Goal: Task Accomplishment & Management: Use online tool/utility

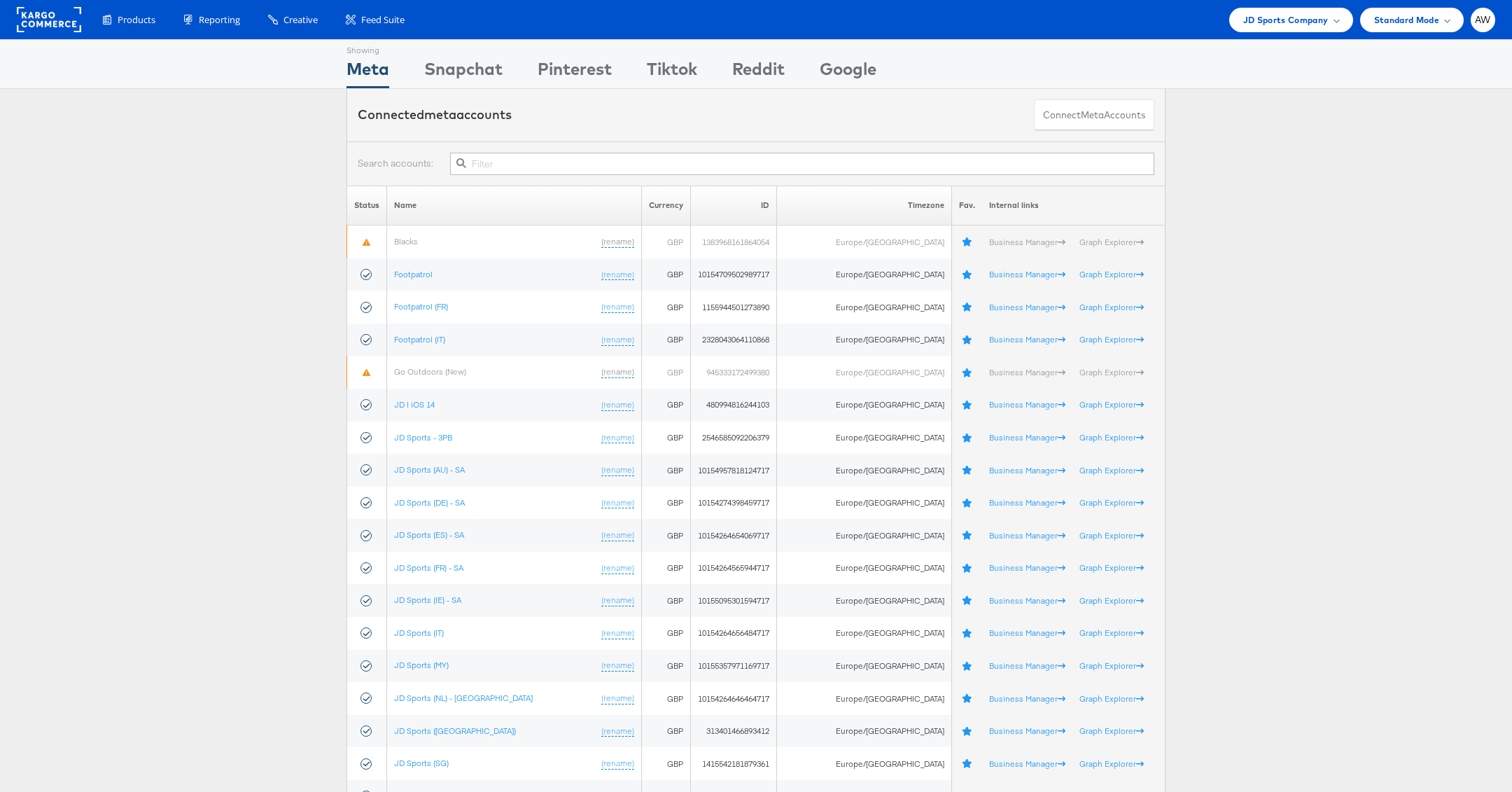
click at [659, 178] on div at bounding box center [756, 164] width 819 height 44
click at [654, 173] on input "text" at bounding box center [802, 164] width 704 height 23
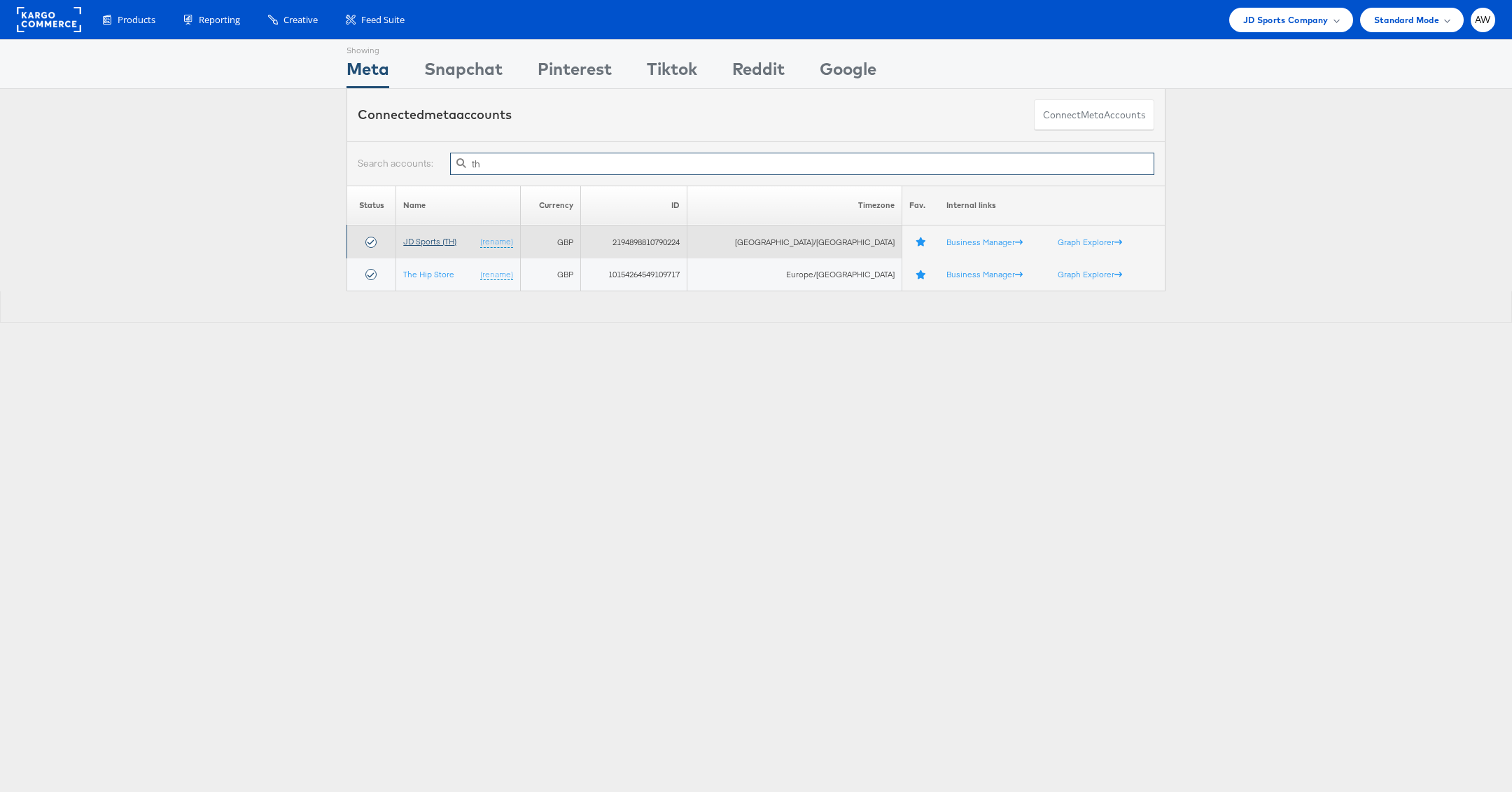
type input "th"
click at [449, 244] on link "JD Sports (TH)" at bounding box center [430, 240] width 53 height 10
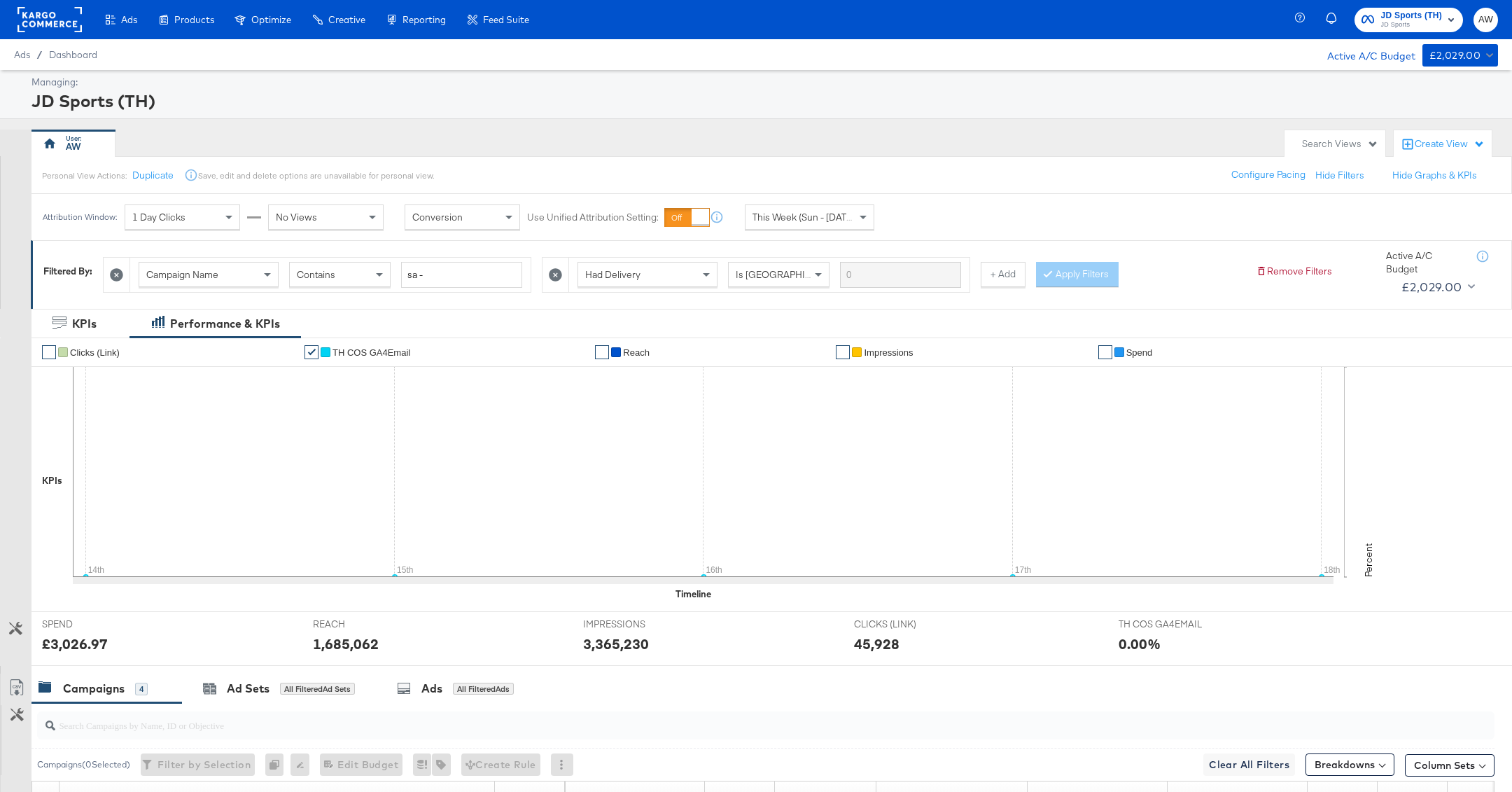
click at [556, 275] on icon at bounding box center [555, 275] width 13 height 13
click at [647, 275] on button "Apply Filters" at bounding box center [639, 275] width 83 height 25
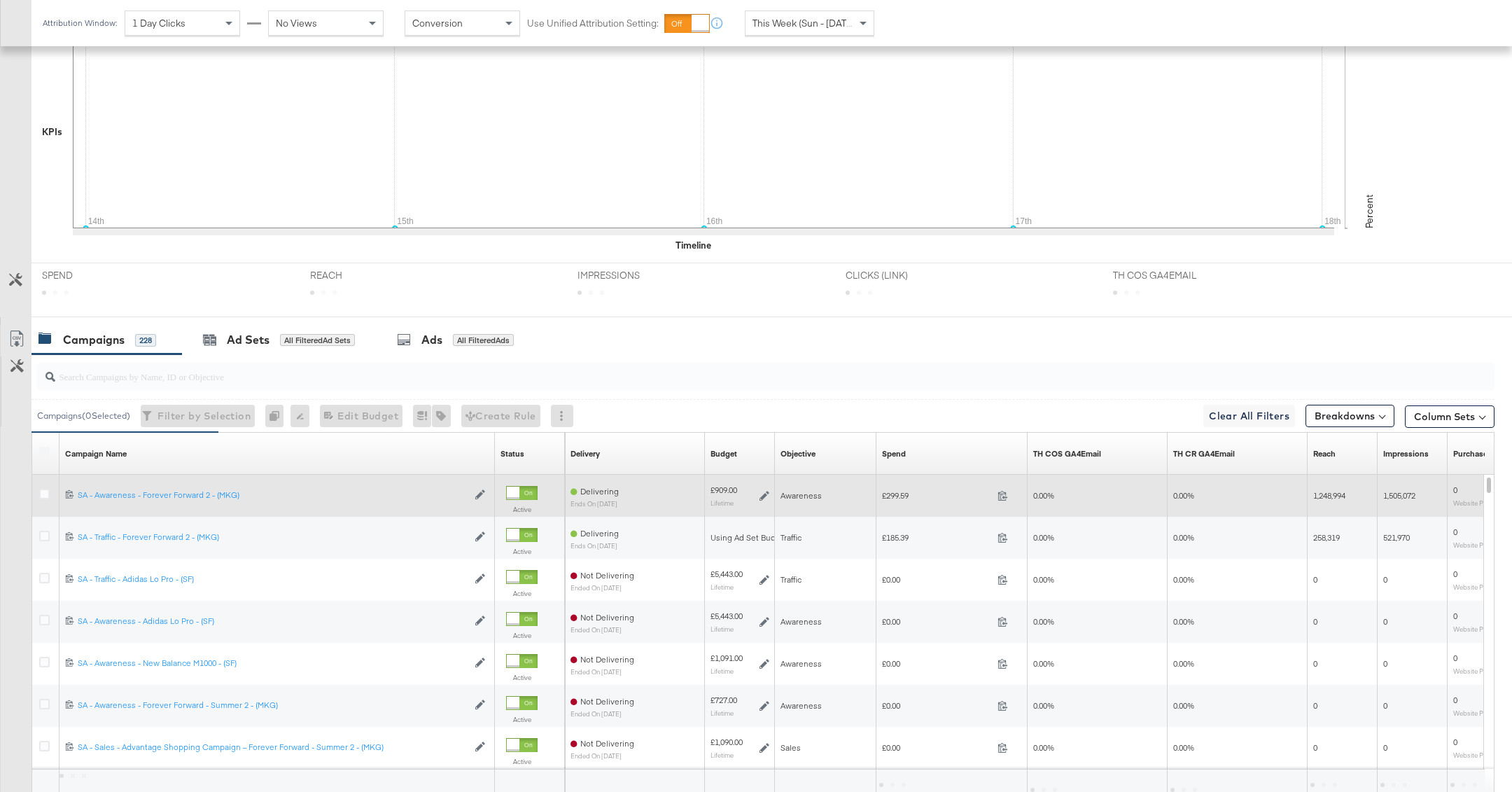
scroll to position [467, 0]
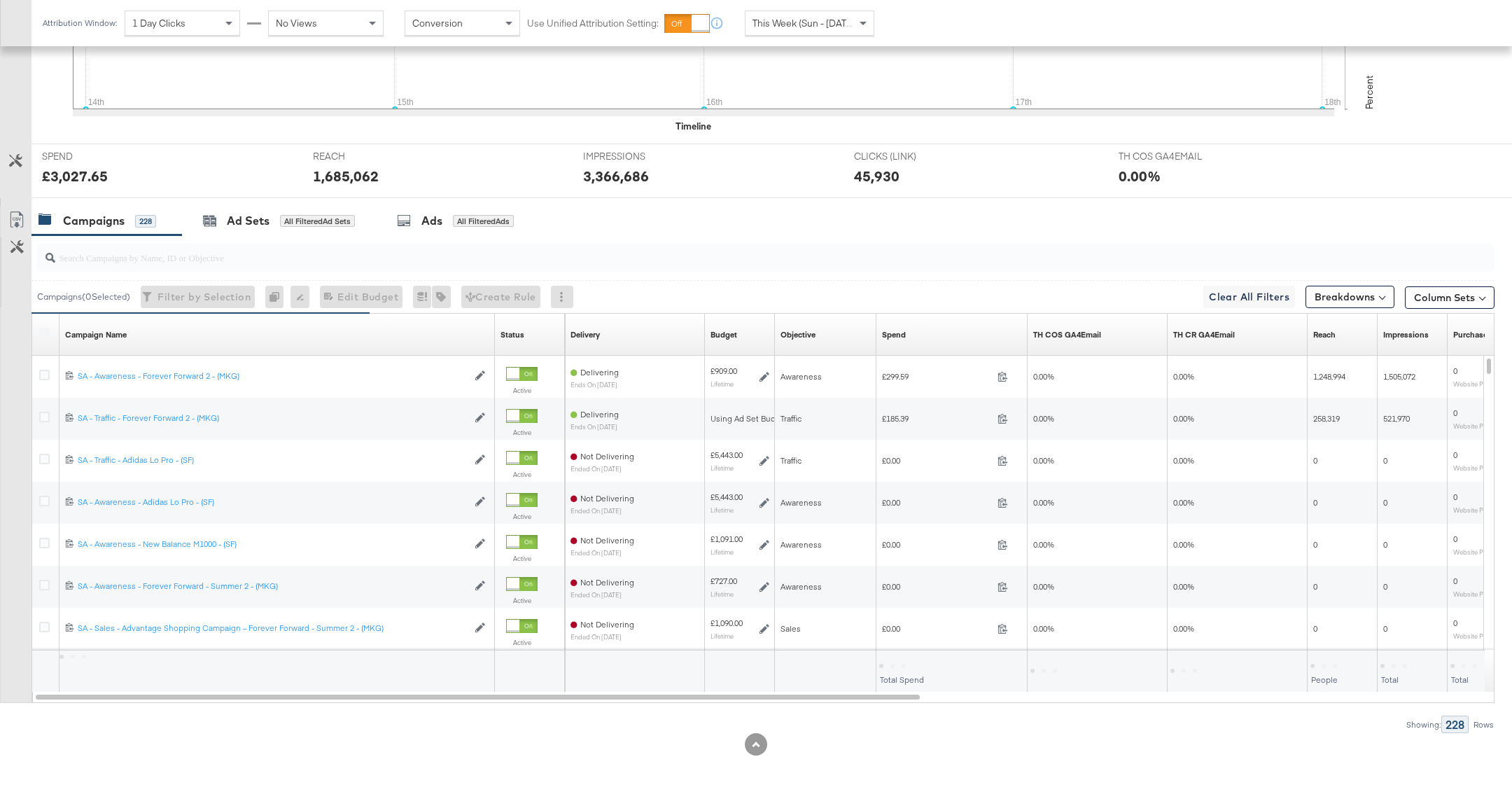
click at [297, 254] on input "search" at bounding box center [707, 251] width 1304 height 27
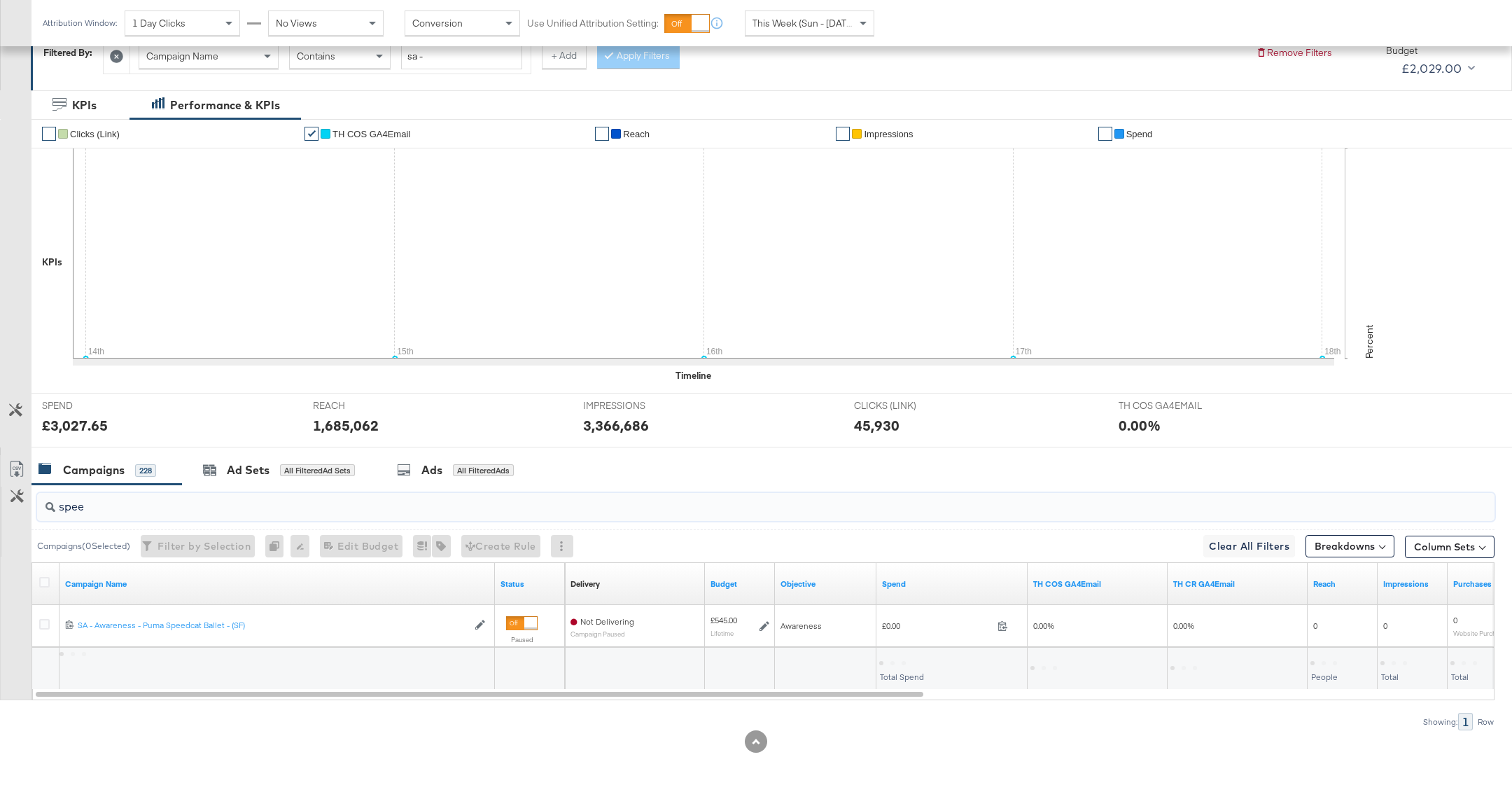
scroll to position [216, 0]
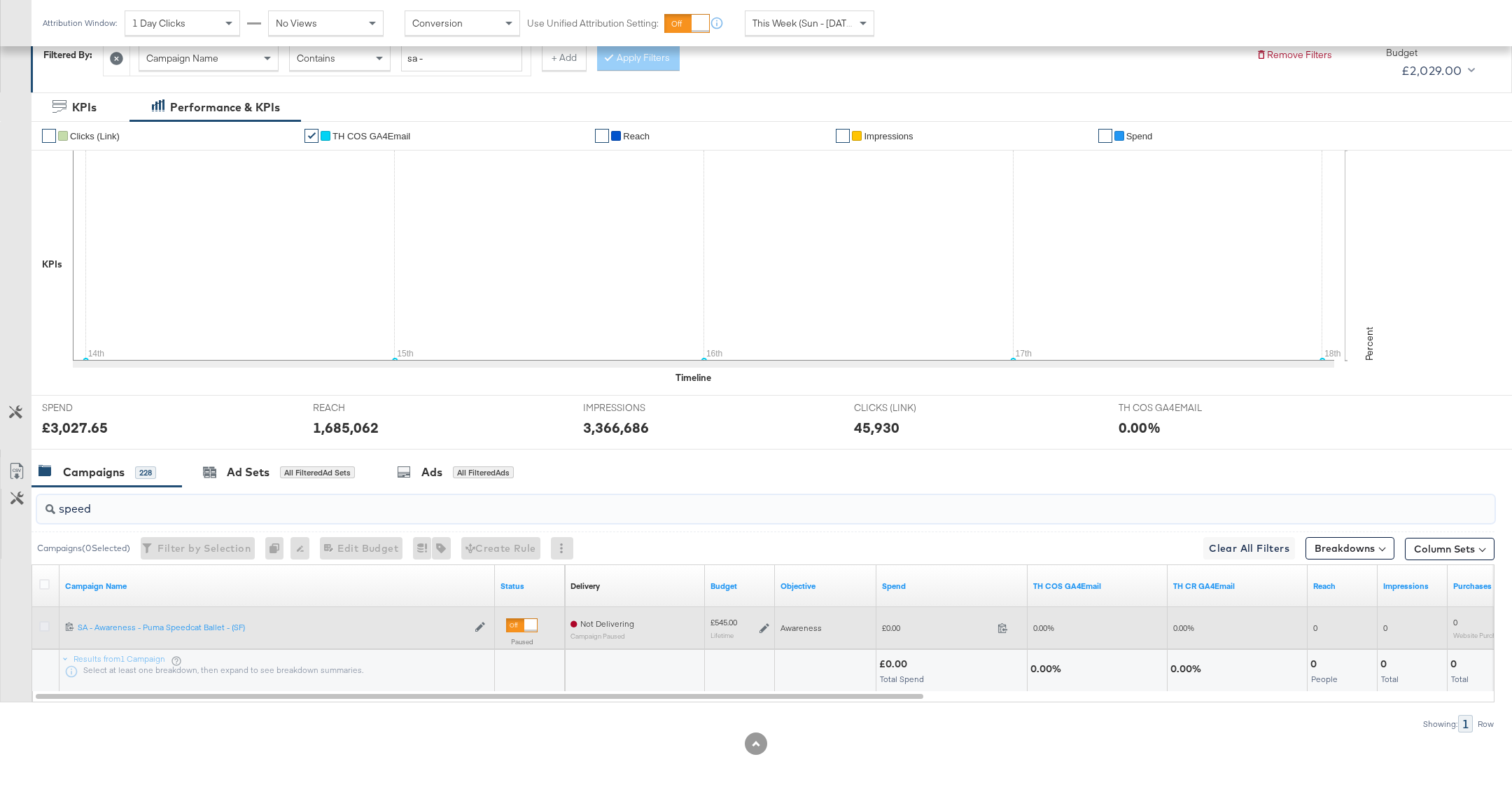
type input "speed"
click at [43, 621] on icon at bounding box center [44, 625] width 10 height 10
click at [0, 0] on input "checkbox" at bounding box center [0, 0] width 0 height 0
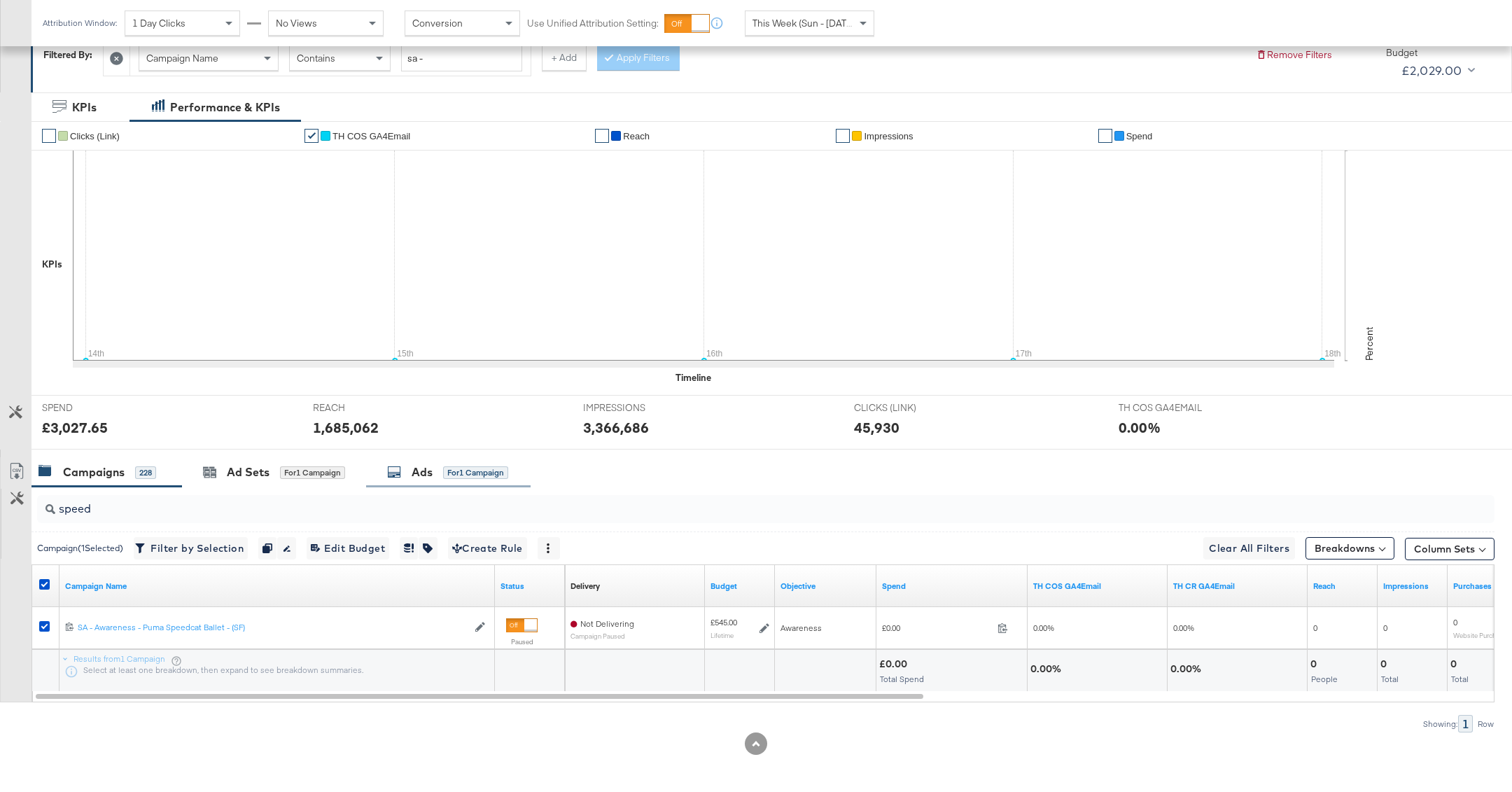
click at [432, 468] on div "Ads" at bounding box center [422, 472] width 21 height 16
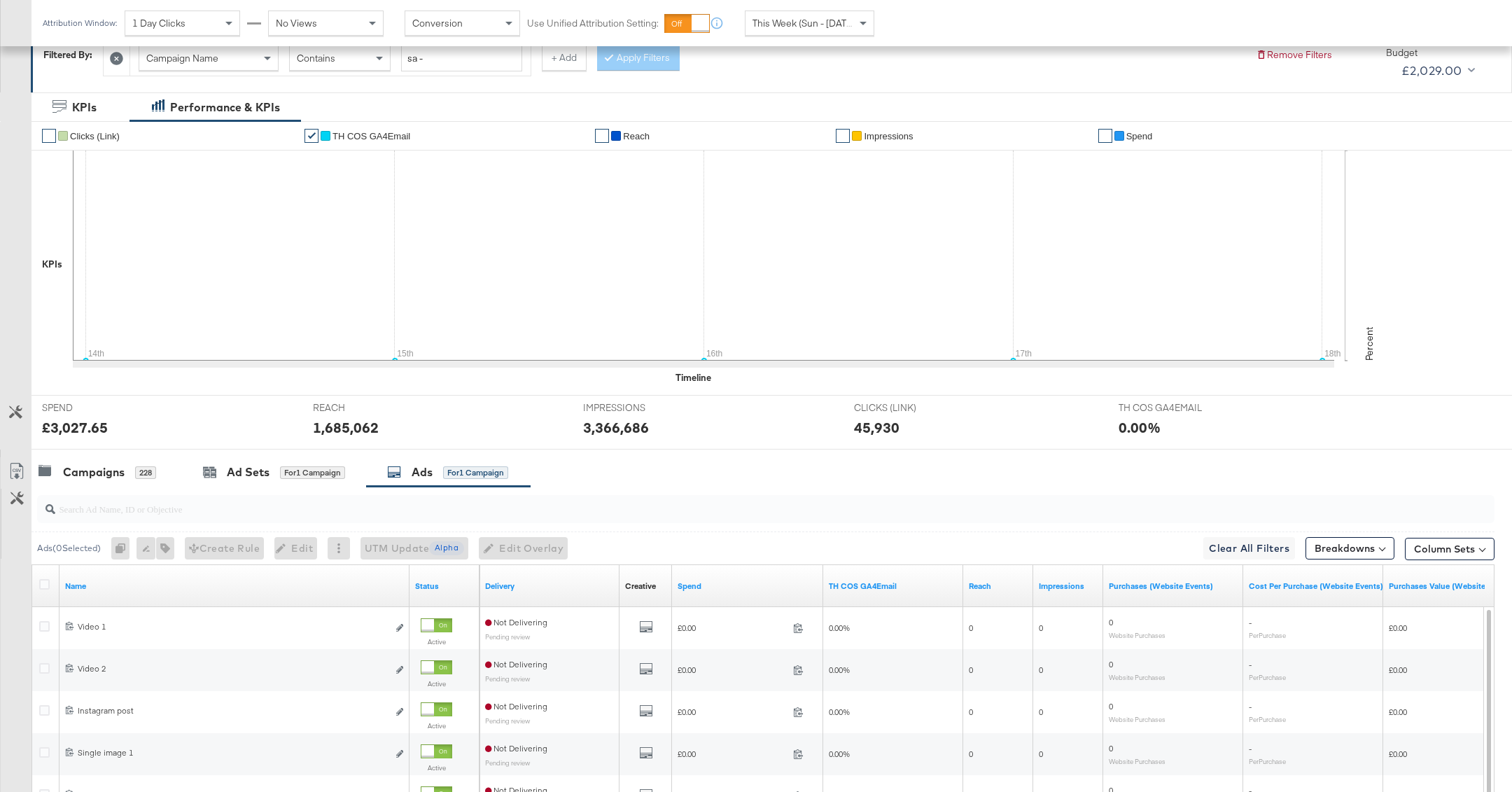
click at [137, 451] on div at bounding box center [756, 455] width 1512 height 11
click at [142, 468] on div "228" at bounding box center [146, 473] width 21 height 13
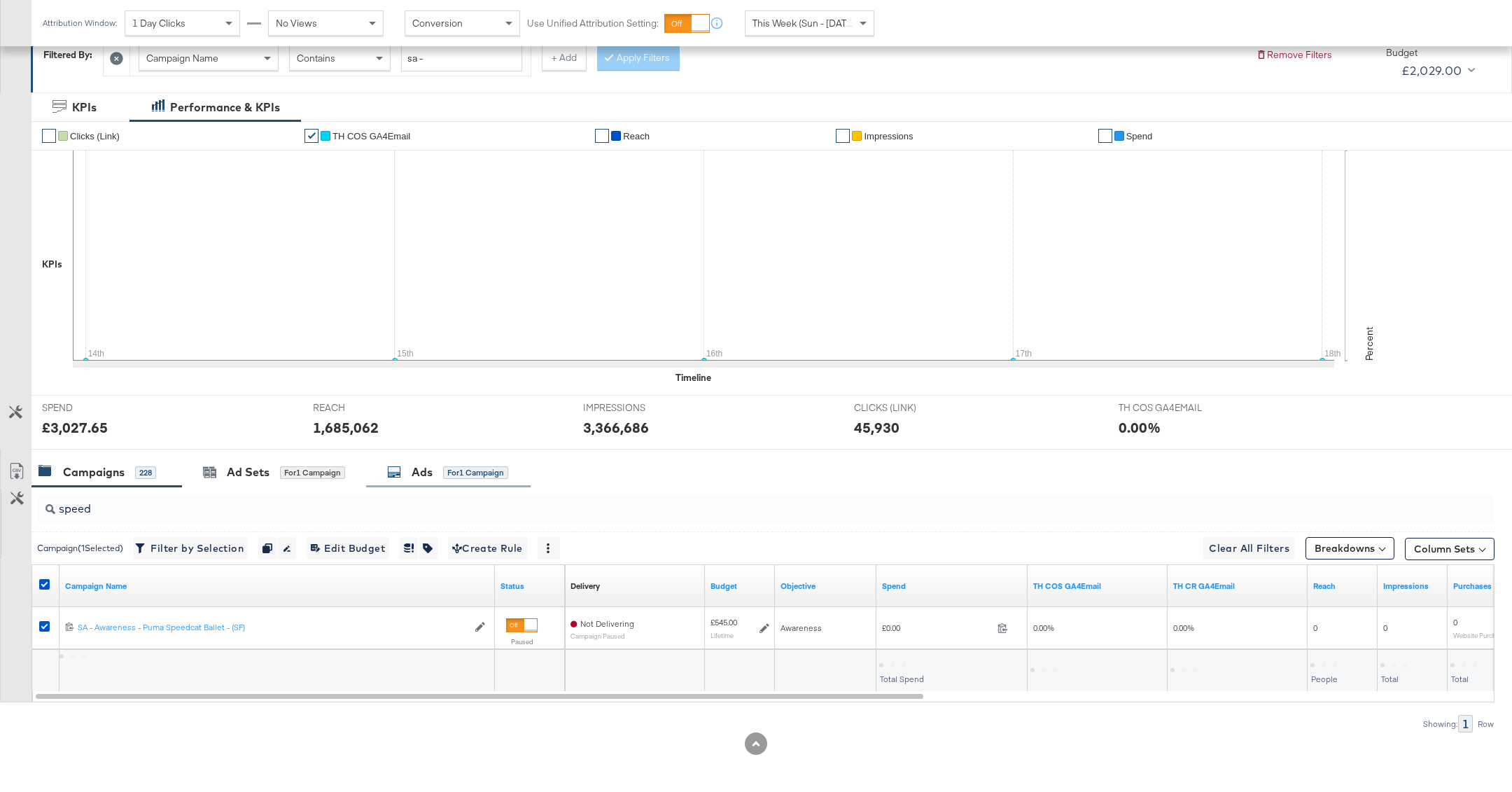
click at [415, 473] on div "Ads" at bounding box center [422, 472] width 21 height 16
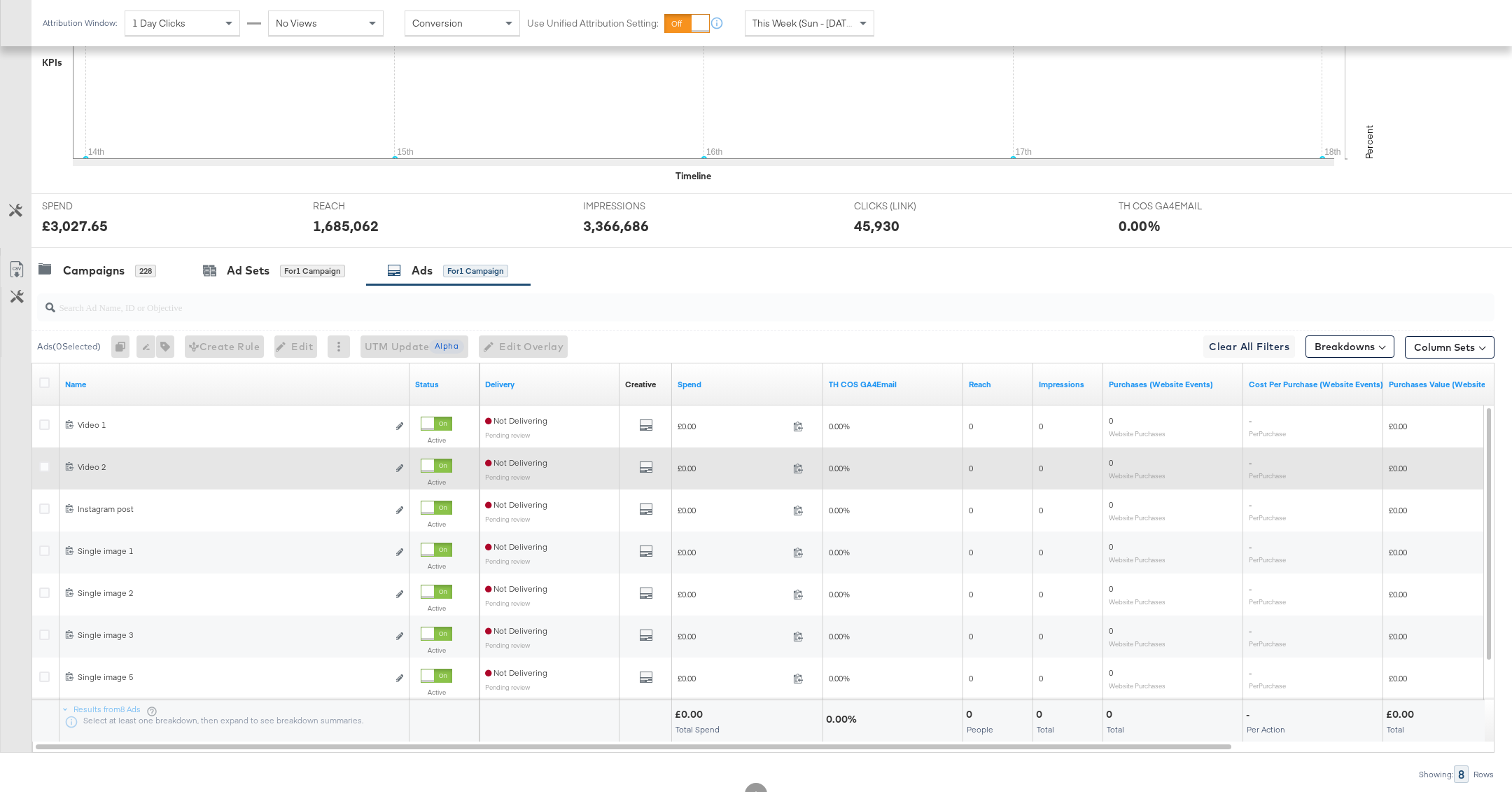
scroll to position [466, 0]
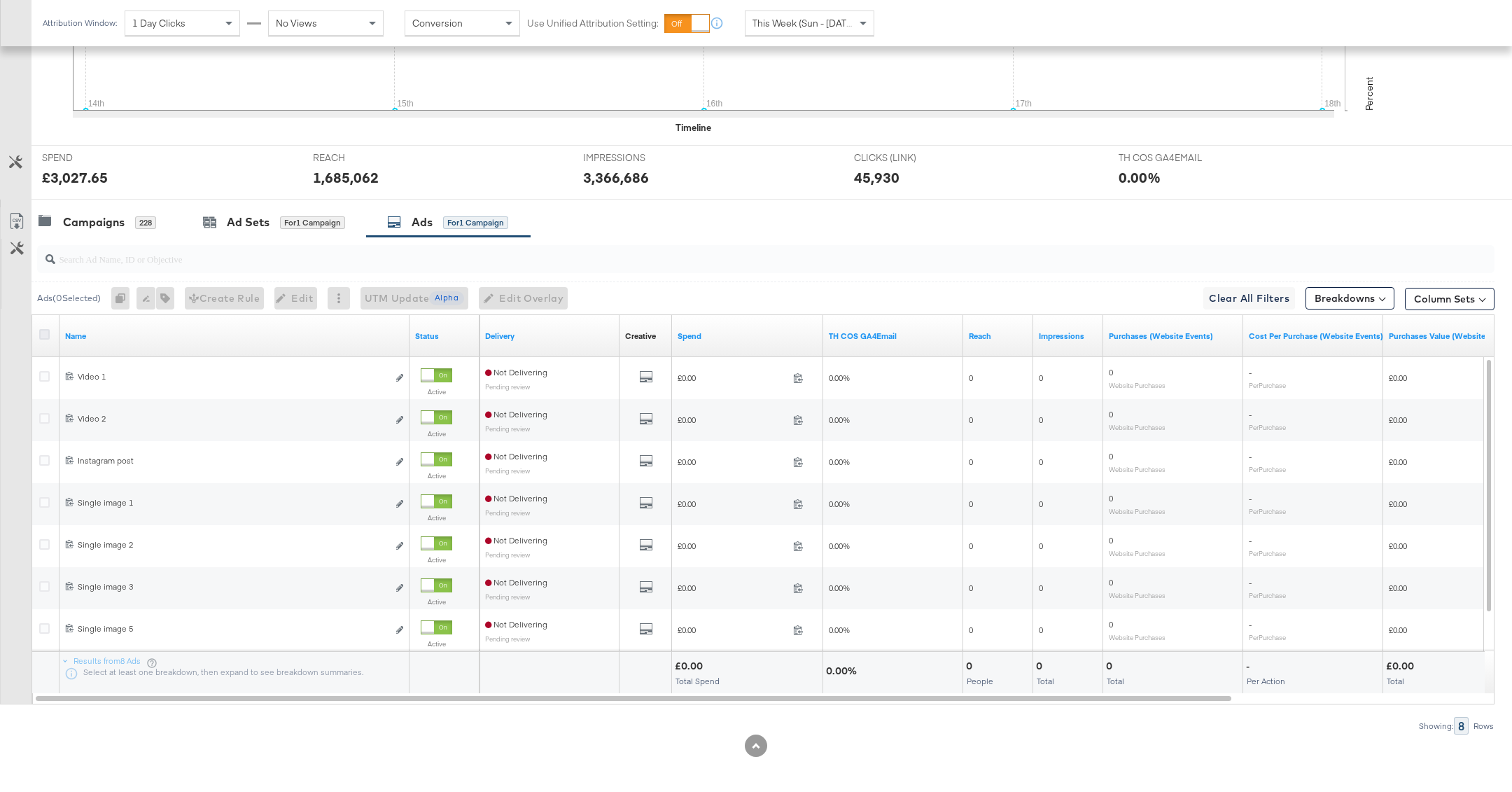
click at [41, 330] on icon at bounding box center [44, 333] width 10 height 10
click at [0, 0] on input "checkbox" at bounding box center [0, 0] width 0 height 0
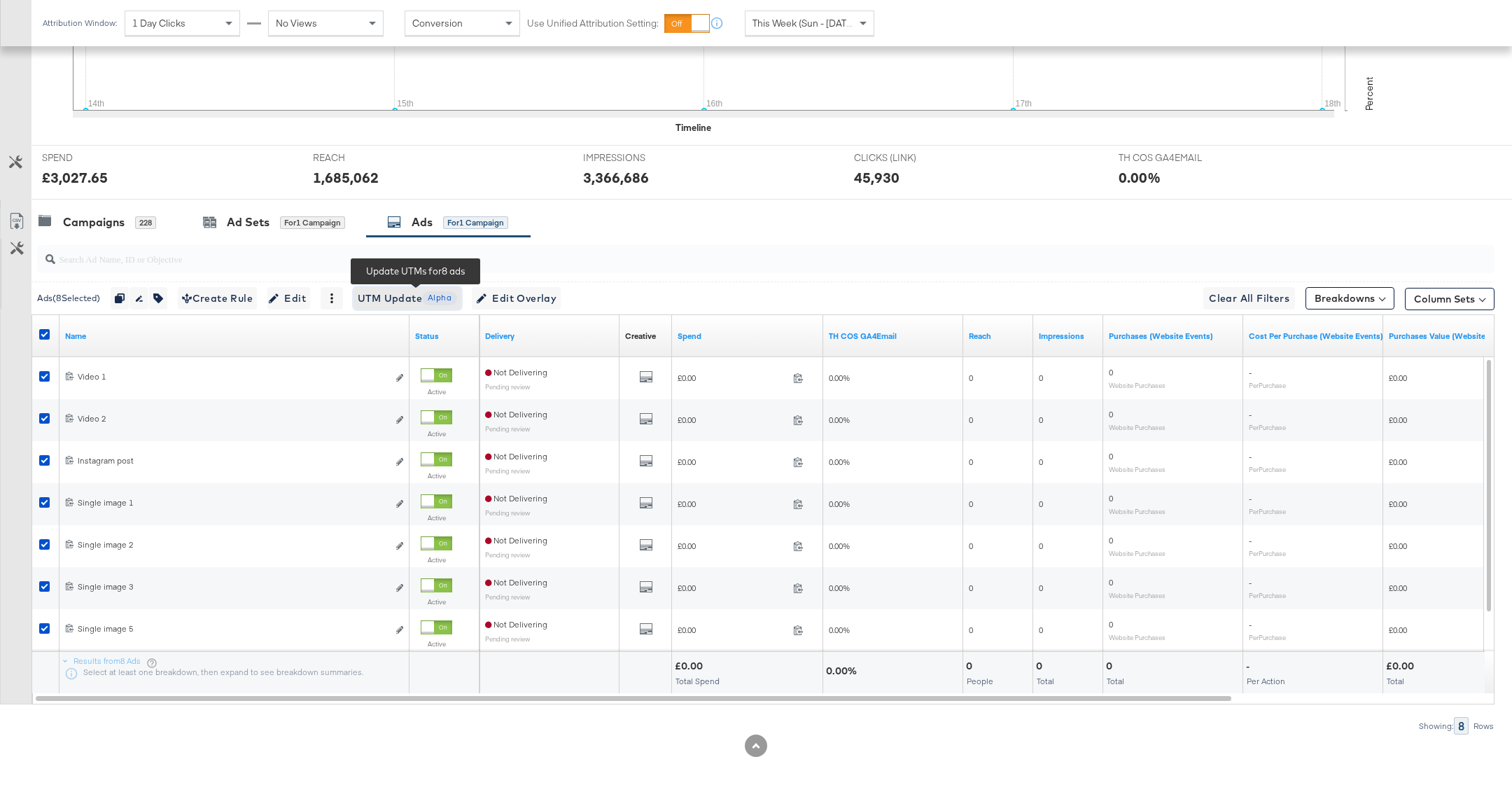
click at [396, 297] on span "UTM Update Alpha" at bounding box center [407, 298] width 99 height 17
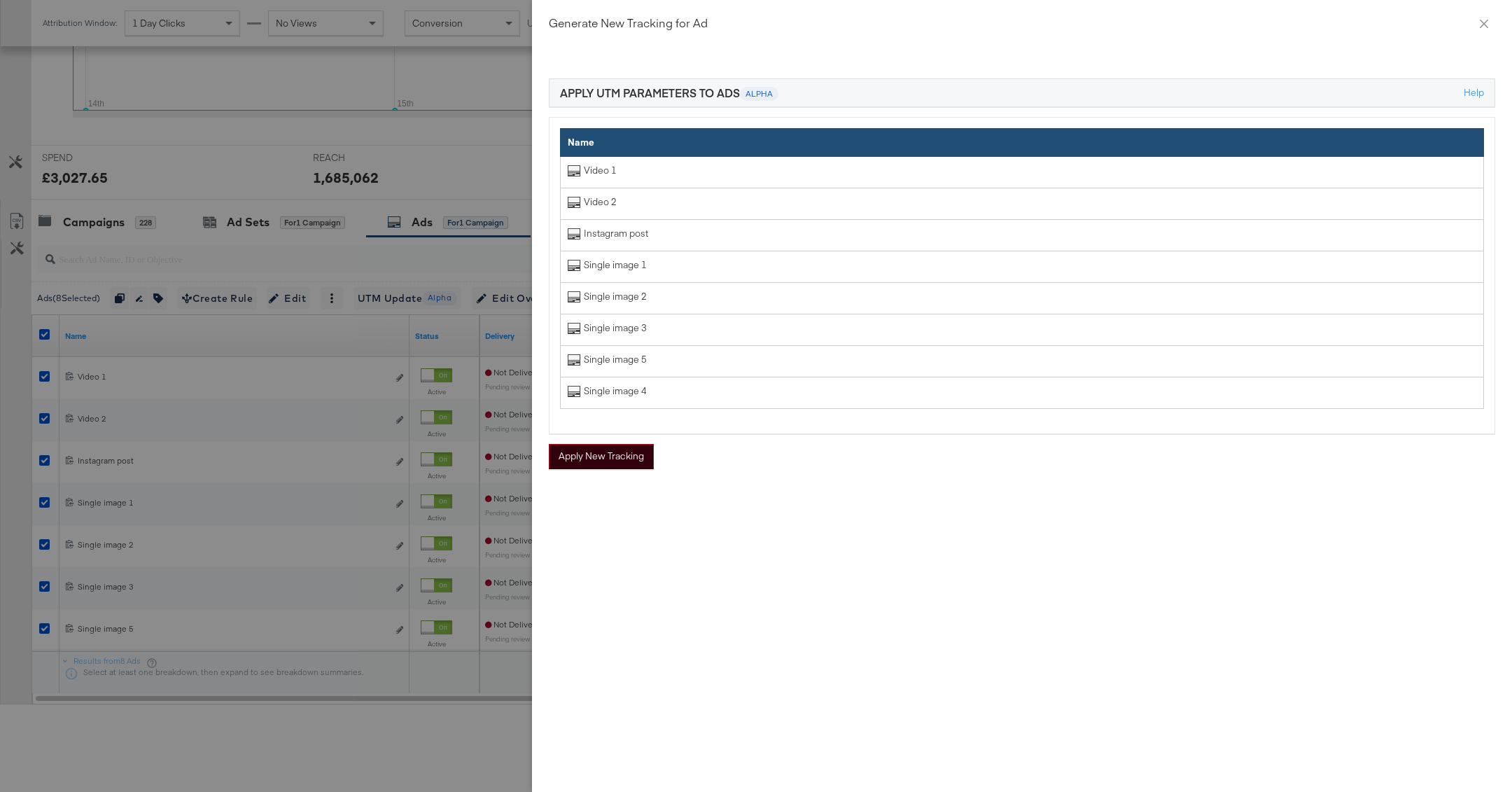
click at [625, 463] on button "Apply New Tracking" at bounding box center [601, 456] width 105 height 25
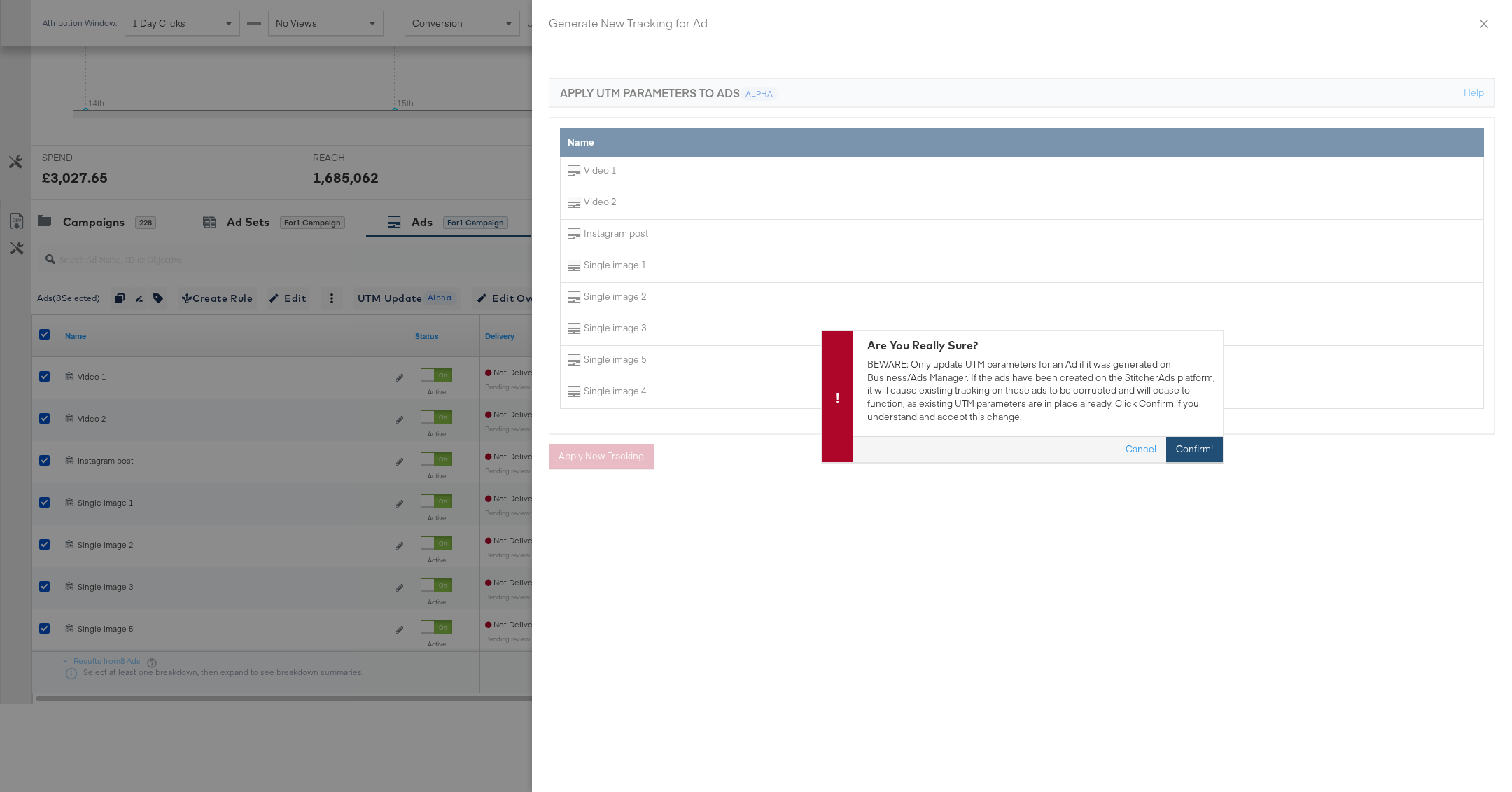
click at [1199, 441] on button "Confirm!" at bounding box center [1194, 449] width 56 height 25
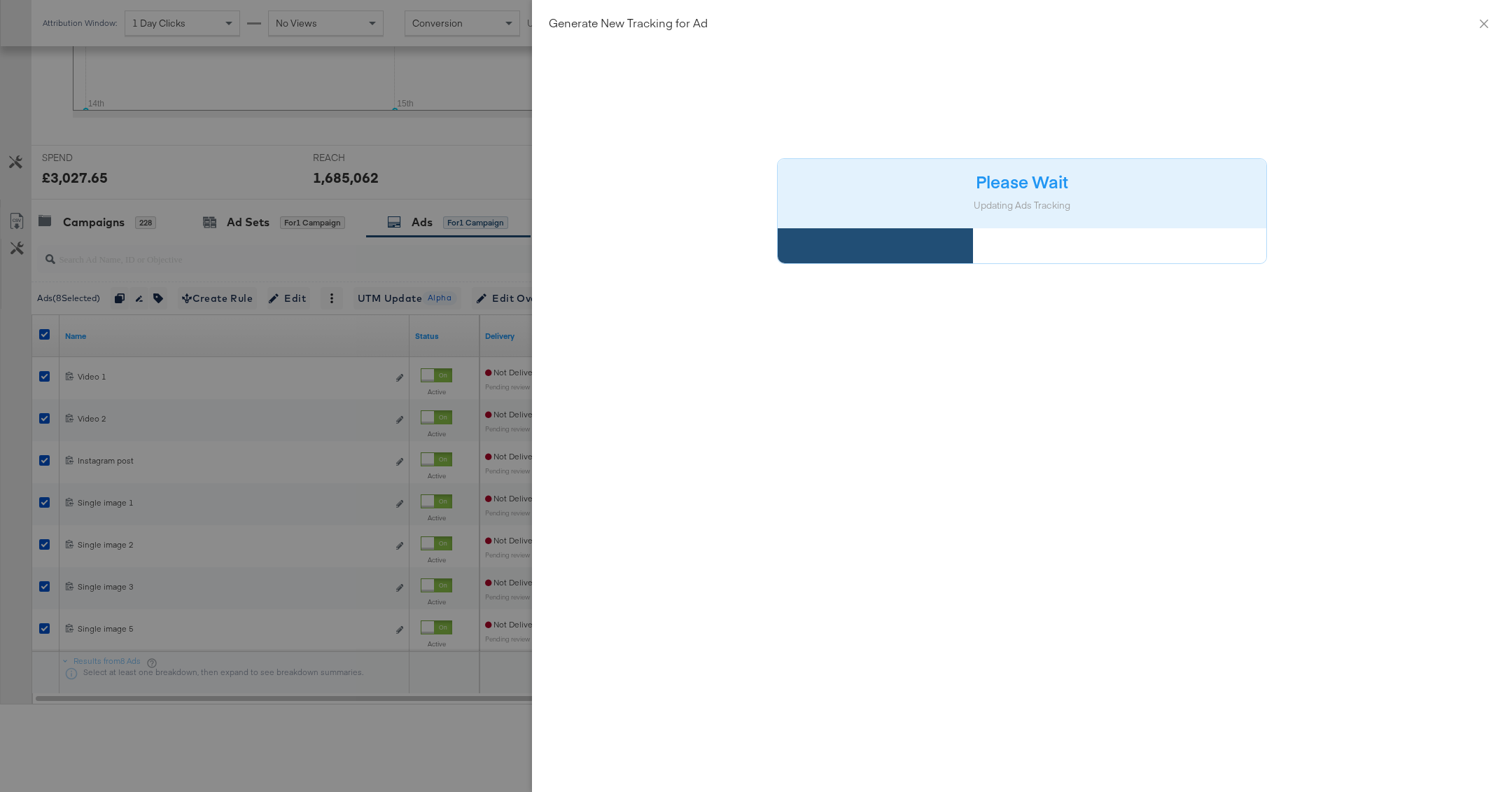
click at [434, 38] on div at bounding box center [756, 396] width 1512 height 792
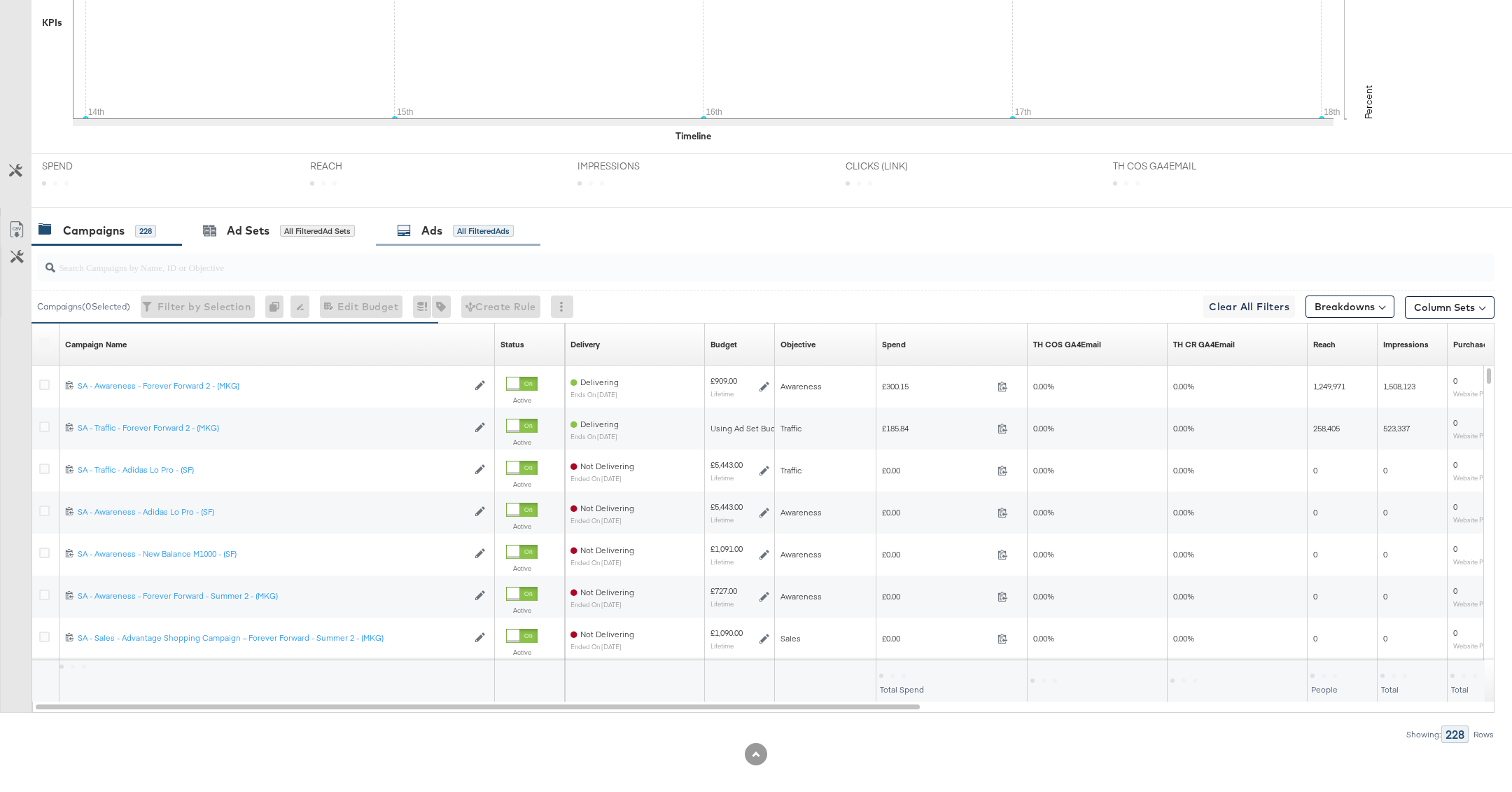
scroll to position [468, 0]
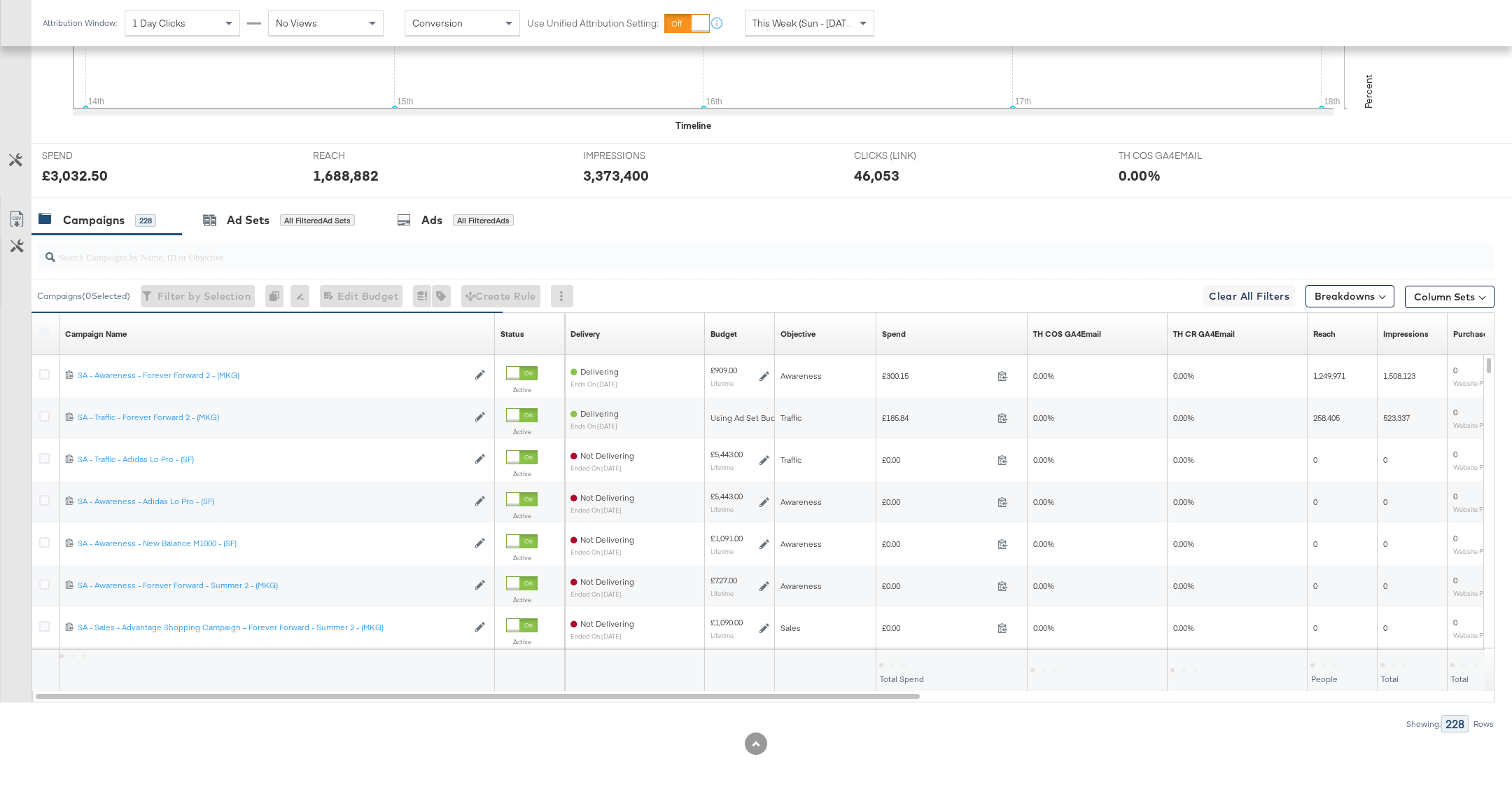
drag, startPoint x: 294, startPoint y: 253, endPoint x: 302, endPoint y: 243, distance: 12.8
click at [294, 252] on input "search" at bounding box center [707, 250] width 1304 height 27
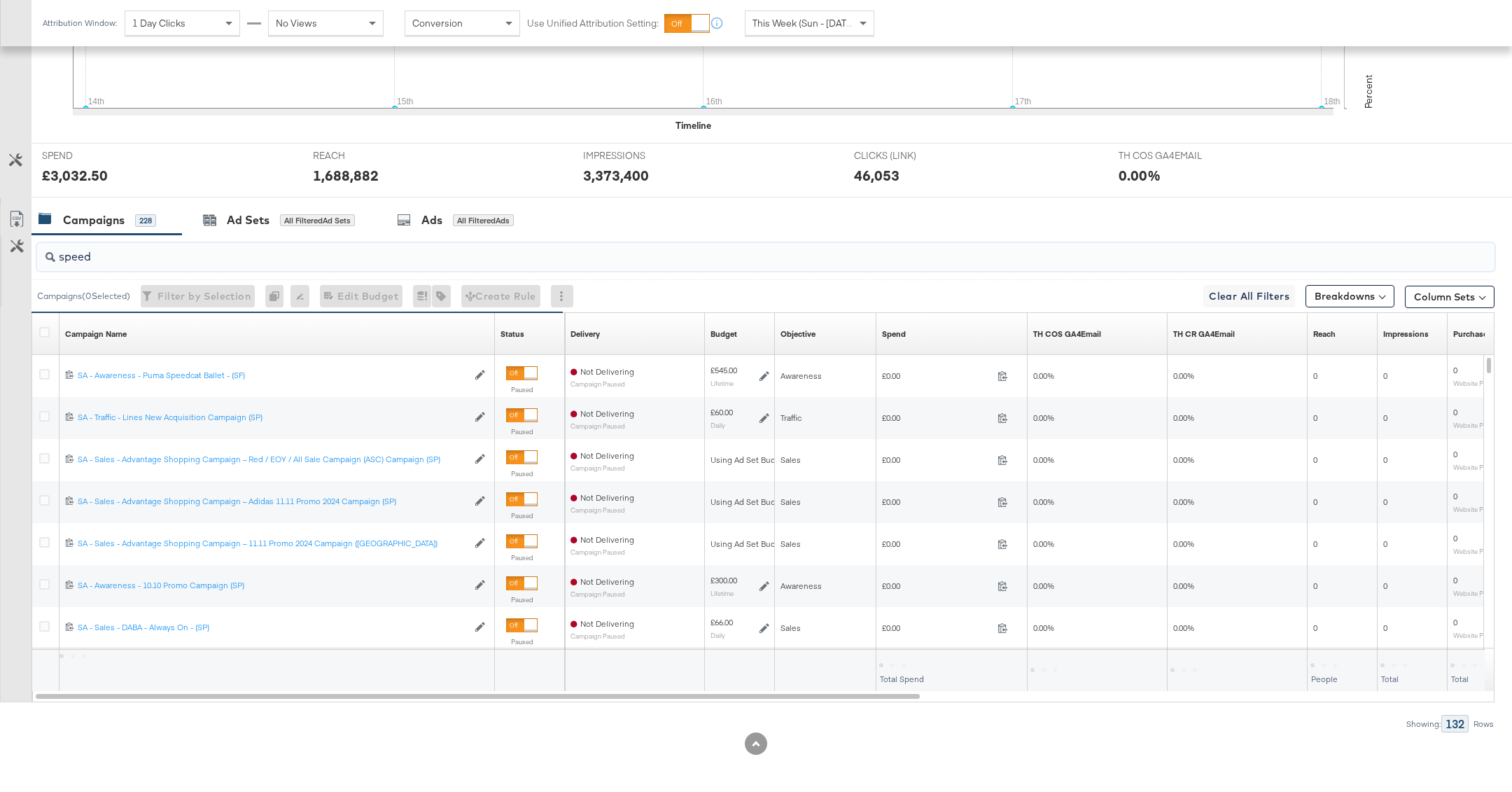
scroll to position [216, 0]
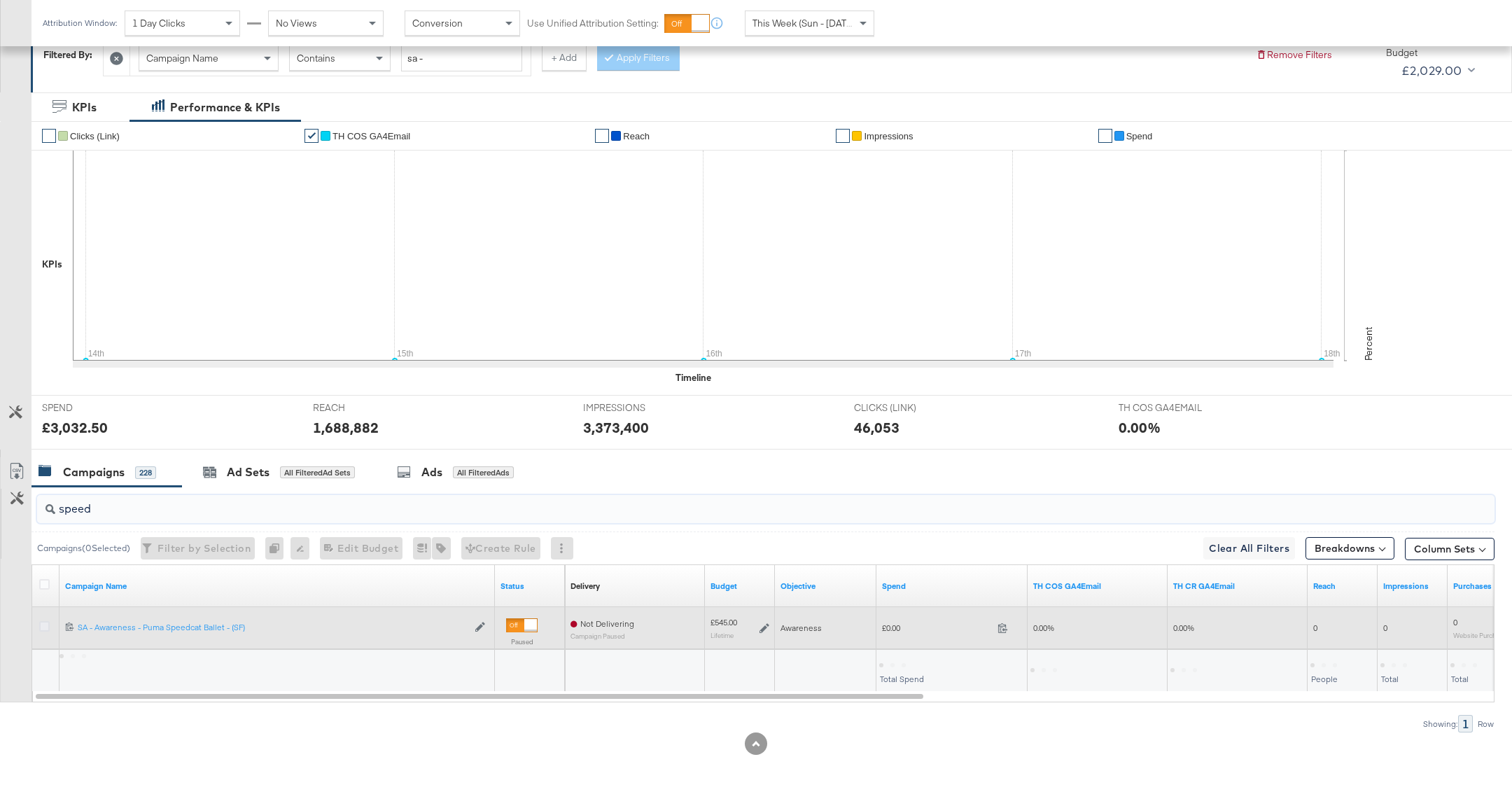
type input "speed"
click at [43, 626] on icon at bounding box center [44, 625] width 10 height 10
click at [0, 0] on input "checkbox" at bounding box center [0, 0] width 0 height 0
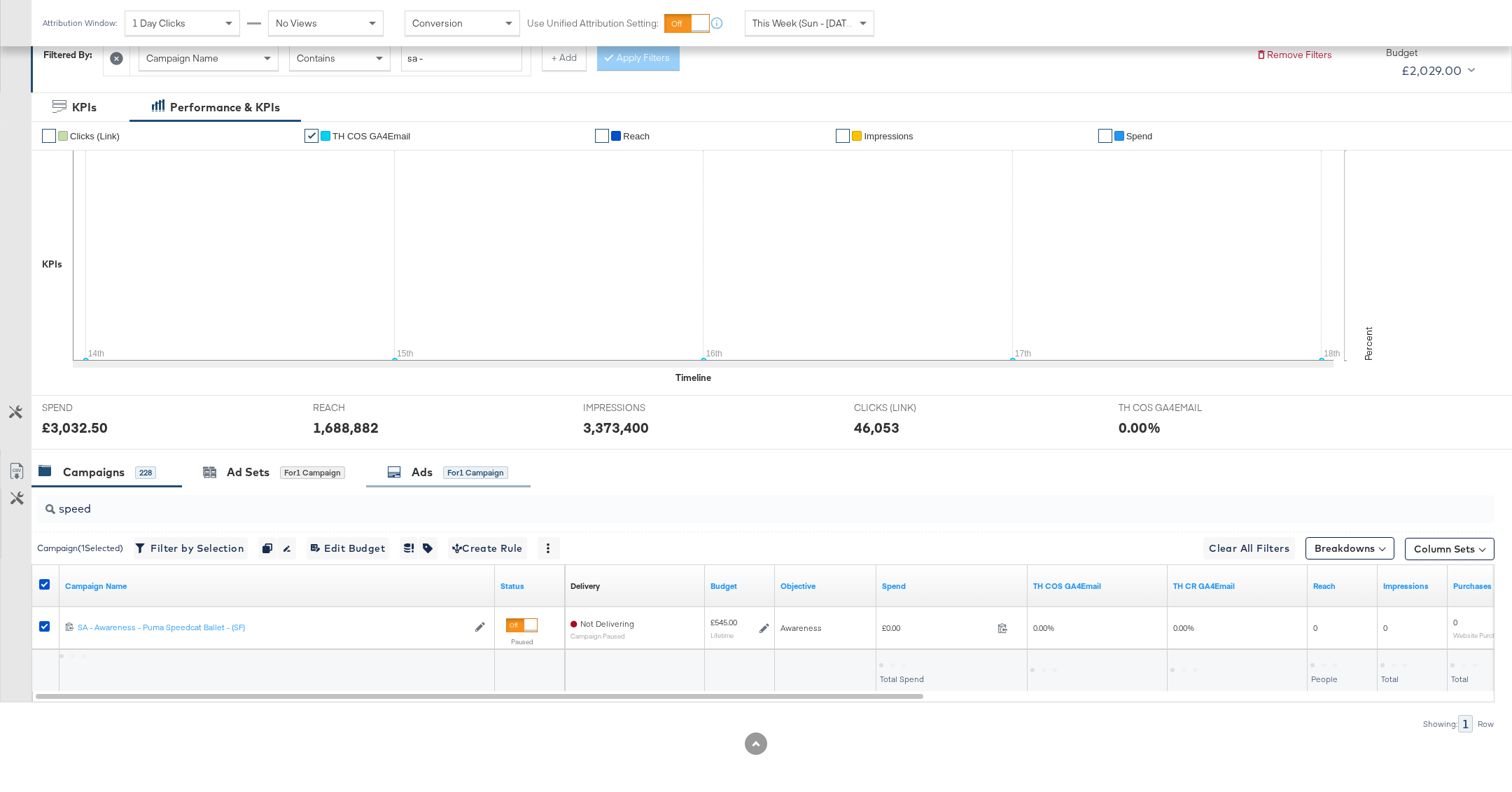
click at [434, 464] on div "Ads for 1 Campaign" at bounding box center [448, 472] width 121 height 16
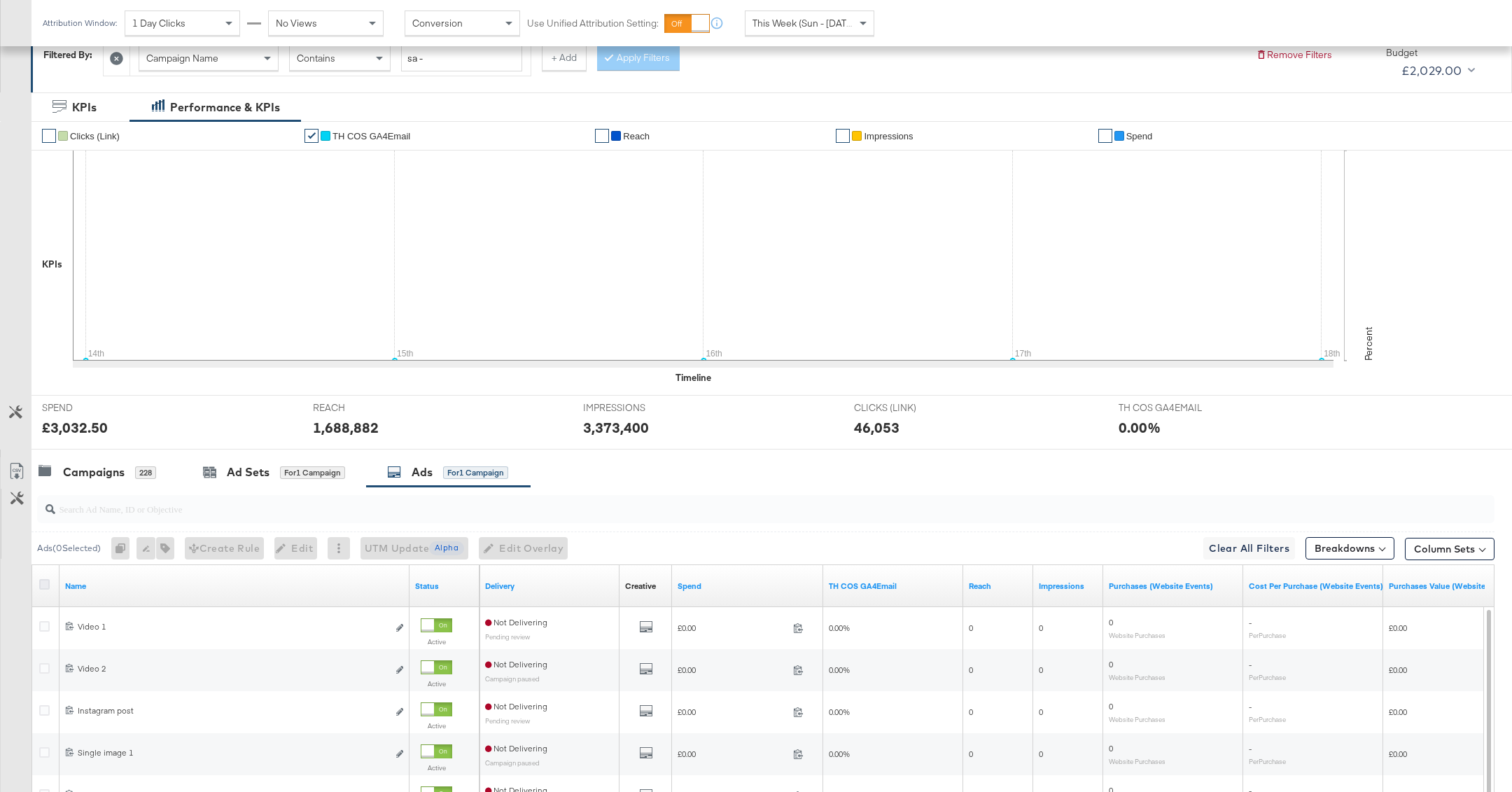
click at [41, 580] on icon at bounding box center [44, 584] width 10 height 10
click at [0, 0] on input "checkbox" at bounding box center [0, 0] width 0 height 0
click at [380, 540] on span "UTM Update Alpha" at bounding box center [407, 549] width 99 height 17
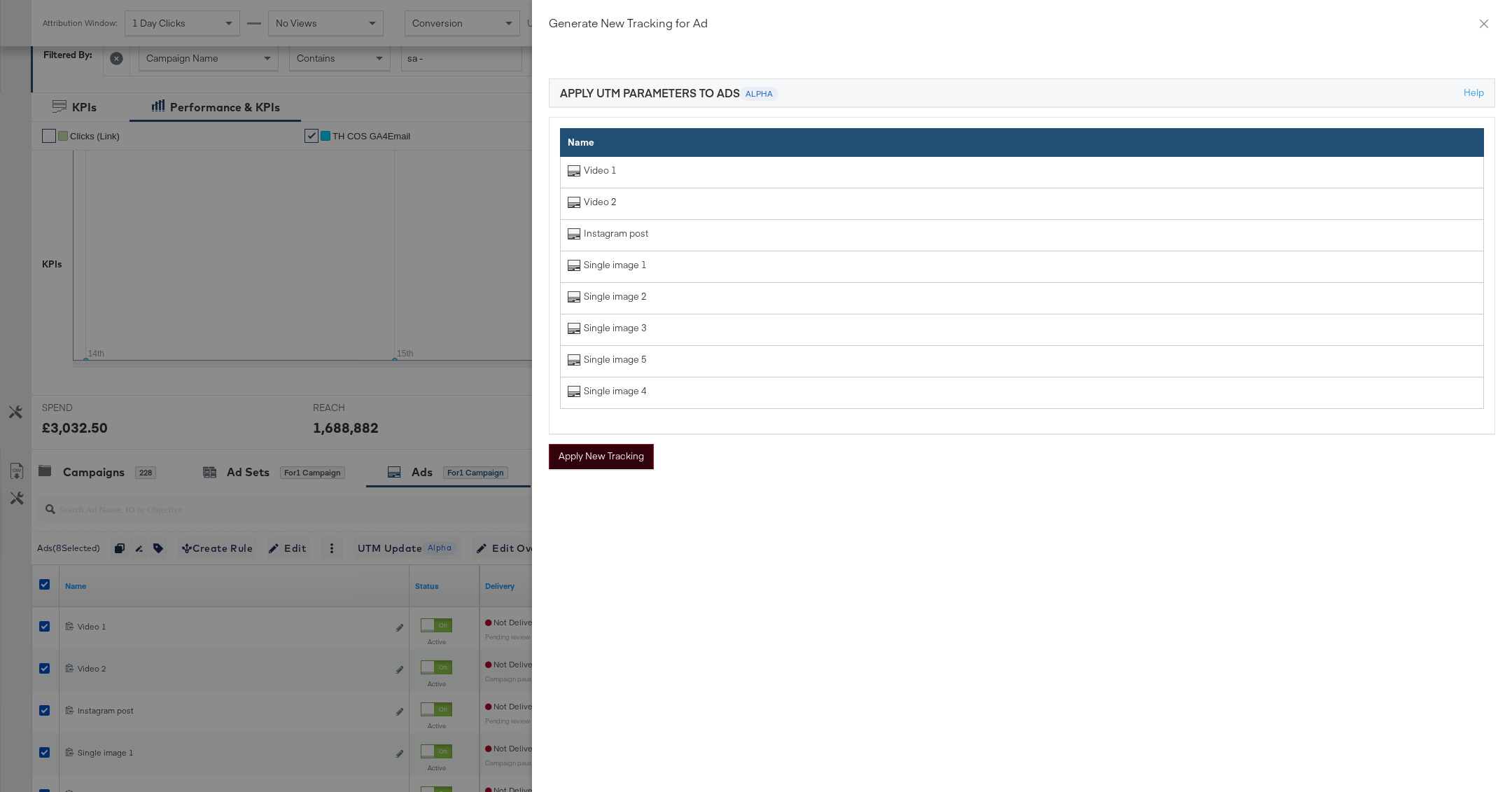
click at [632, 450] on button "Apply New Tracking" at bounding box center [601, 456] width 105 height 25
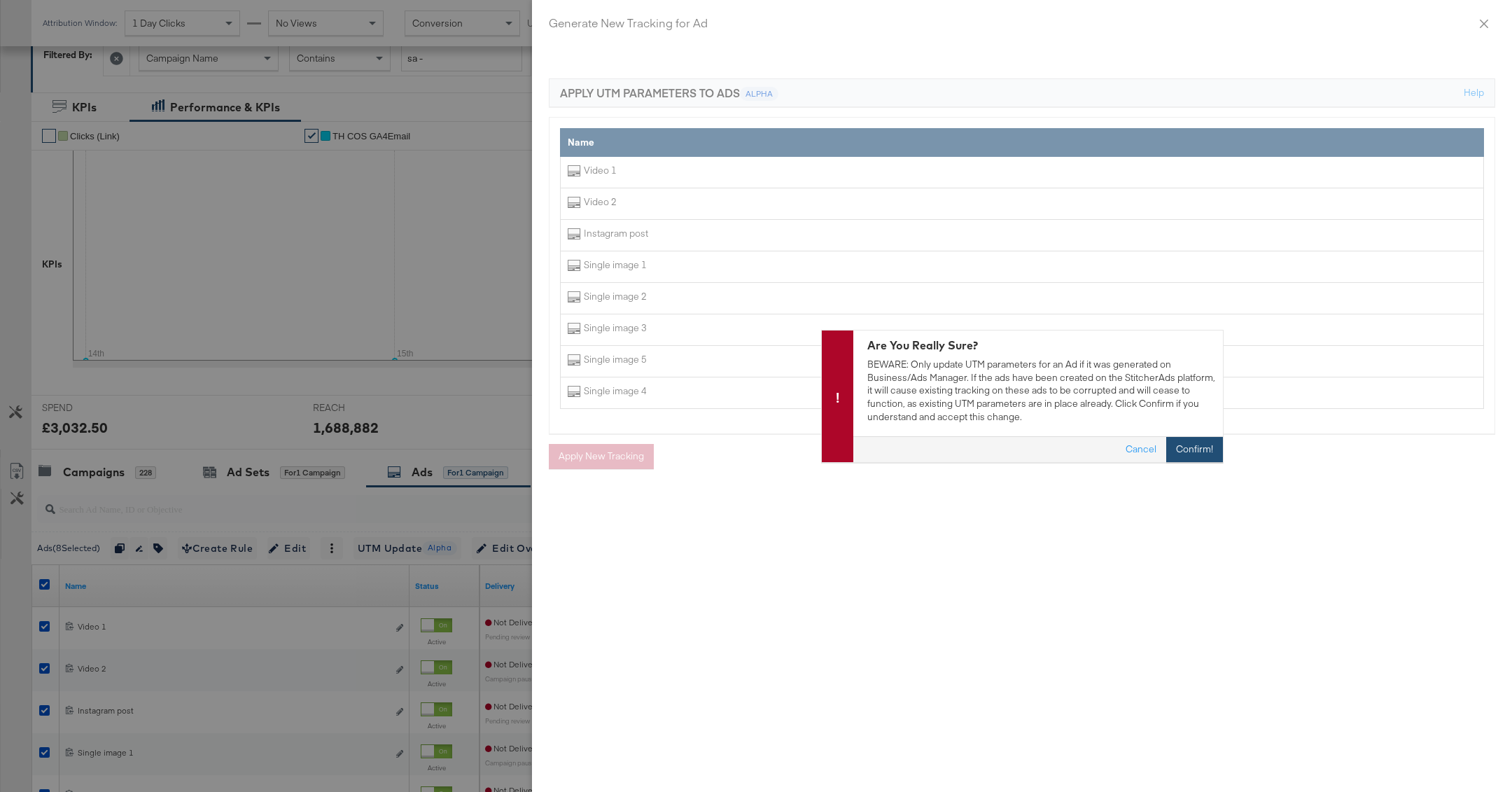
click at [1217, 445] on button "Confirm!" at bounding box center [1194, 449] width 56 height 25
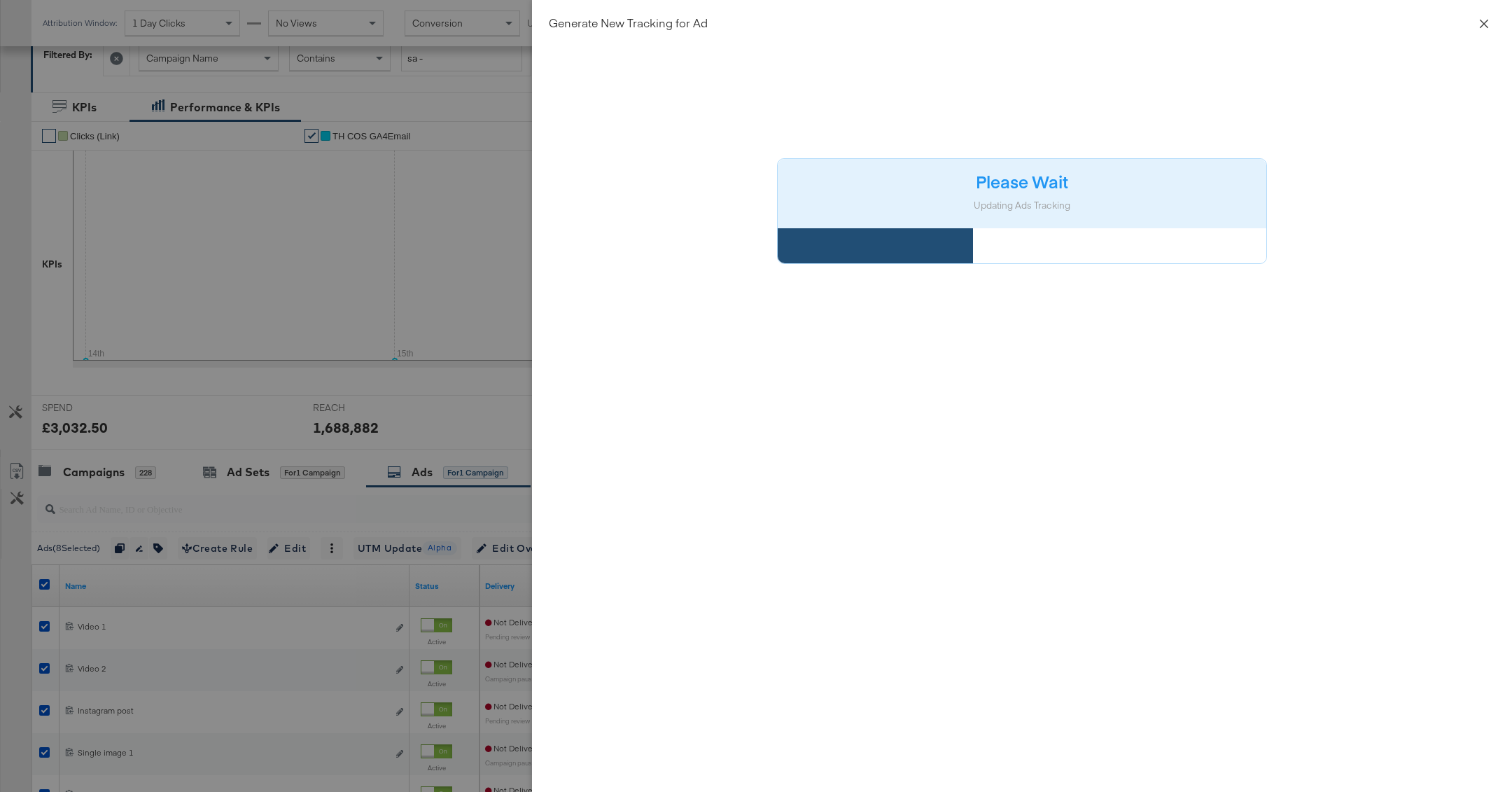
click at [1483, 21] on icon "close" at bounding box center [1484, 23] width 11 height 11
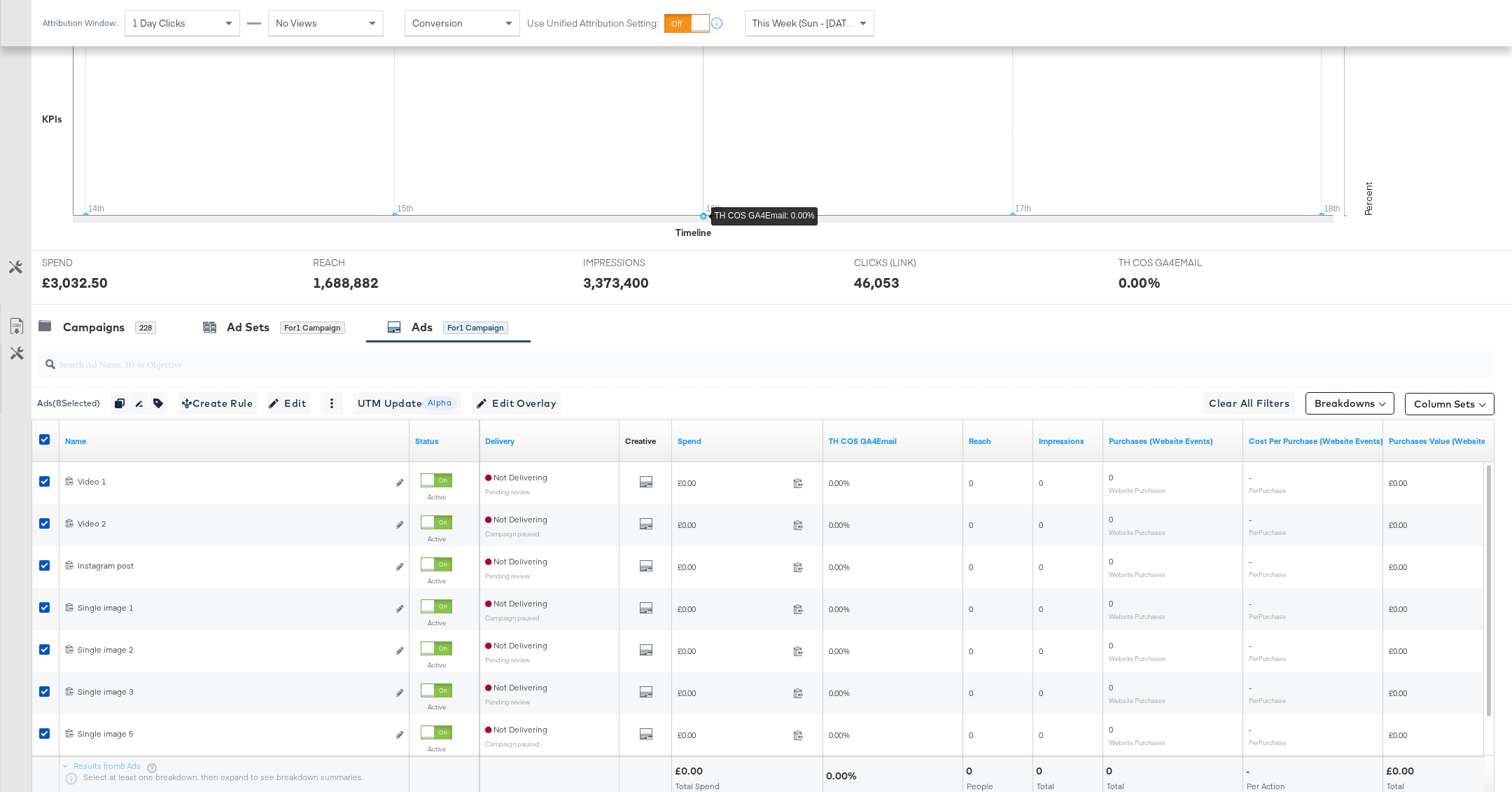
scroll to position [368, 0]
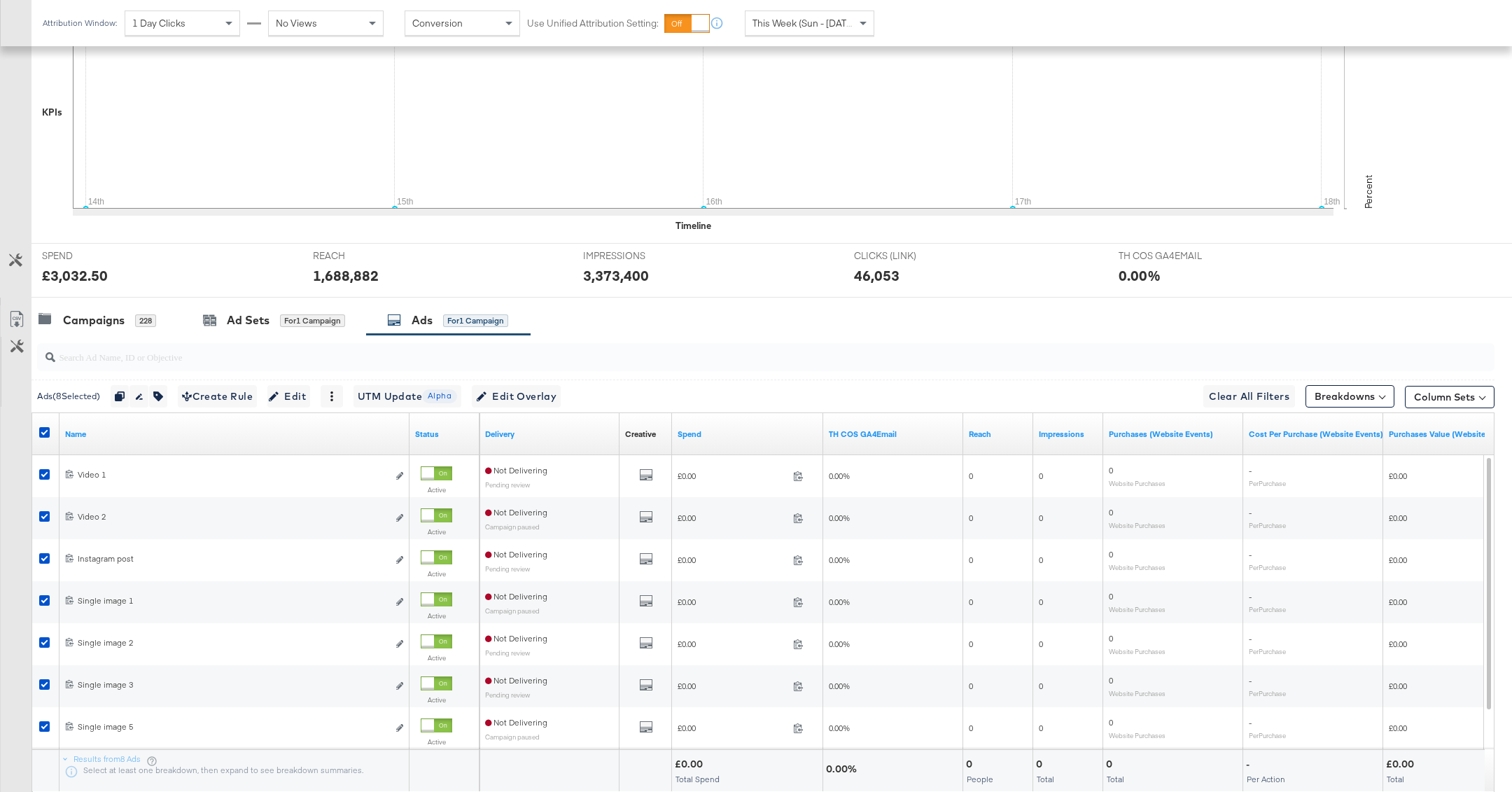
click at [819, 30] on div "This Week (Sun - [DATE])" at bounding box center [810, 23] width 128 height 23
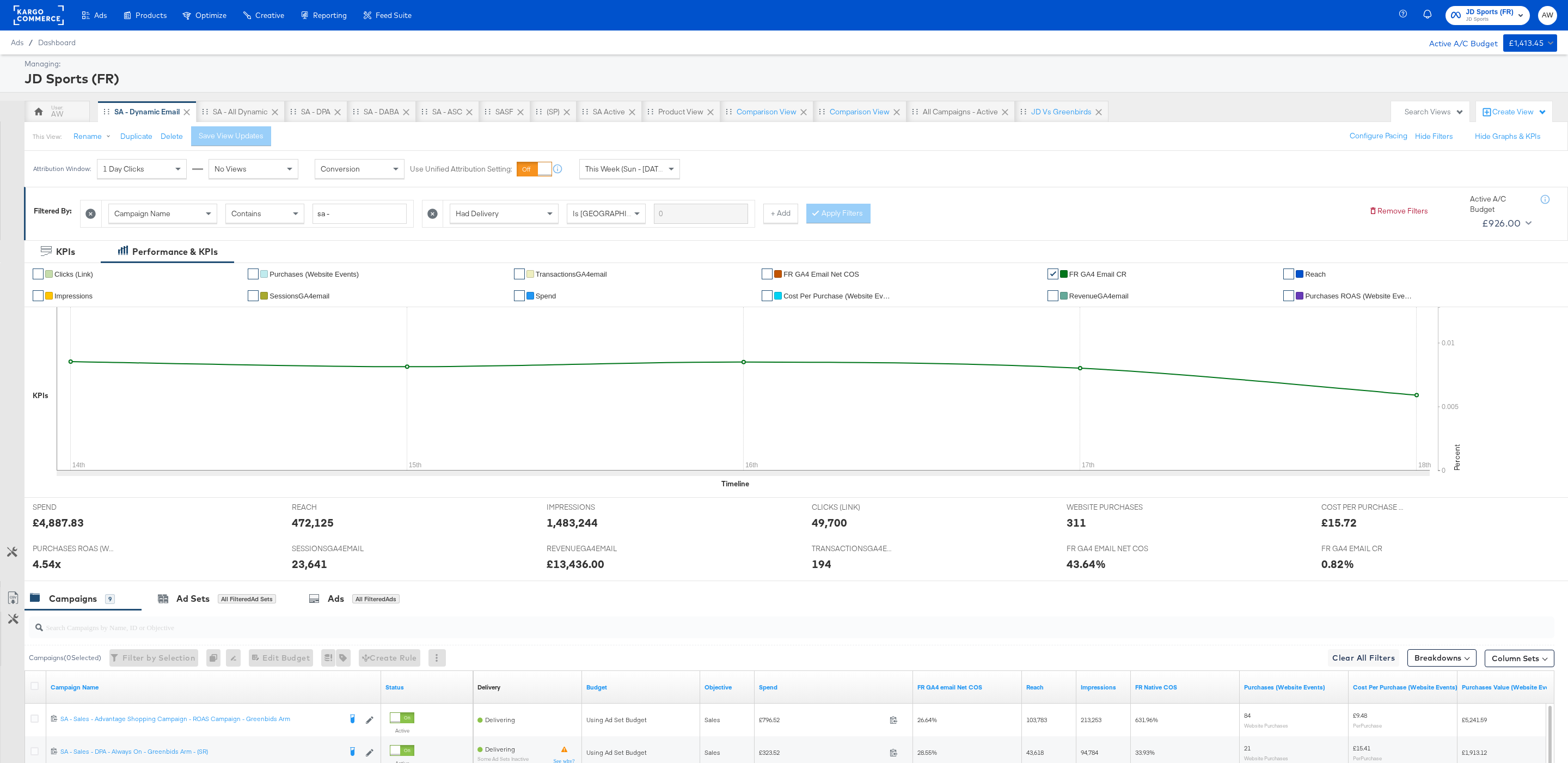
click at [651, 167] on span "This Week (Sun - [DATE])" at bounding box center [626, 169] width 82 height 10
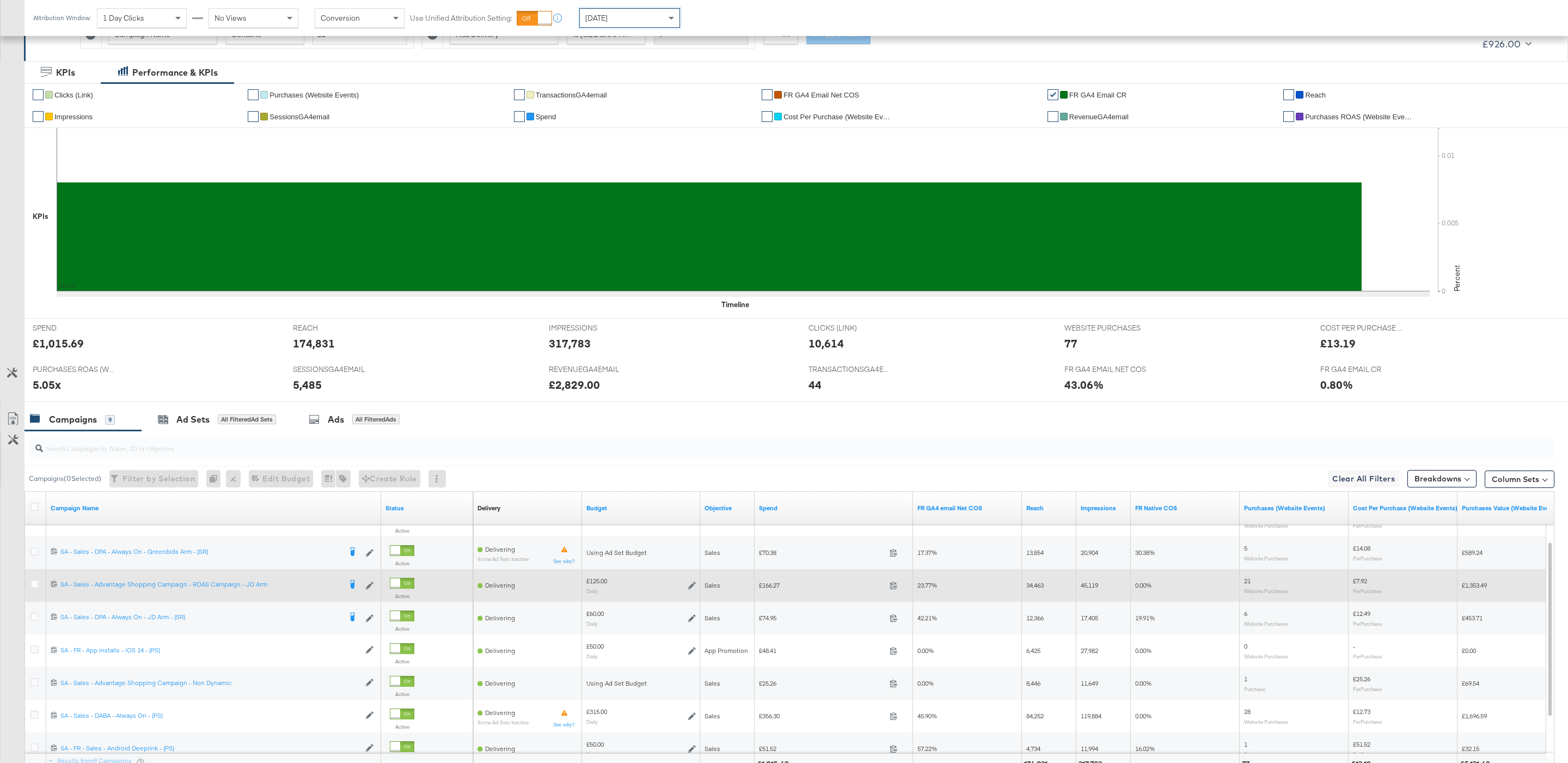
scroll to position [183, 0]
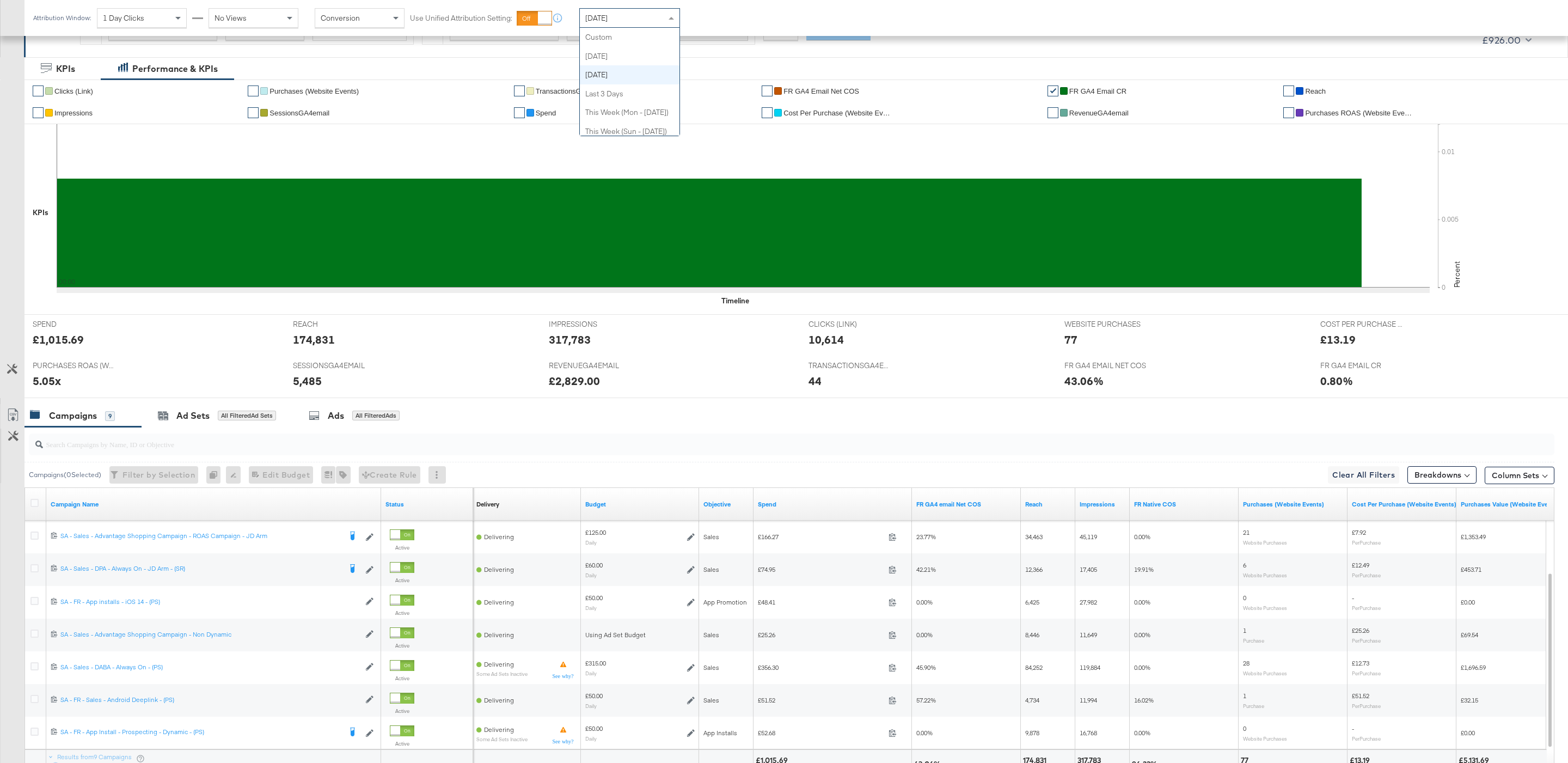
click at [636, 19] on div "[DATE]" at bounding box center [630, 18] width 100 height 18
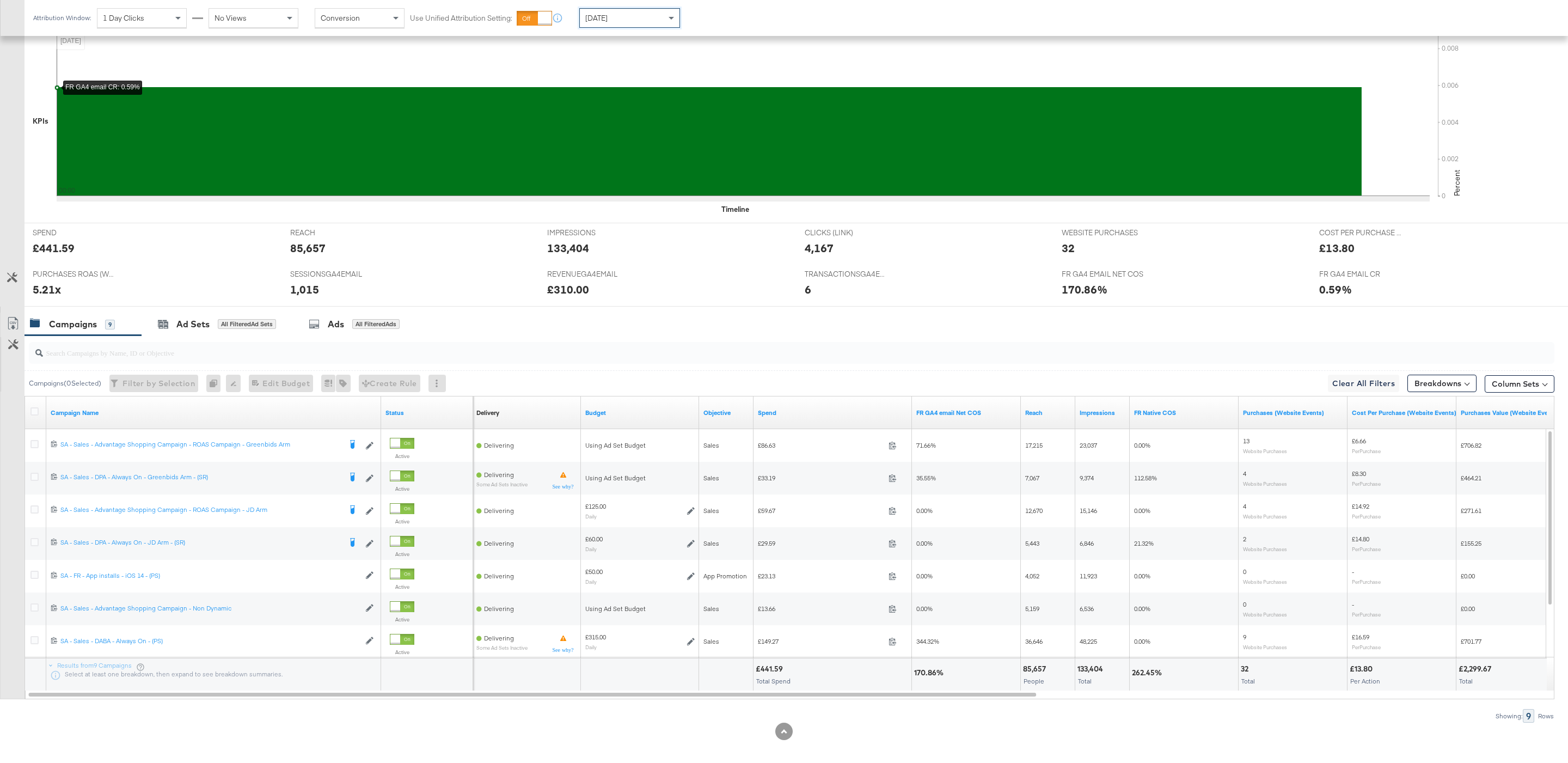
scroll to position [0, 0]
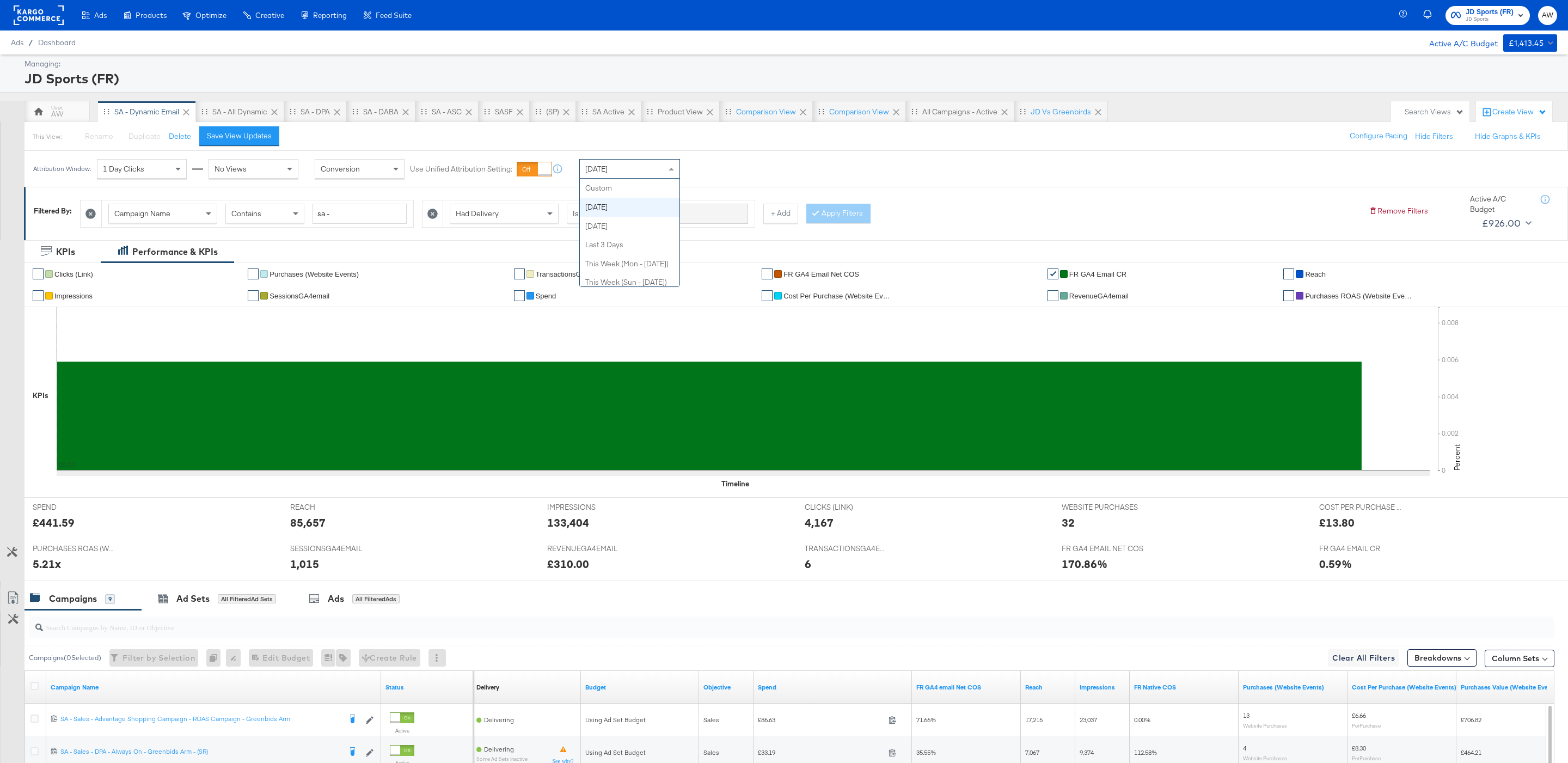
click at [653, 169] on div "Today" at bounding box center [630, 169] width 100 height 18
click at [732, 183] on div "Attribution Window: 1 Day Clicks No Views Conversion Use Unified Attribution Se…" at bounding box center [400, 169] width 752 height 37
click at [712, 173] on div "Sep 18th 2025" at bounding box center [710, 173] width 18 height 9
click at [621, 247] on input "September 18th 2025" at bounding box center [607, 255] width 145 height 19
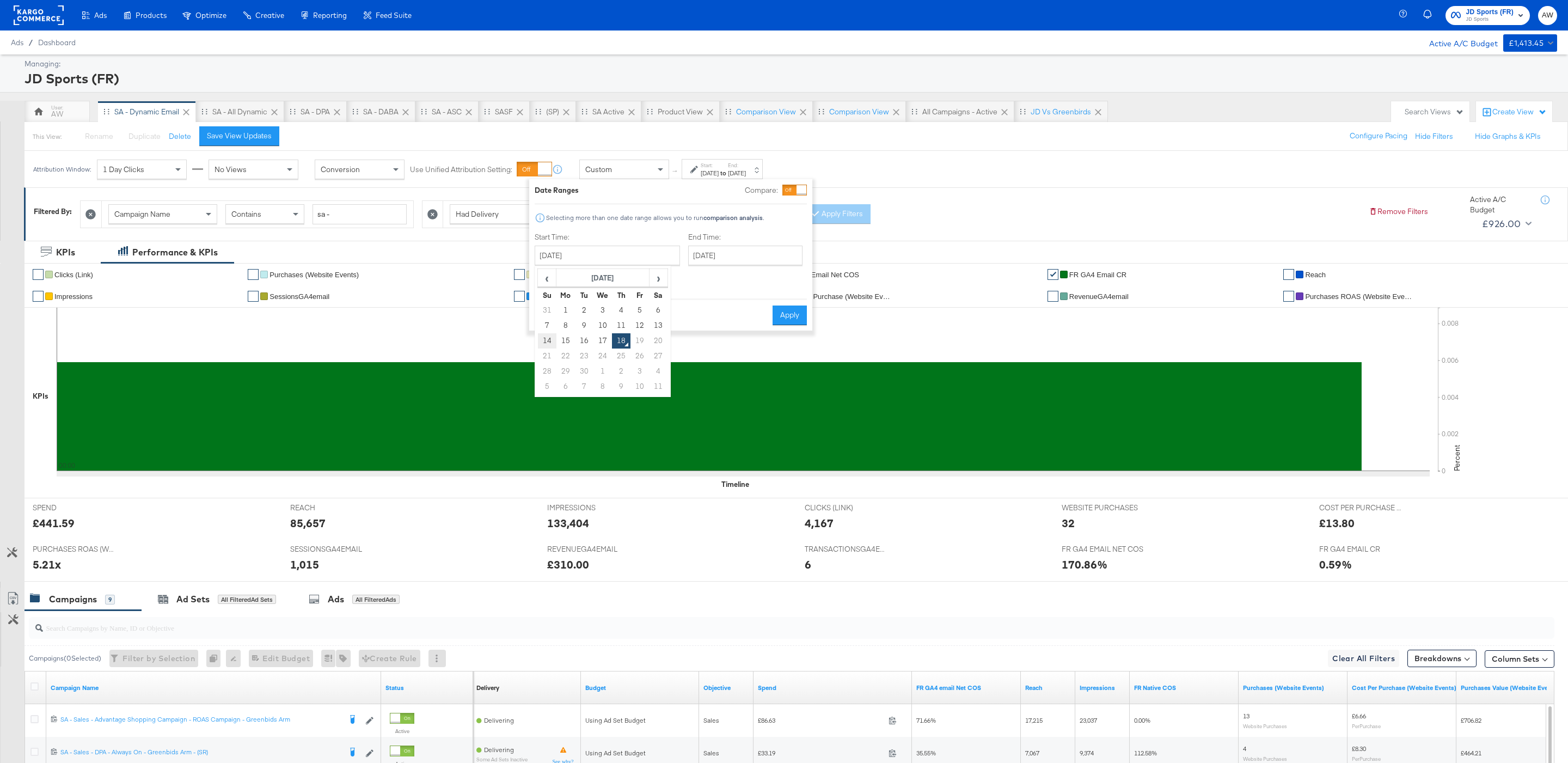
click at [549, 343] on td "14" at bounding box center [547, 340] width 18 height 15
type input "September 14th 2025"
click at [757, 257] on input "September 18th 2025" at bounding box center [746, 255] width 114 height 19
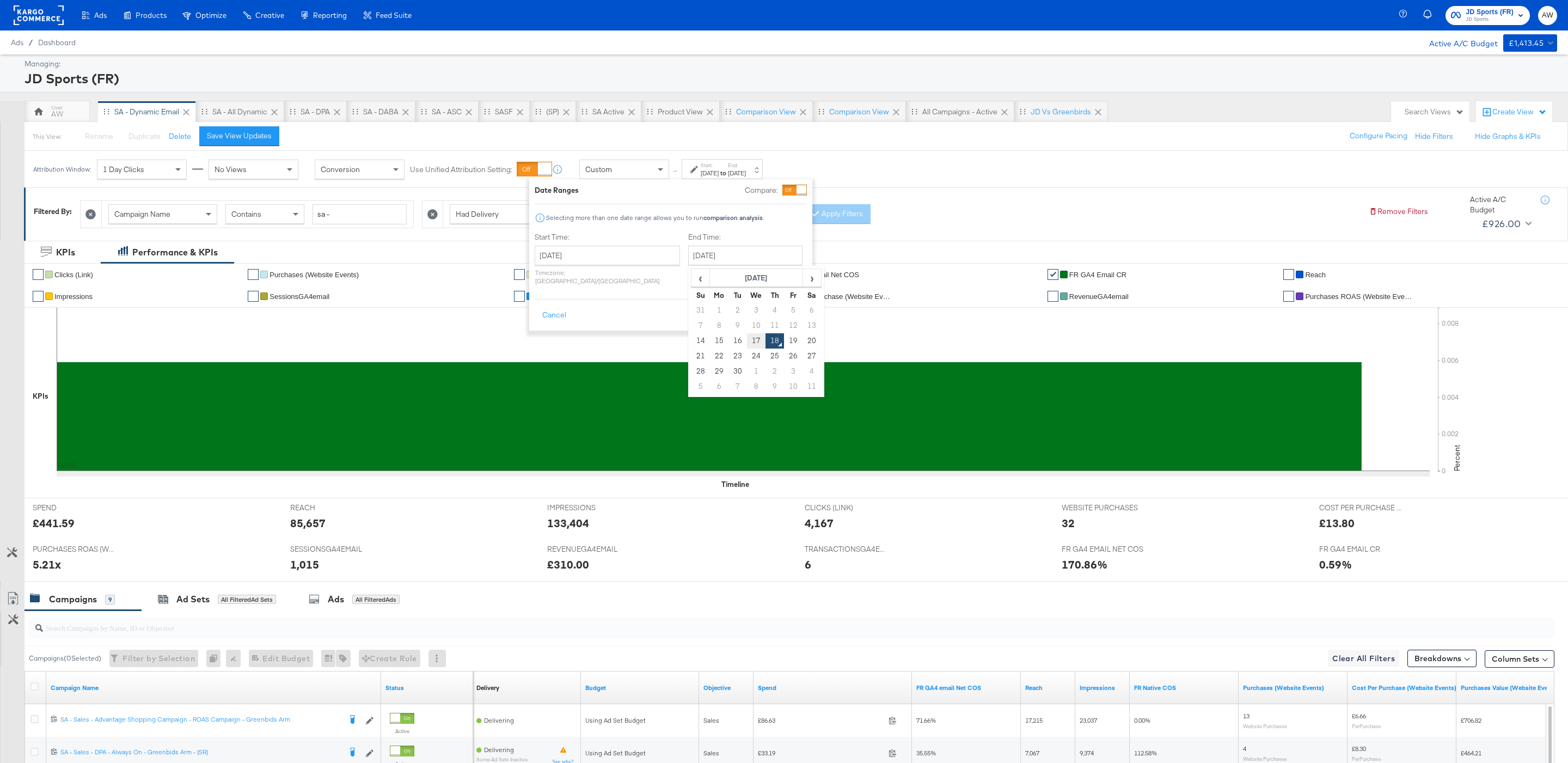
click at [747, 345] on td "17" at bounding box center [756, 340] width 18 height 15
type input "September 17th 2025"
click at [789, 314] on button "Apply" at bounding box center [789, 315] width 34 height 19
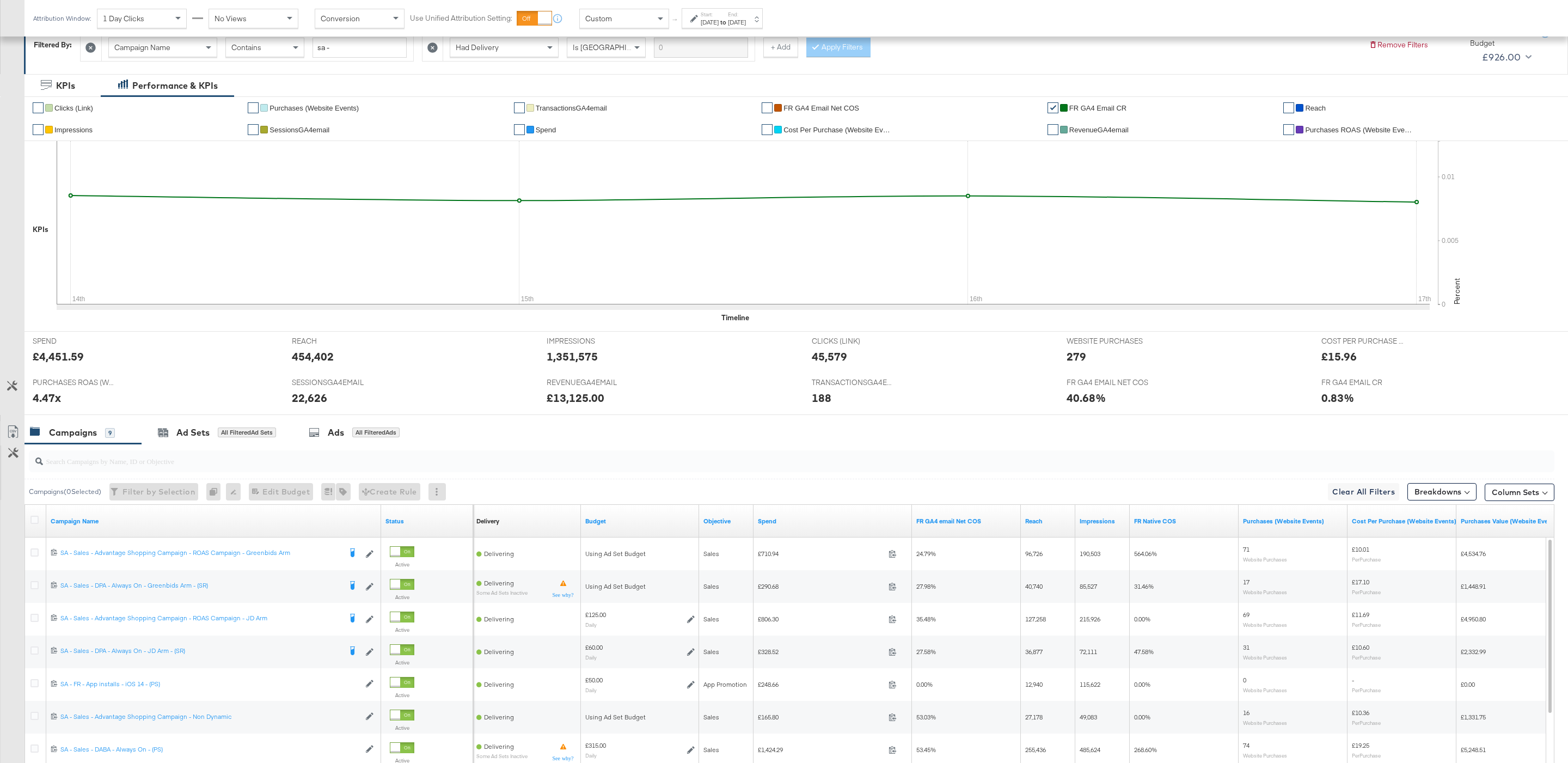
scroll to position [286, 0]
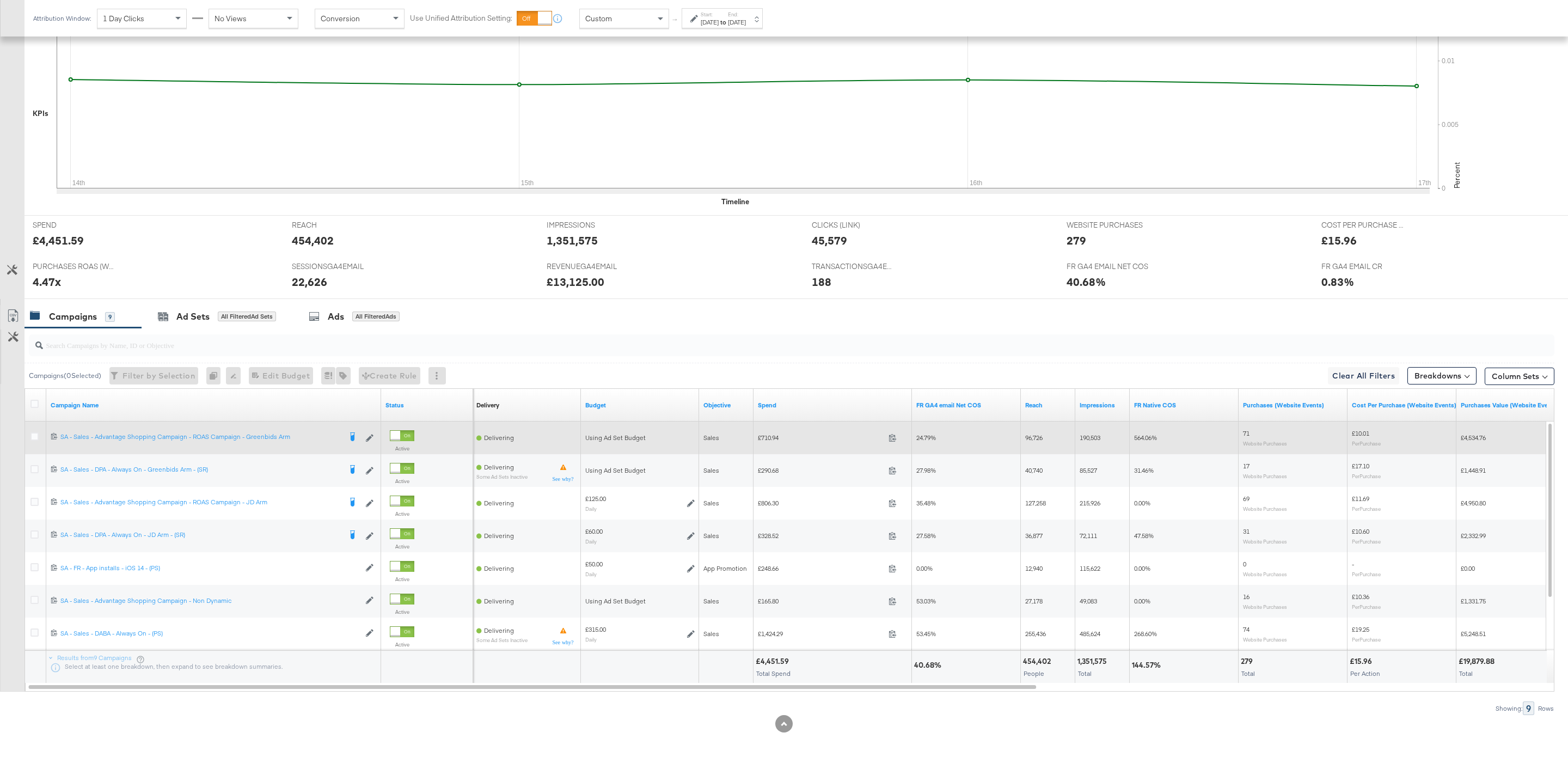
click at [780, 437] on span "£710.94" at bounding box center [821, 437] width 127 height 8
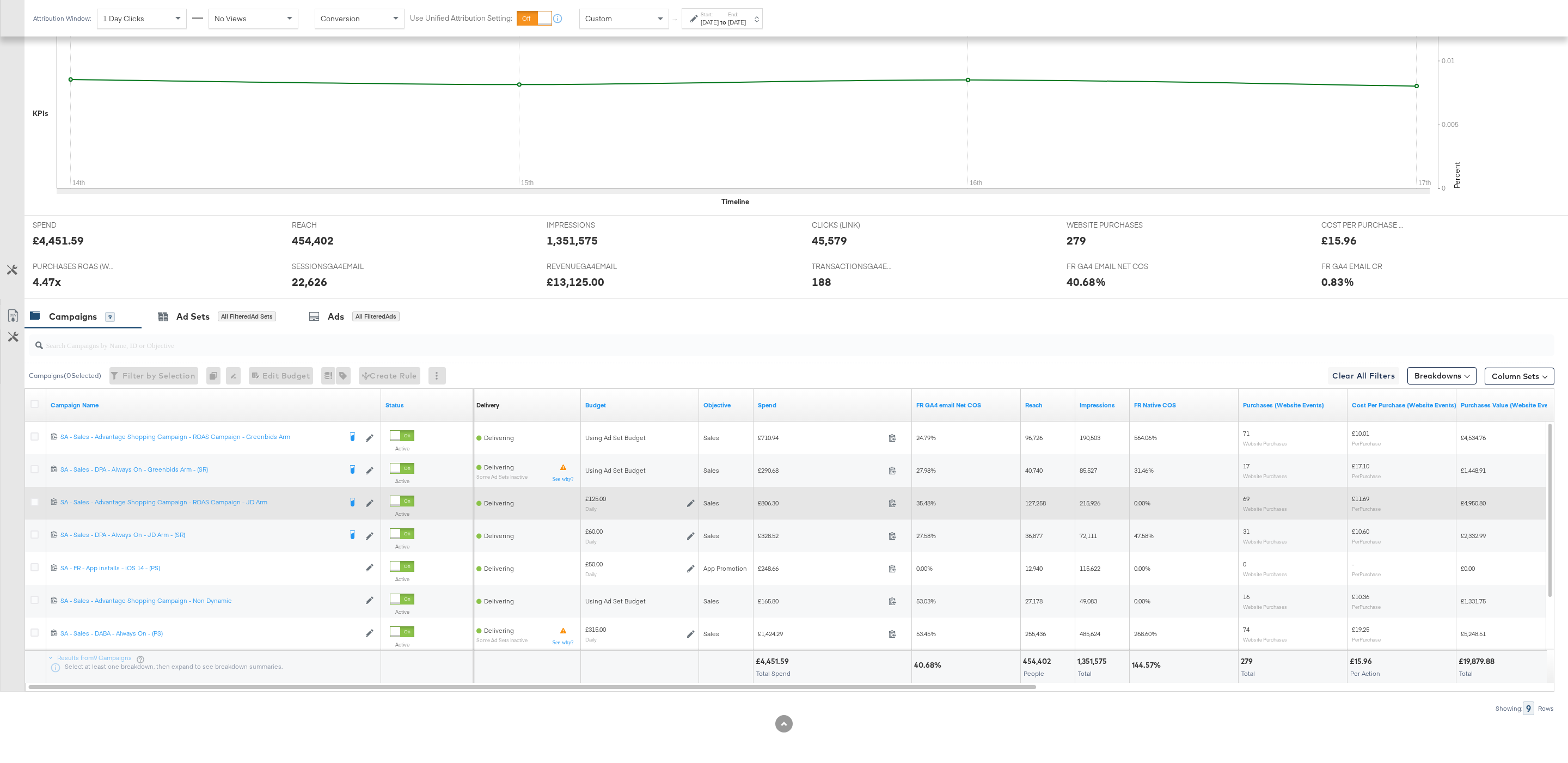
click at [769, 503] on span "£806.30" at bounding box center [821, 502] width 127 height 8
copy span "806.30"
click at [32, 501] on icon at bounding box center [34, 502] width 8 height 8
click at [0, 0] on input "checkbox" at bounding box center [0, 0] width 0 height 0
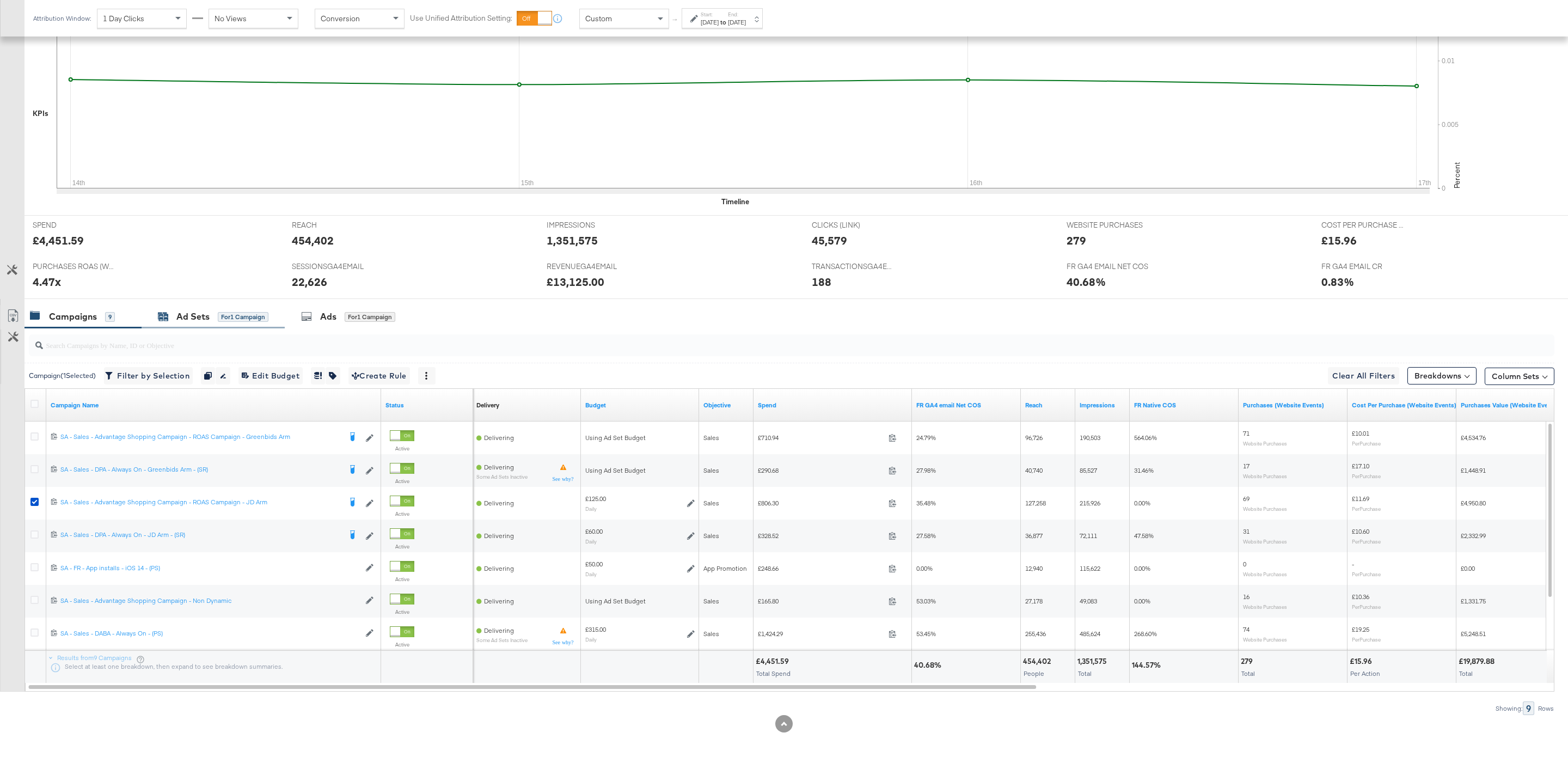
click at [194, 317] on div "Ad Sets" at bounding box center [193, 317] width 33 height 13
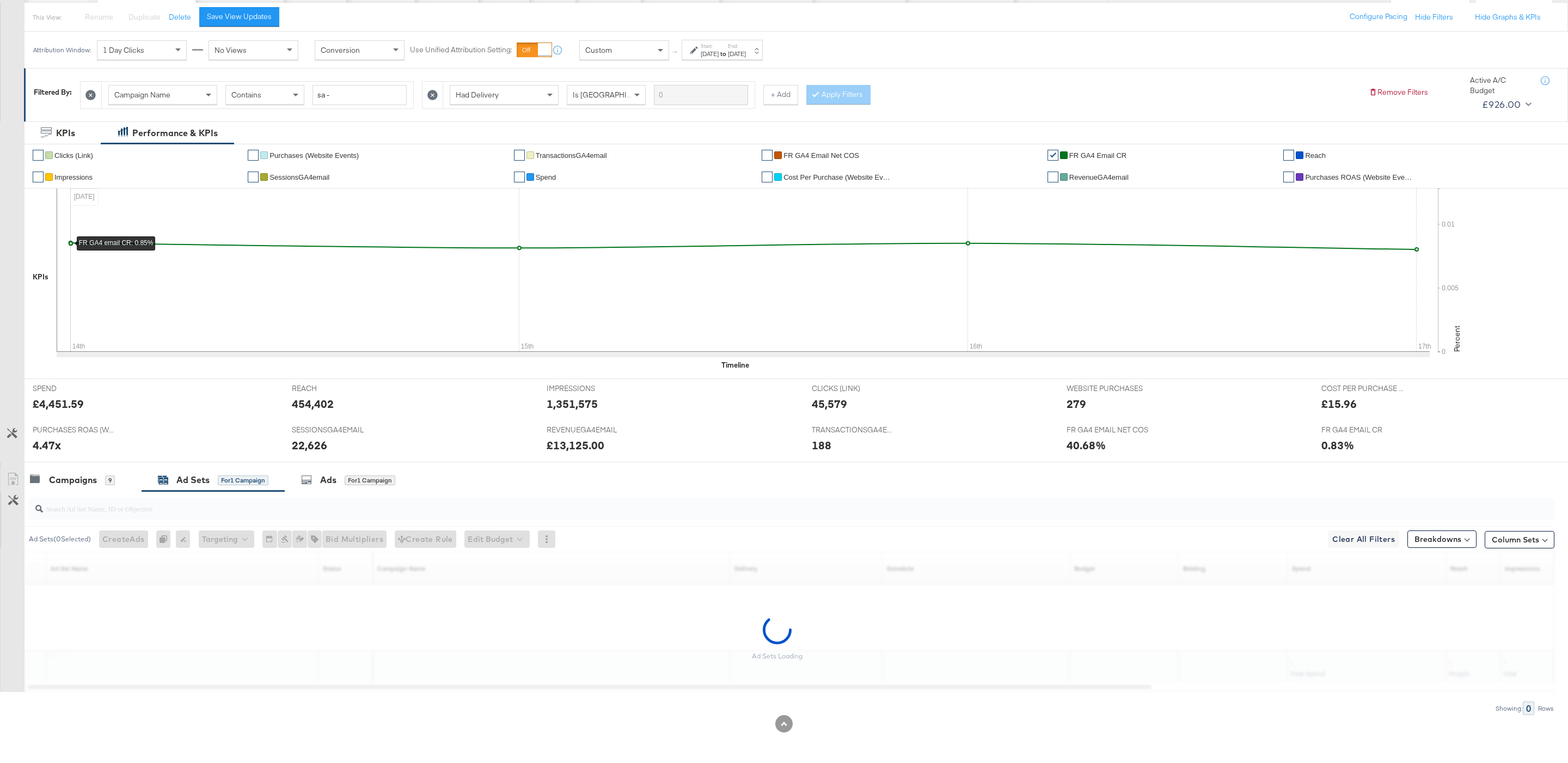
scroll to position [90, 0]
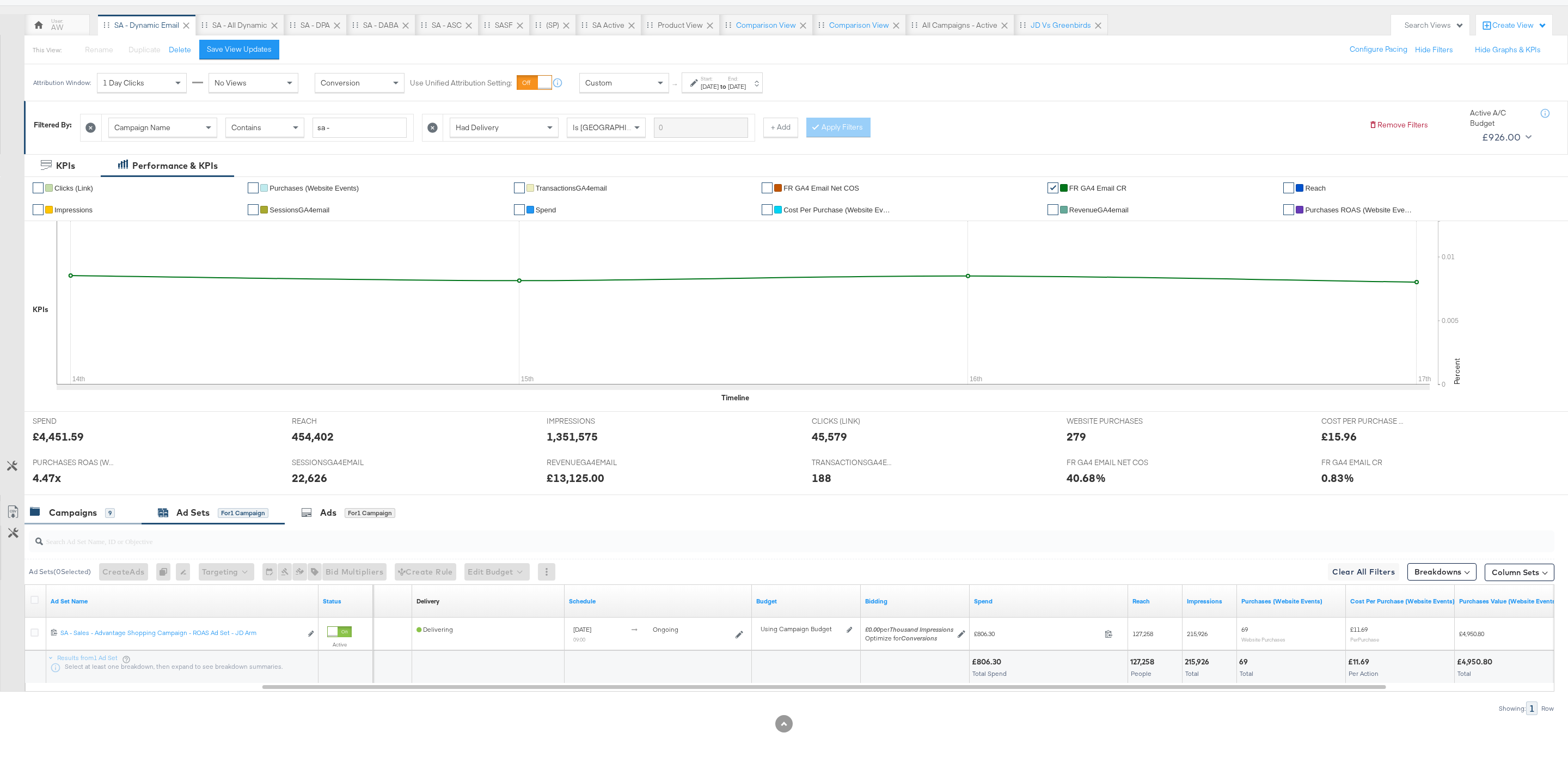
click at [113, 504] on div "Campaigns 9" at bounding box center [83, 513] width 117 height 23
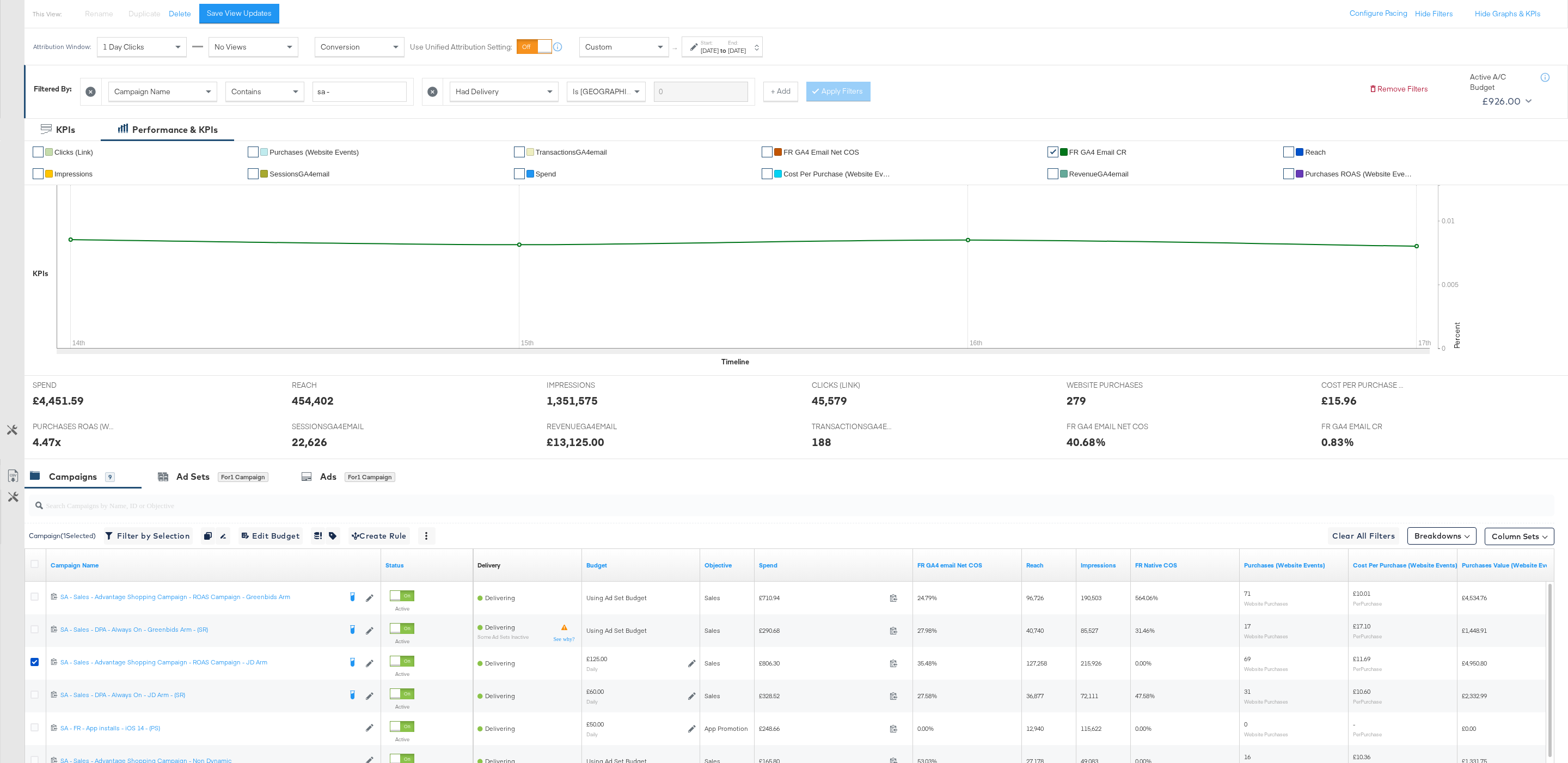
scroll to position [286, 0]
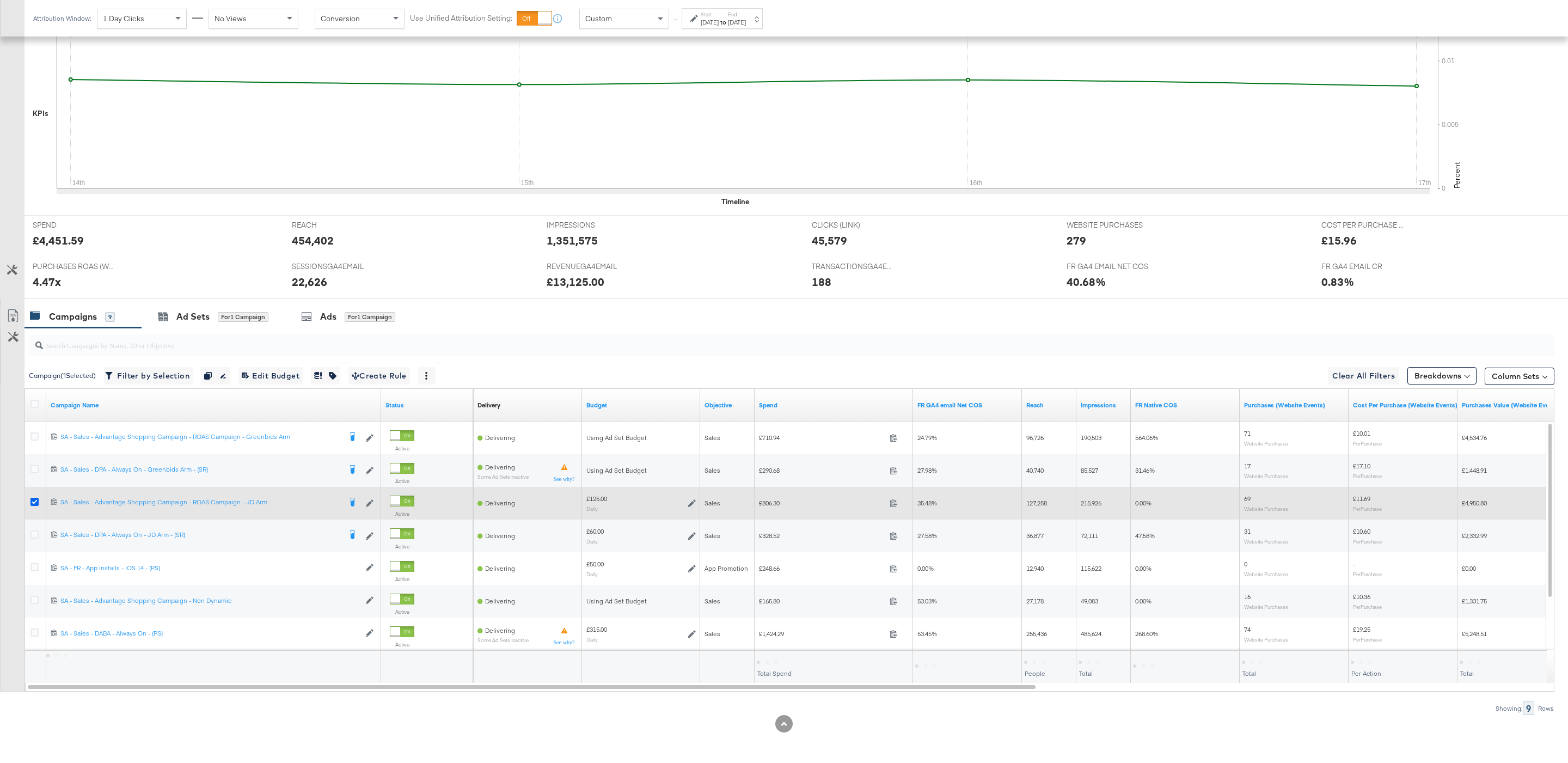
click at [33, 499] on icon at bounding box center [34, 502] width 8 height 8
click at [0, 0] on input "checkbox" at bounding box center [0, 0] width 0 height 0
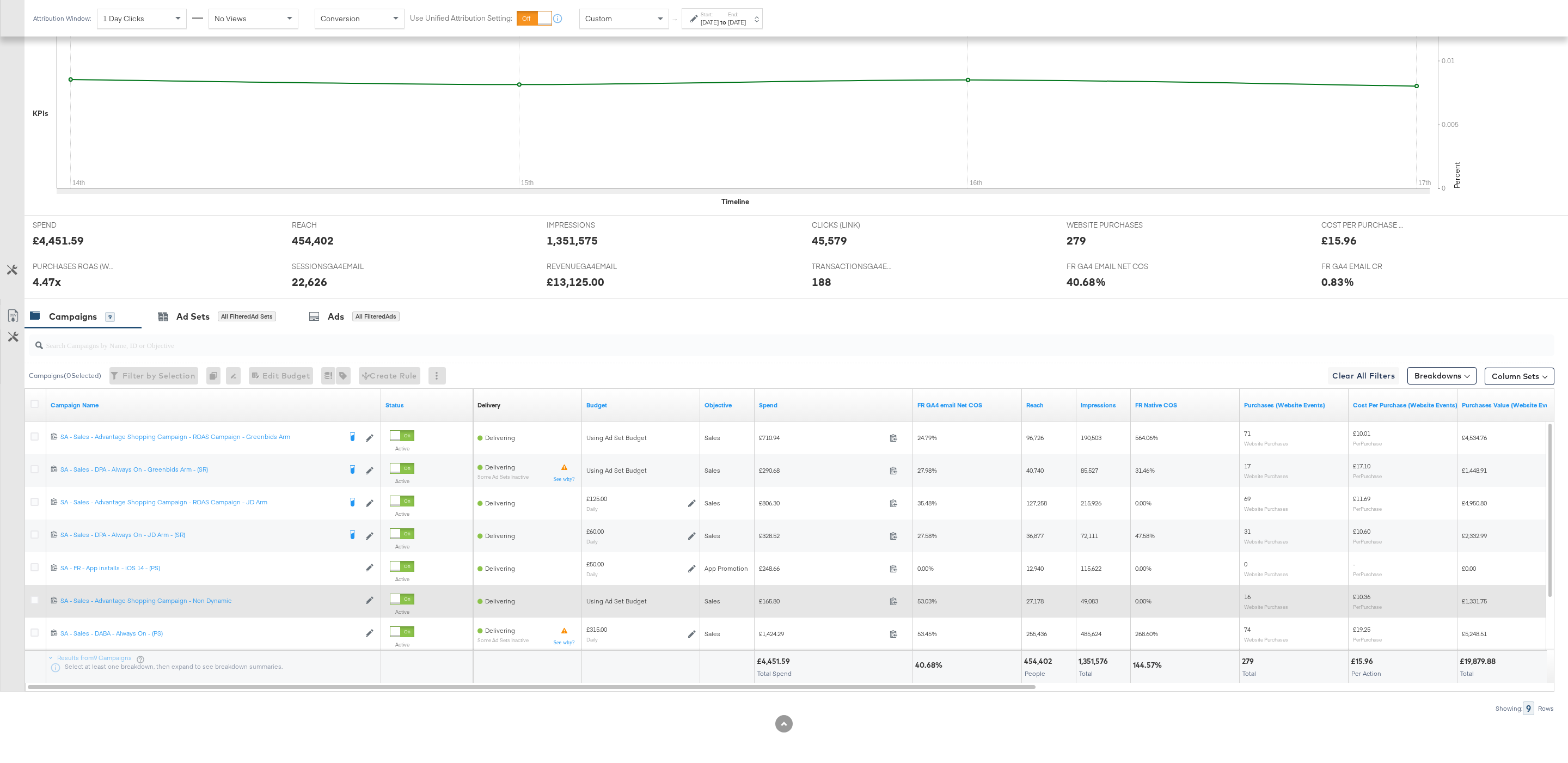
click at [776, 600] on span "£165.80" at bounding box center [822, 600] width 127 height 8
copy span "165.80"
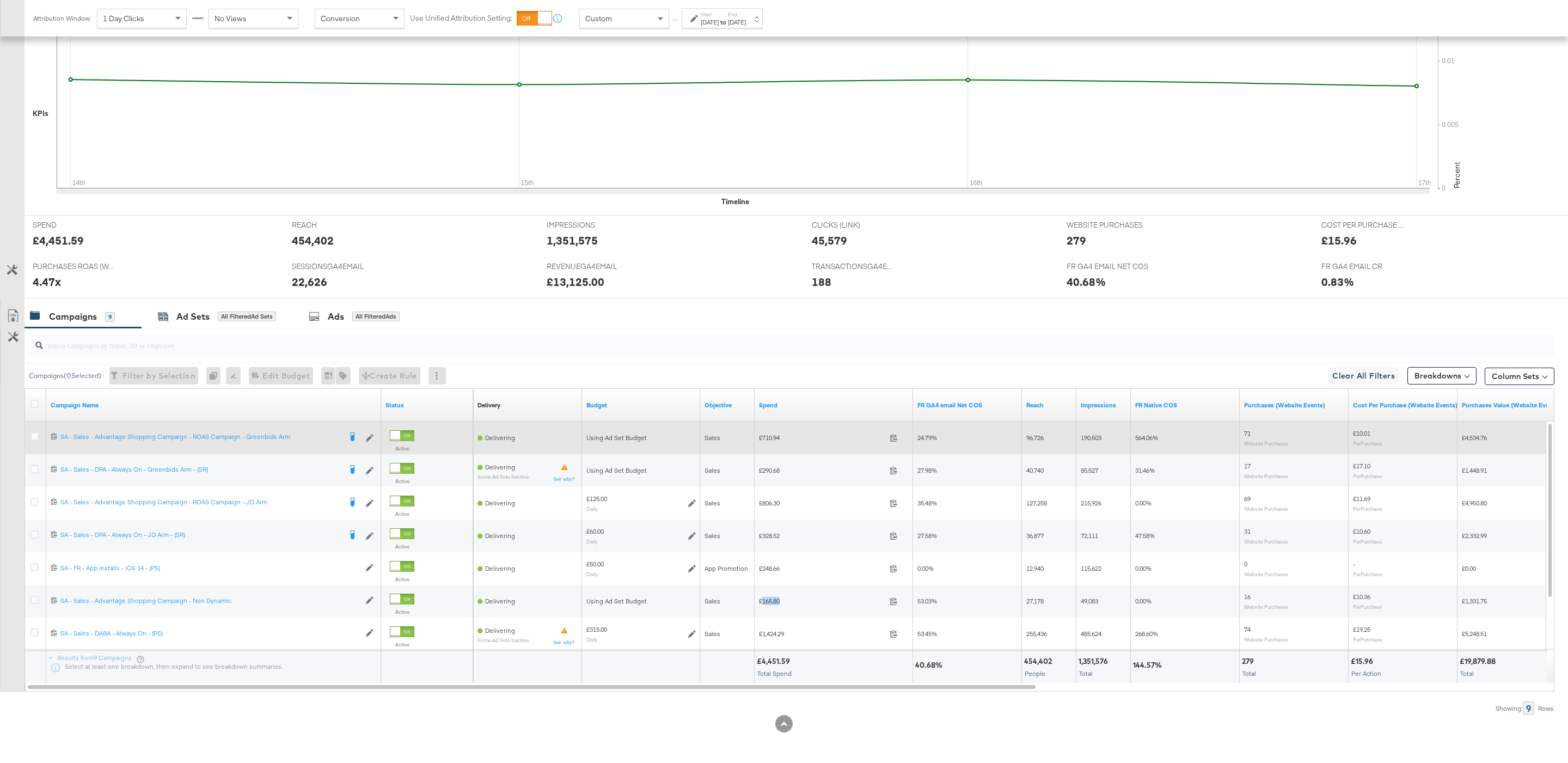
click at [771, 436] on span "£710.94" at bounding box center [822, 437] width 127 height 8
copy span "710.94"
click at [40, 437] on div at bounding box center [36, 438] width 12 height 11
click at [34, 434] on icon at bounding box center [34, 436] width 8 height 8
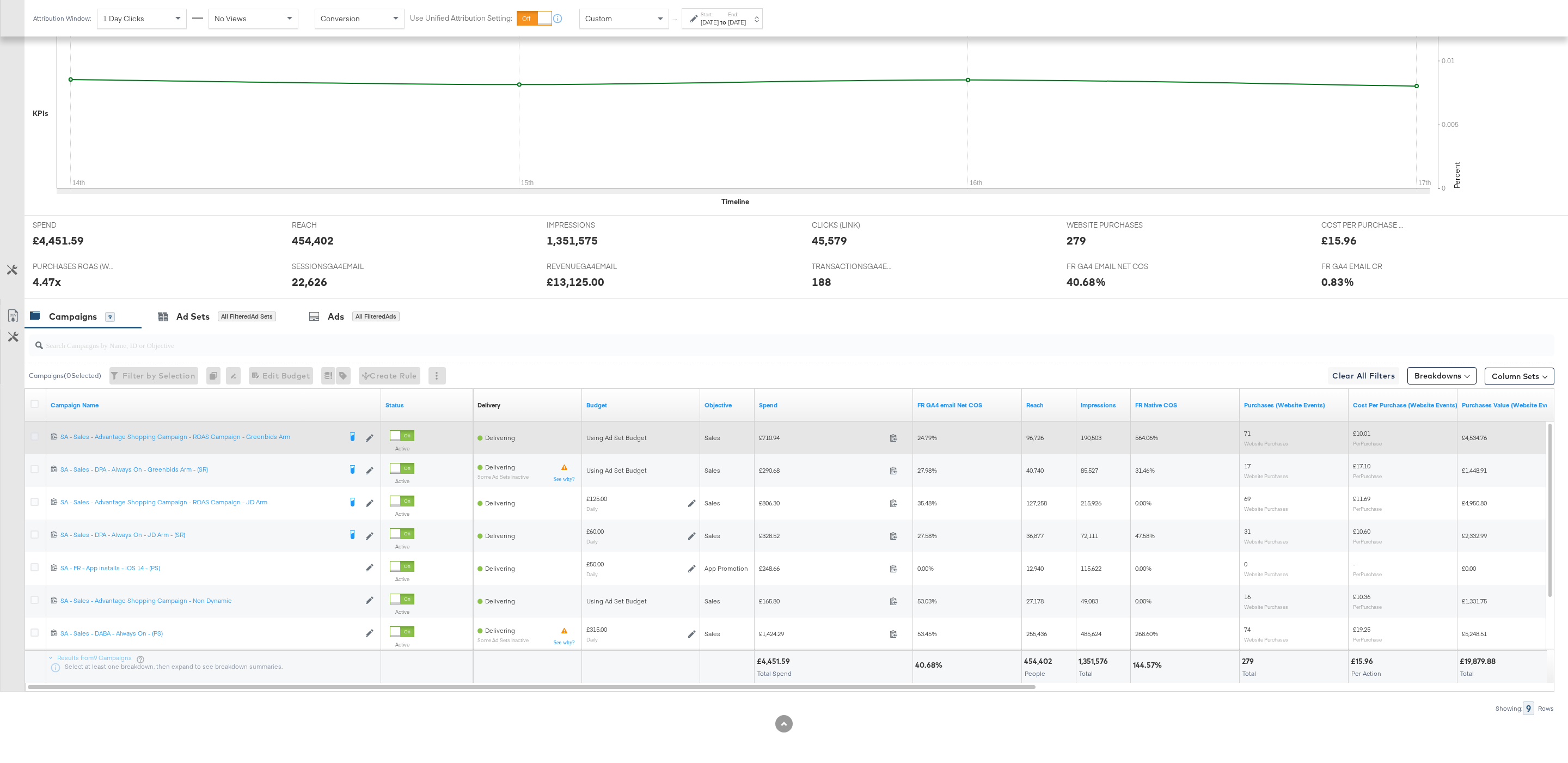
click at [0, 0] on input "checkbox" at bounding box center [0, 0] width 0 height 0
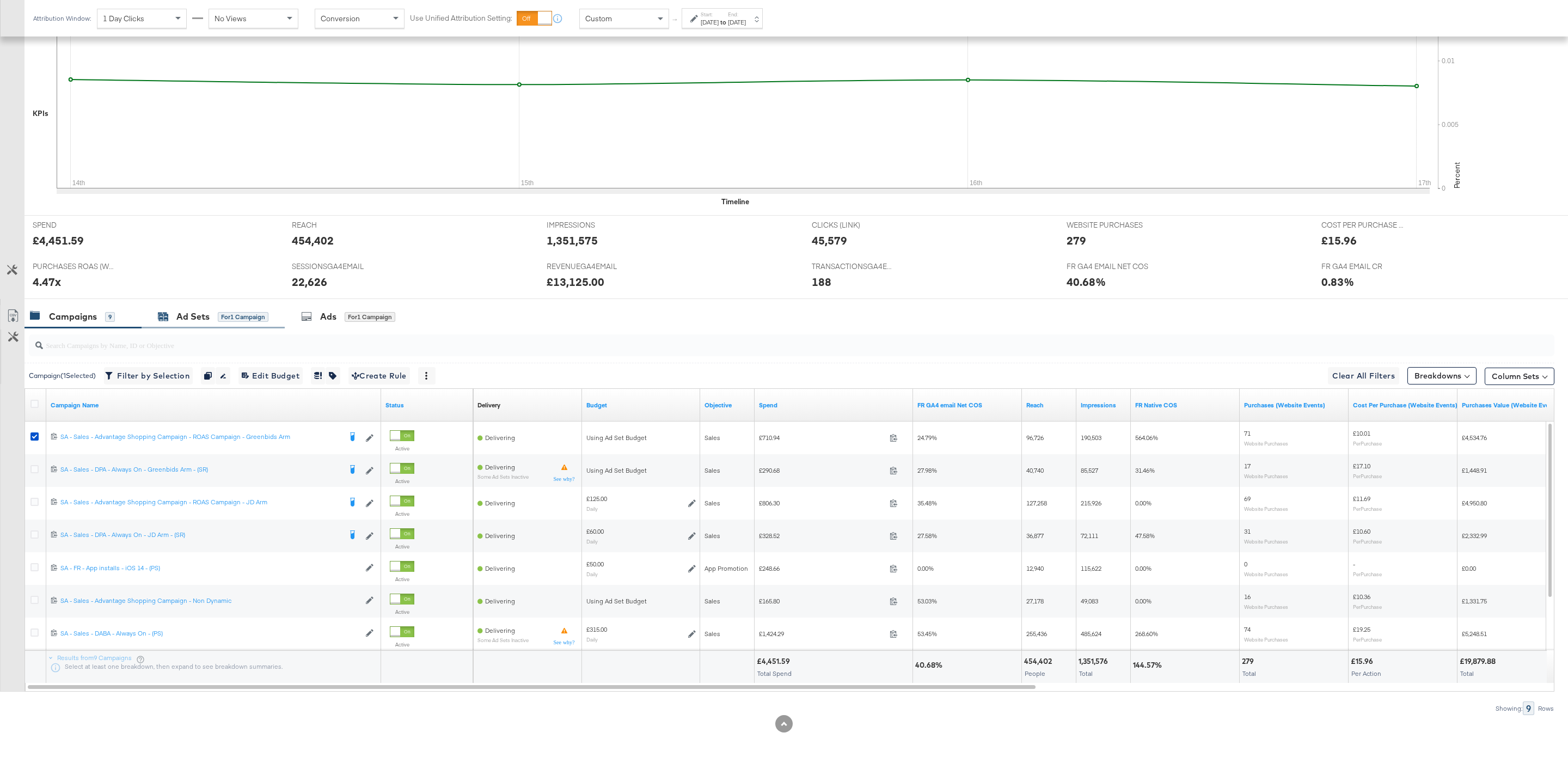
click at [208, 313] on div "Ad Sets" at bounding box center [193, 317] width 33 height 13
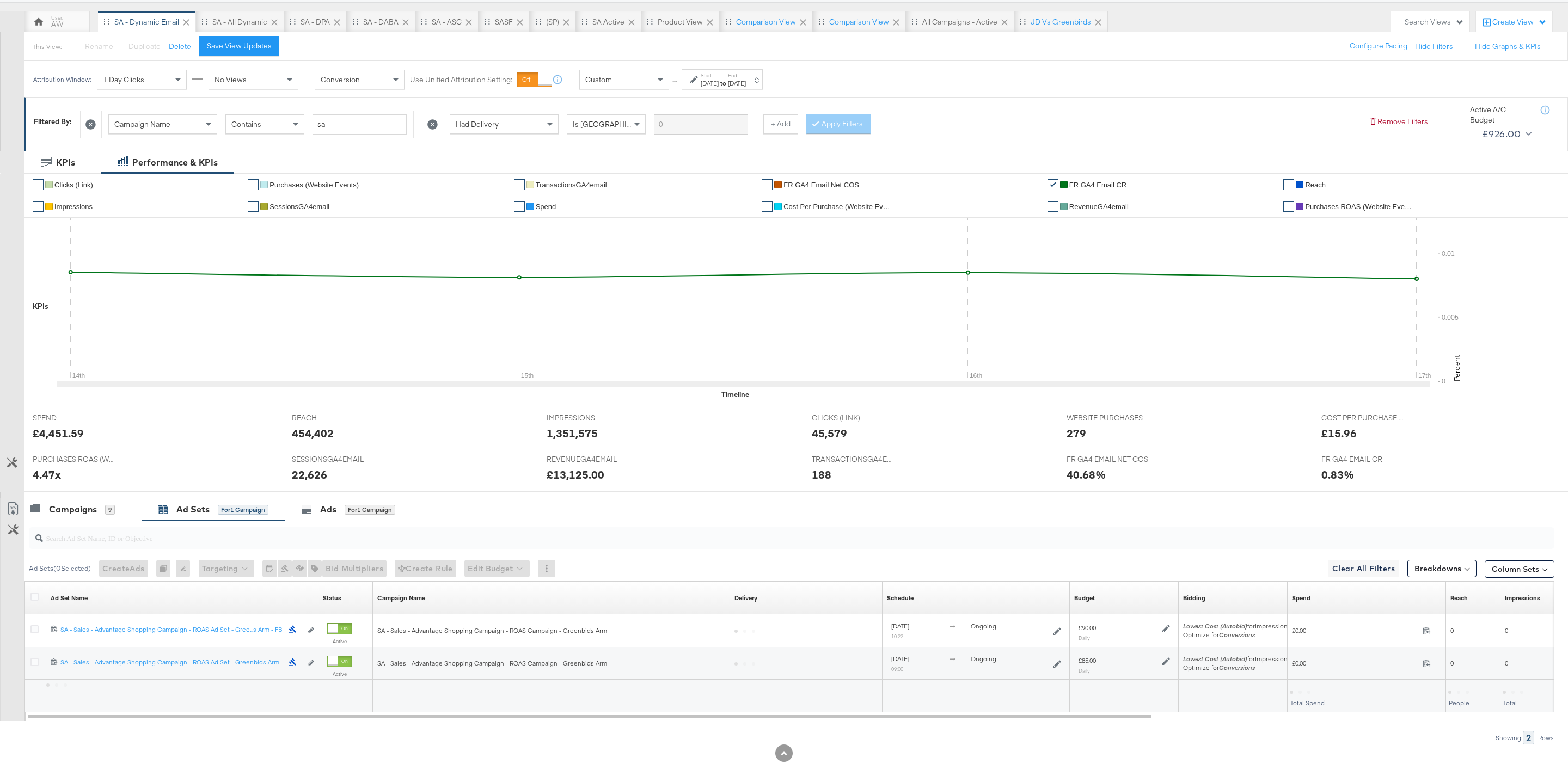
scroll to position [122, 0]
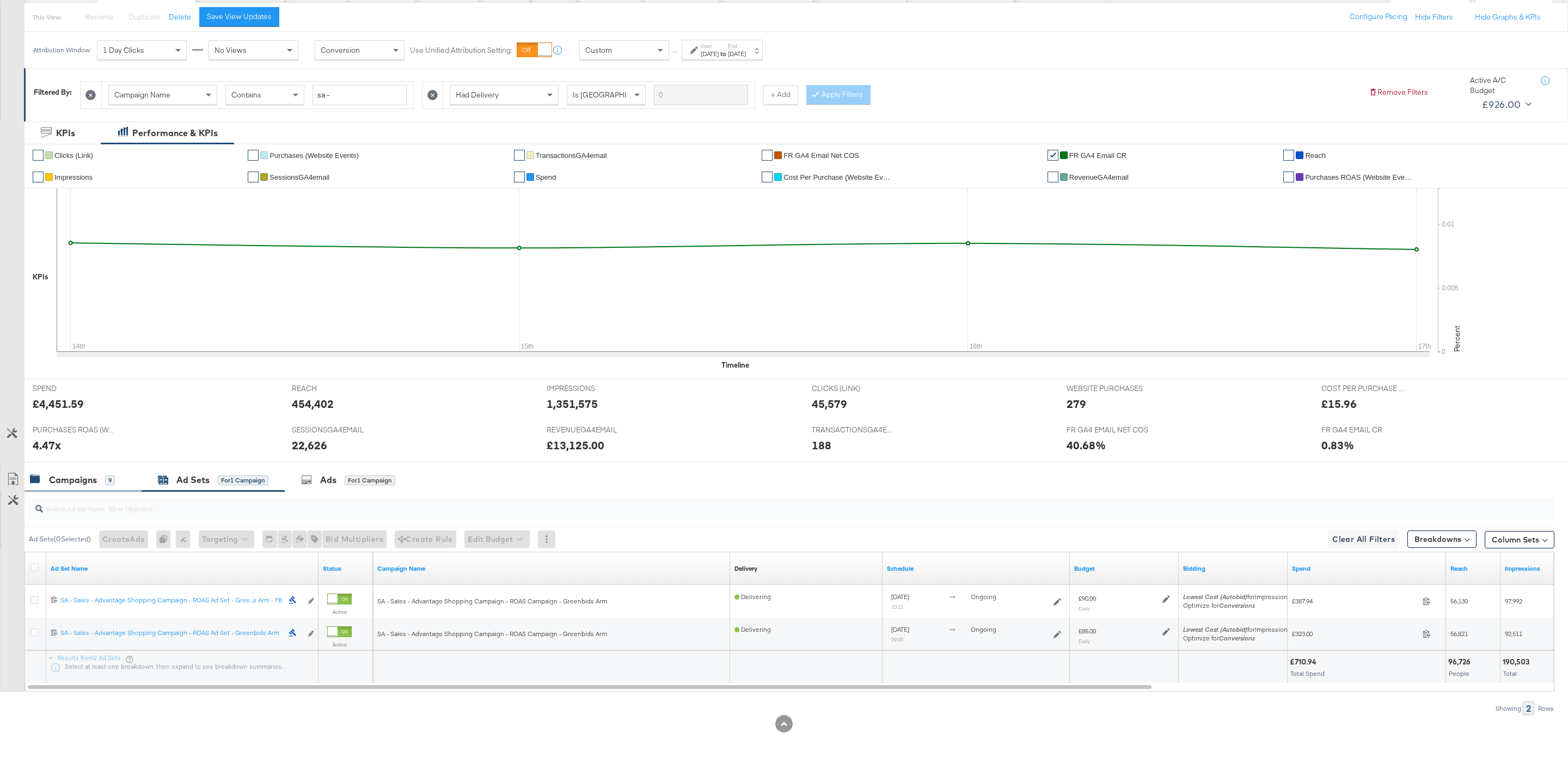
click at [117, 490] on div "Campaigns 9" at bounding box center [83, 480] width 117 height 23
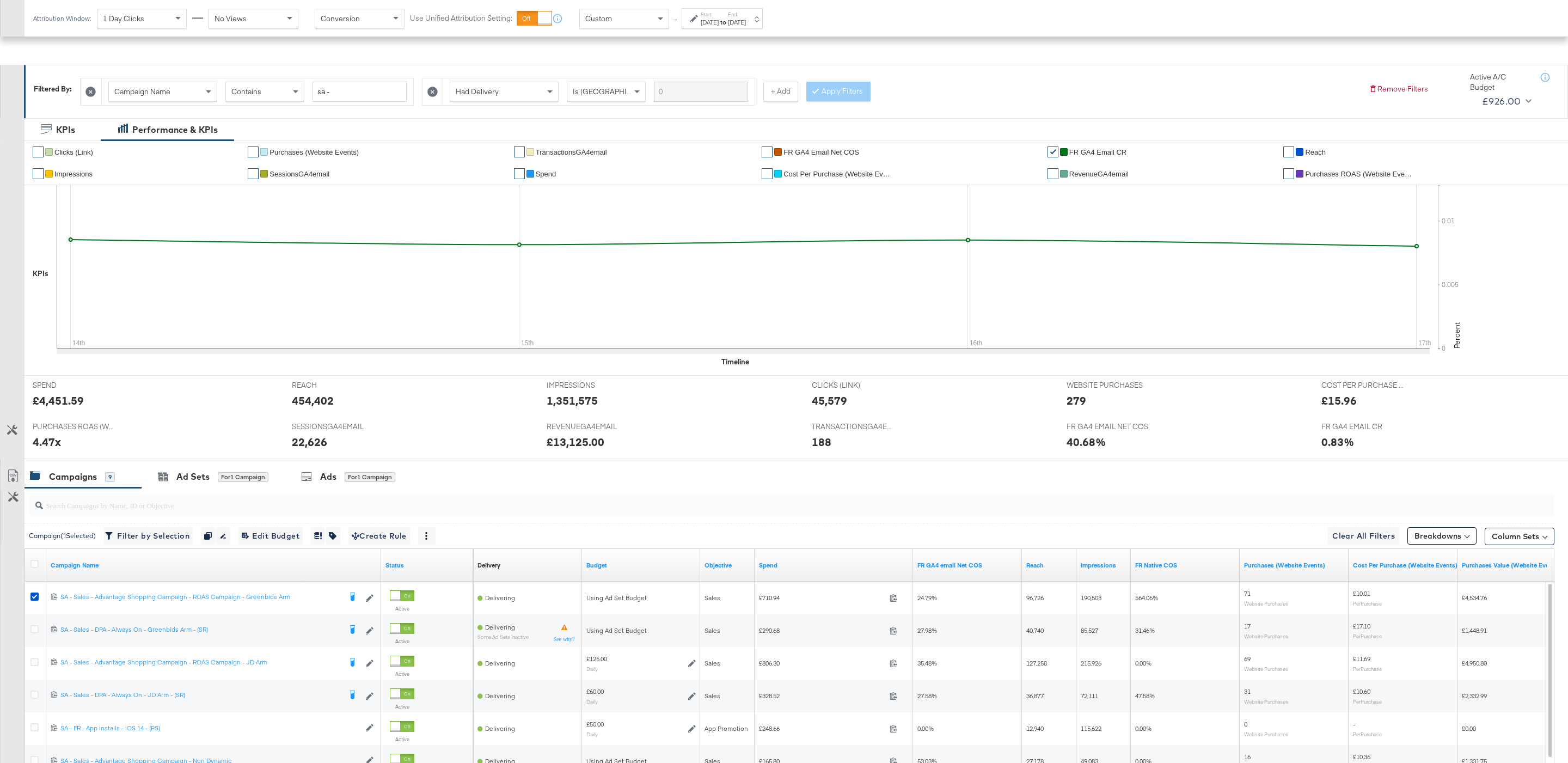
scroll to position [286, 0]
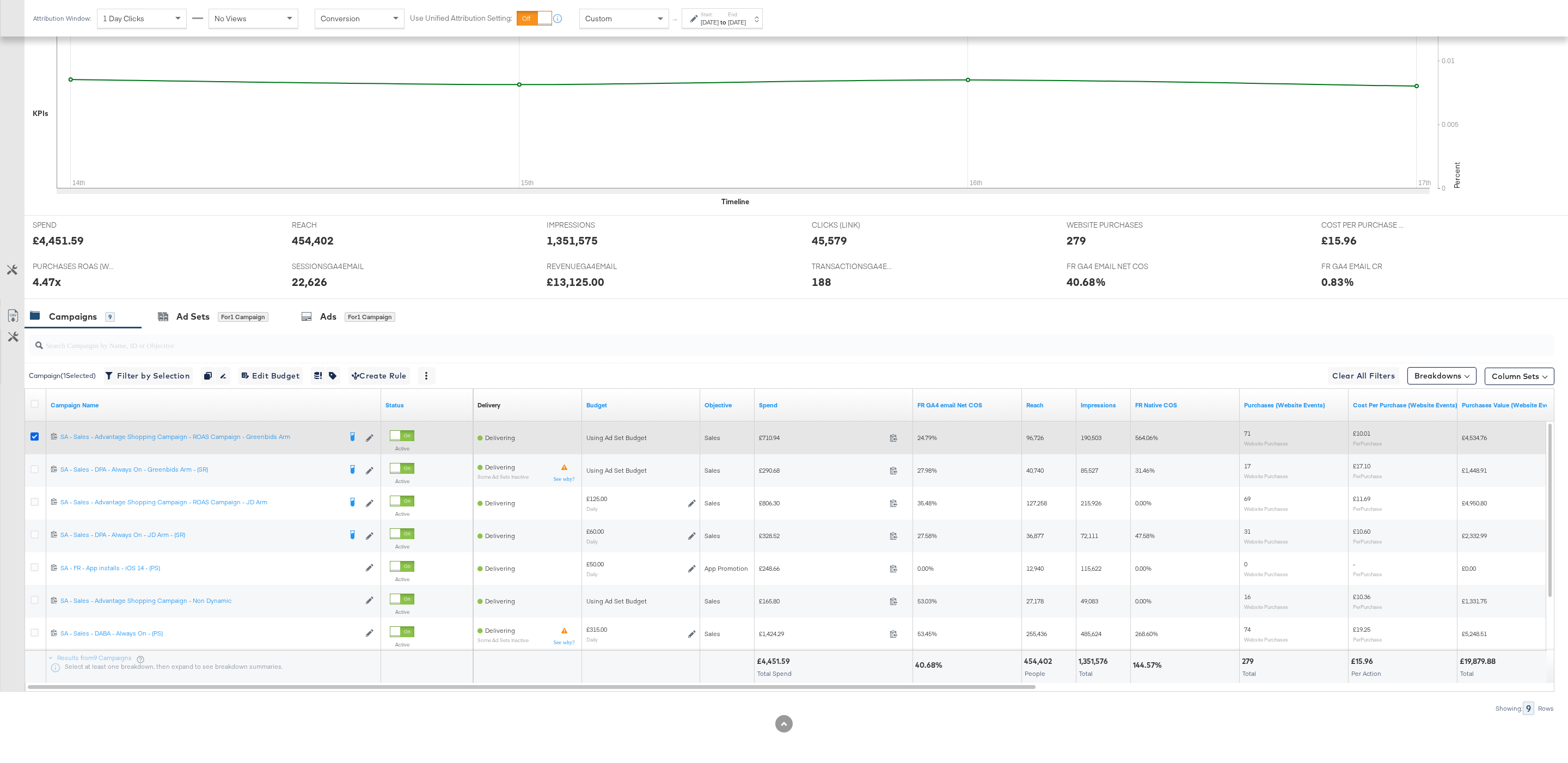
click at [33, 433] on icon at bounding box center [34, 436] width 8 height 8
click at [0, 0] on input "checkbox" at bounding box center [0, 0] width 0 height 0
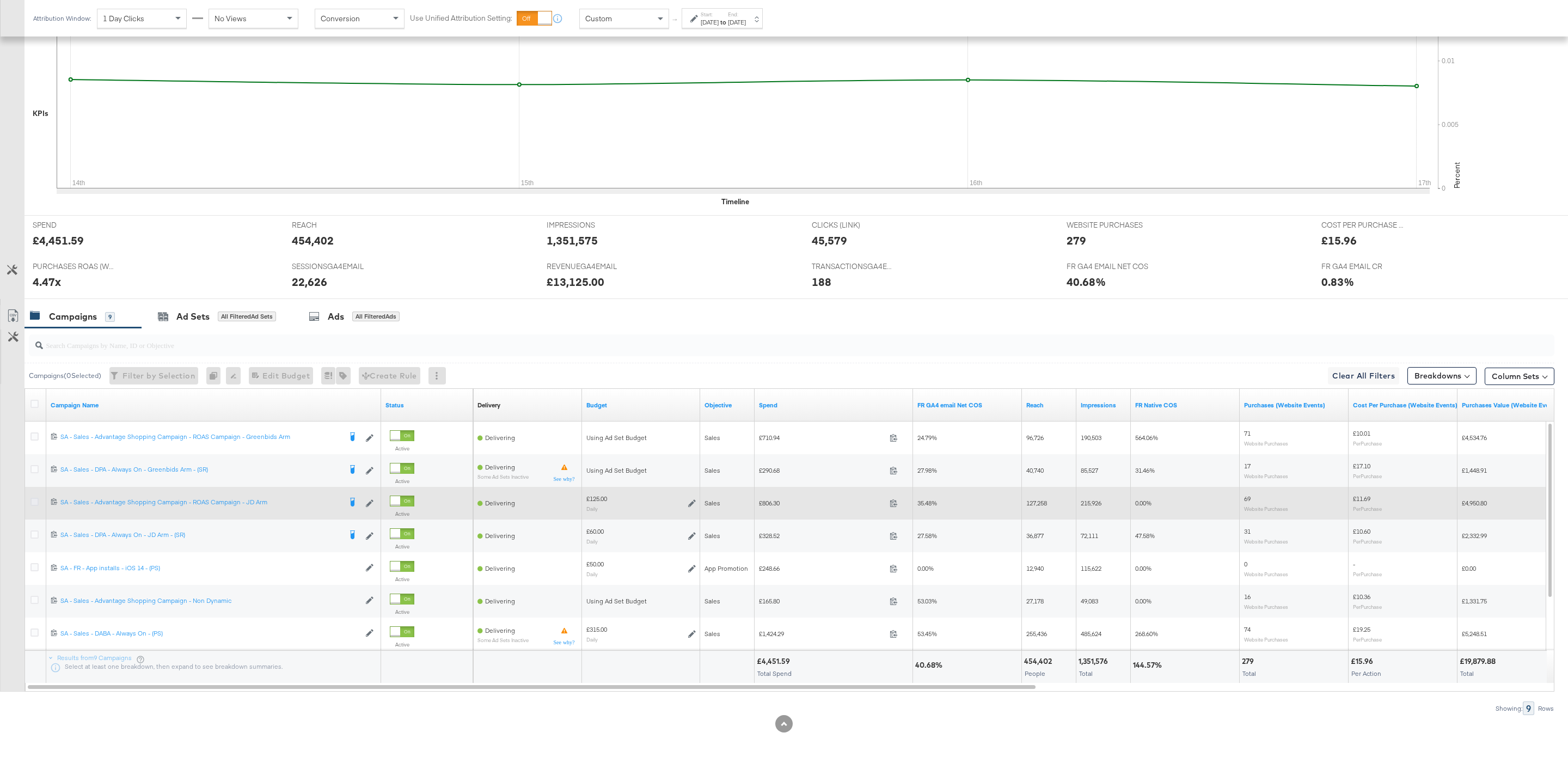
click at [30, 503] on icon at bounding box center [34, 502] width 8 height 8
click at [0, 0] on input "checkbox" at bounding box center [0, 0] width 0 height 0
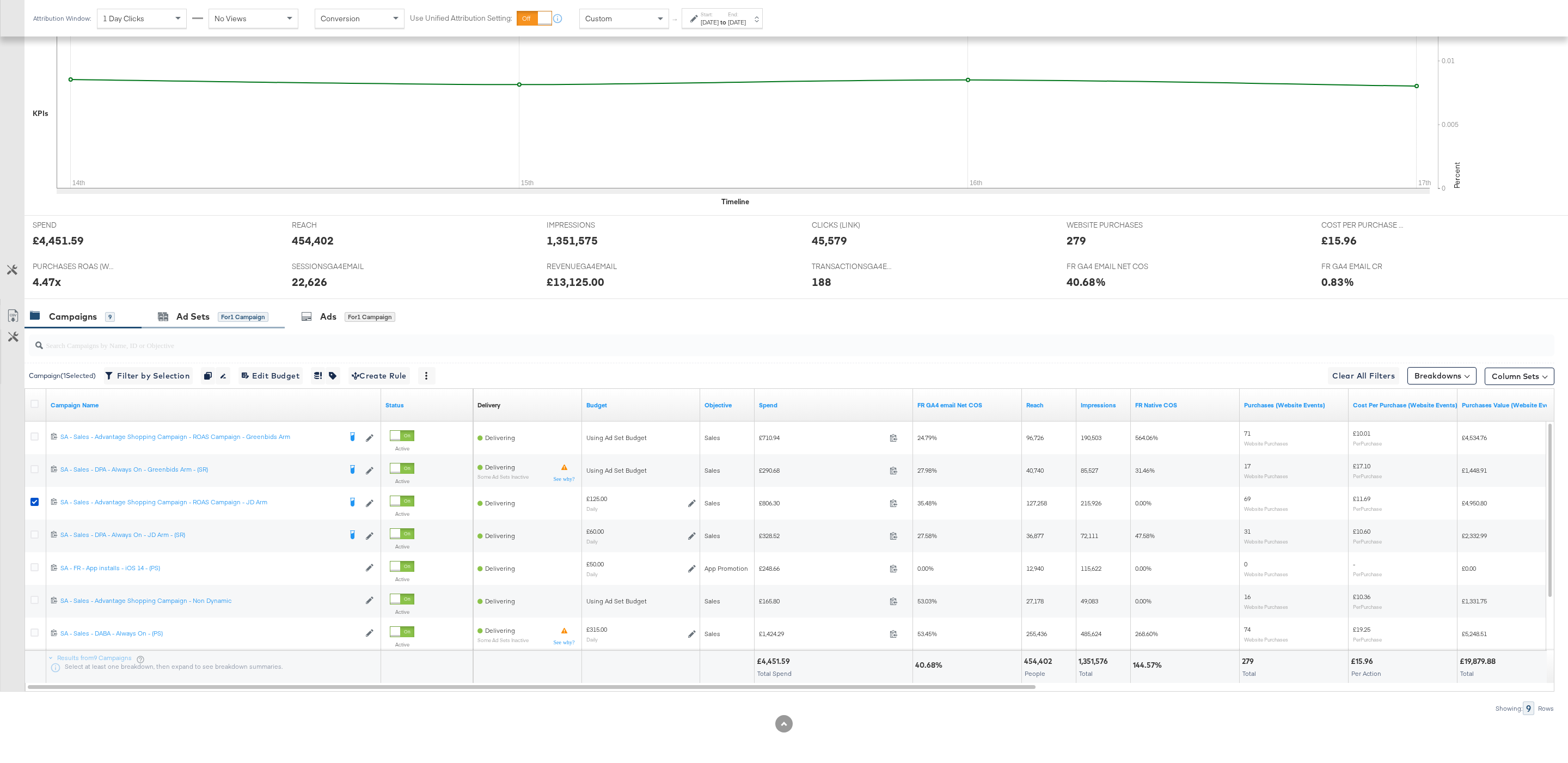
click at [219, 327] on div "Ad Sets for 1 Campaign" at bounding box center [213, 317] width 143 height 23
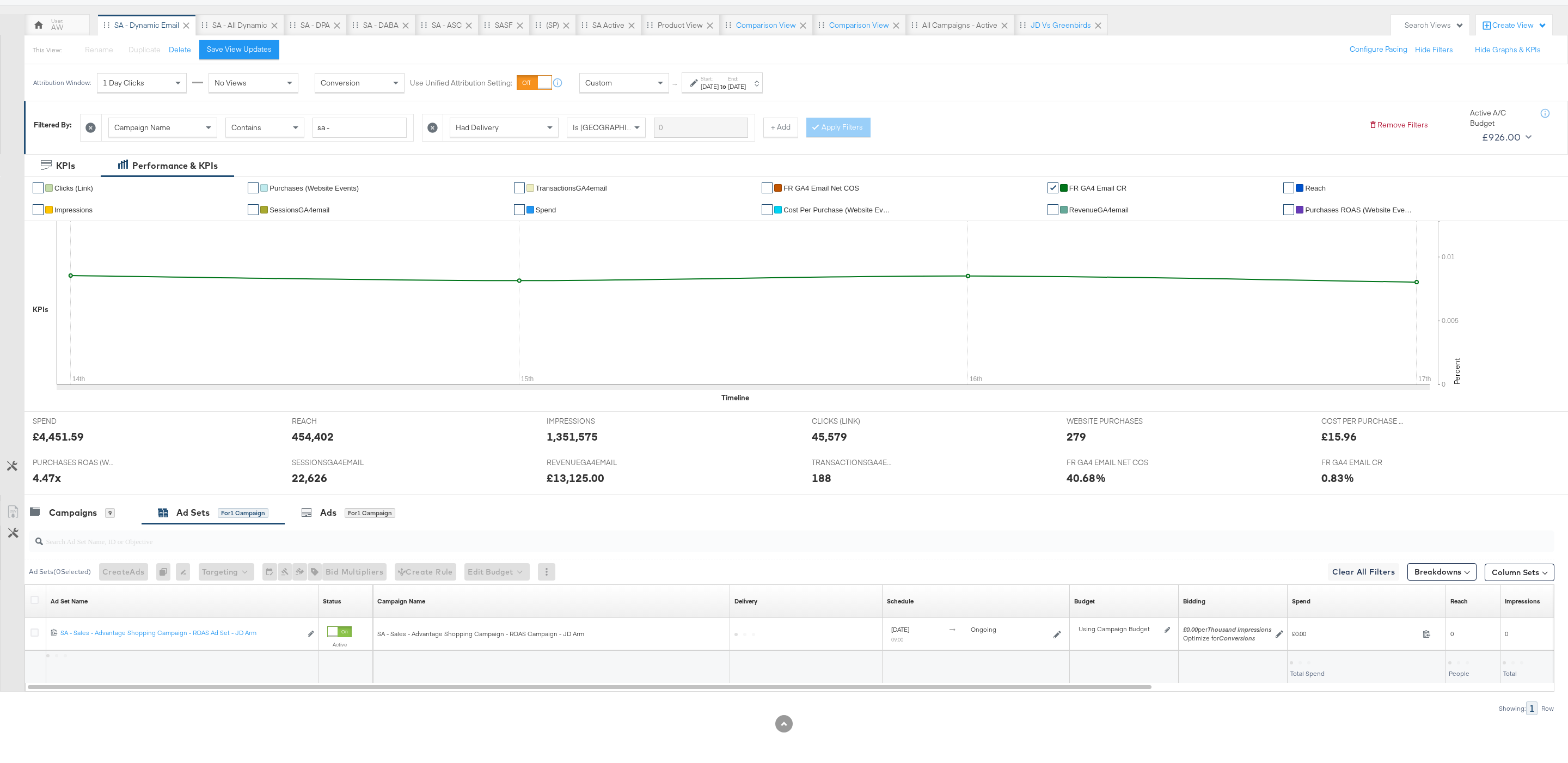
scroll to position [90, 0]
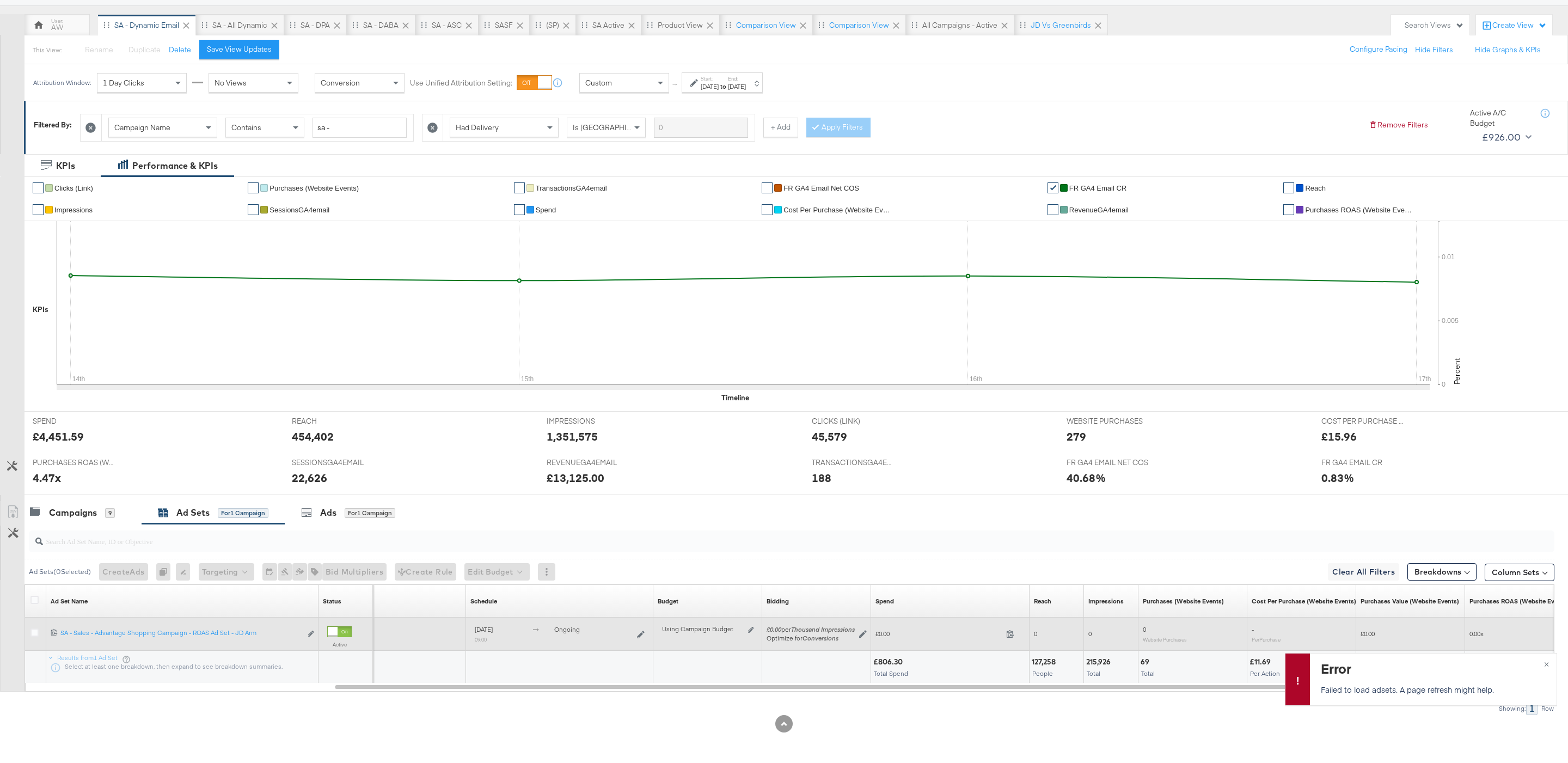
click at [758, 635] on div "Using Campaign Budget Edit spend limits" at bounding box center [707, 634] width 100 height 18
click at [751, 628] on icon at bounding box center [751, 630] width 5 height 6
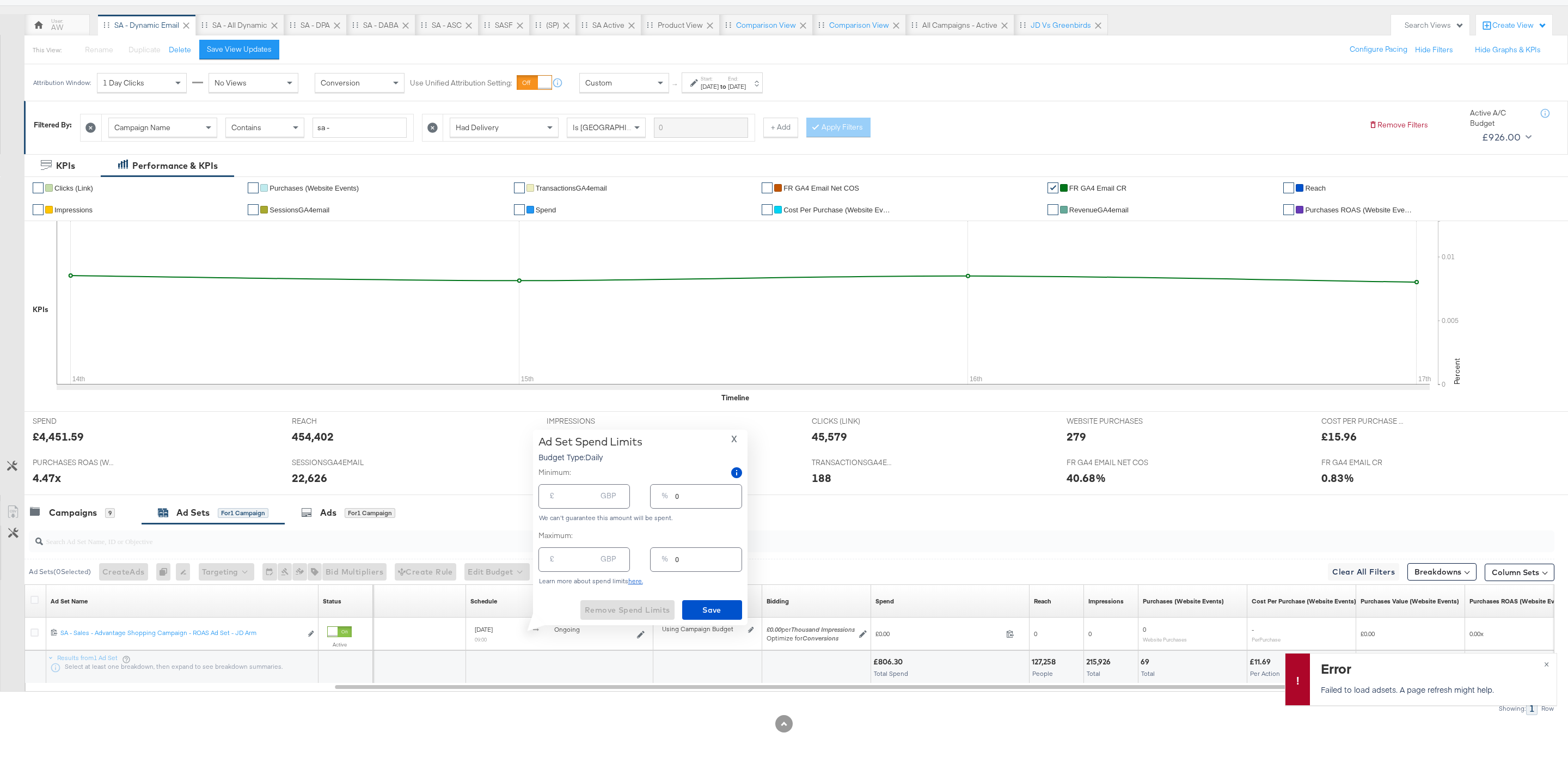
type input "-1"
click at [589, 560] on input "-1" at bounding box center [578, 555] width 35 height 23
type input "-1"
click at [569, 546] on input "-1" at bounding box center [578, 544] width 35 height 23
type input "-2"
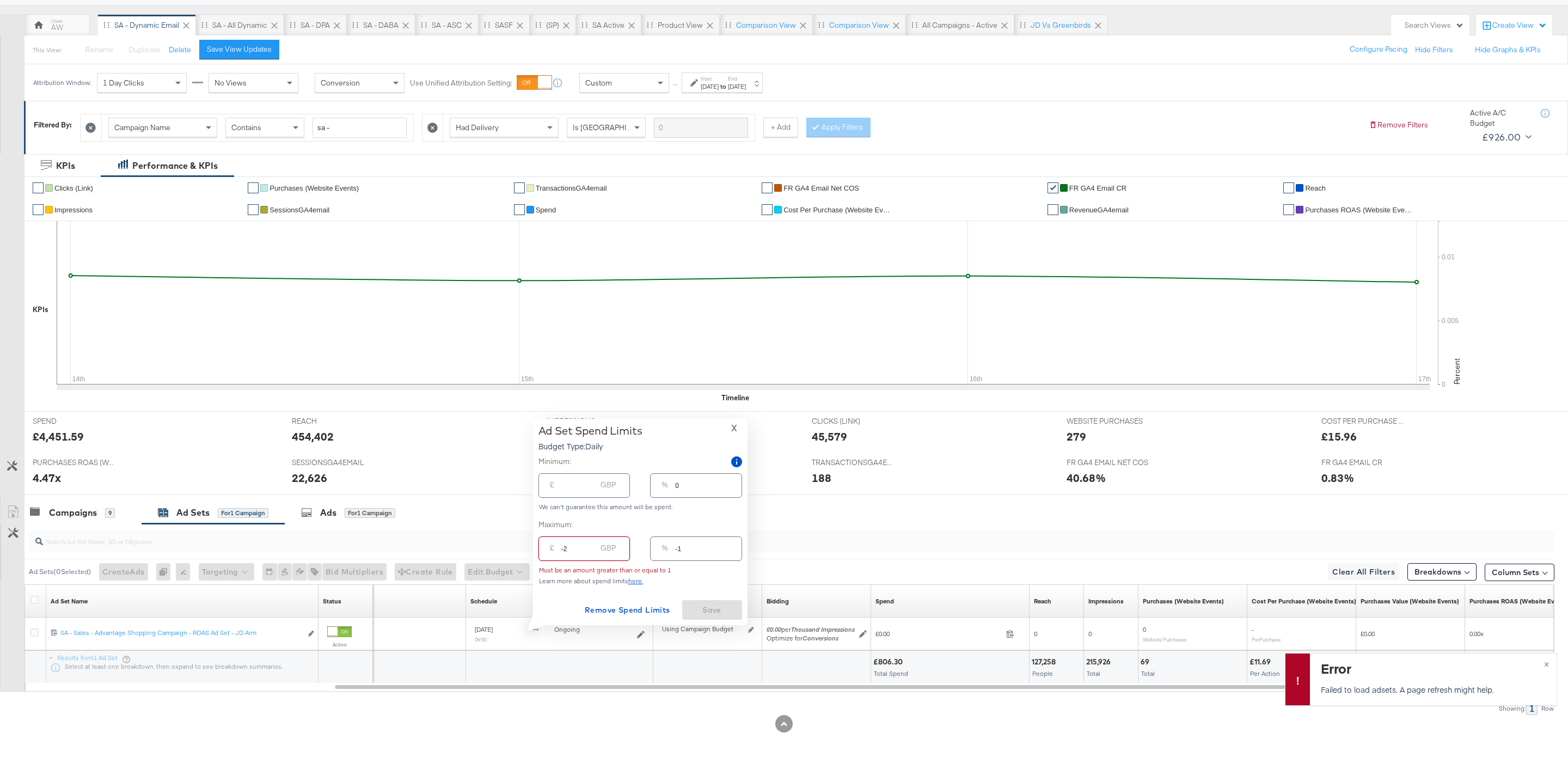
type input "-2"
click at [593, 549] on input "-2" at bounding box center [578, 544] width 35 height 23
click at [558, 549] on div "£" at bounding box center [551, 550] width 13 height 19
click at [562, 549] on input "-2.00" at bounding box center [578, 544] width 35 height 23
type input "2.00"
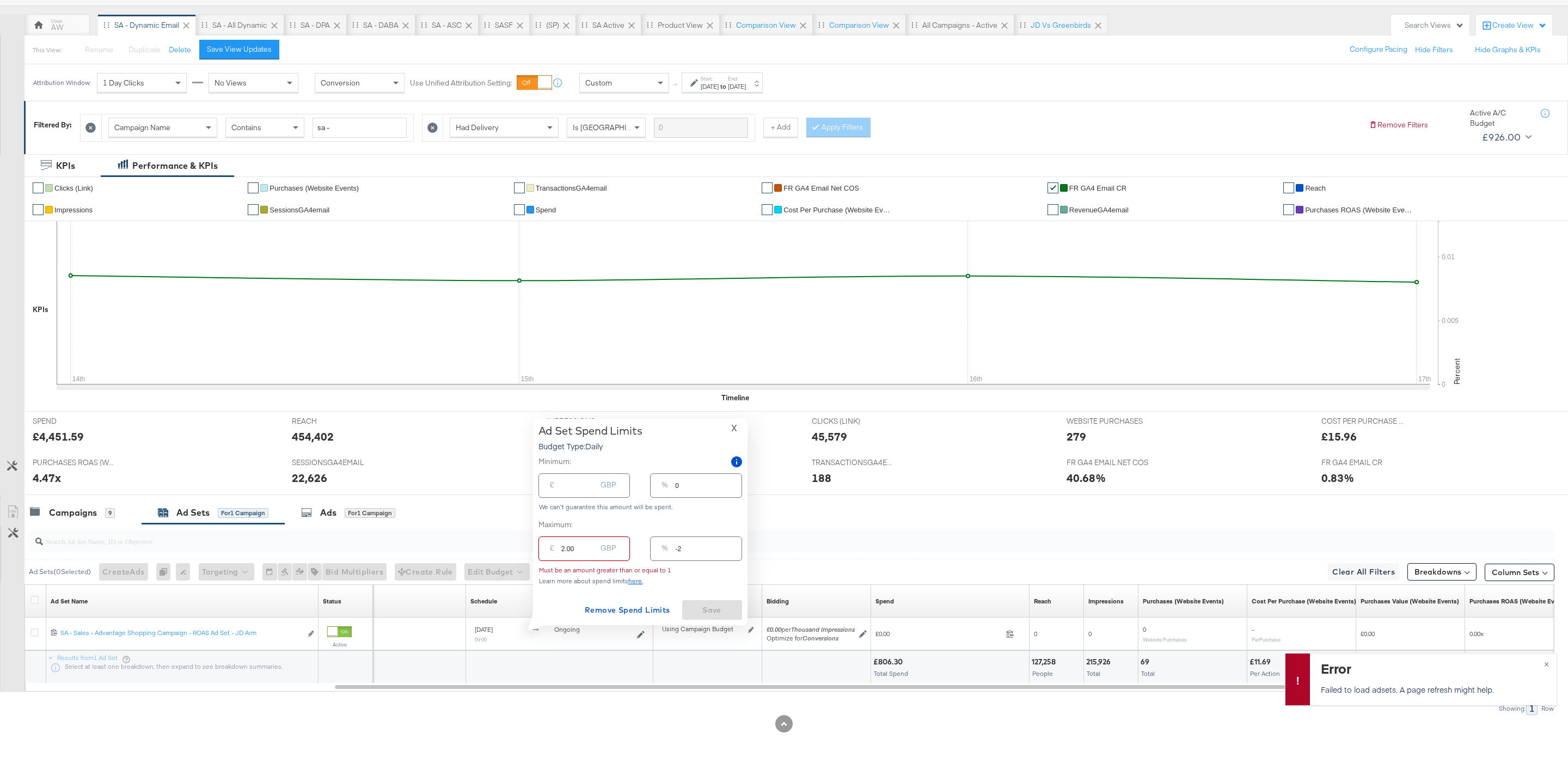
type input "2"
type input "12.00"
type input "10"
type input "122.00"
type input "98"
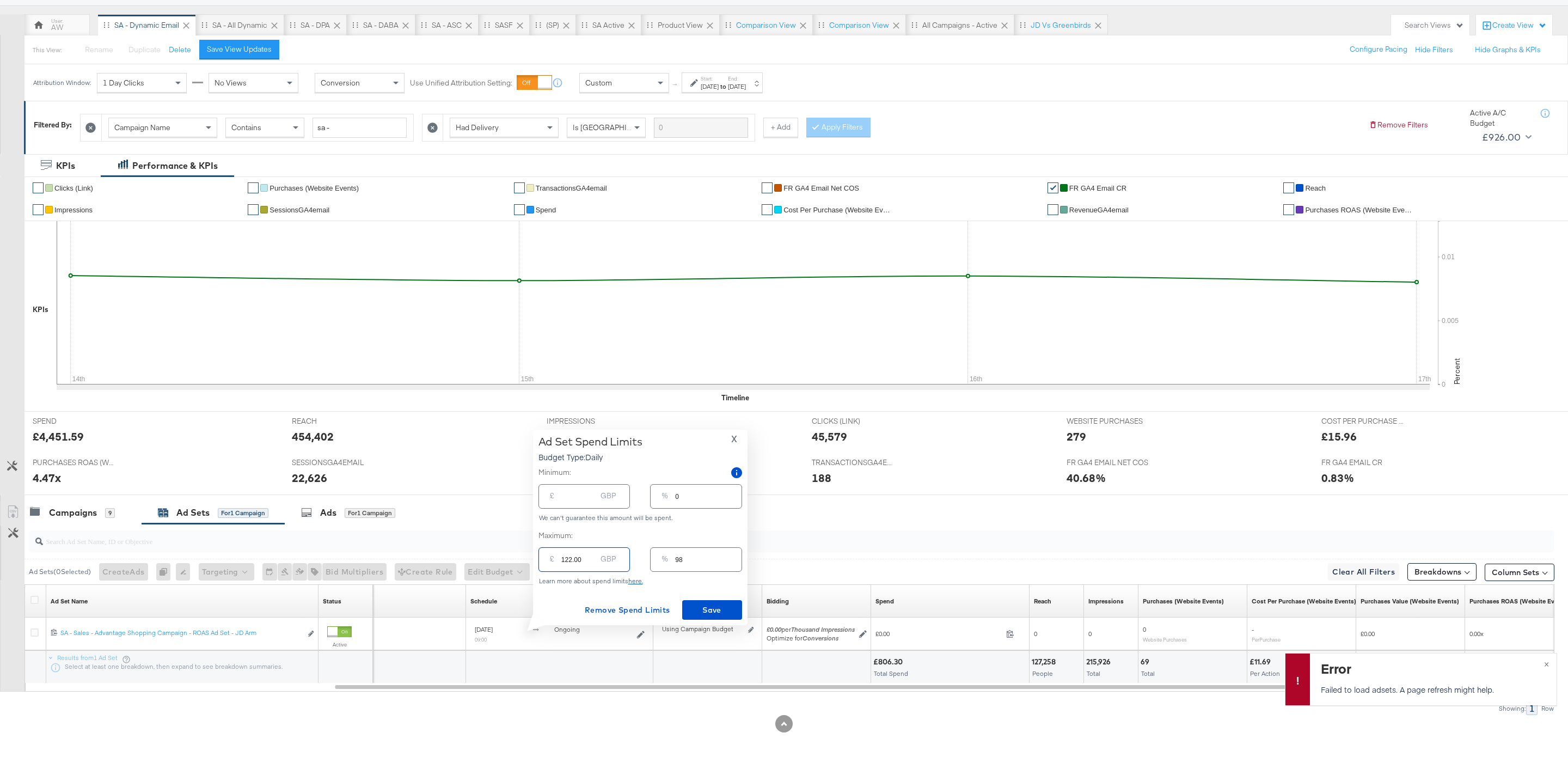
type input "12.00"
type input "10"
type input "1.00"
type input "1"
type input "13.00"
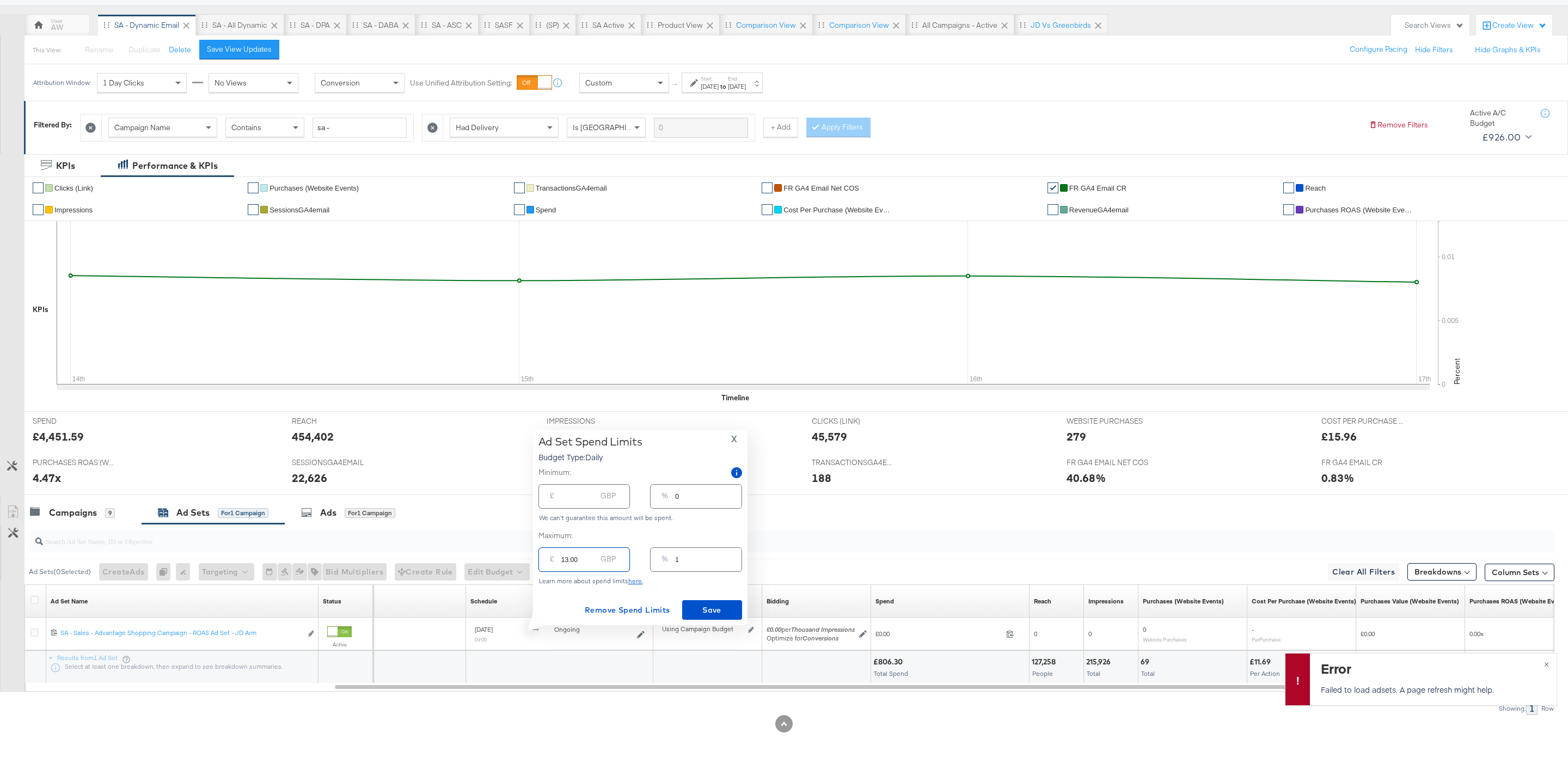
type input "10"
type input "1.00"
type input "1"
type input "14.00"
type input "11"
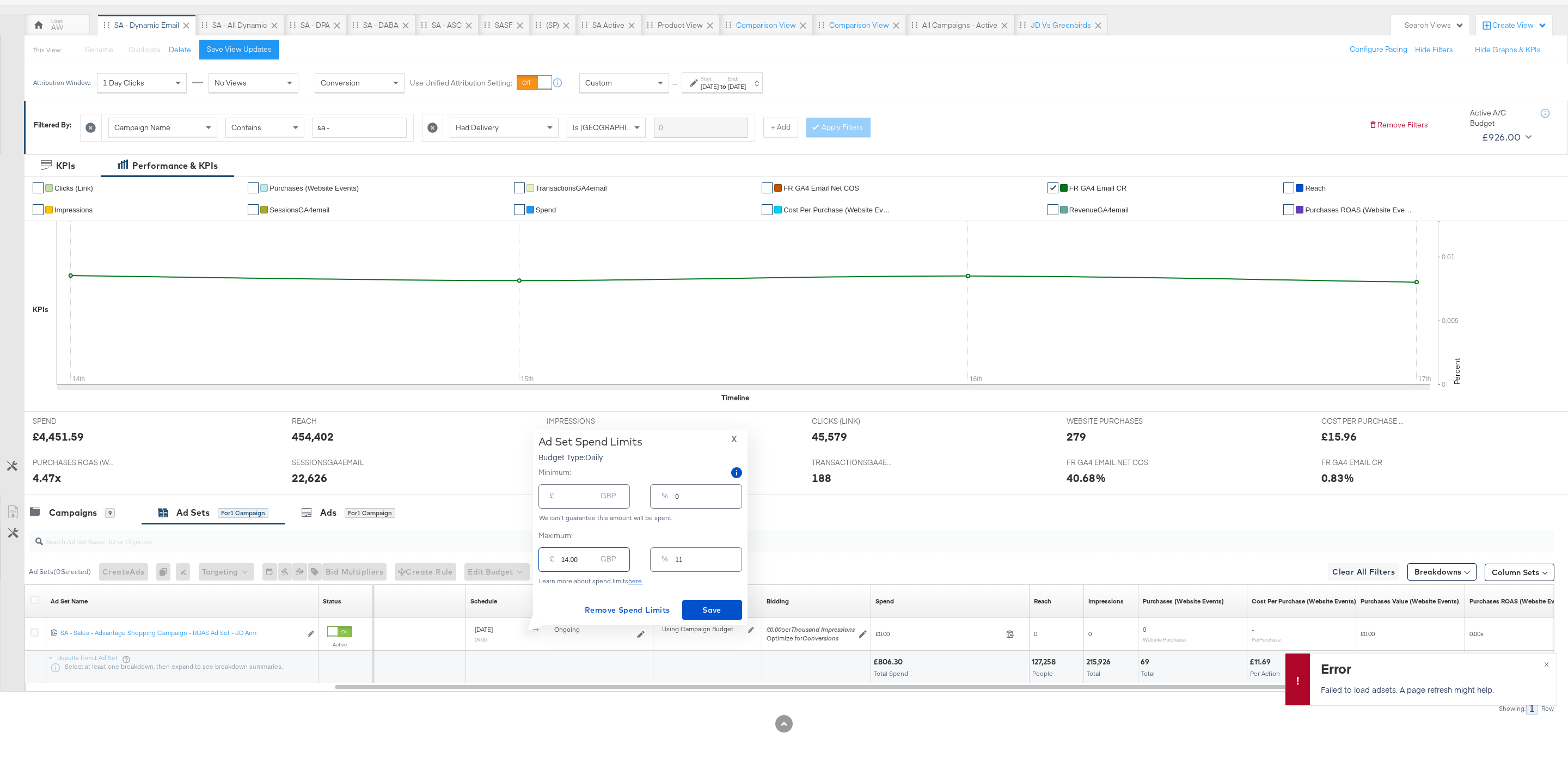
type input "140.00"
type input "112"
type input "140.00"
click at [698, 524] on div "Minimum: £ GBP % 0 We can't guarantee this amount will be spent. Maximum: £ 140…" at bounding box center [640, 526] width 204 height 118
click at [702, 605] on span "Save" at bounding box center [712, 610] width 51 height 13
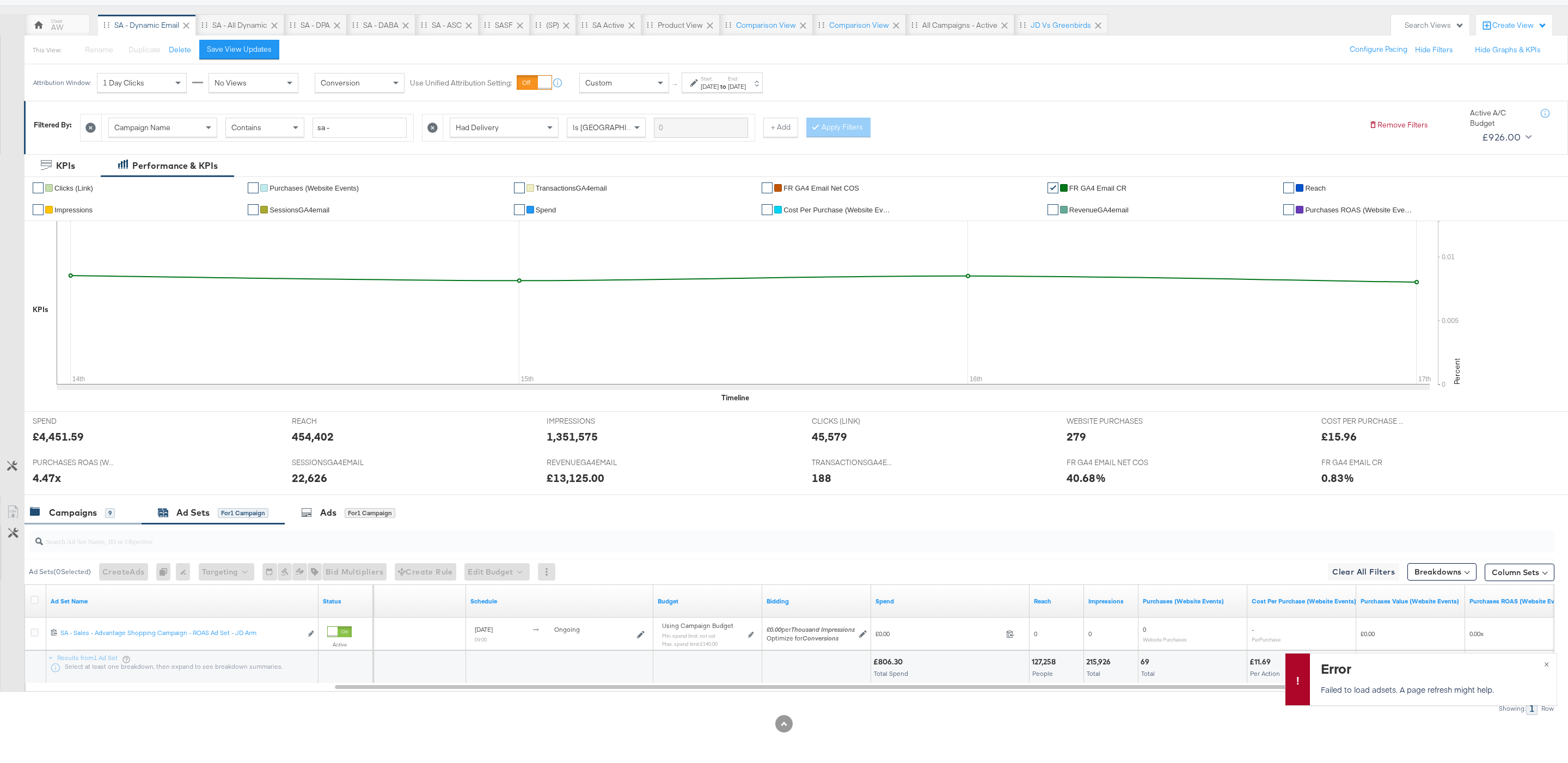
click at [61, 512] on div "Campaigns" at bounding box center [72, 513] width 48 height 13
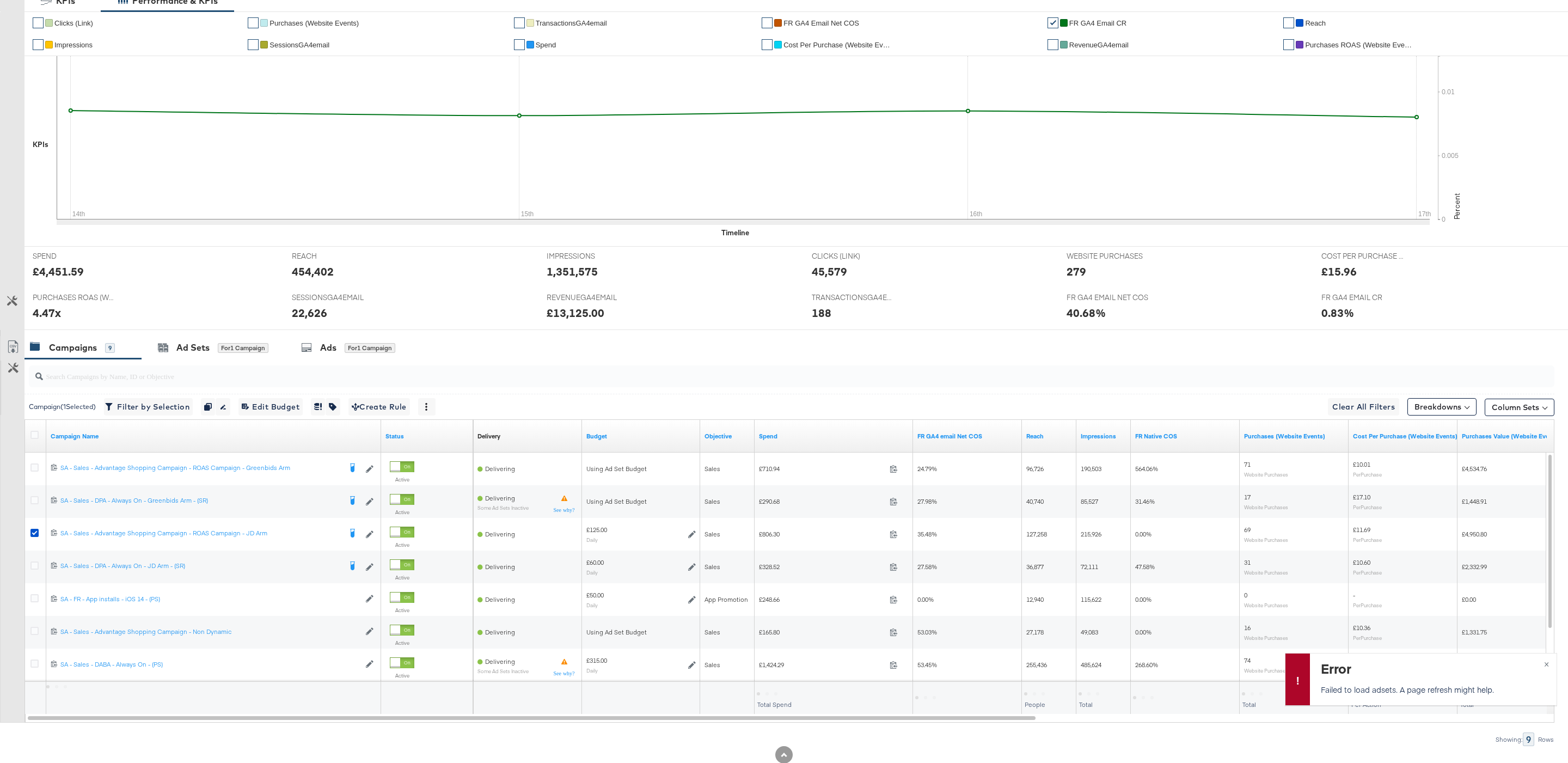
scroll to position [257, 0]
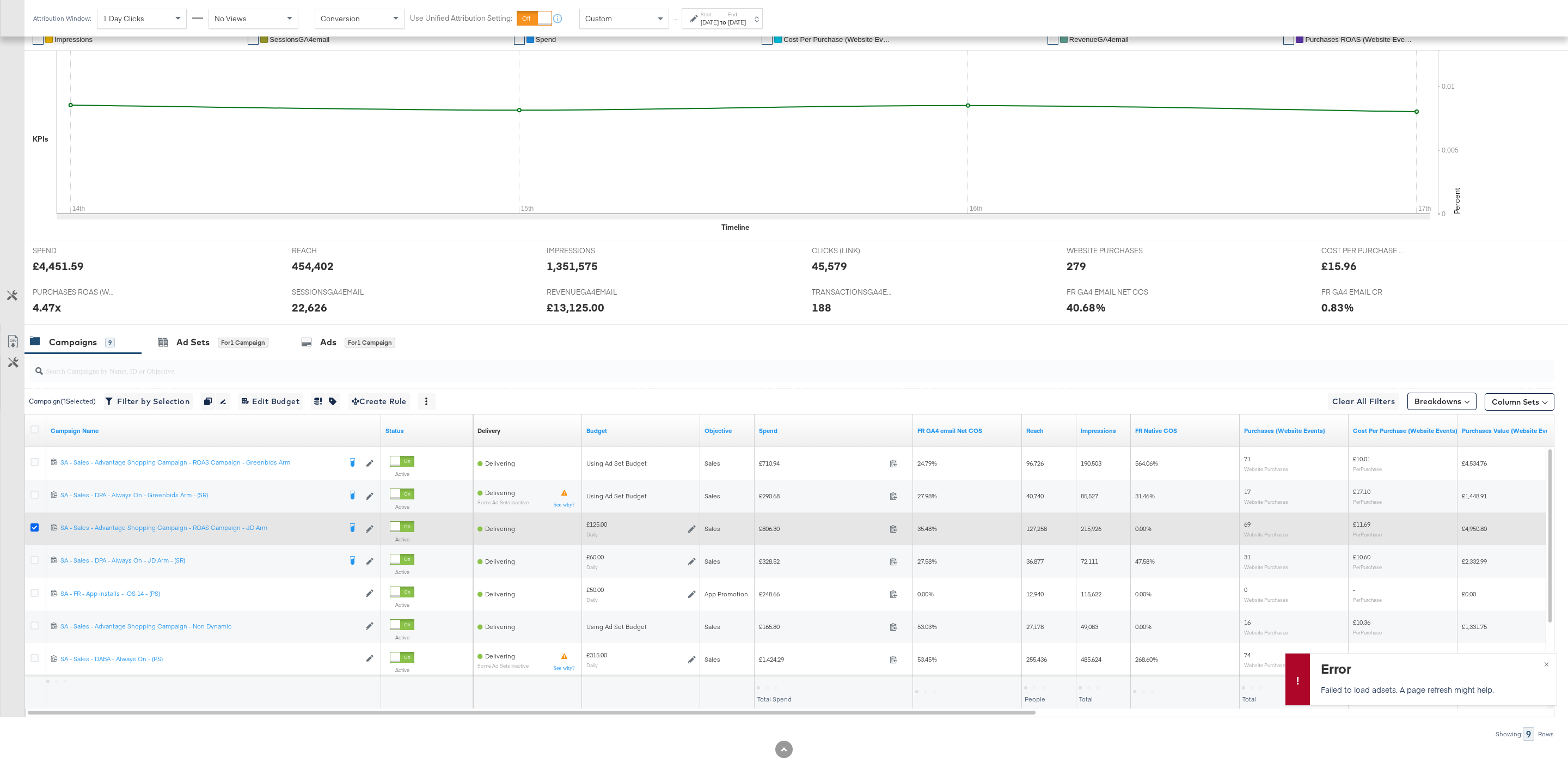
click at [35, 530] on icon at bounding box center [34, 527] width 8 height 8
click at [0, 0] on input "checkbox" at bounding box center [0, 0] width 0 height 0
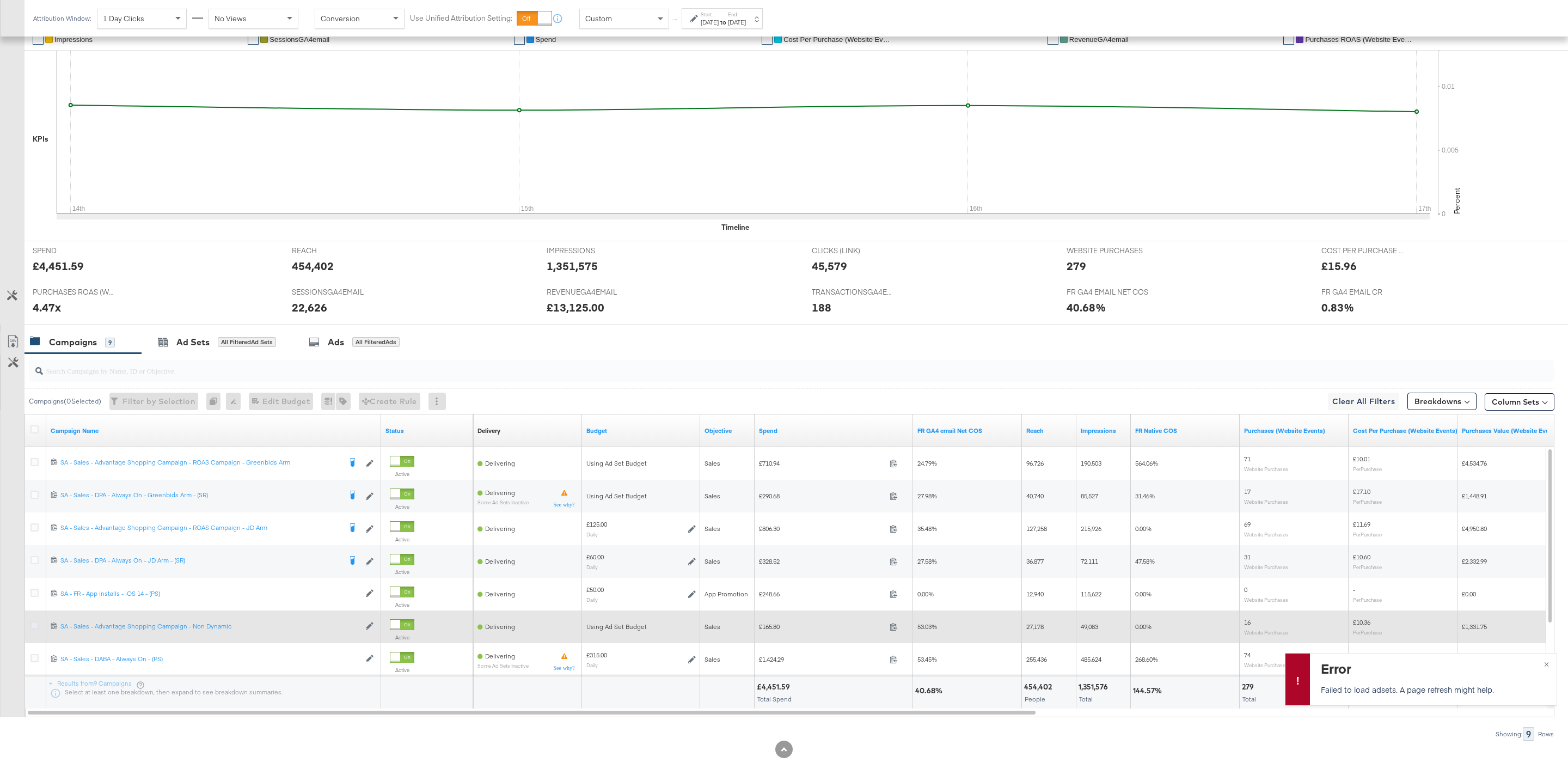
click at [35, 628] on icon at bounding box center [34, 625] width 8 height 8
click at [0, 0] on input "checkbox" at bounding box center [0, 0] width 0 height 0
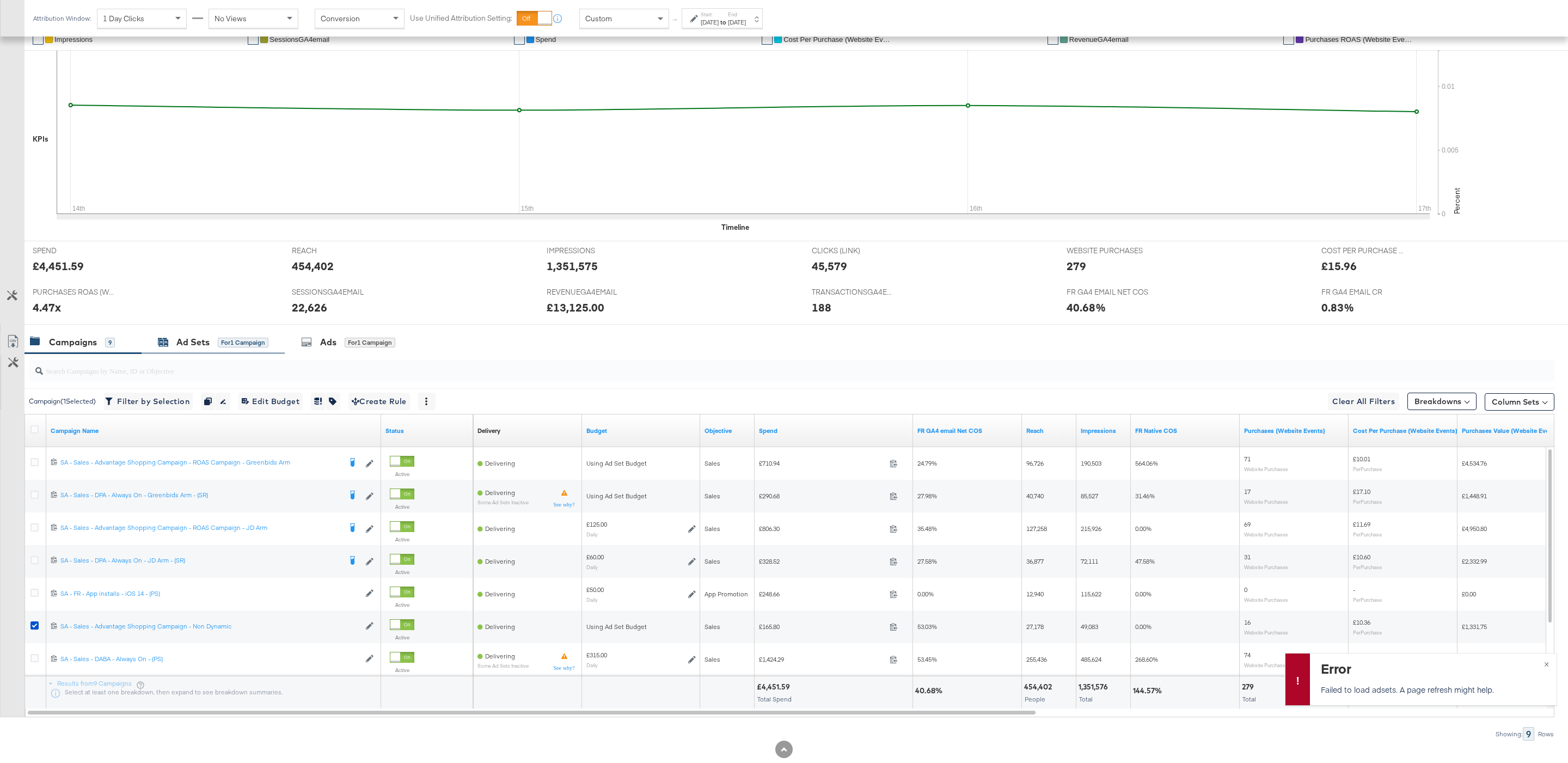
click at [234, 343] on div "for 1 Campaign" at bounding box center [243, 343] width 51 height 10
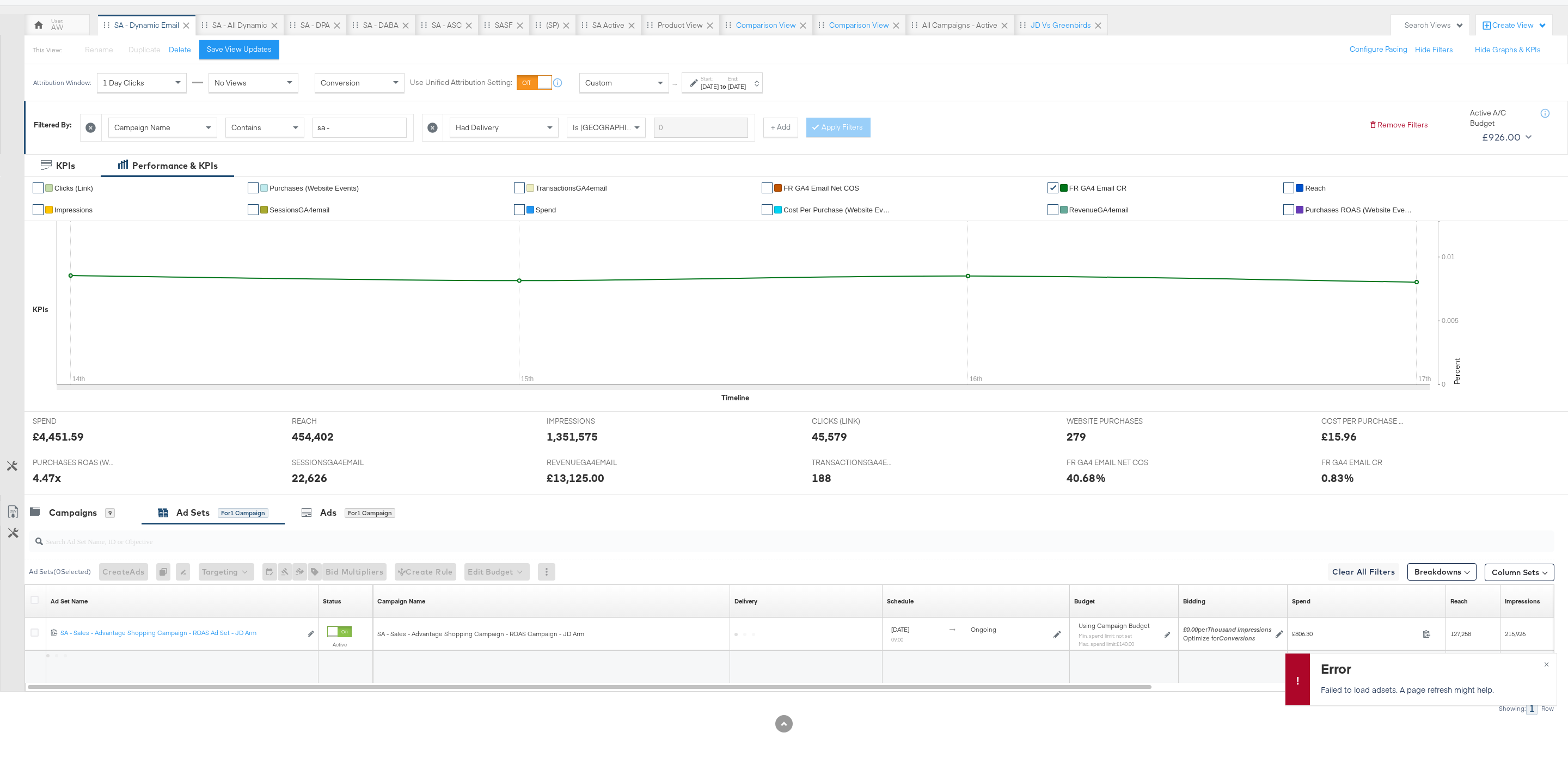
scroll to position [90, 0]
click at [68, 507] on div "Campaigns" at bounding box center [72, 513] width 48 height 13
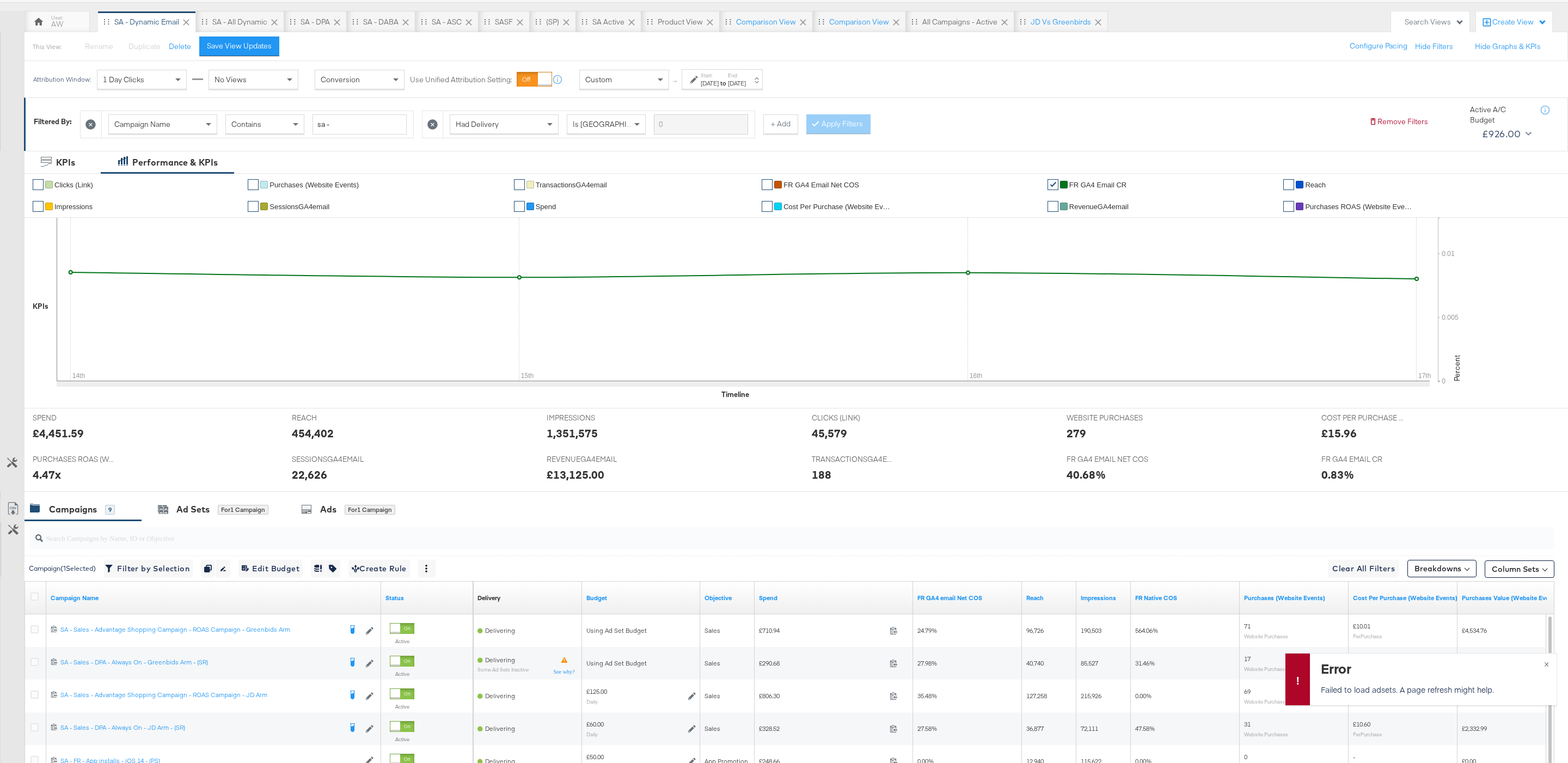
scroll to position [286, 0]
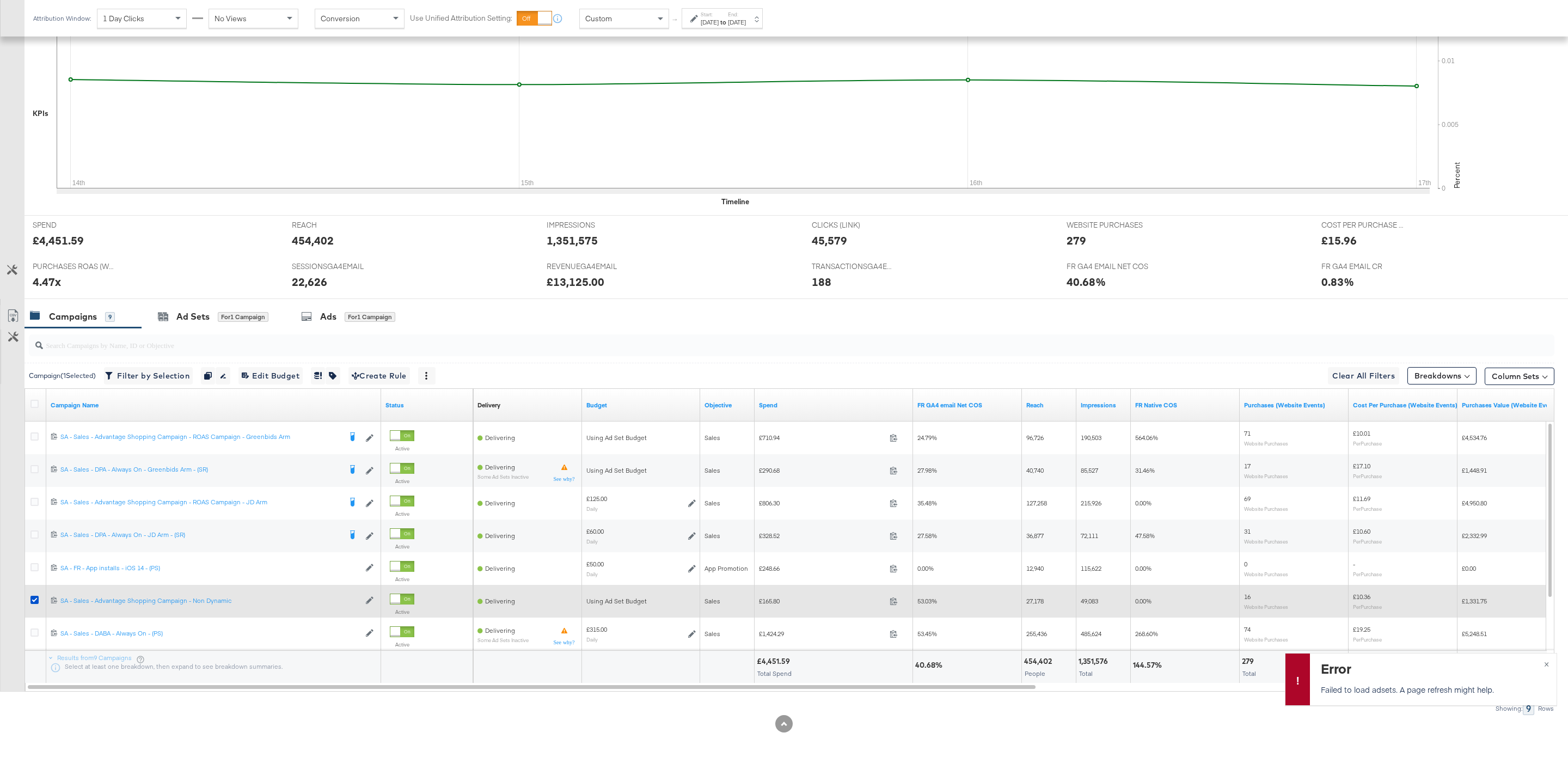
click at [27, 600] on div at bounding box center [36, 601] width 20 height 19
click at [31, 600] on icon at bounding box center [34, 600] width 8 height 8
click at [0, 0] on input "checkbox" at bounding box center [0, 0] width 0 height 0
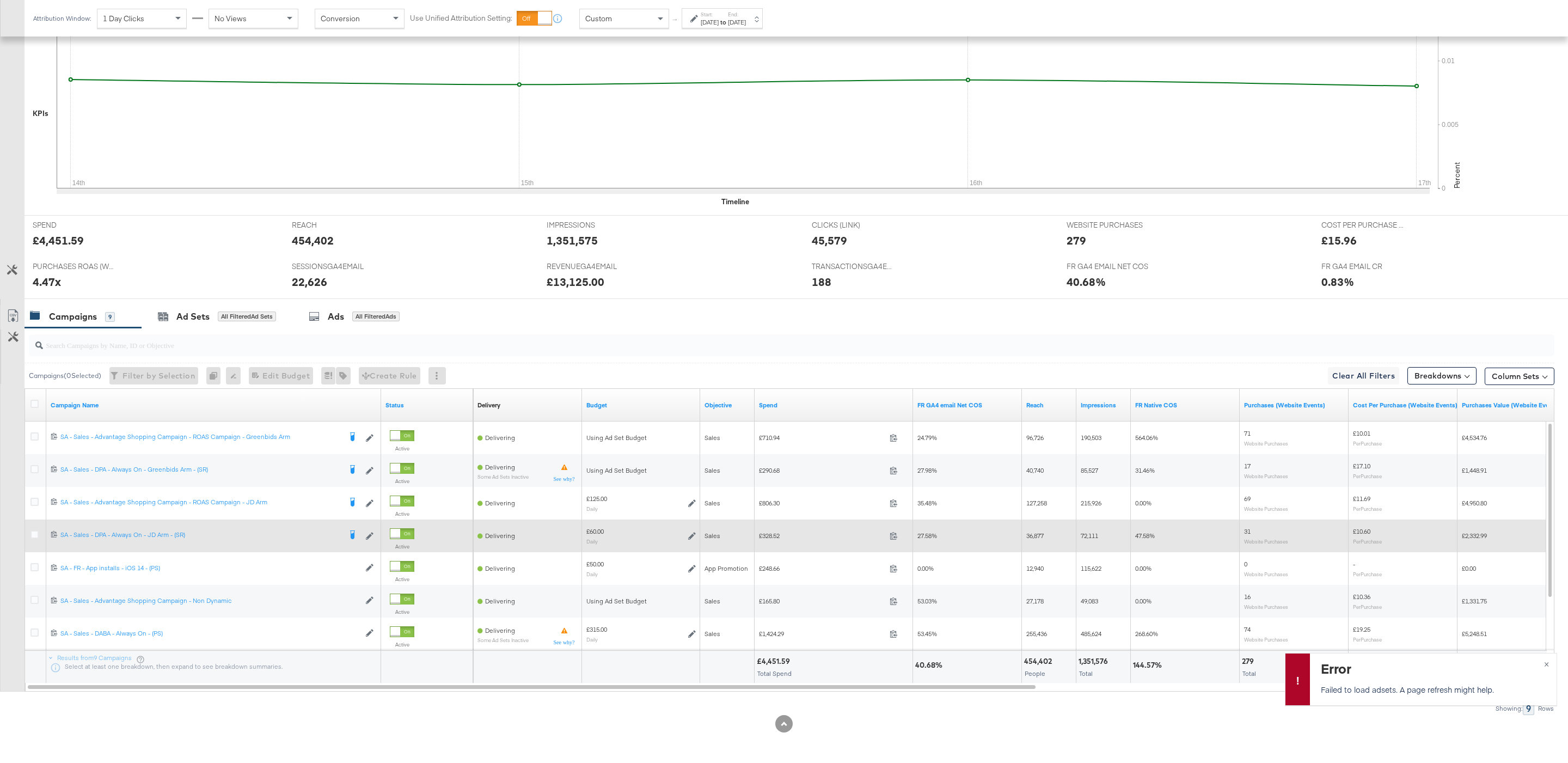
click at [768, 535] on span "£328.52" at bounding box center [822, 535] width 127 height 8
copy span "328.52"
click at [37, 529] on div at bounding box center [36, 536] width 20 height 19
click at [37, 534] on icon at bounding box center [34, 534] width 8 height 8
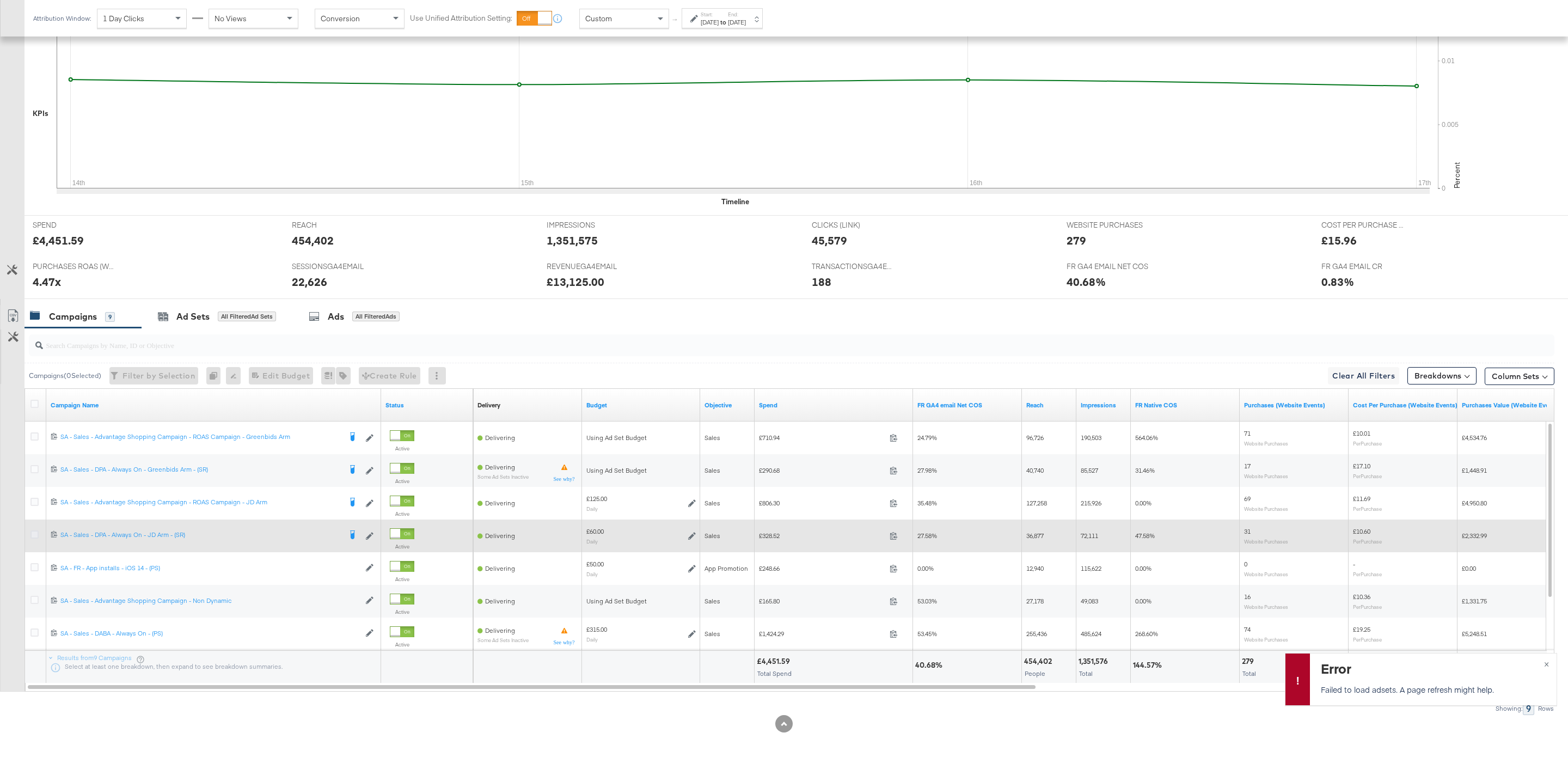
click at [0, 0] on input "checkbox" at bounding box center [0, 0] width 0 height 0
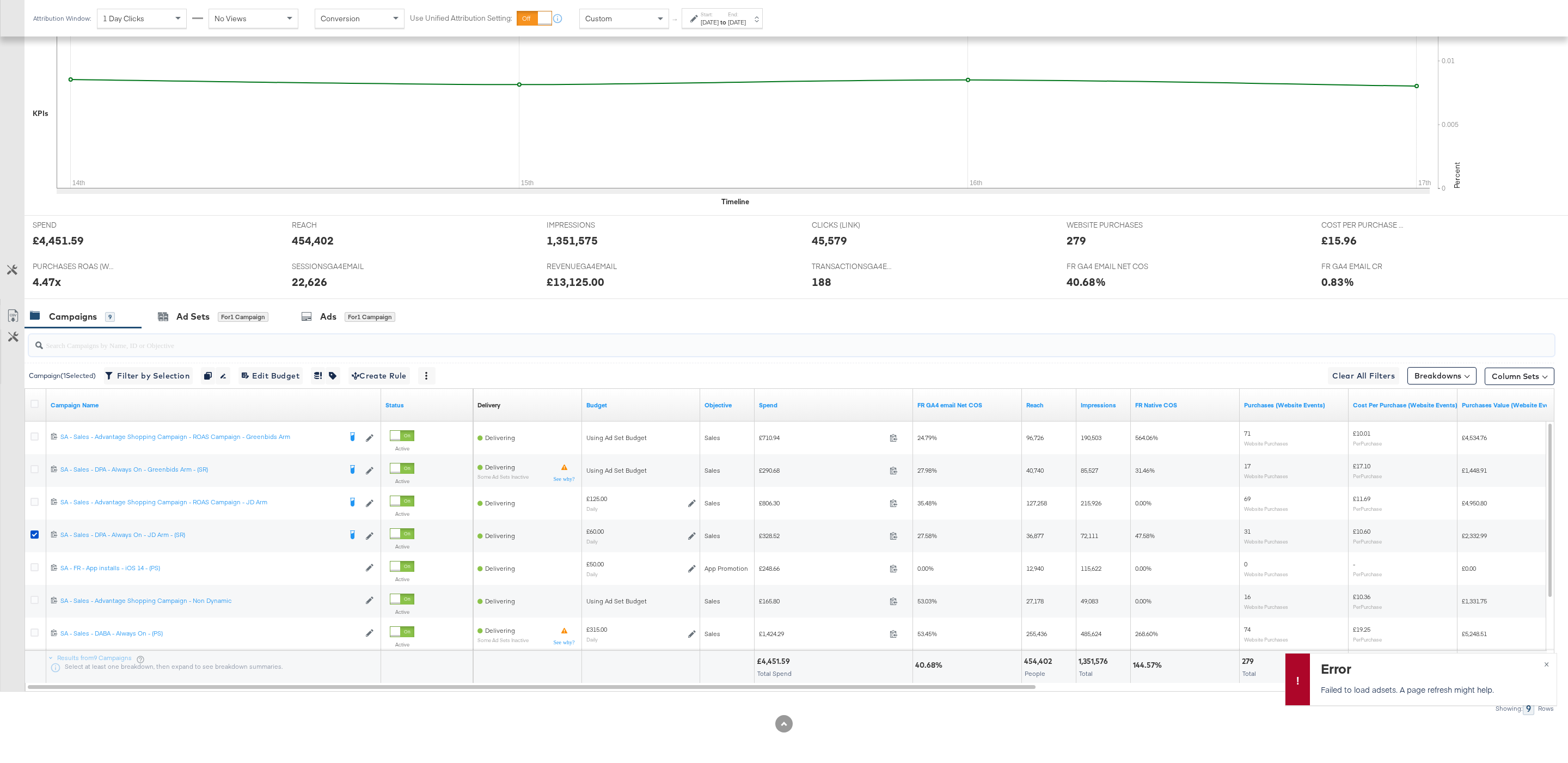
click at [259, 332] on input "search" at bounding box center [727, 340] width 1367 height 21
click at [248, 320] on div "for 1 Campaign" at bounding box center [243, 317] width 51 height 10
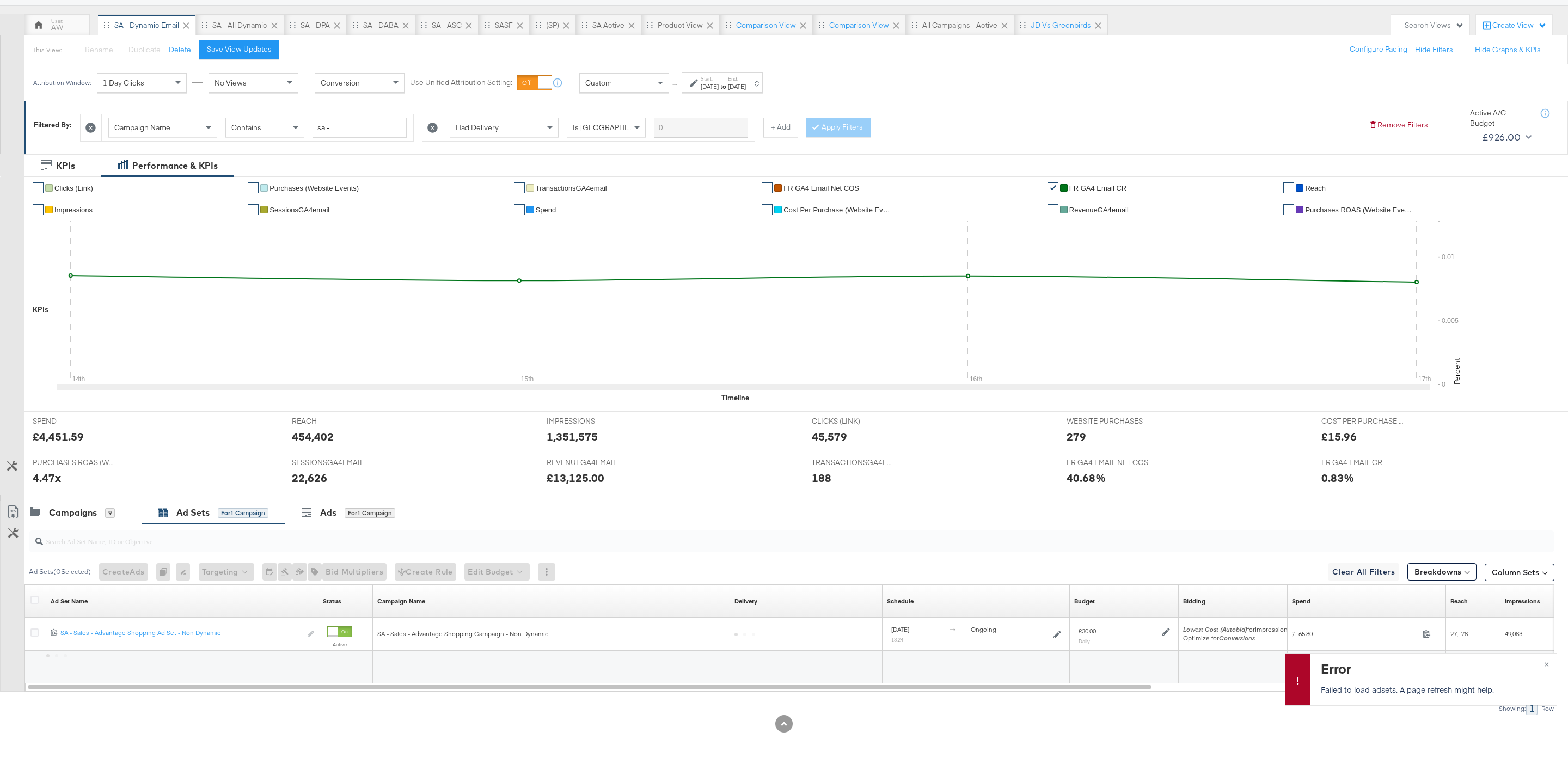
scroll to position [90, 0]
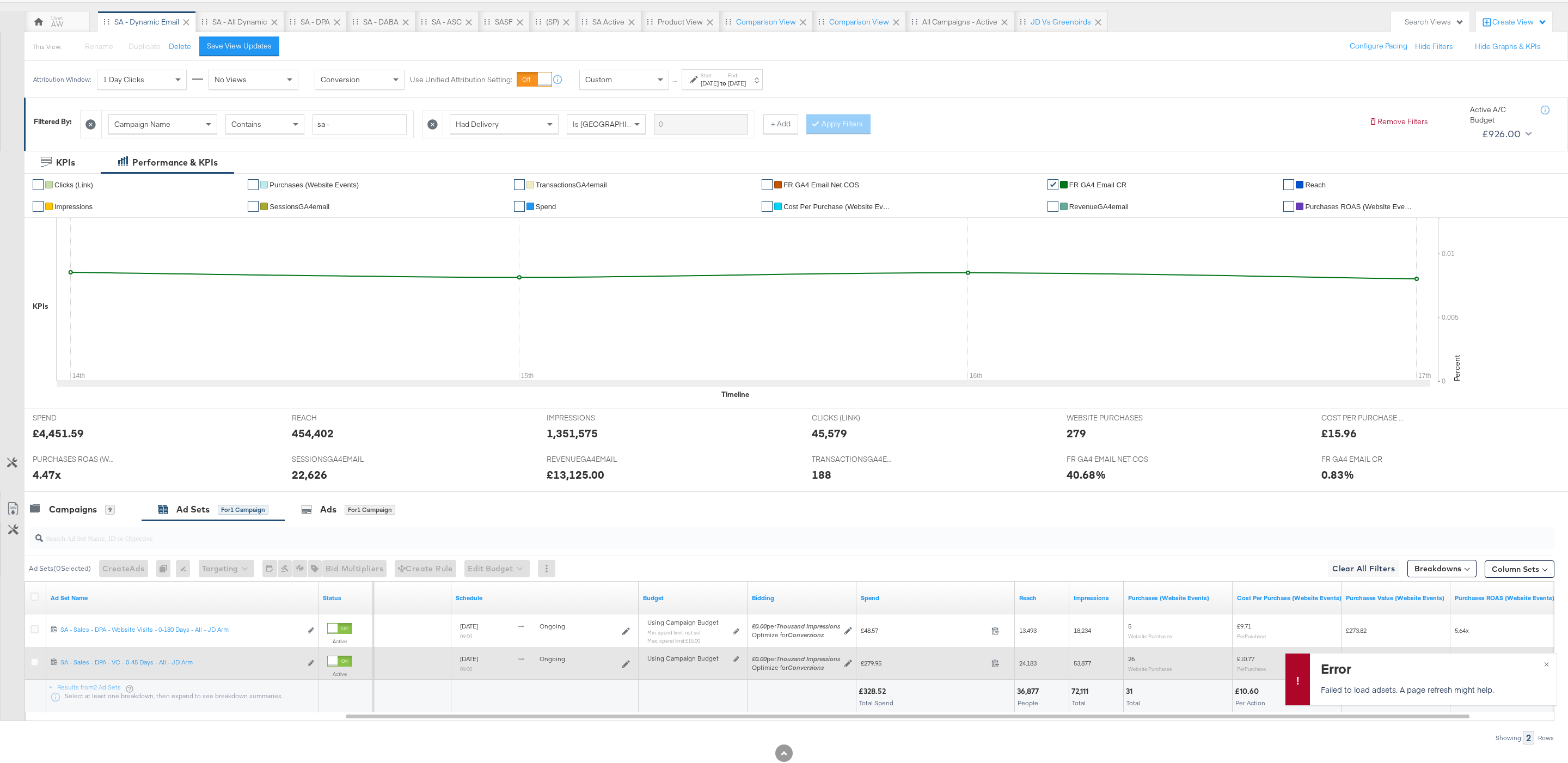
click at [737, 655] on div "Using Campaign Budget Edit spend limits" at bounding box center [693, 663] width 109 height 26
click at [737, 659] on icon at bounding box center [736, 659] width 5 height 6
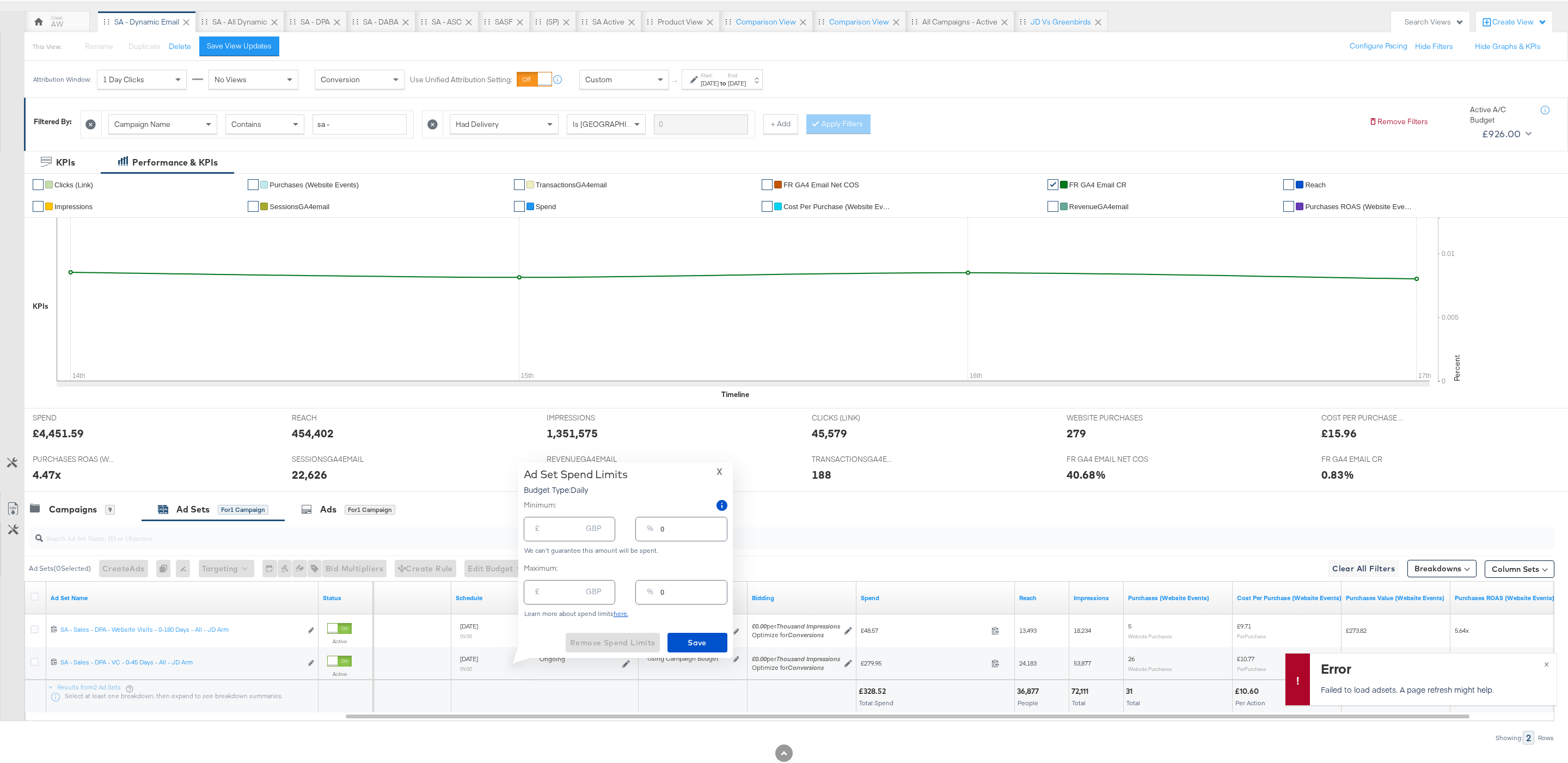
click at [576, 587] on input "number" at bounding box center [564, 588] width 35 height 23
type input "4"
type input "7"
type input "45"
type input "75"
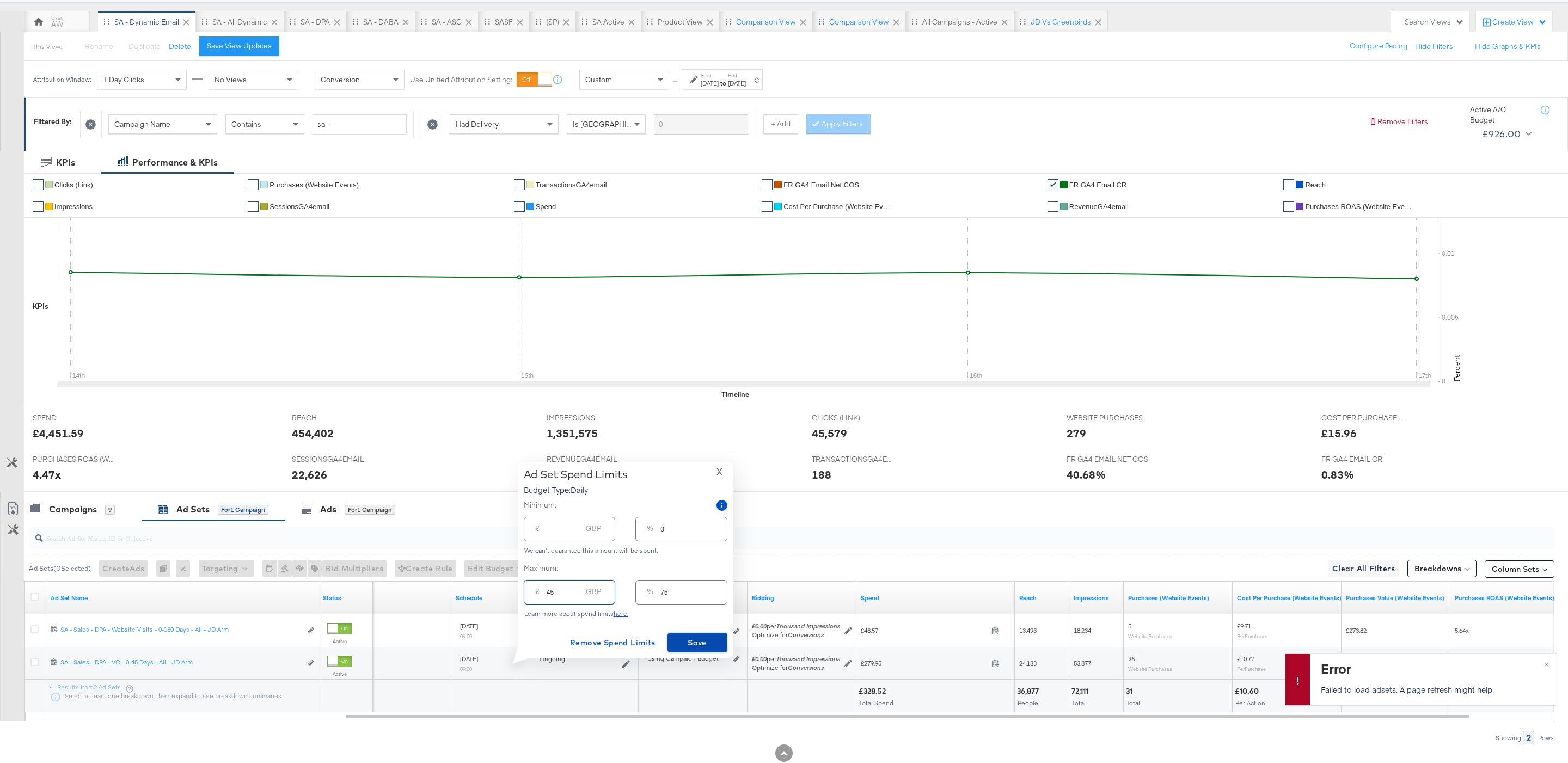
type input "45.00"
click at [694, 636] on span "Save" at bounding box center [698, 643] width 51 height 13
click at [608, 81] on span "Custom" at bounding box center [599, 80] width 27 height 10
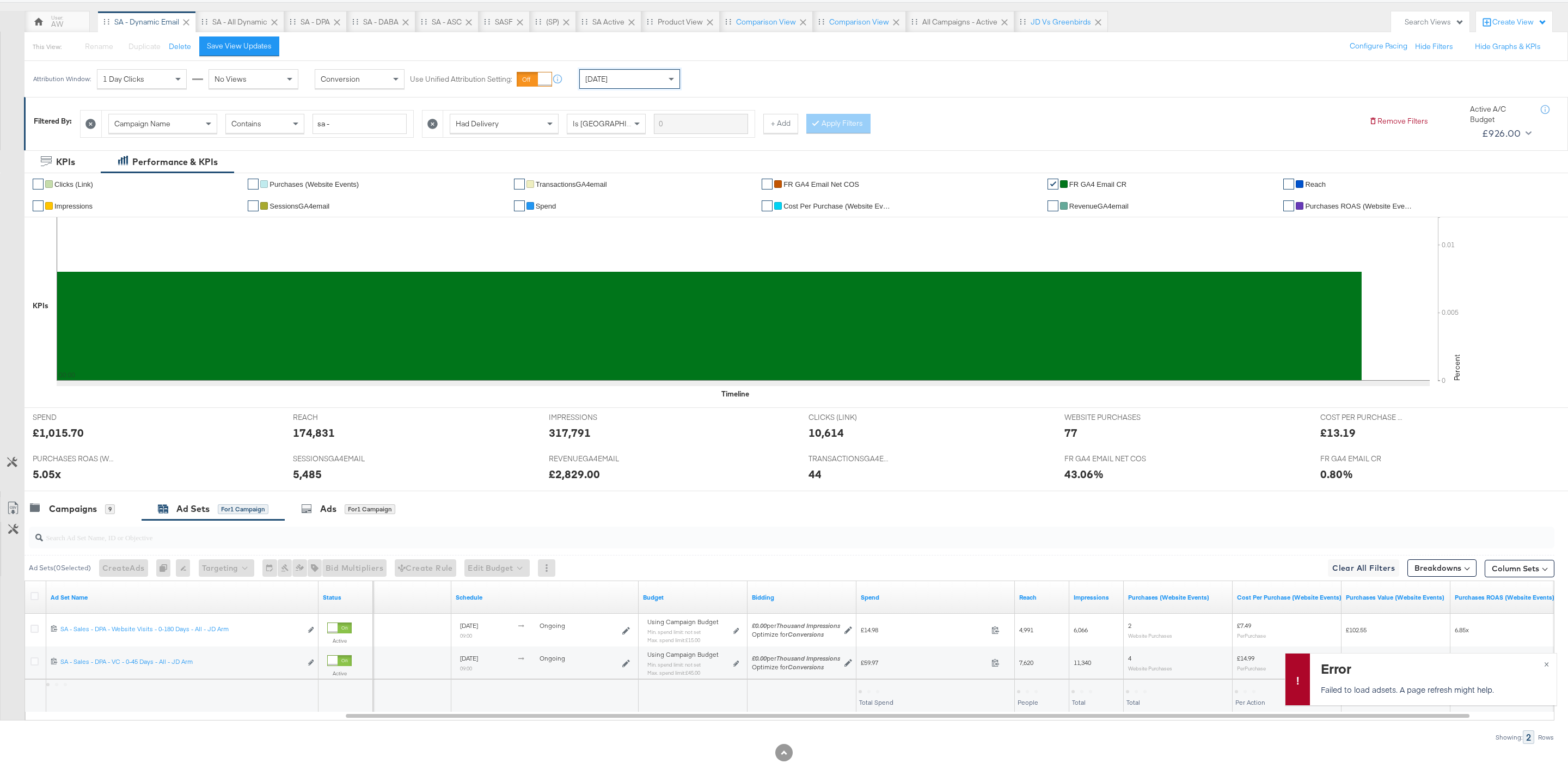
click at [629, 77] on div "Yesterday" at bounding box center [630, 79] width 100 height 18
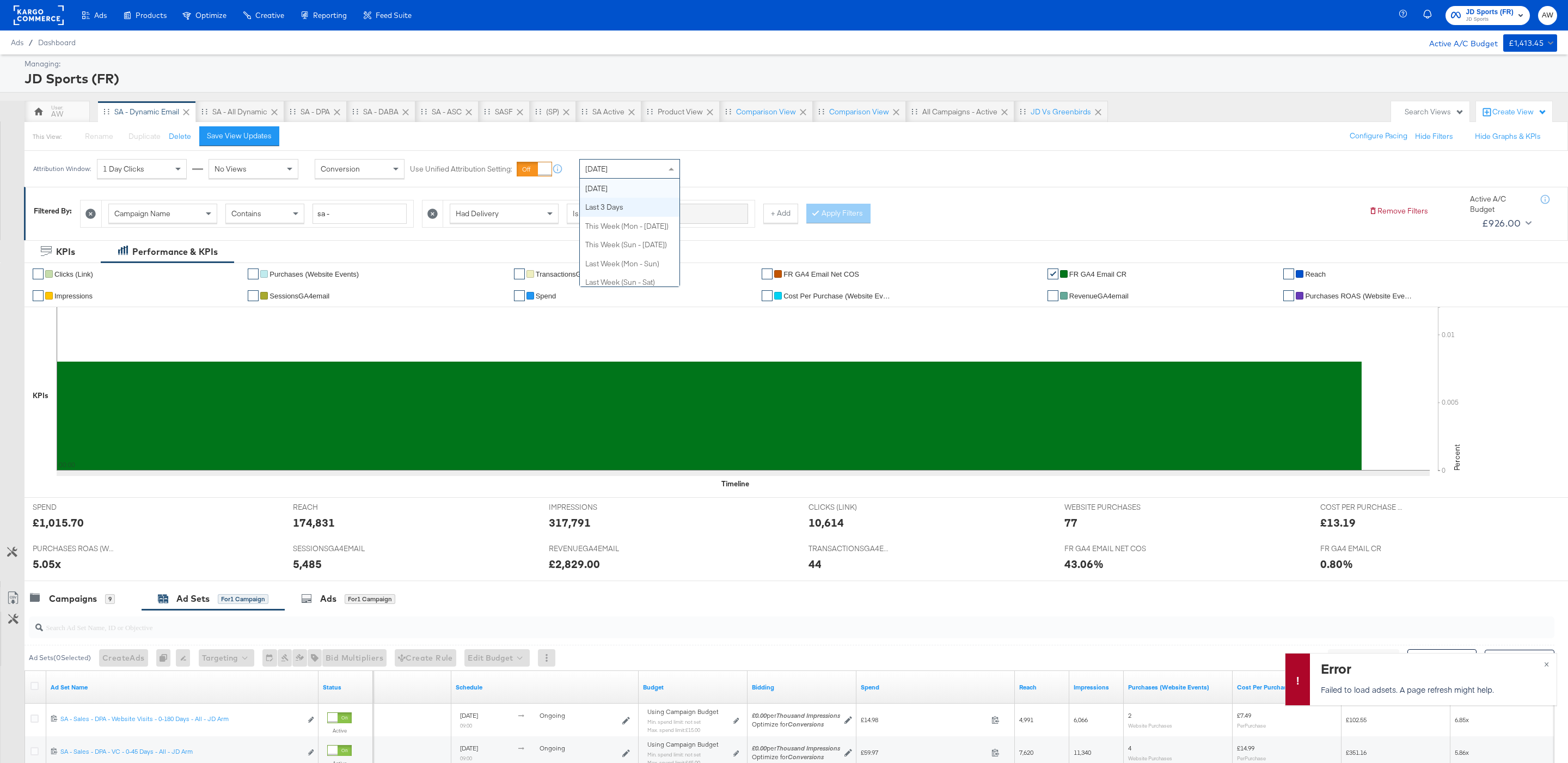
scroll to position [0, 0]
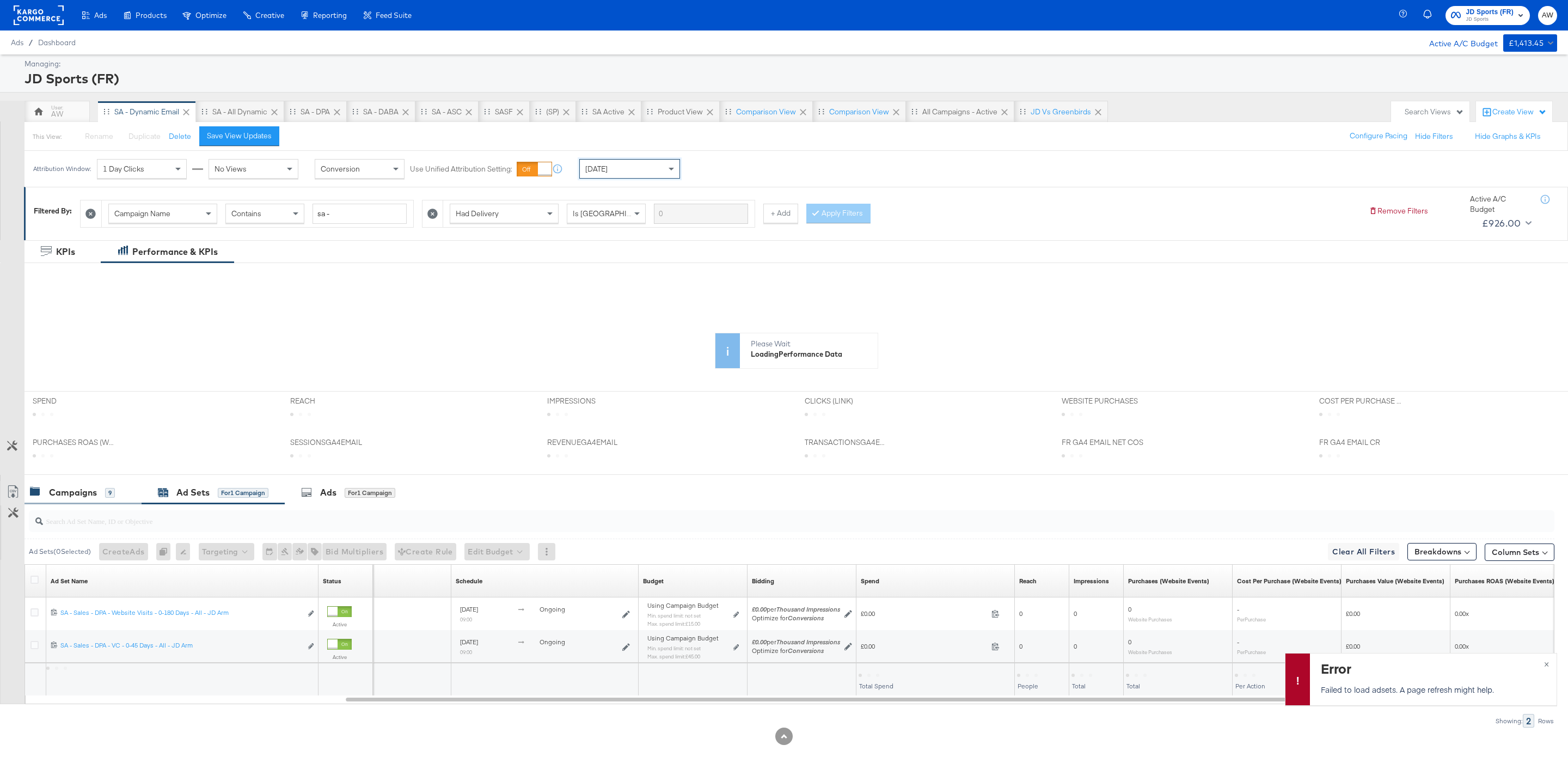
click at [98, 499] on div "Campaigns 9" at bounding box center [72, 493] width 85 height 13
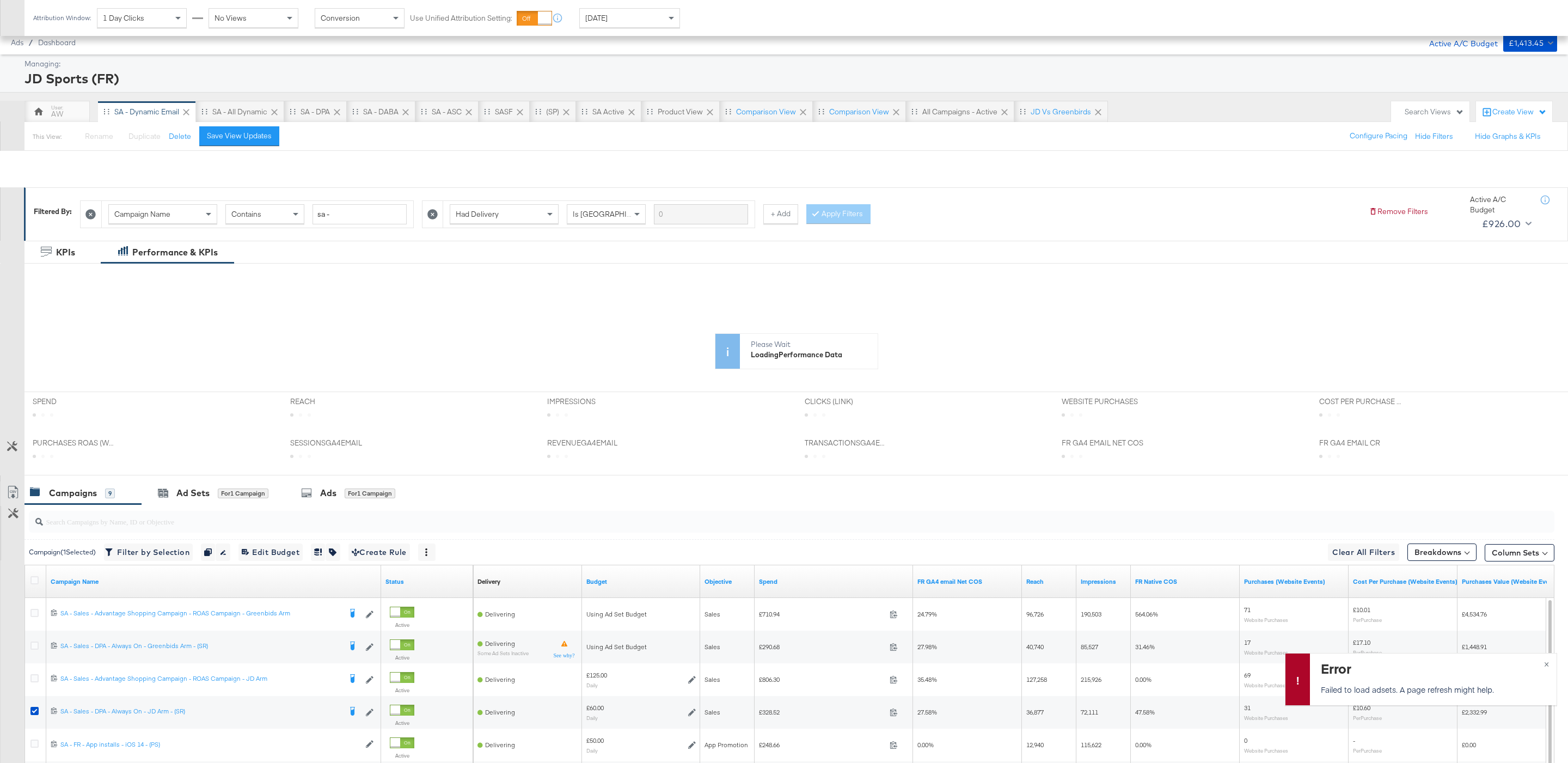
scroll to position [180, 0]
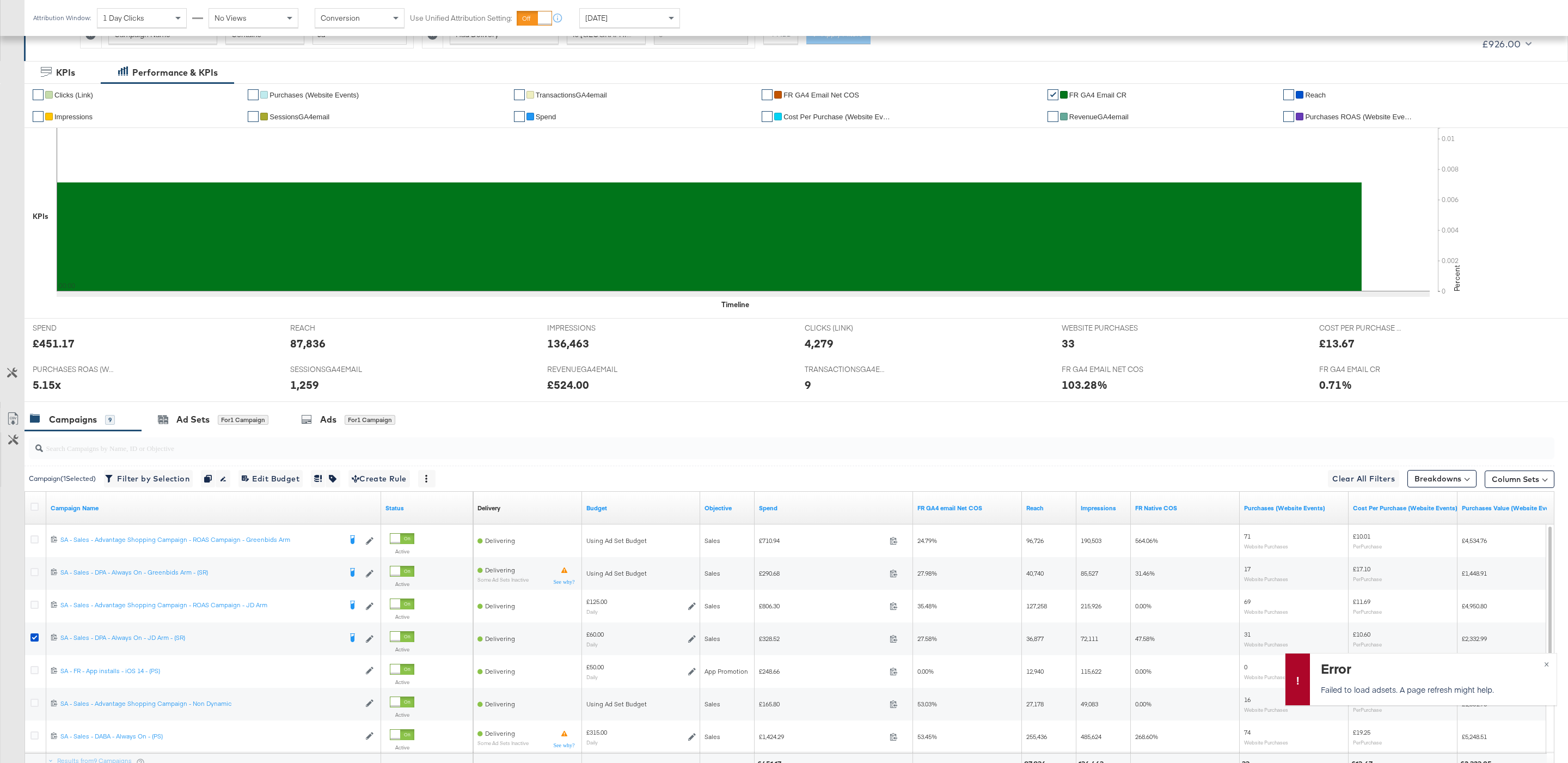
click at [408, 454] on input "search" at bounding box center [727, 443] width 1367 height 21
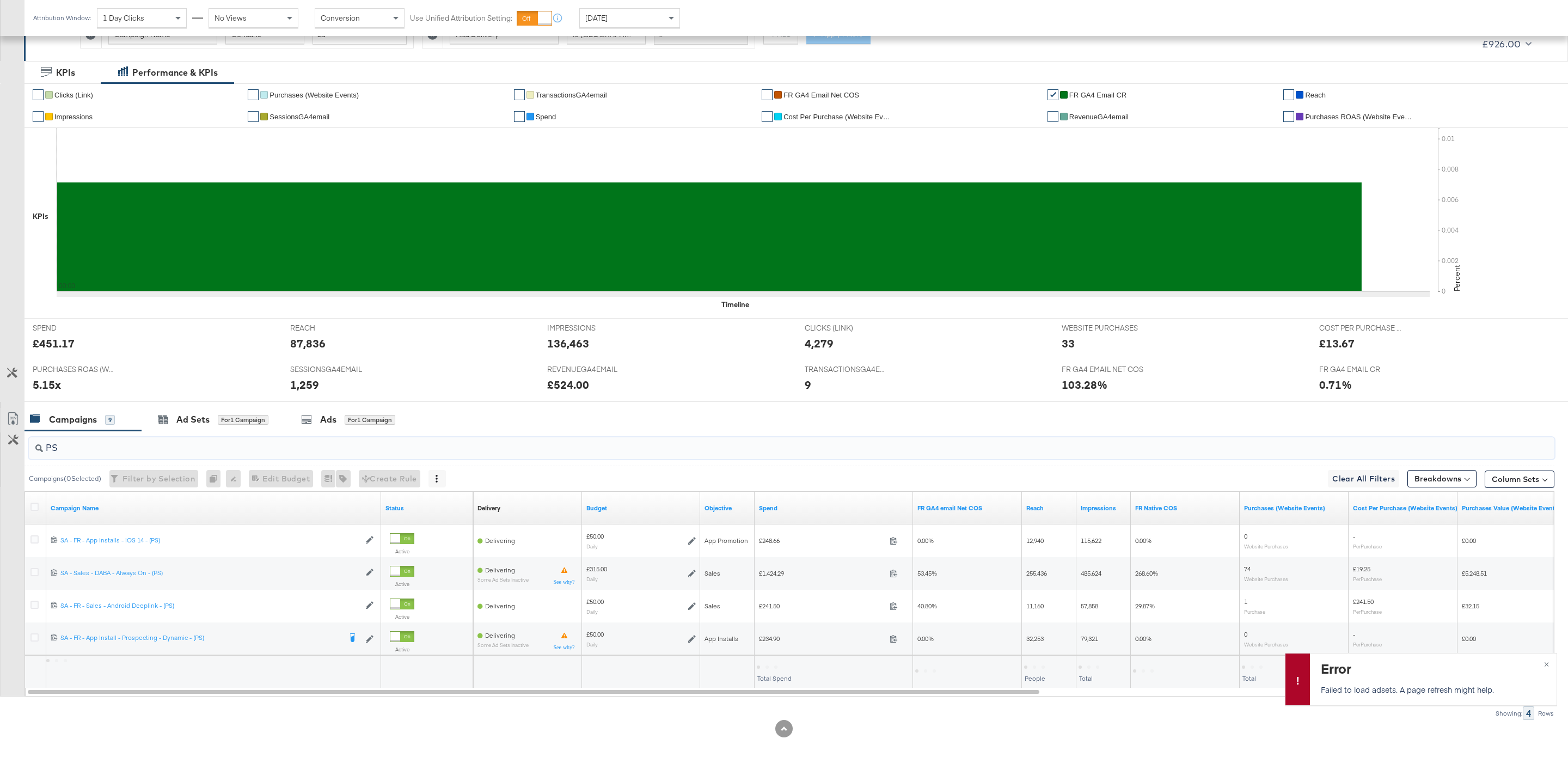
type input "PS"
click at [643, 15] on div "Today" at bounding box center [630, 18] width 100 height 18
click at [707, 33] on div "Attribution Window: 1 Day Clicks No Views Conversion Use Unified Attribution Se…" at bounding box center [400, 18] width 752 height 37
click at [703, 23] on div "Sep 18th 2025" at bounding box center [710, 23] width 18 height 9
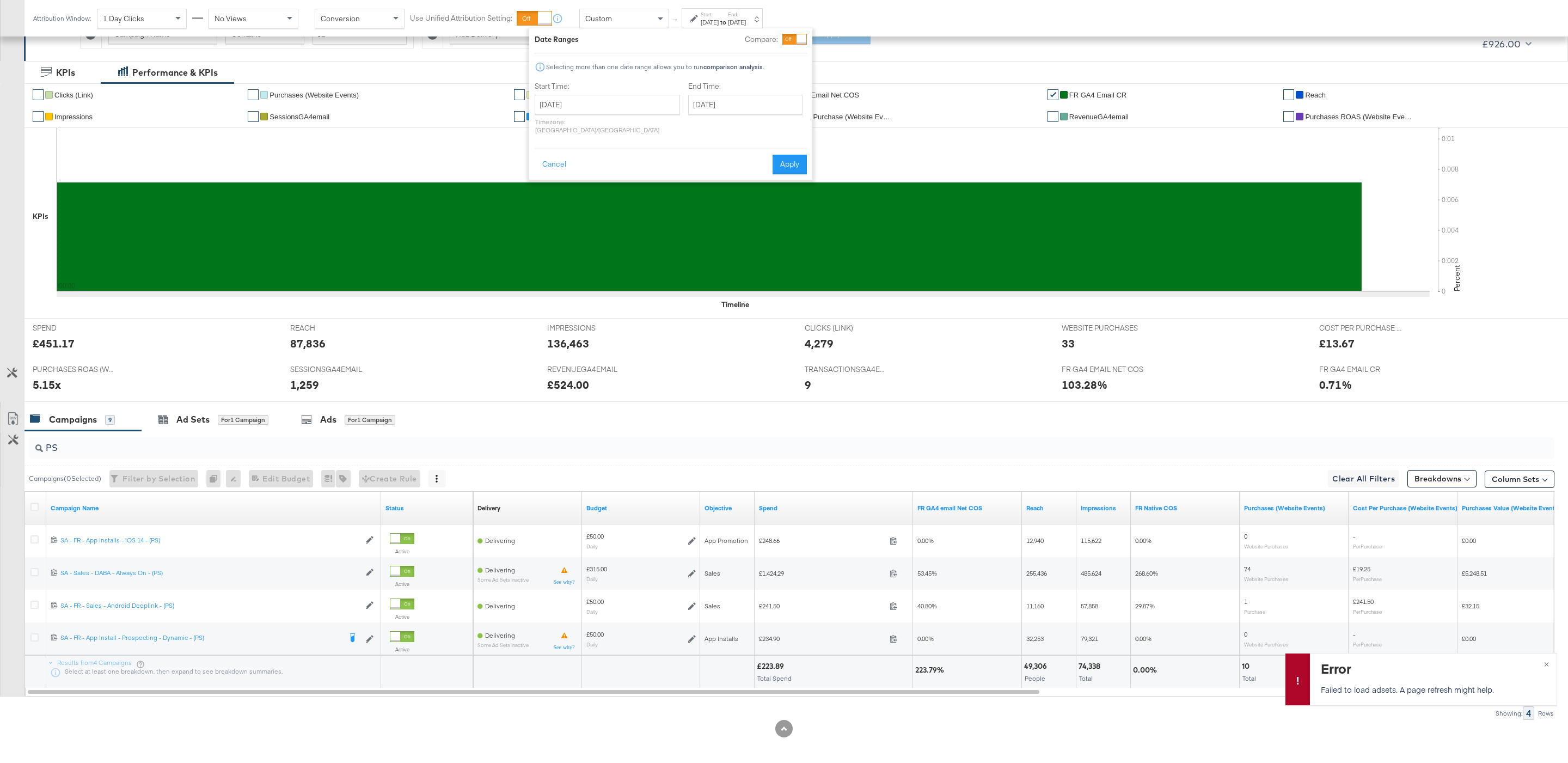
click at [603, 116] on div "September 18th 2025 ‹ September 2025 › Su Mo Tu We Th Fr Sa 31 1 2 3 4 5 6 7 8 …" at bounding box center [607, 114] width 145 height 39
click at [592, 107] on input "September 18th 2025" at bounding box center [607, 105] width 145 height 19
click at [547, 189] on td "14" at bounding box center [547, 190] width 18 height 15
type input "September 14th 2025"
click at [719, 102] on input "September 18th 2025" at bounding box center [746, 105] width 114 height 19
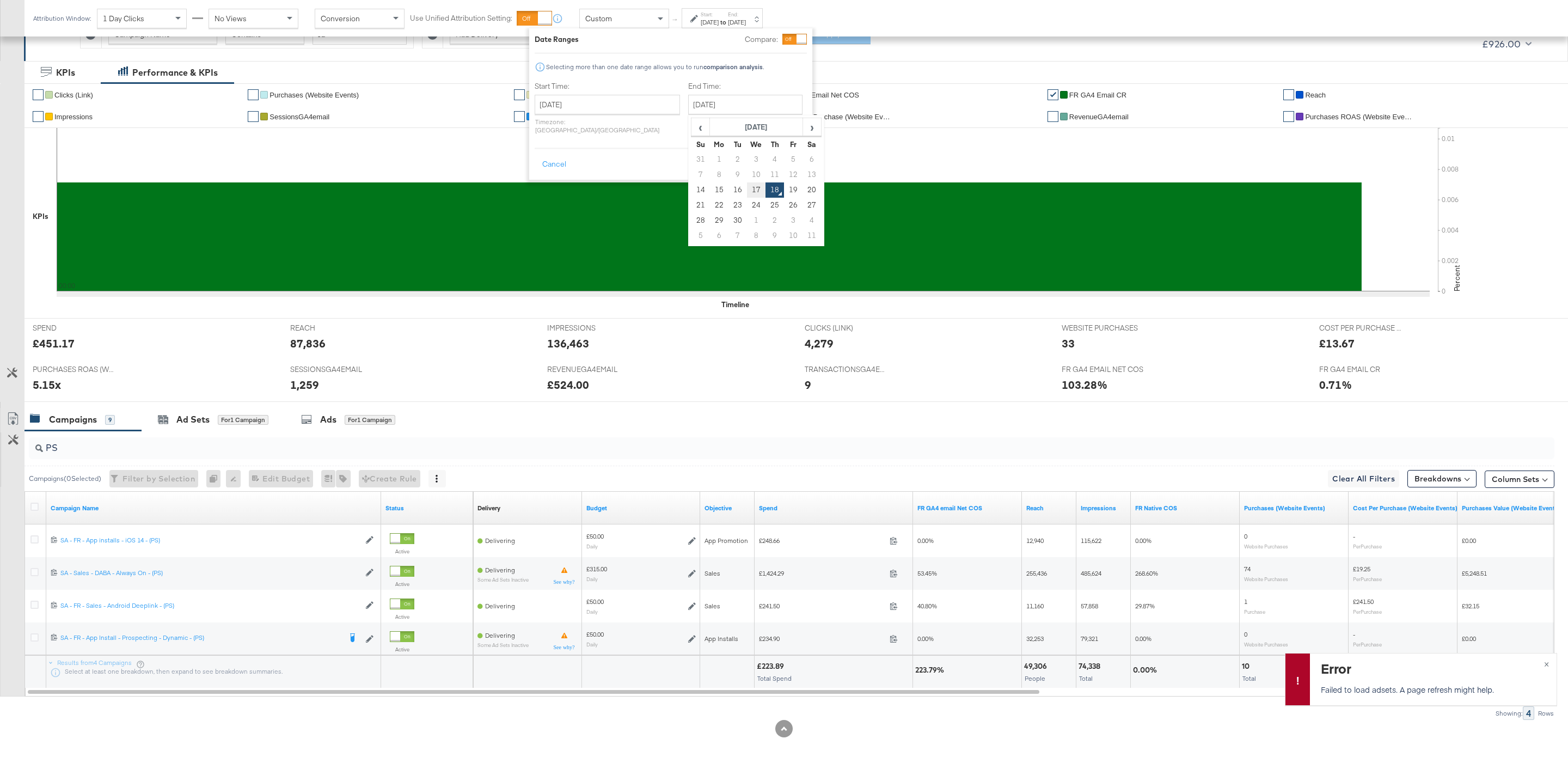
click at [747, 184] on td "17" at bounding box center [756, 190] width 18 height 15
type input "September 17th 2025"
click at [779, 158] on button "Apply" at bounding box center [789, 164] width 34 height 19
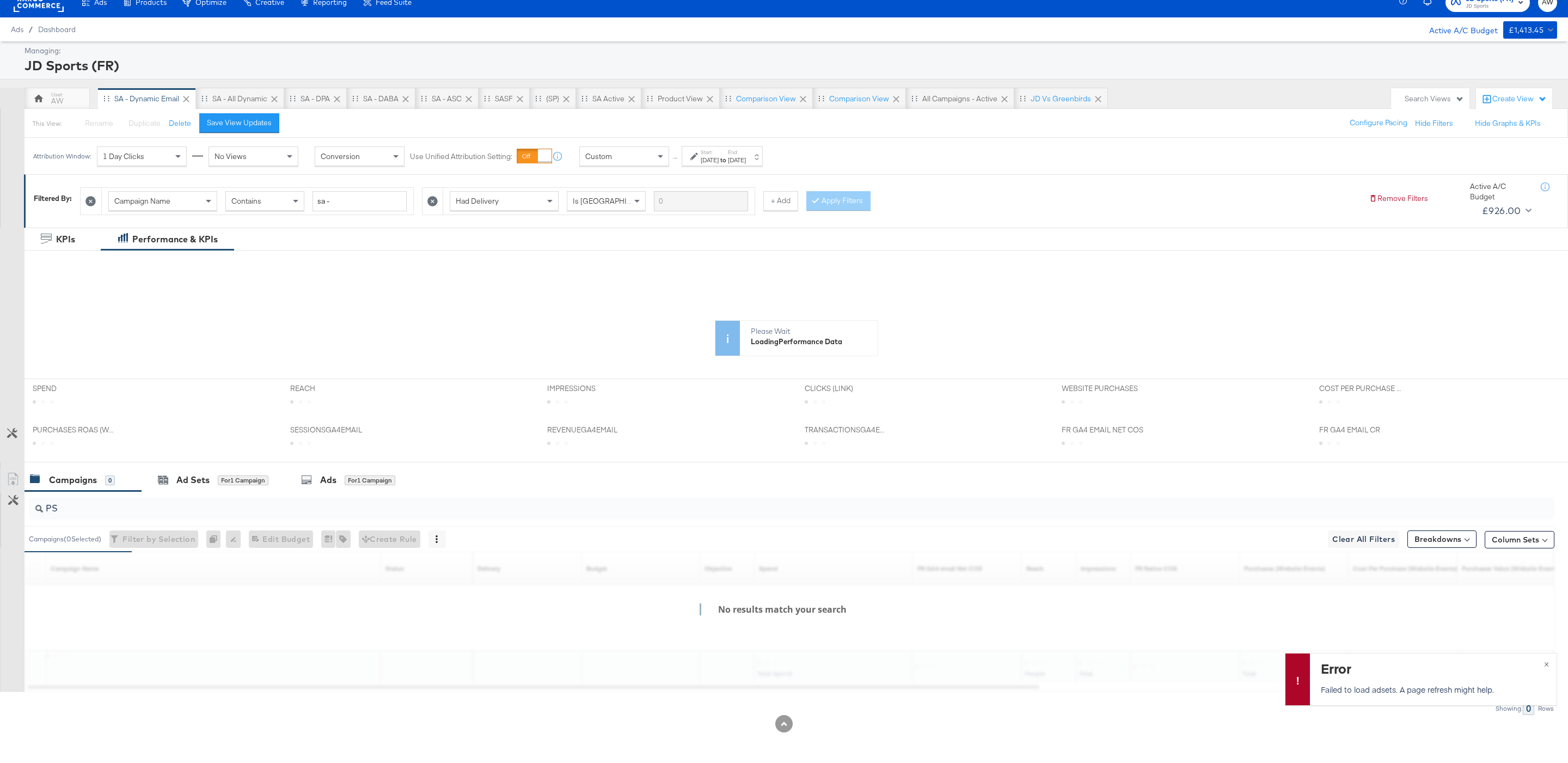
scroll to position [82, 0]
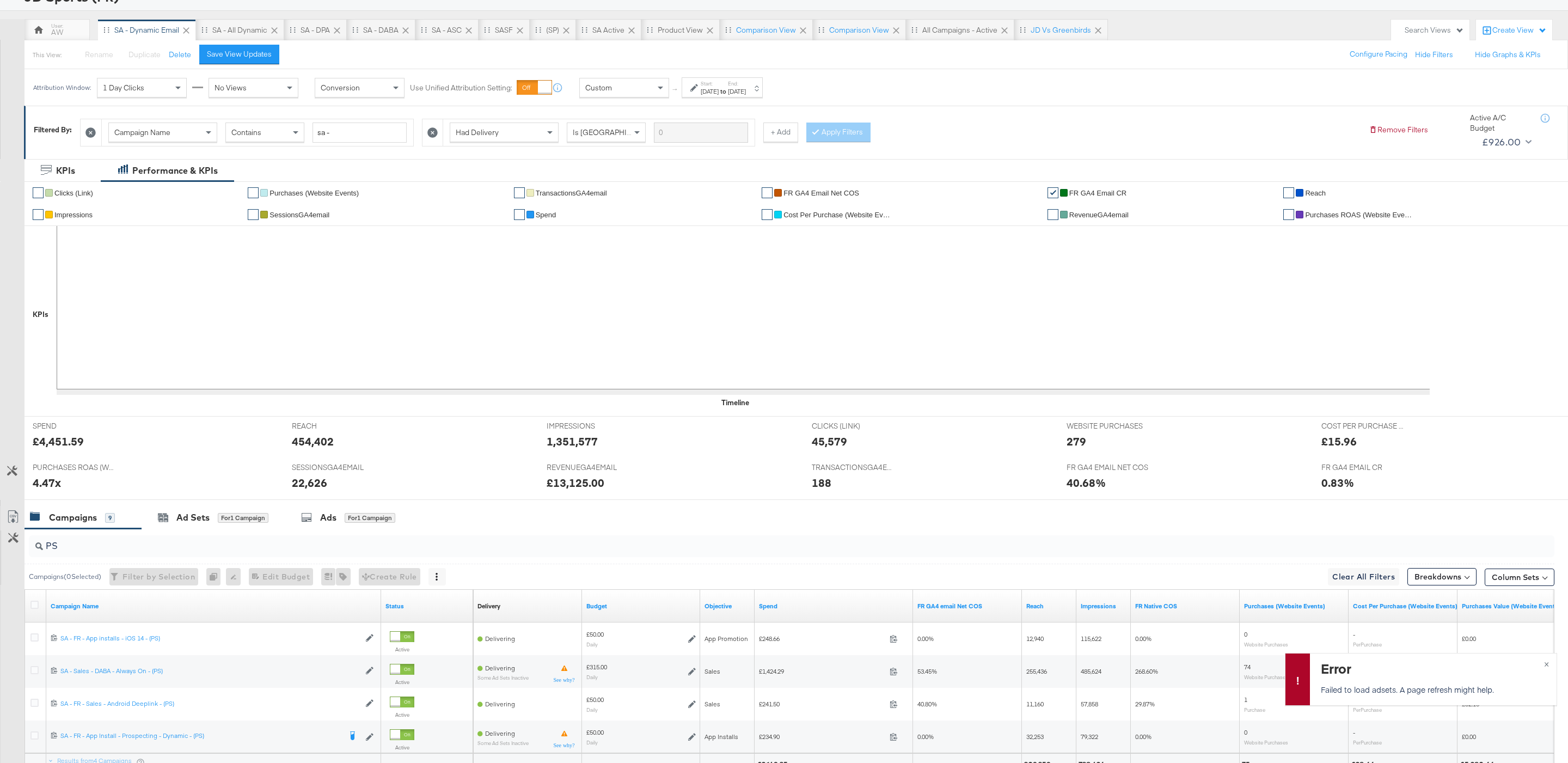
click at [778, 660] on div "£1,424.29 1424.29" at bounding box center [834, 672] width 158 height 33
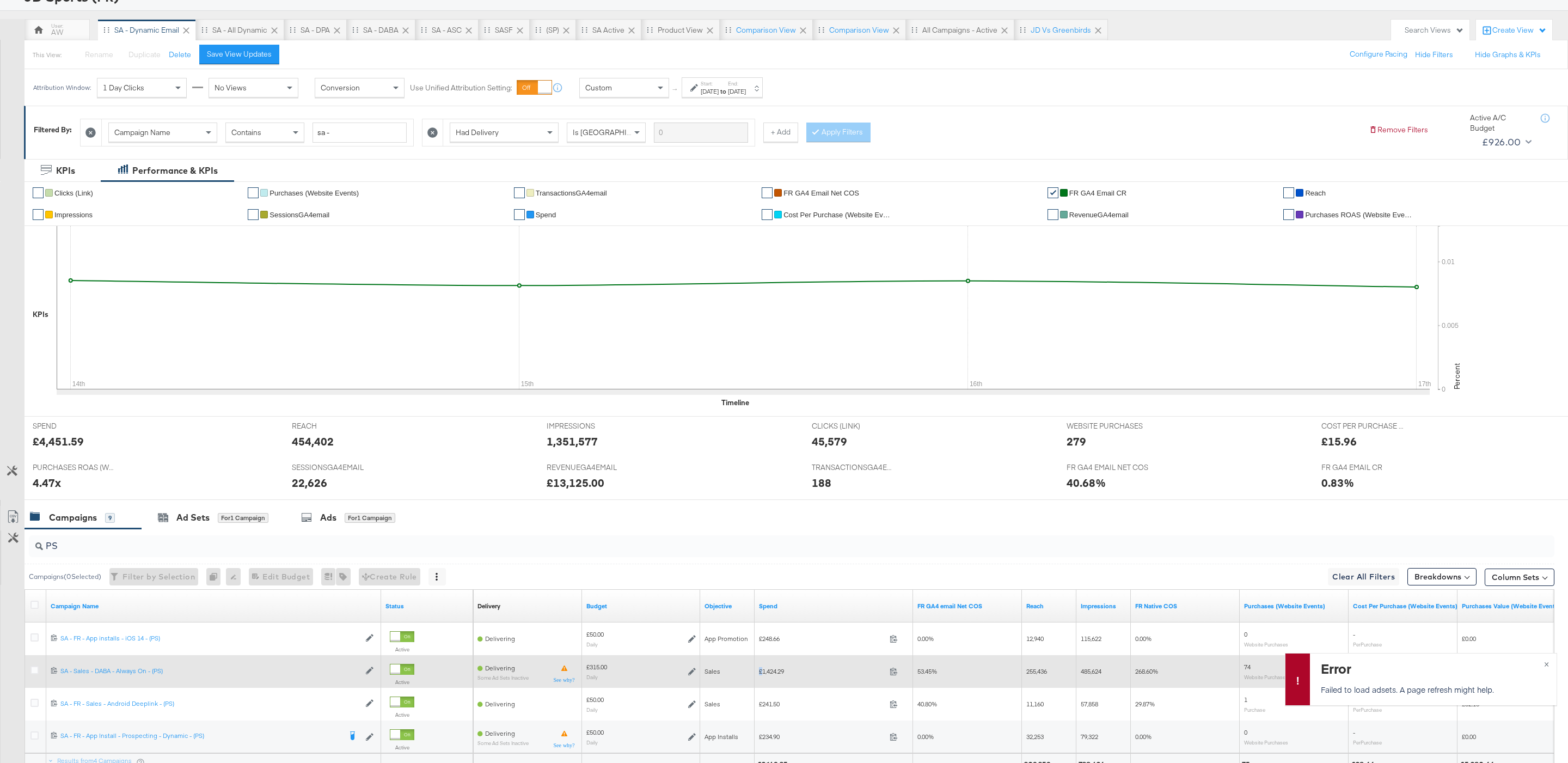
scroll to position [188, 0]
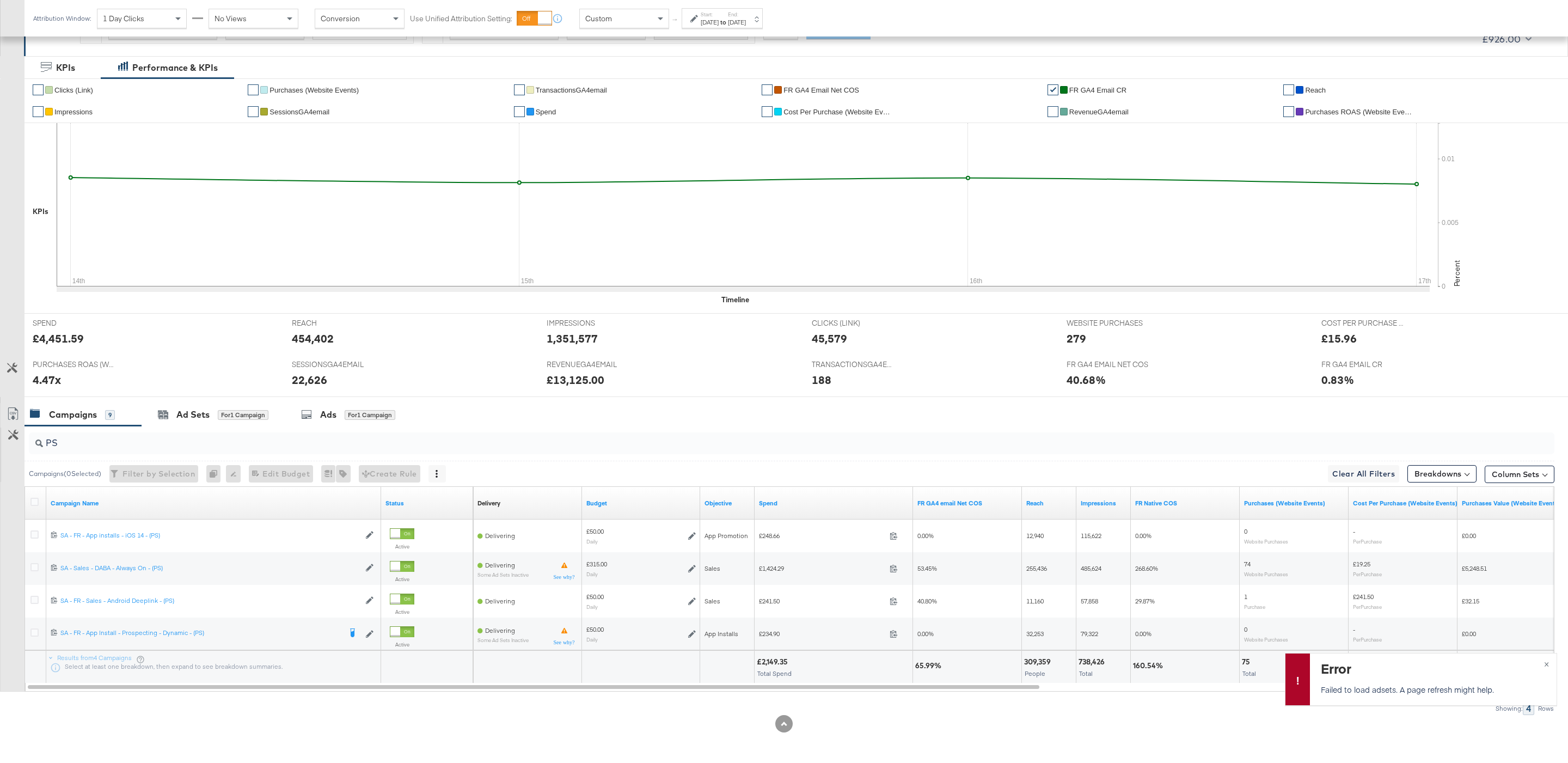
click at [775, 658] on div "£2,149.35" at bounding box center [774, 661] width 34 height 10
copy div "2,149.35"
click at [632, 32] on div "Attribution Window: 1 Day Clicks No Views Conversion Use Unified Attribution Se…" at bounding box center [400, 18] width 752 height 37
click at [628, 24] on div "Custom" at bounding box center [625, 18] width 89 height 18
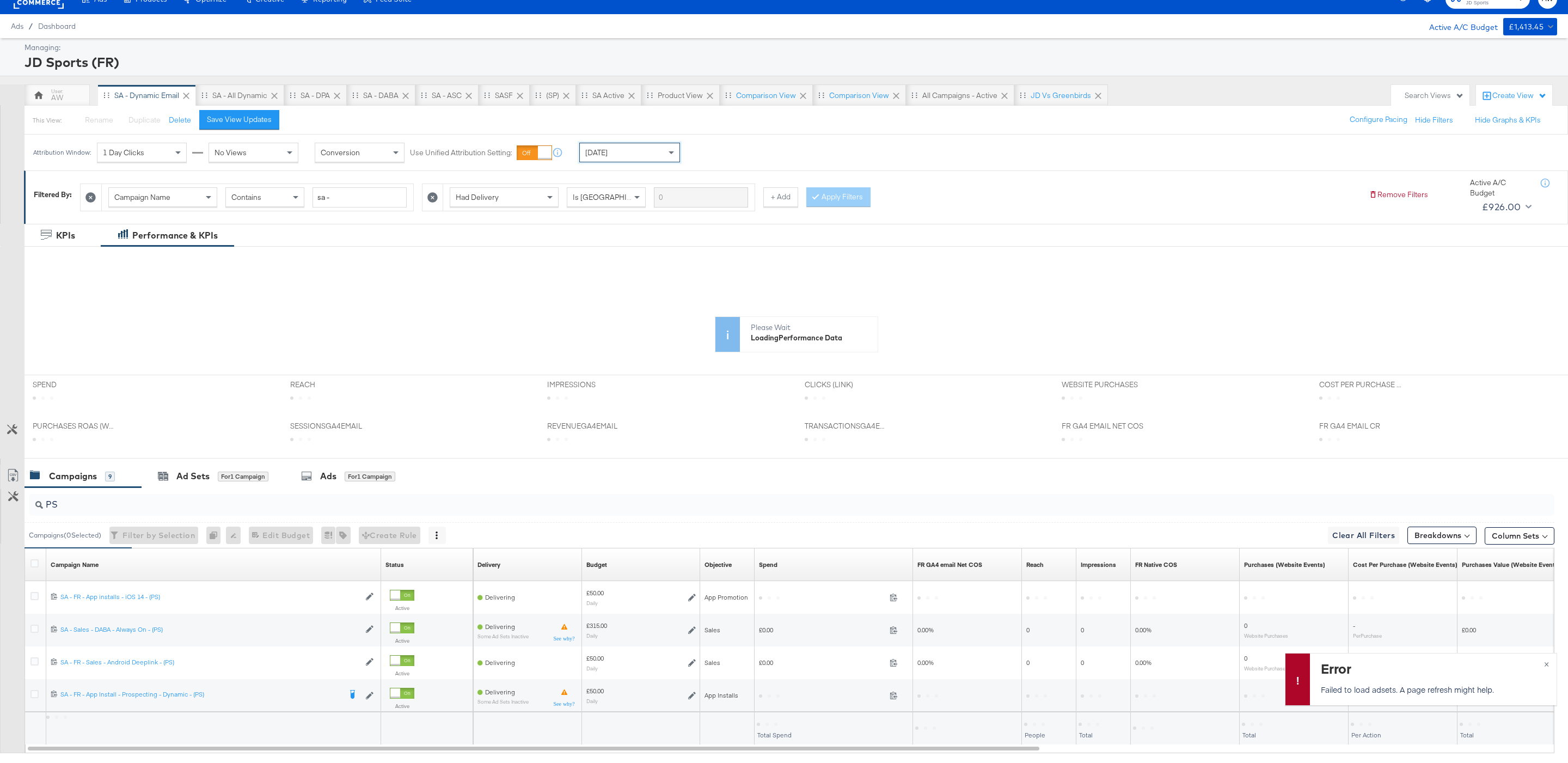
scroll to position [82, 0]
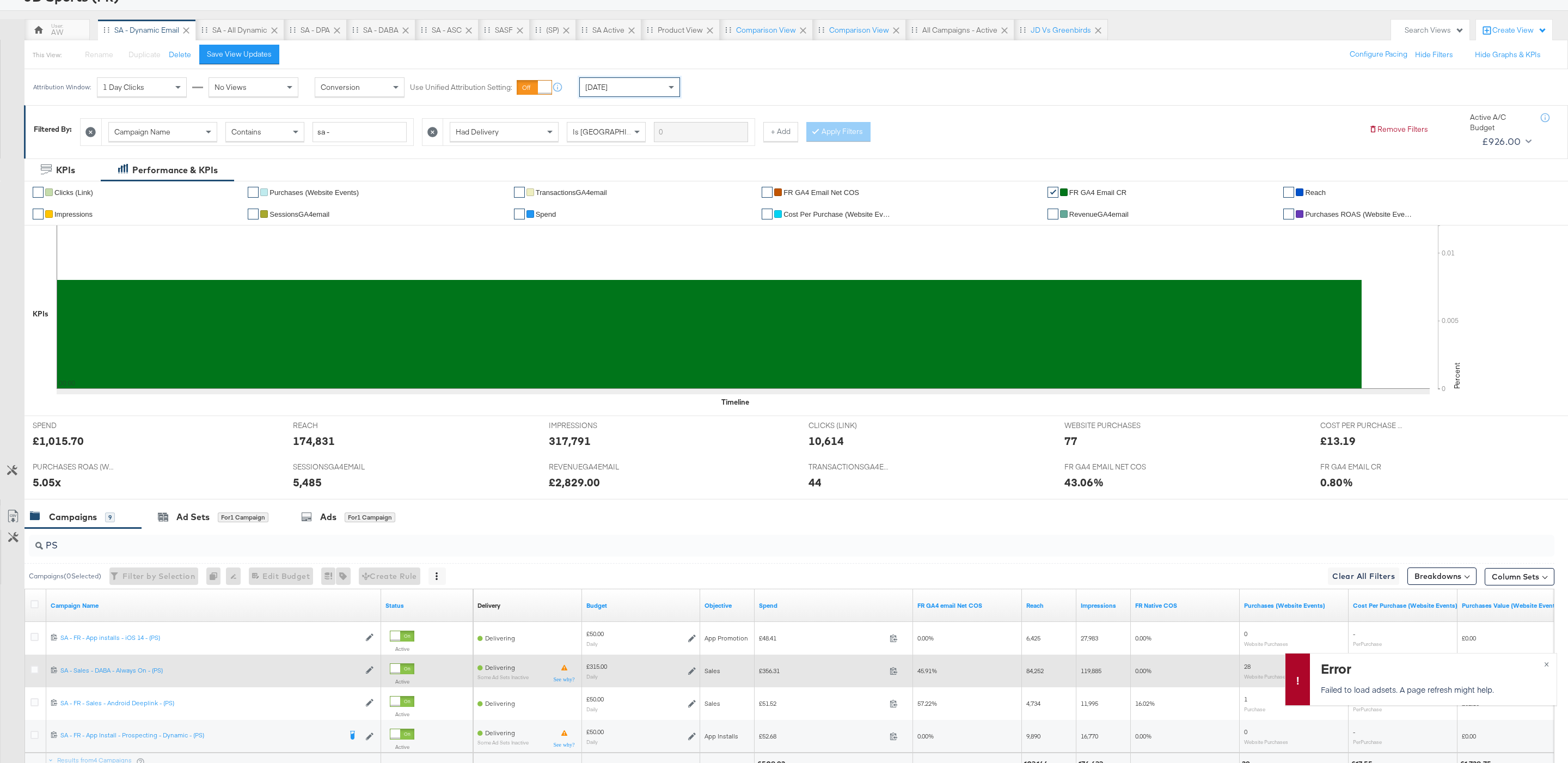
click at [690, 673] on icon at bounding box center [692, 671] width 8 height 8
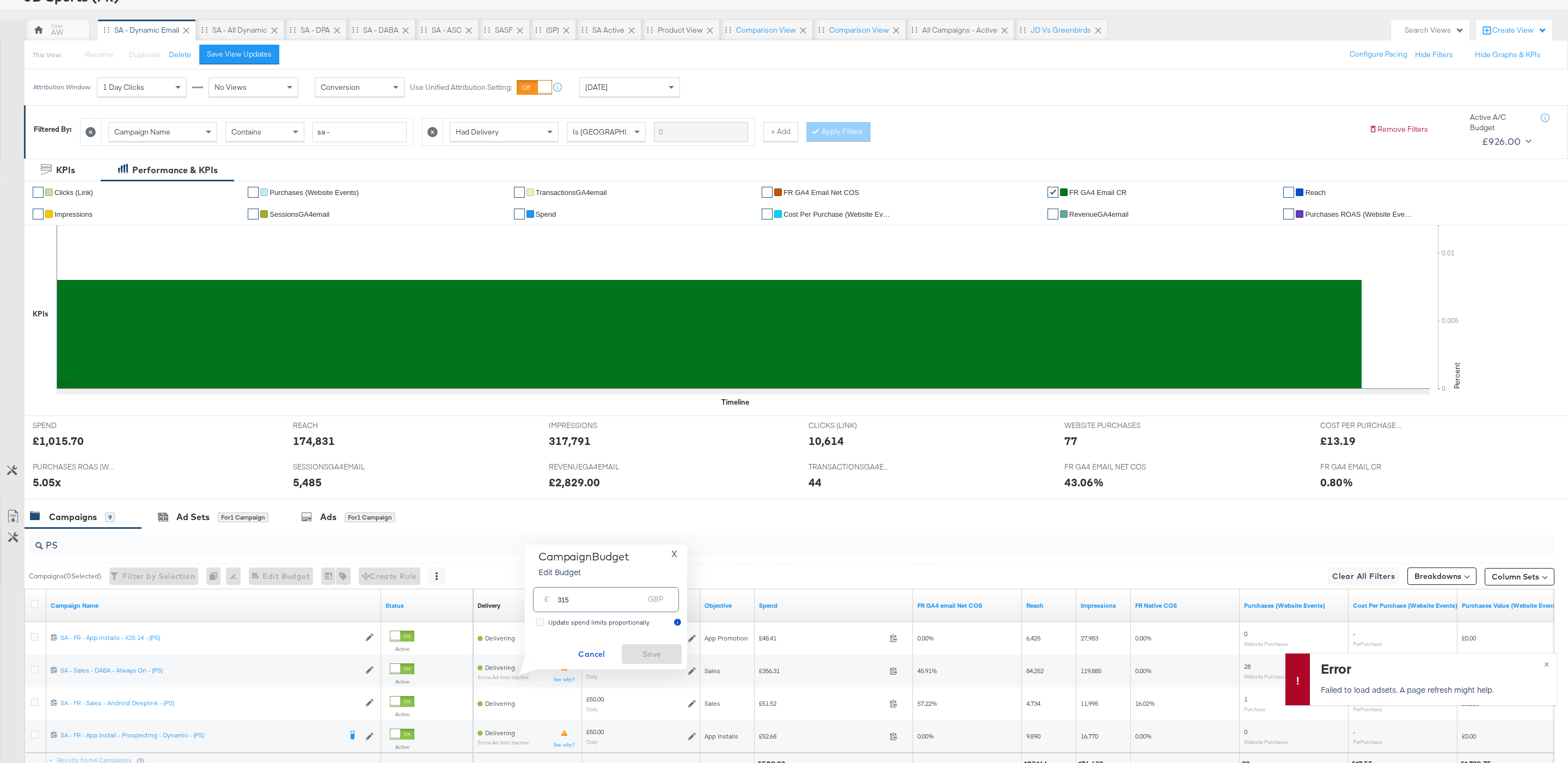
click at [593, 601] on input "315" at bounding box center [600, 595] width 86 height 23
type input "295"
click at [656, 656] on span "Save" at bounding box center [652, 654] width 51 height 13
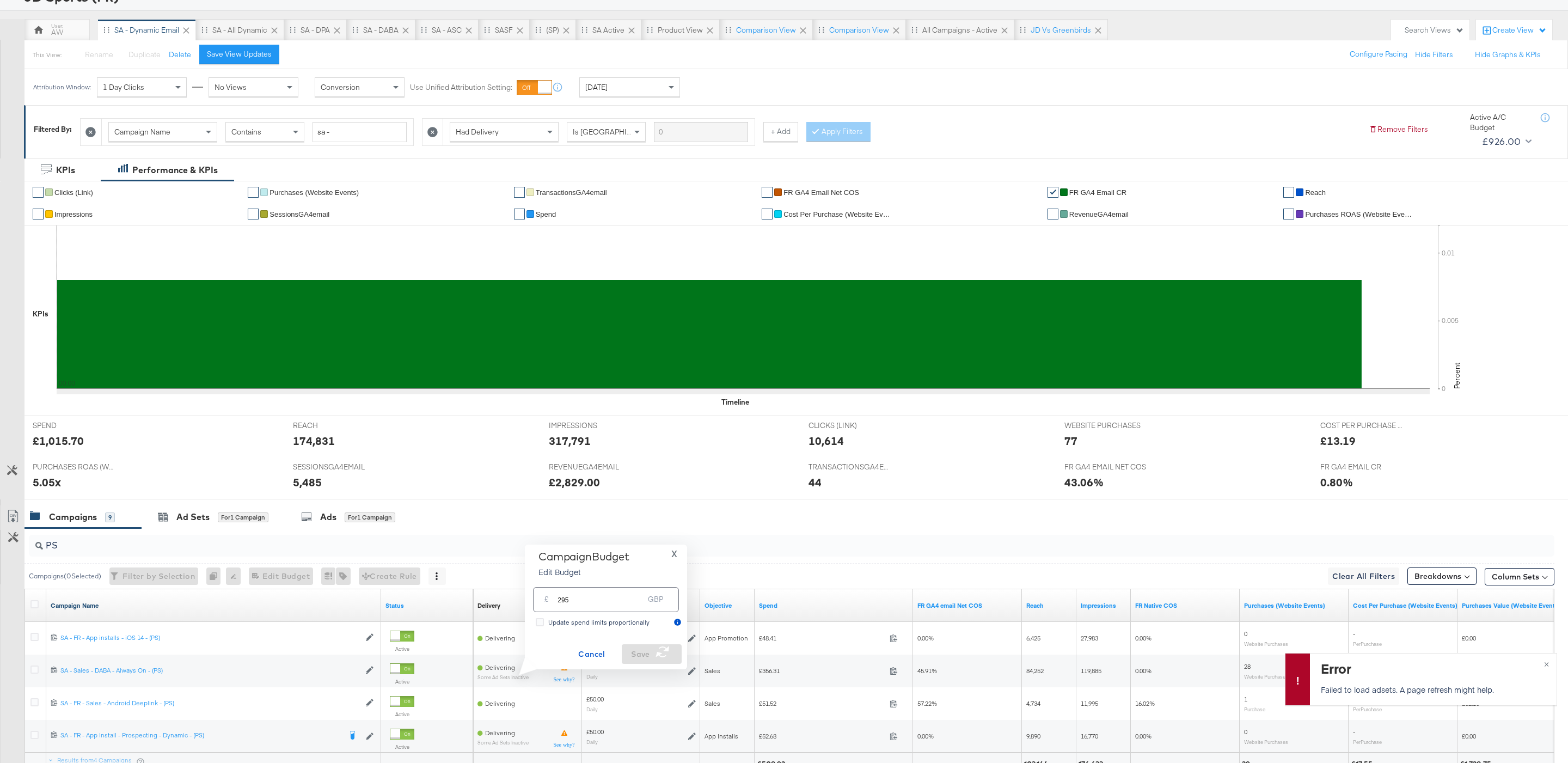
scroll to position [188, 0]
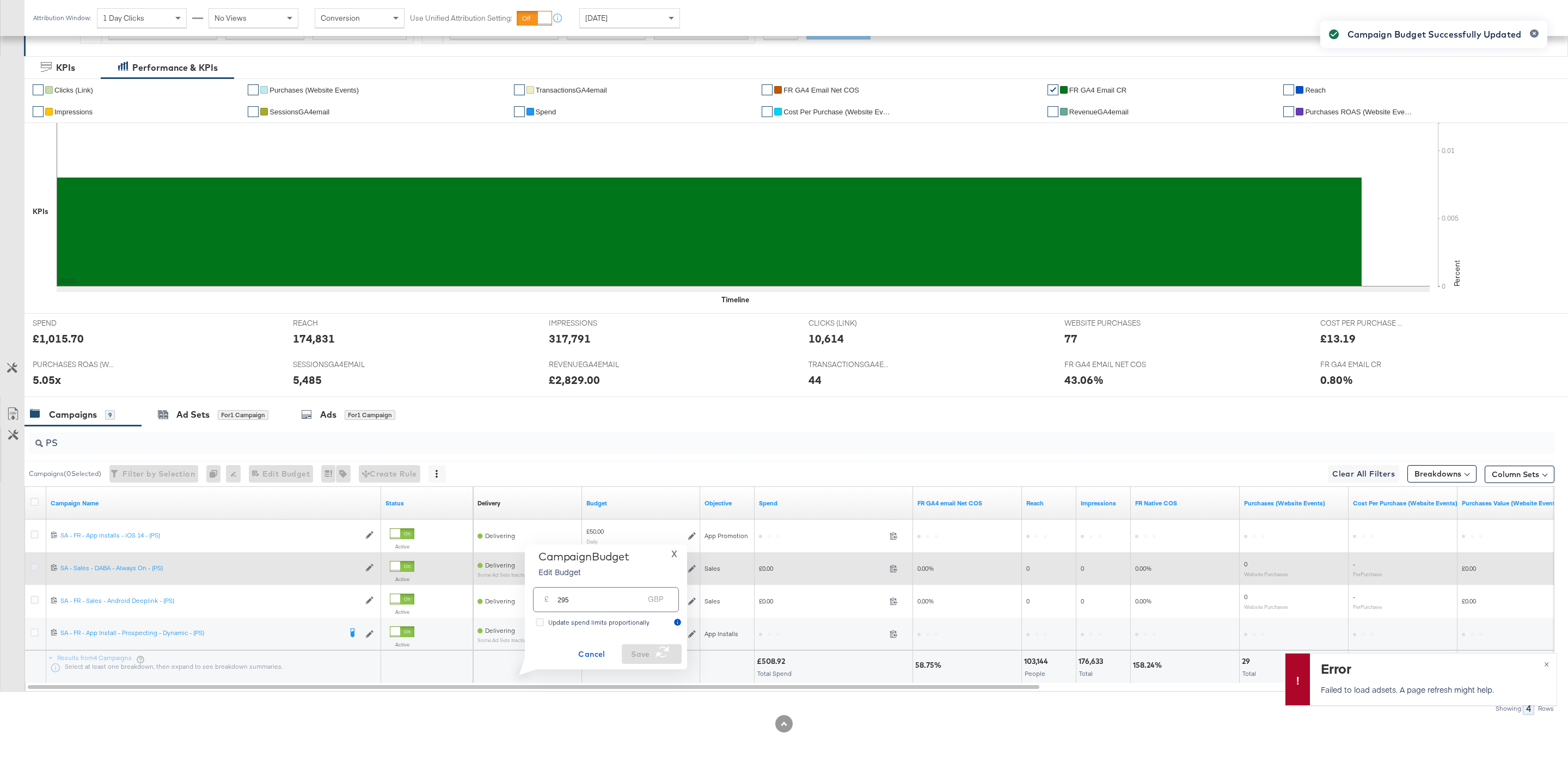
click at [35, 566] on icon at bounding box center [34, 567] width 8 height 8
click at [0, 0] on input "checkbox" at bounding box center [0, 0] width 0 height 0
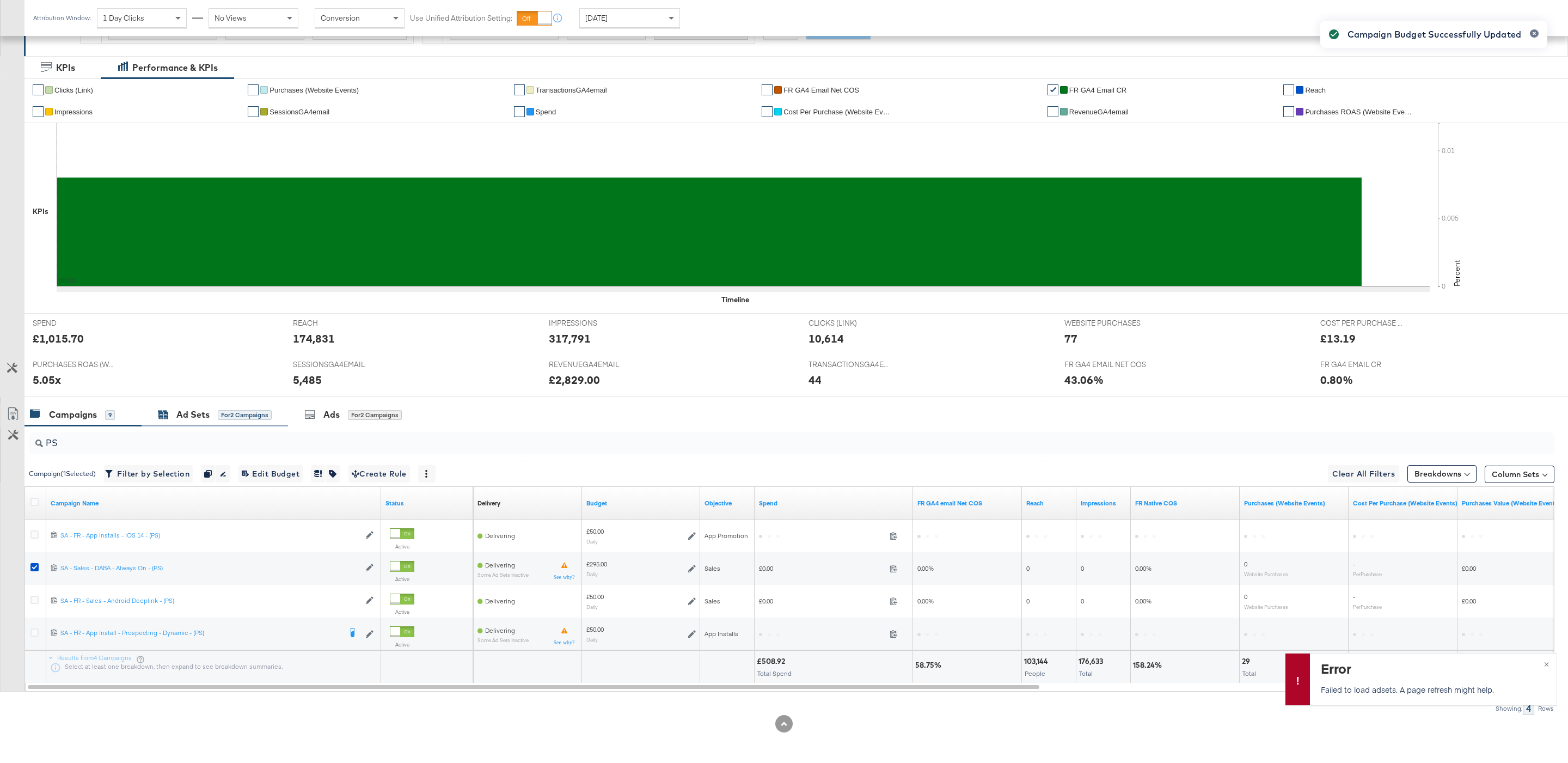
click at [223, 416] on div "for 2 Campaigns" at bounding box center [245, 415] width 54 height 10
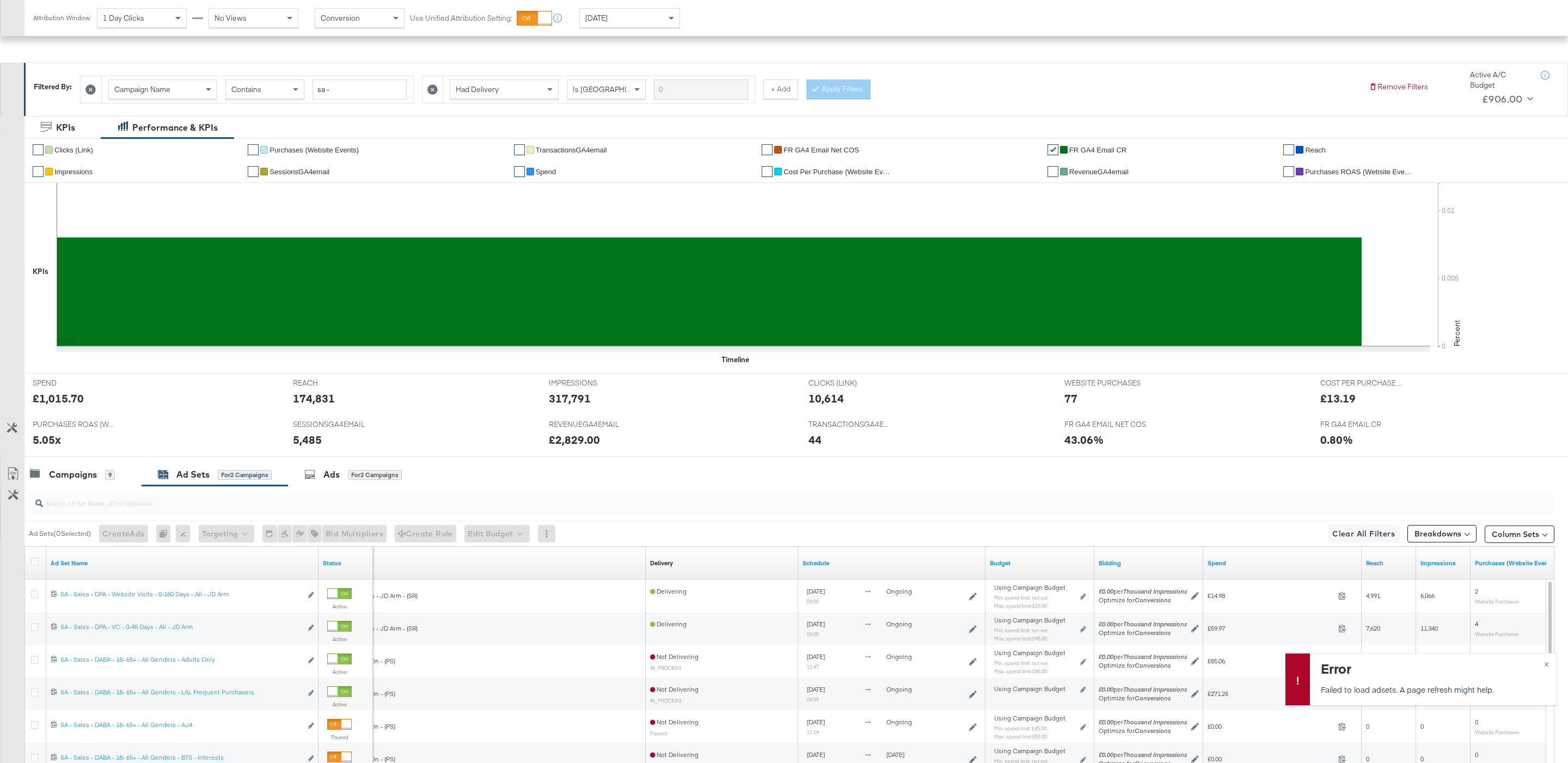
scroll to position [233, 0]
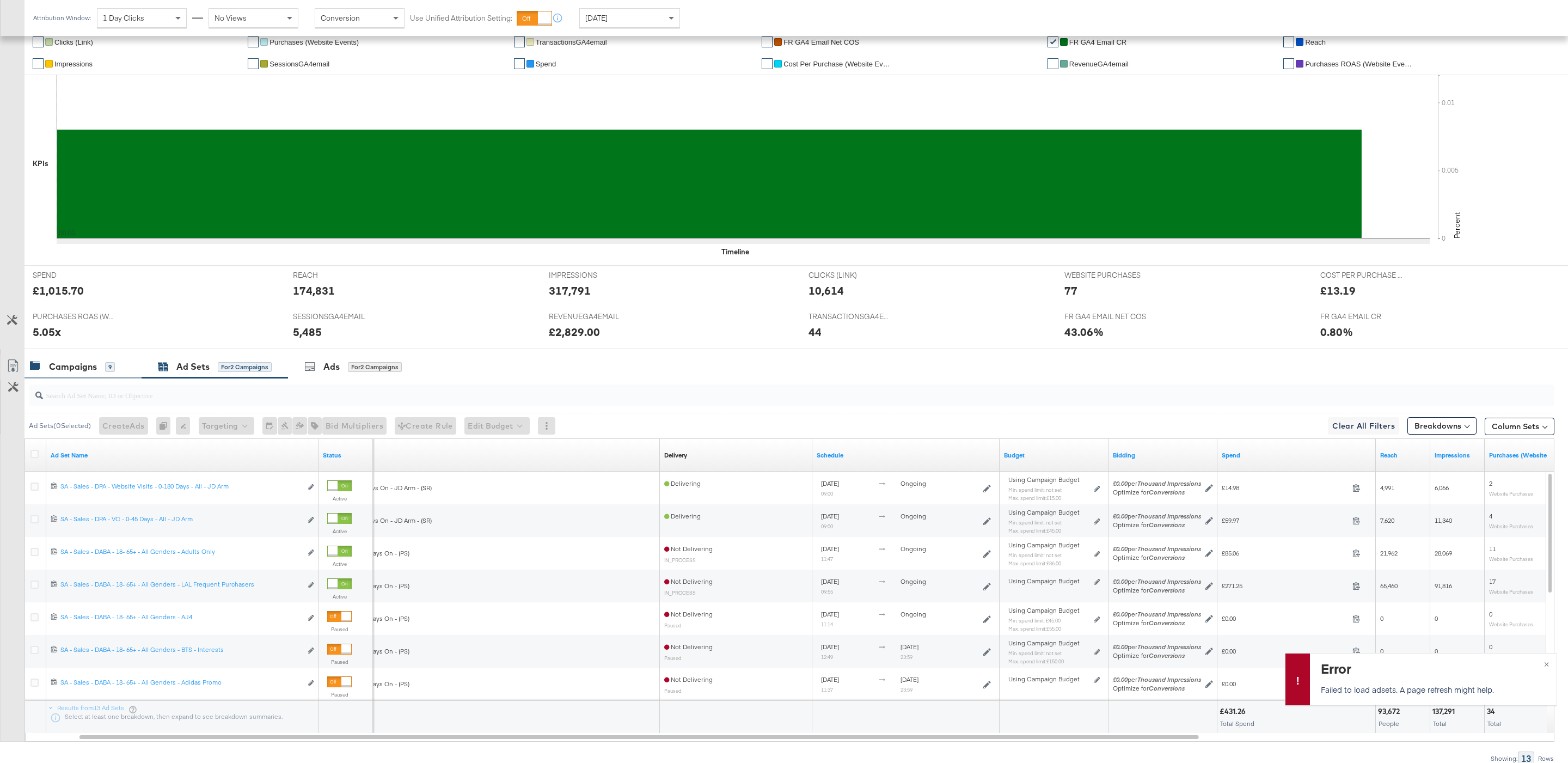
click at [96, 367] on div "Campaigns" at bounding box center [72, 367] width 48 height 13
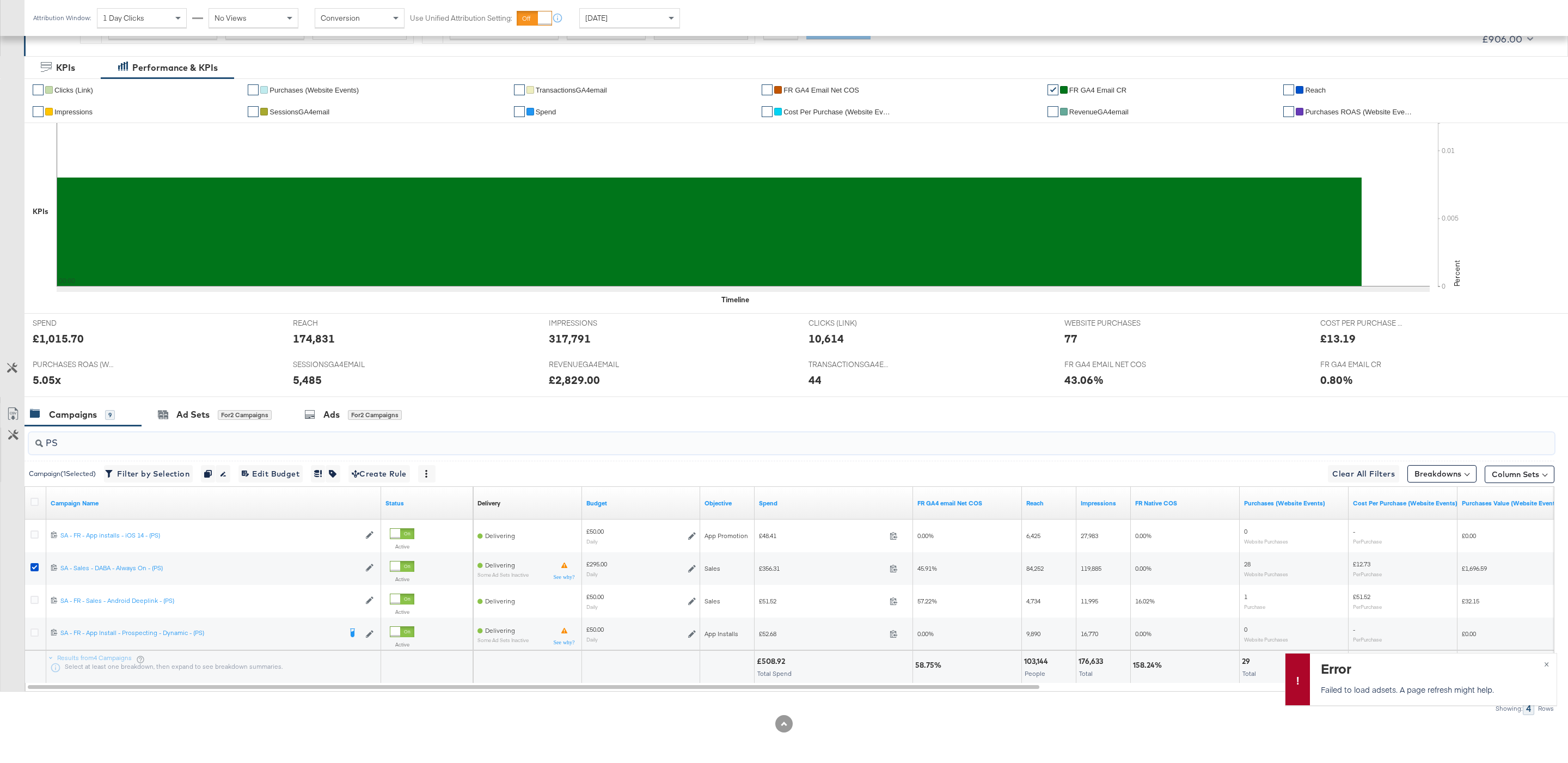
click at [87, 448] on input "PS" at bounding box center [727, 438] width 1367 height 21
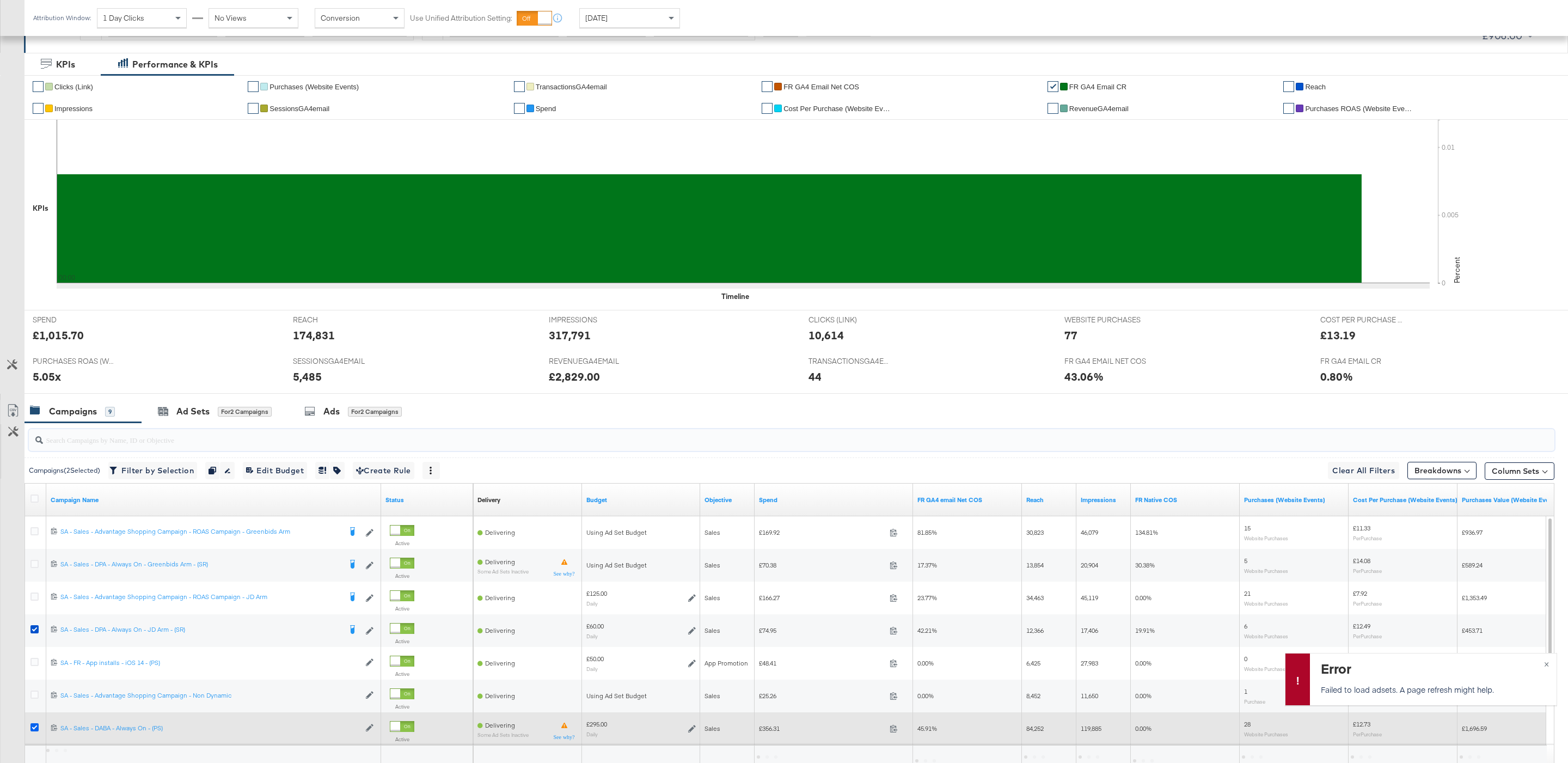
click at [35, 728] on icon at bounding box center [34, 727] width 8 height 8
click at [0, 0] on input "checkbox" at bounding box center [0, 0] width 0 height 0
click at [35, 728] on icon at bounding box center [34, 727] width 8 height 8
click at [0, 0] on input "checkbox" at bounding box center [0, 0] width 0 height 0
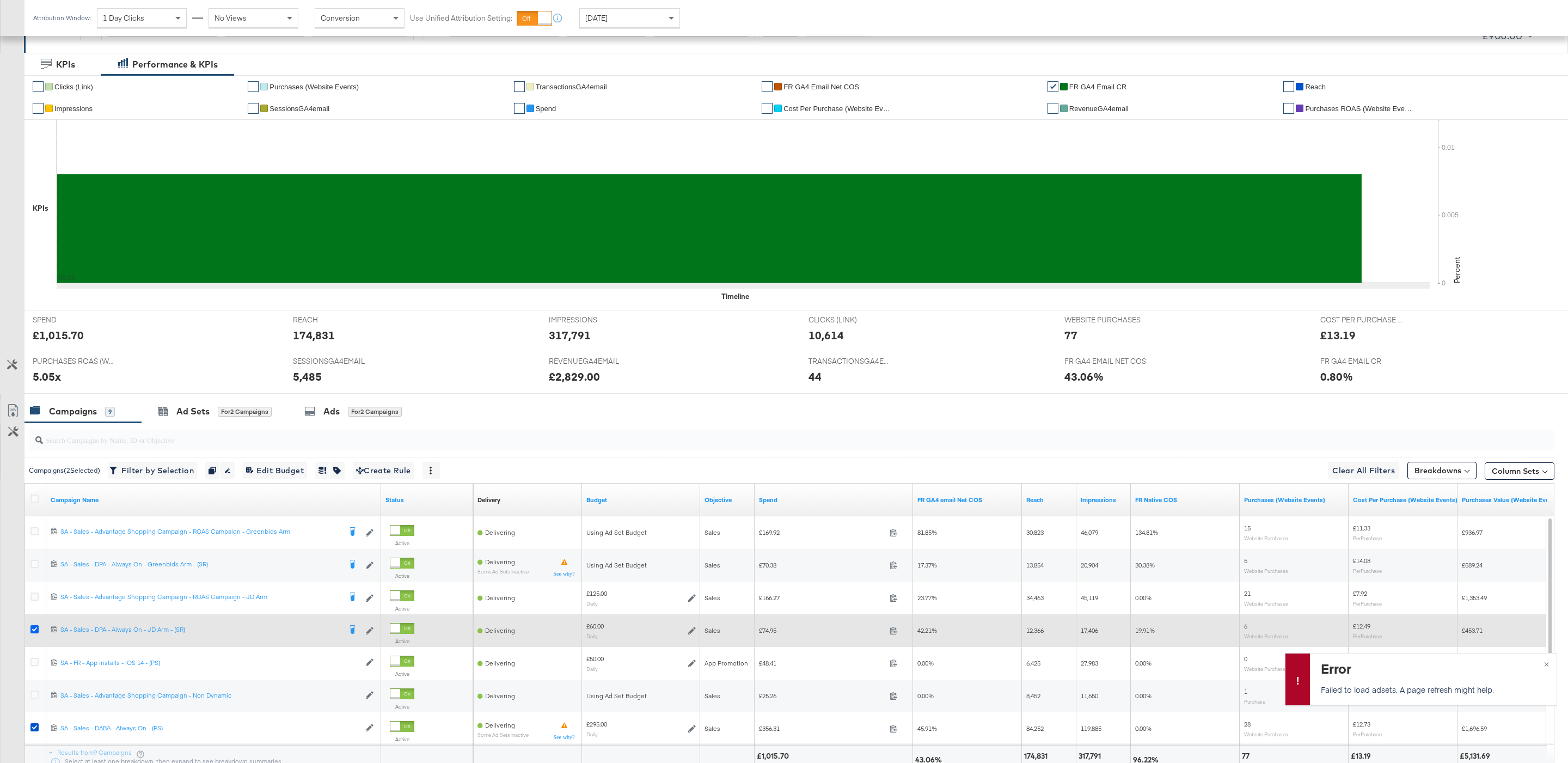
click at [35, 630] on icon at bounding box center [34, 629] width 8 height 8
click at [0, 0] on input "checkbox" at bounding box center [0, 0] width 0 height 0
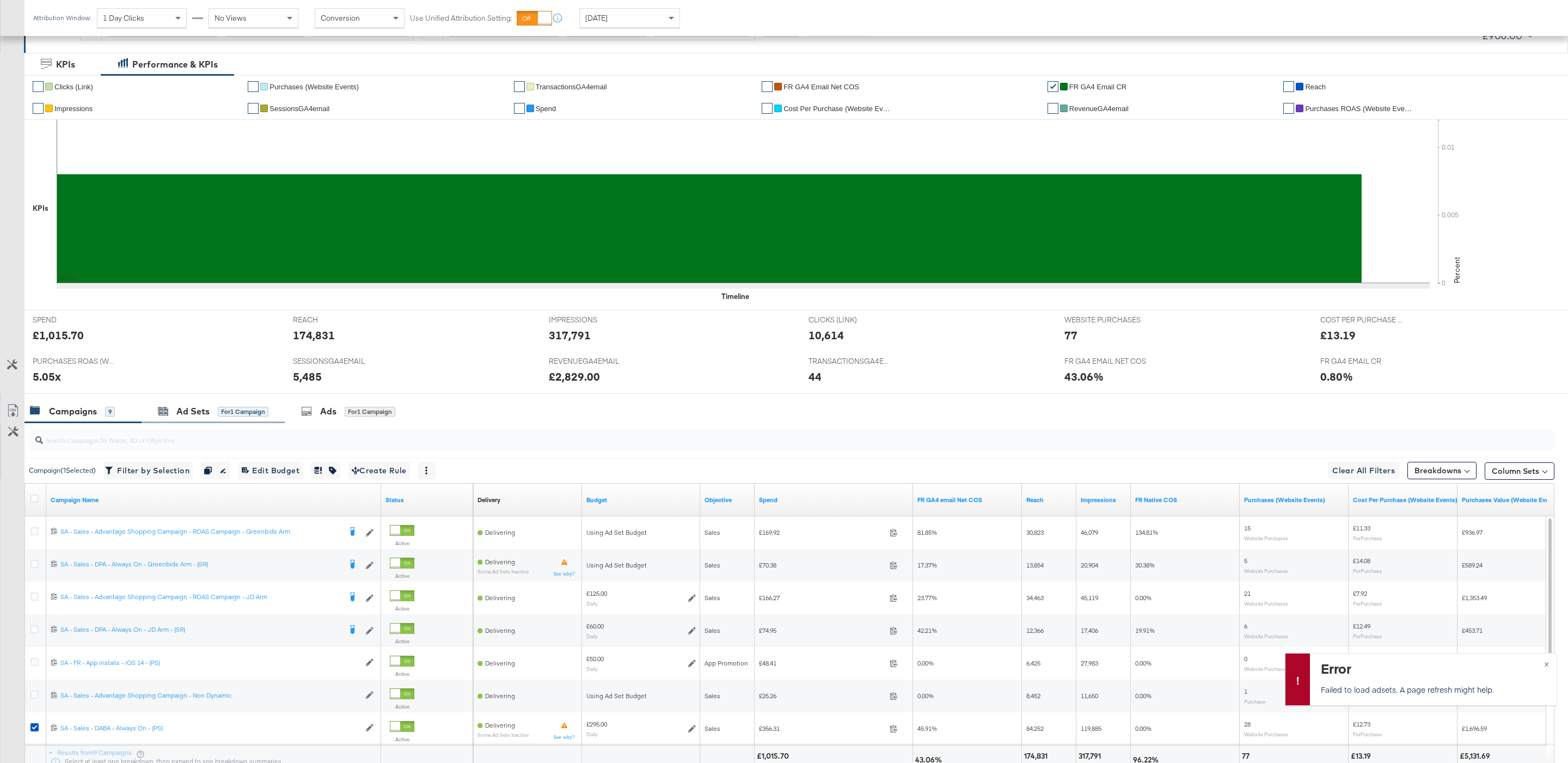
click at [223, 421] on div "Ad Sets for 1 Campaign" at bounding box center [213, 412] width 143 height 23
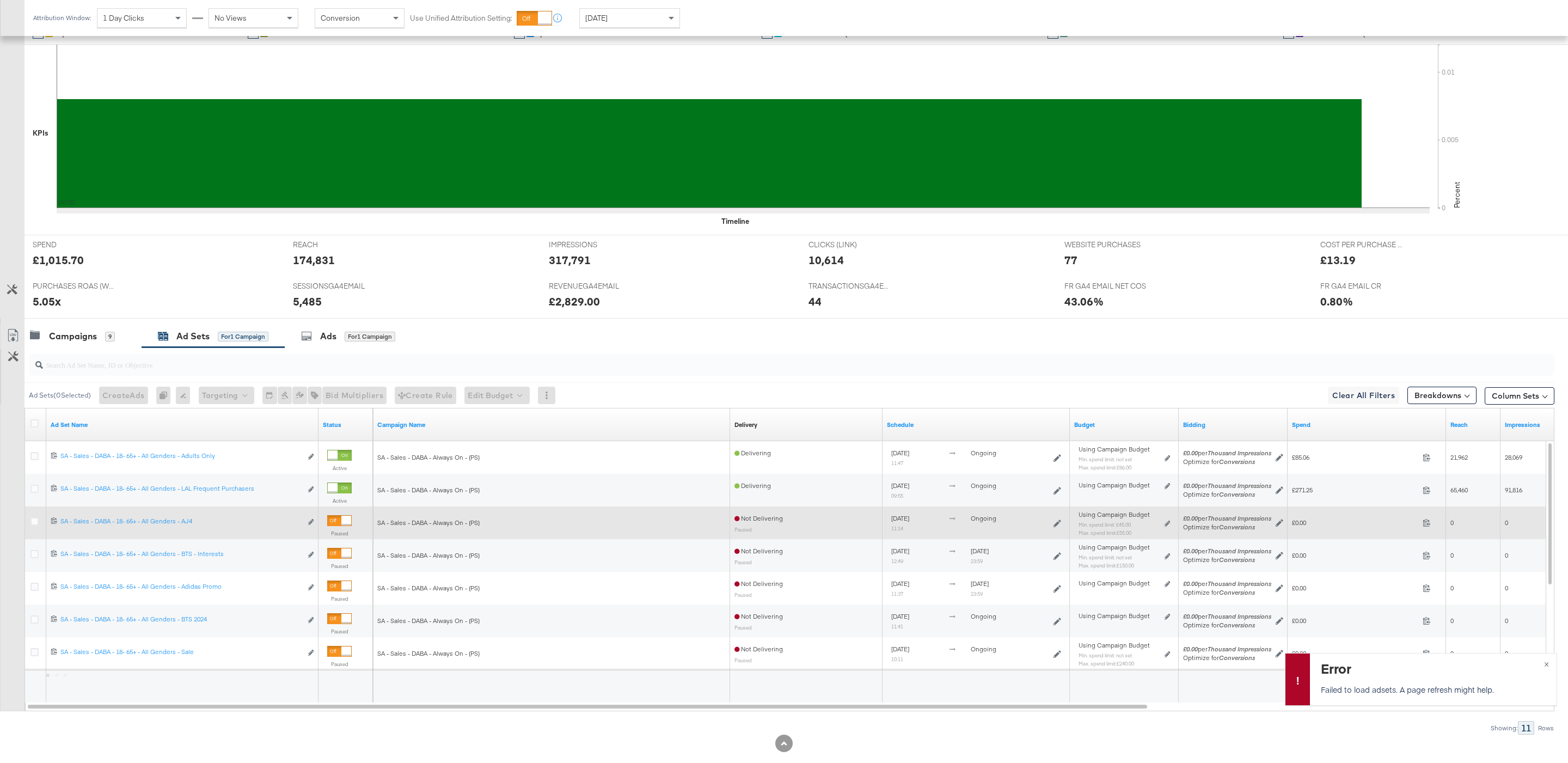
scroll to position [286, 0]
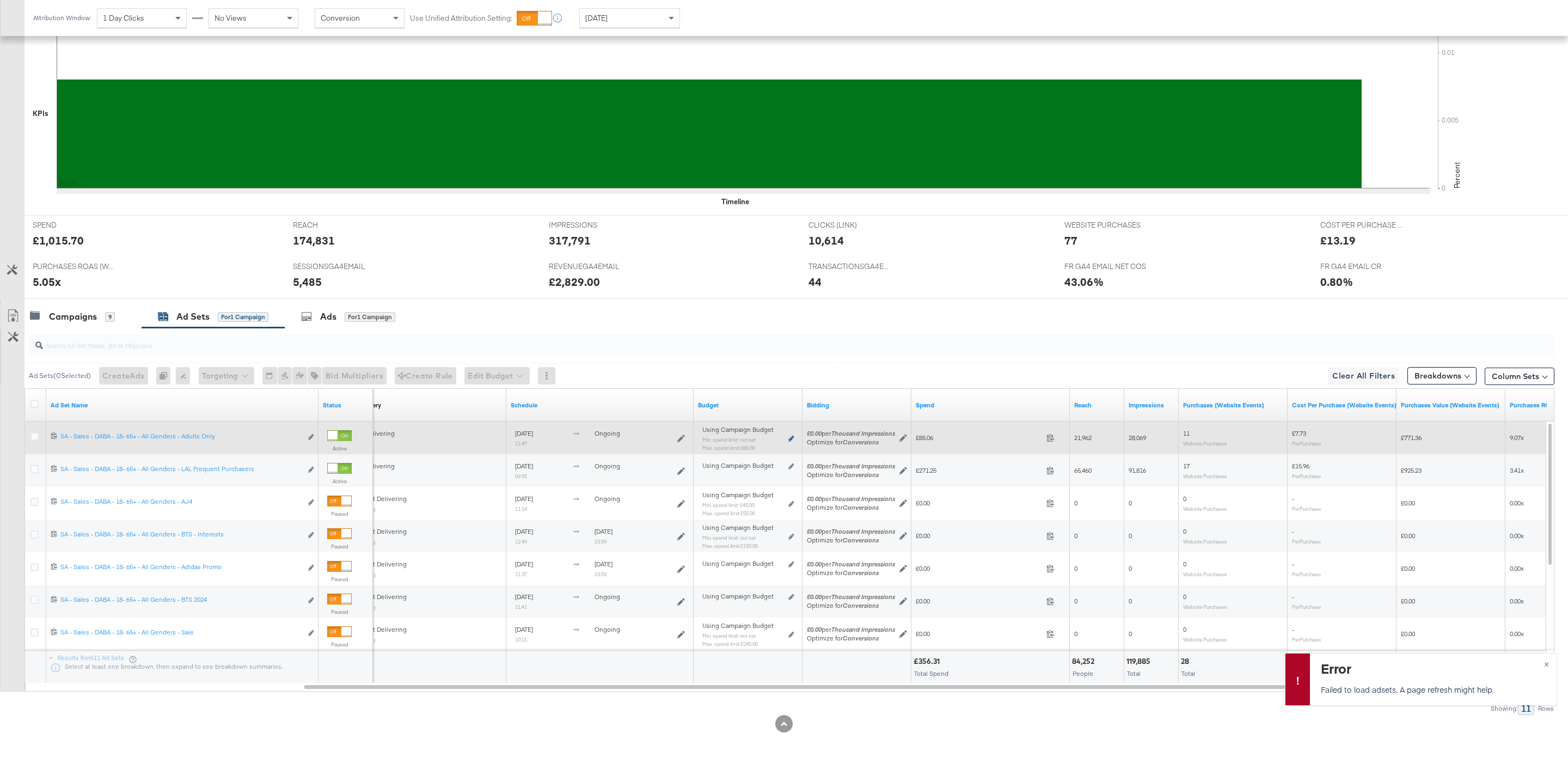
click at [792, 436] on icon at bounding box center [791, 439] width 5 height 6
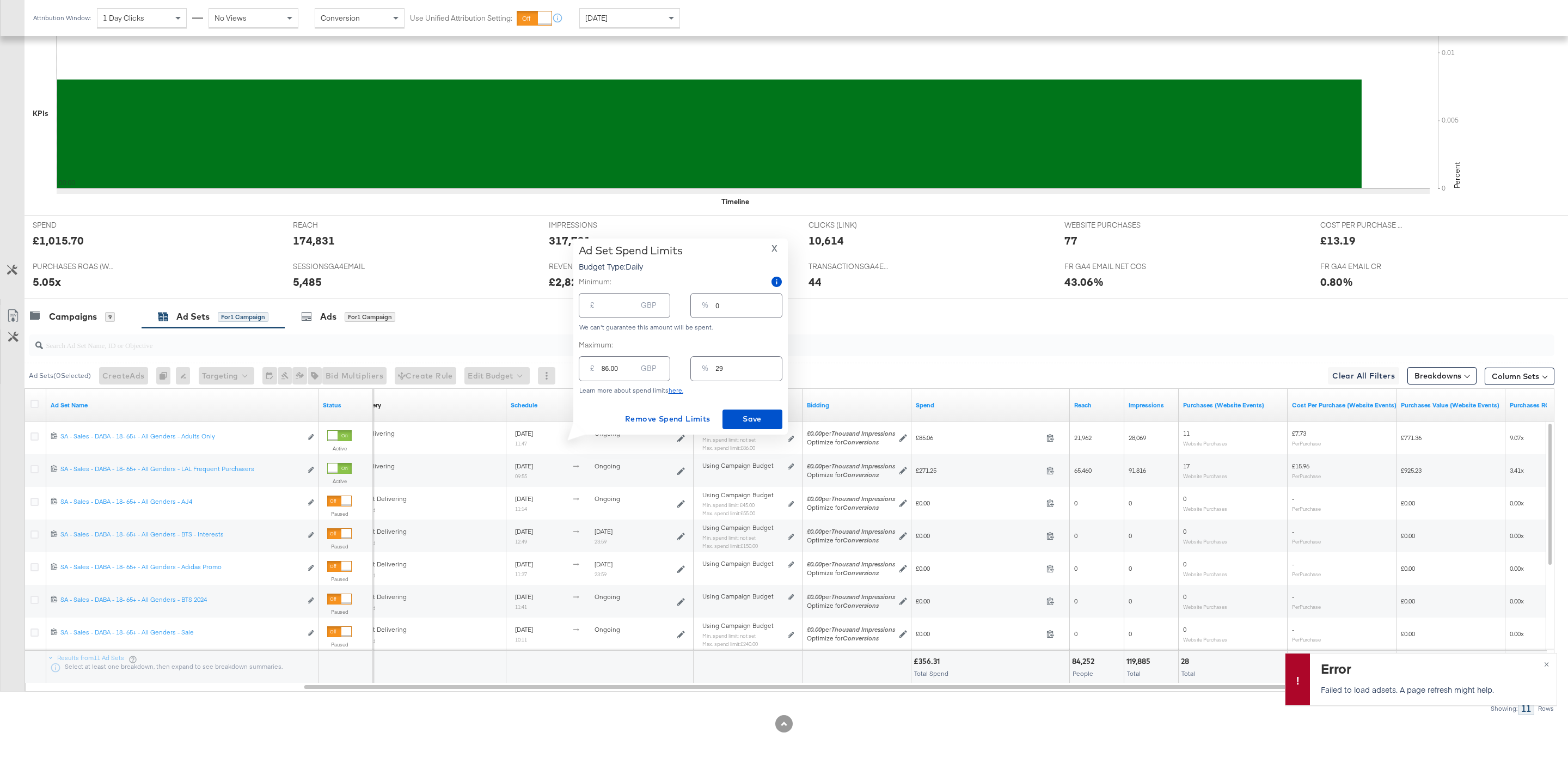
click at [774, 249] on span "X" at bounding box center [774, 248] width 6 height 15
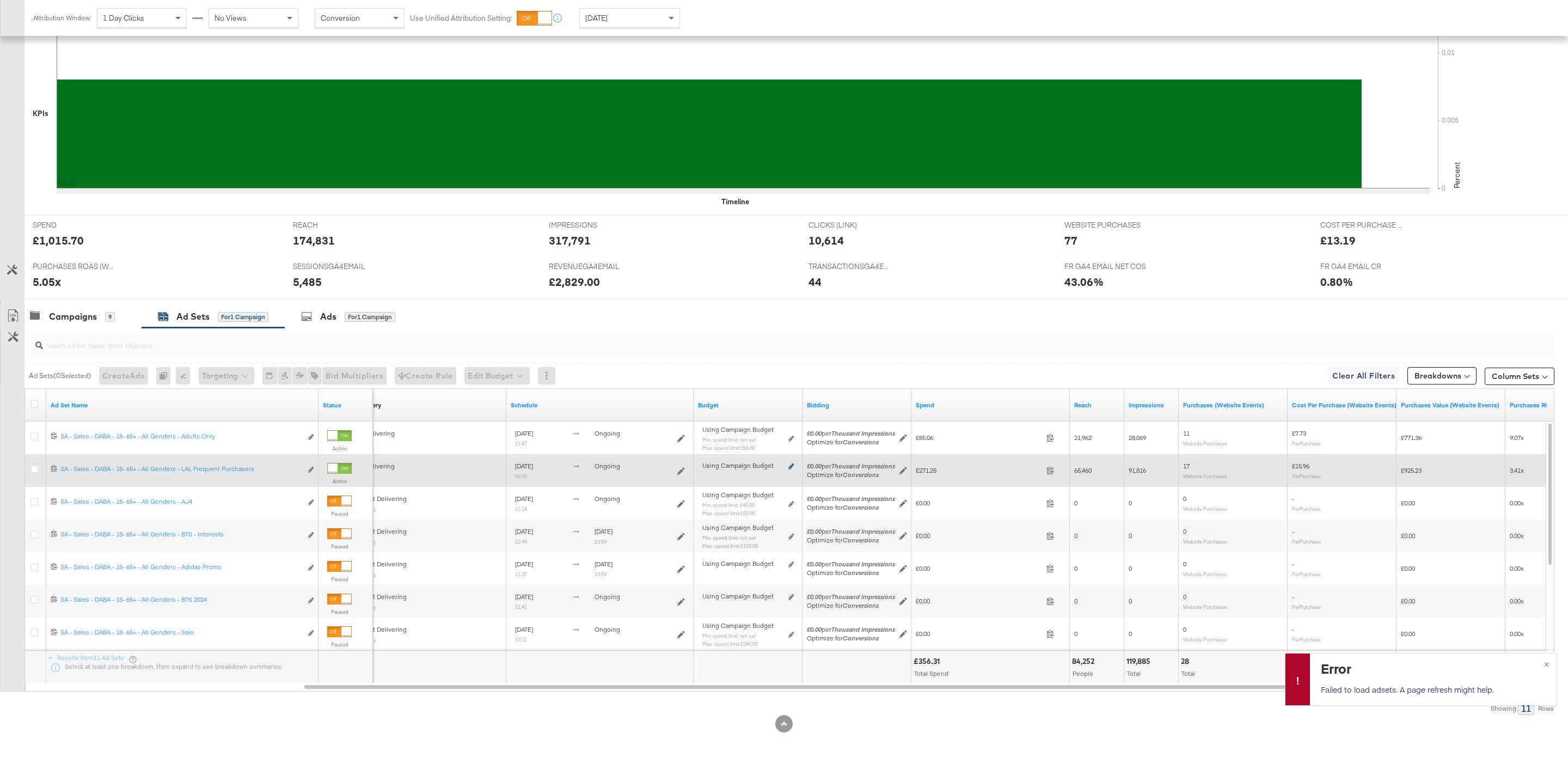
click at [793, 465] on icon at bounding box center [791, 466] width 5 height 6
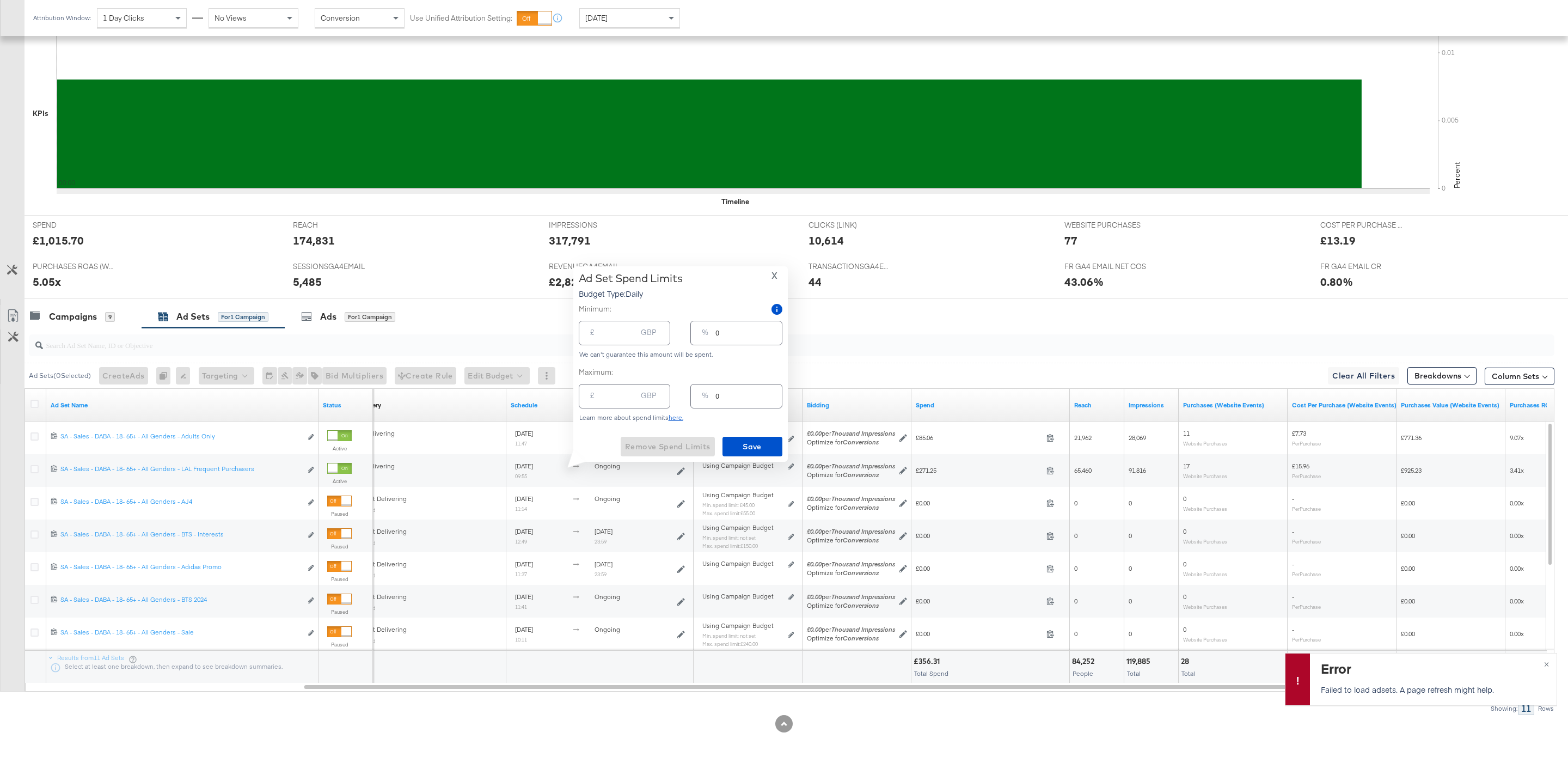
click at [715, 394] on div "% 0" at bounding box center [736, 396] width 91 height 24
click at [775, 276] on span "X" at bounding box center [774, 275] width 6 height 15
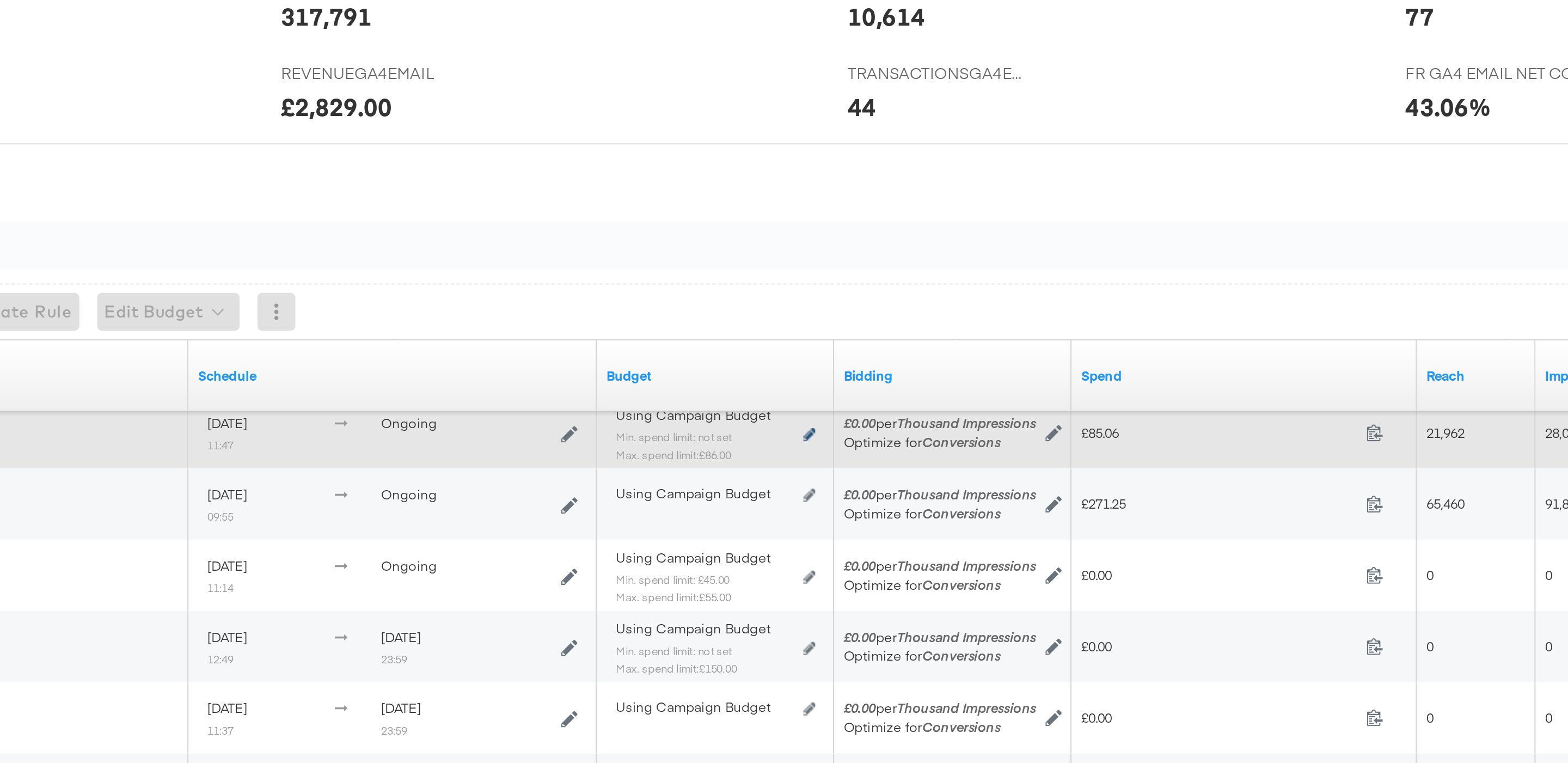
click at [791, 432] on icon at bounding box center [791, 432] width 5 height 6
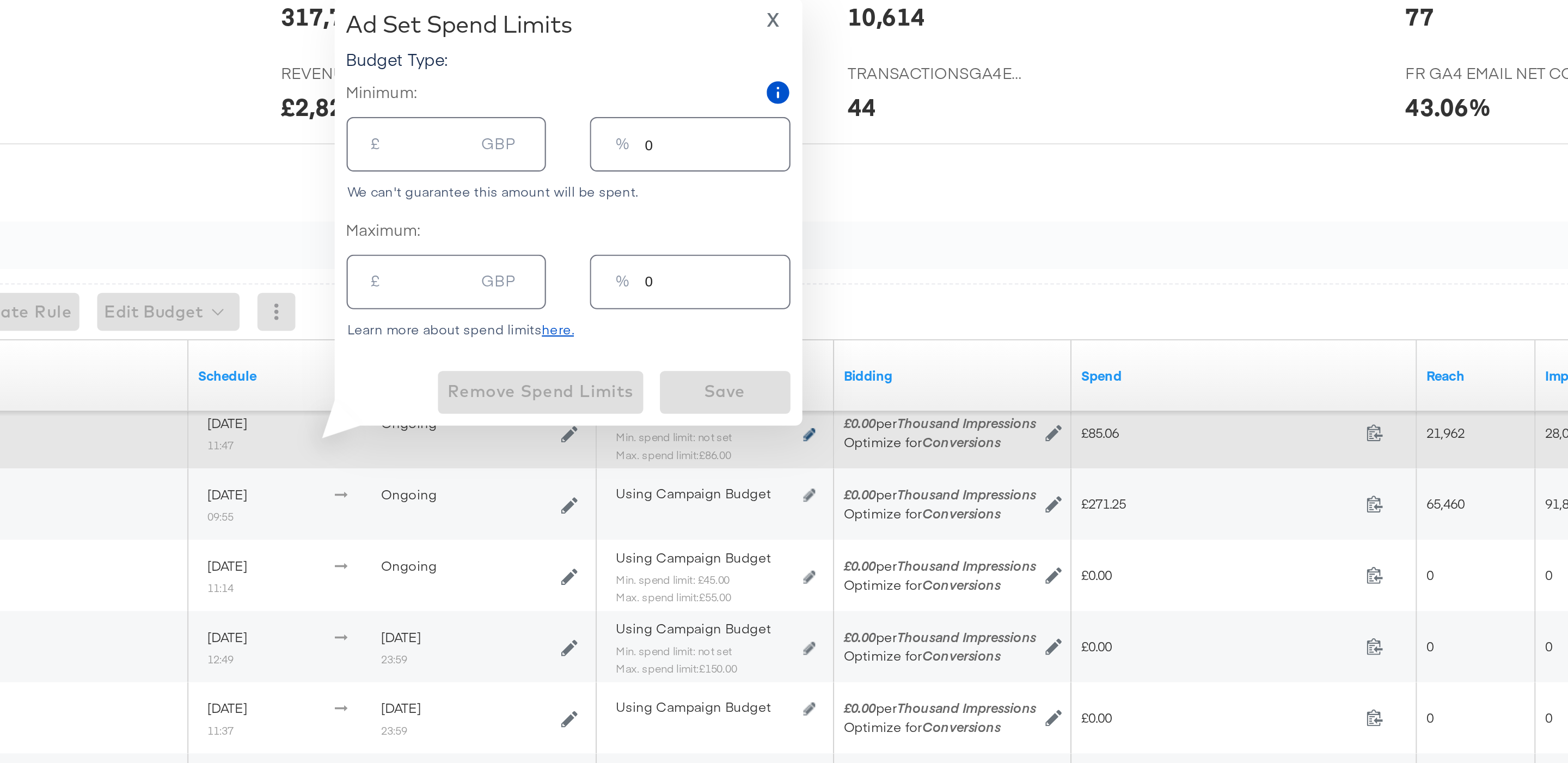
type input "86.00"
type input "29"
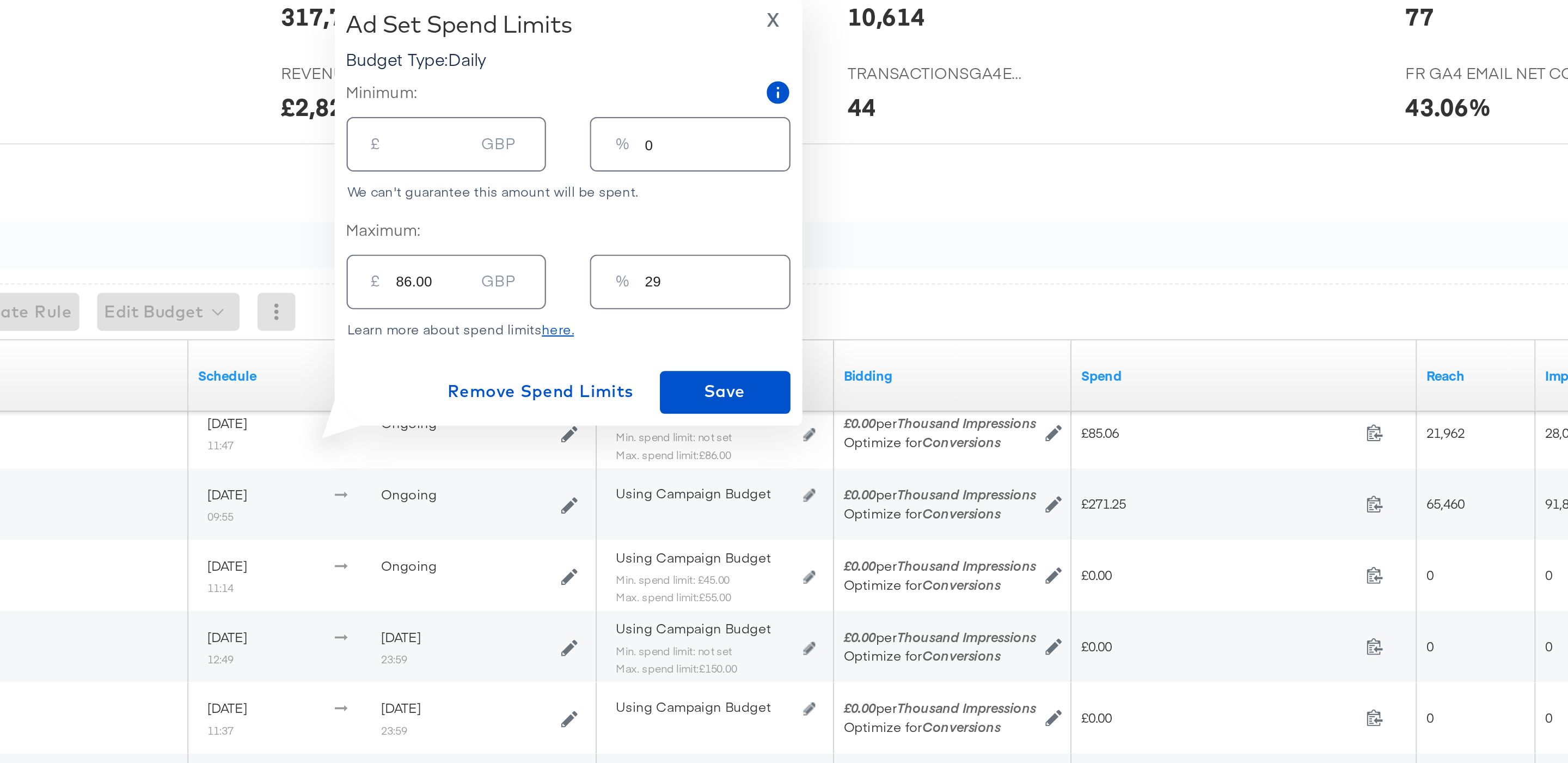
click at [776, 245] on span "X" at bounding box center [774, 242] width 6 height 15
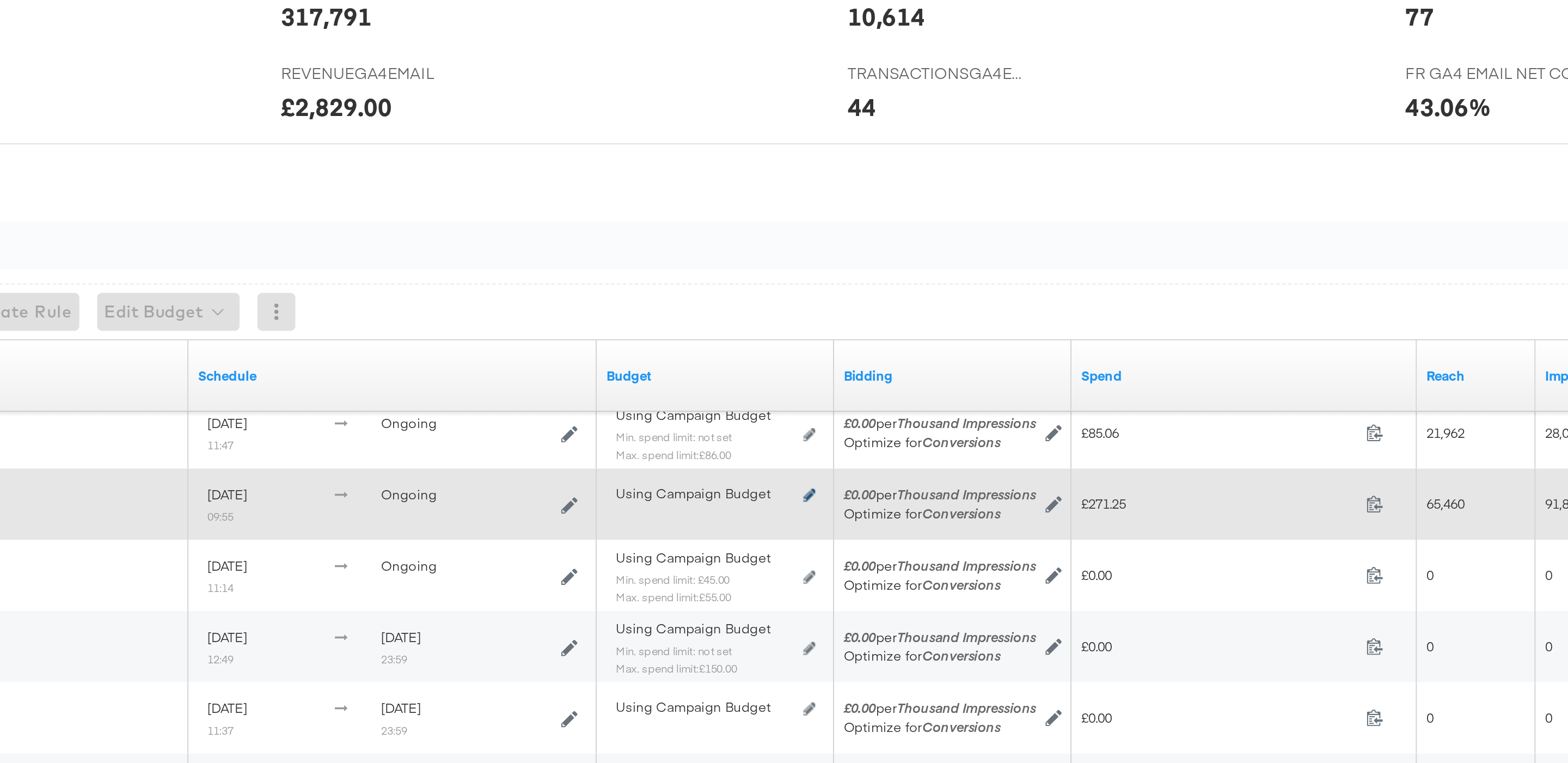
click at [791, 457] on icon at bounding box center [791, 460] width 5 height 6
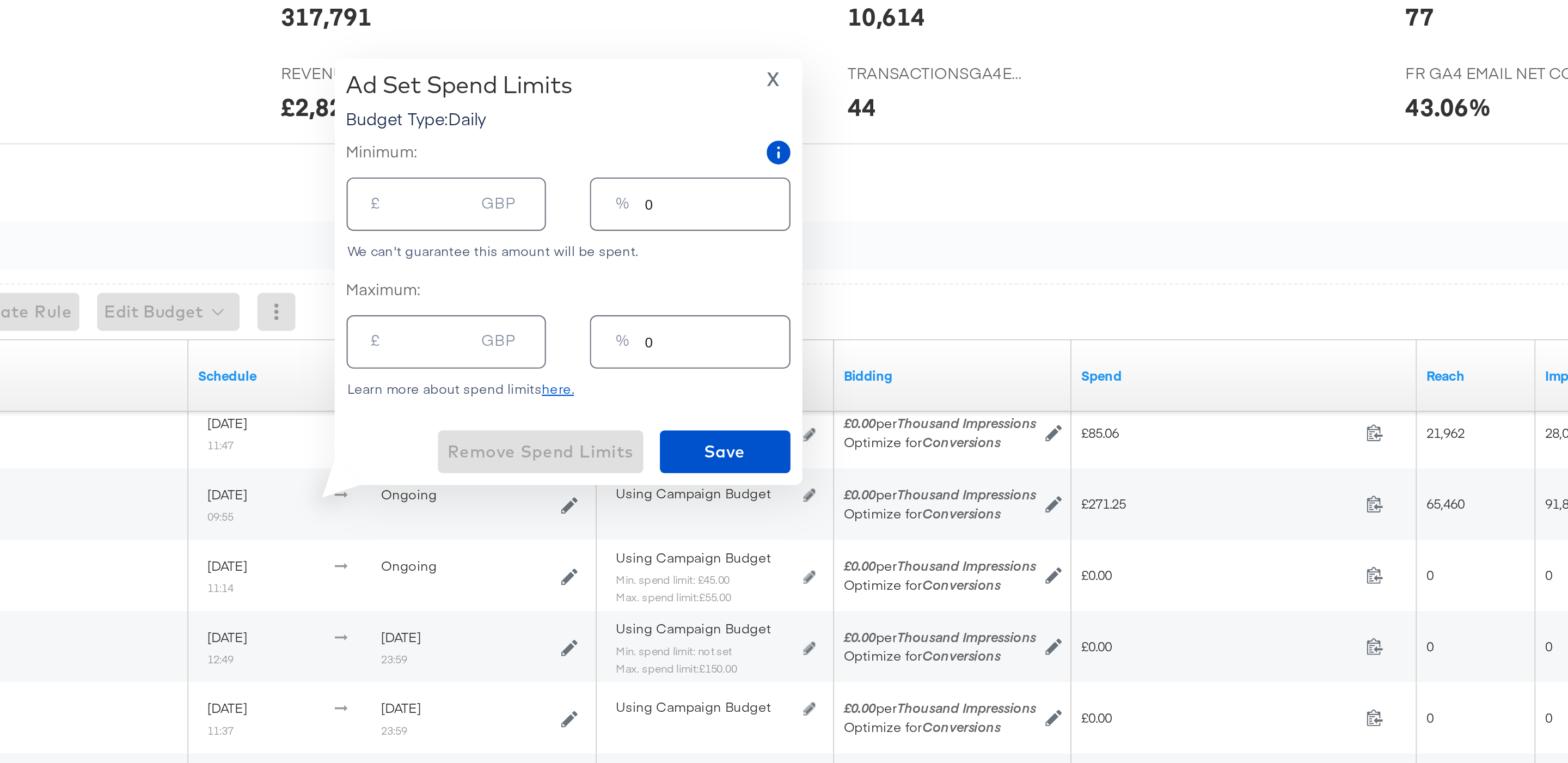
click at [714, 387] on div "% 0" at bounding box center [736, 390] width 91 height 24
type input "70"
type input "206.50"
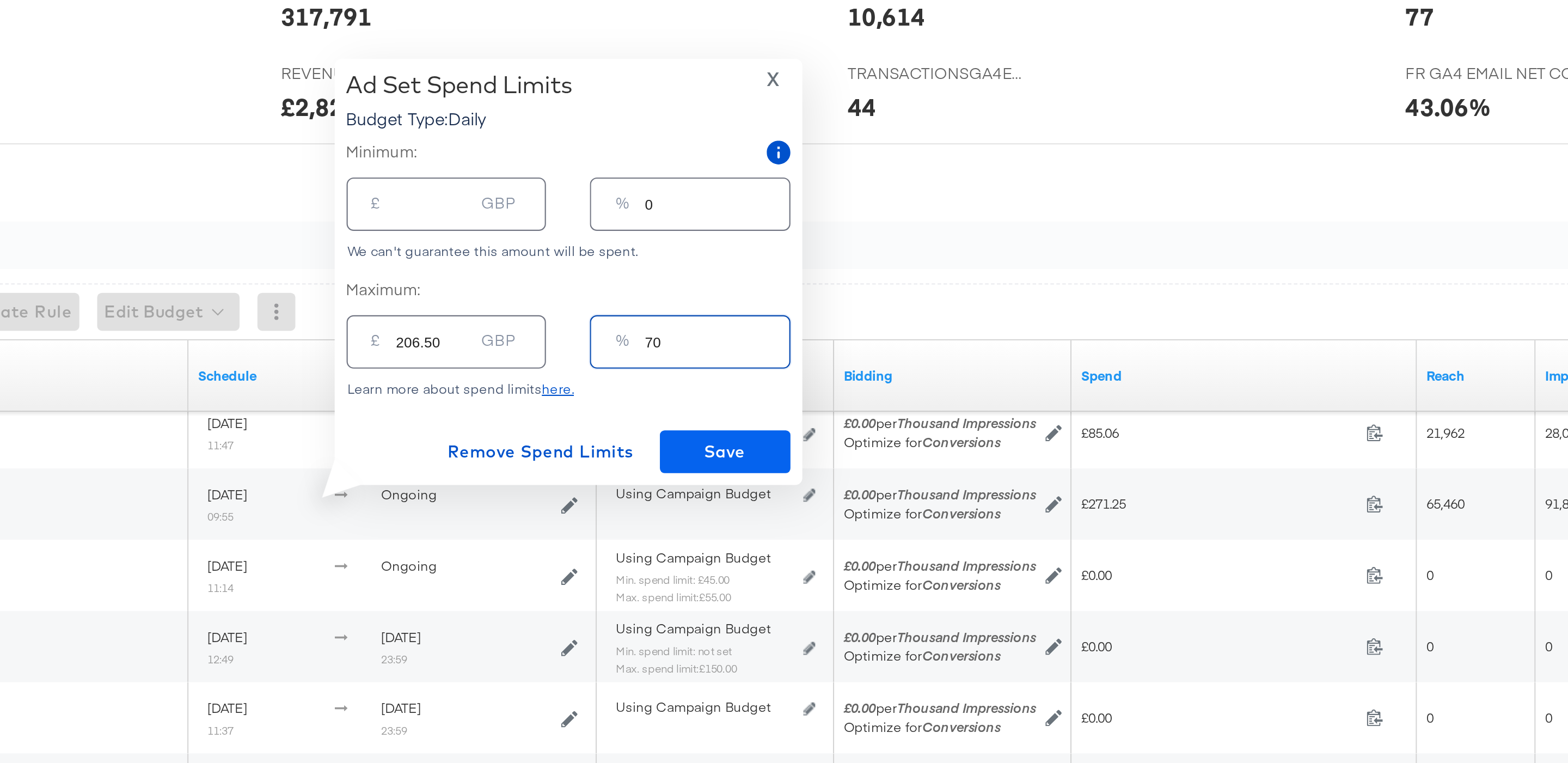
type input "70"
click at [775, 438] on span "Save" at bounding box center [752, 440] width 51 height 13
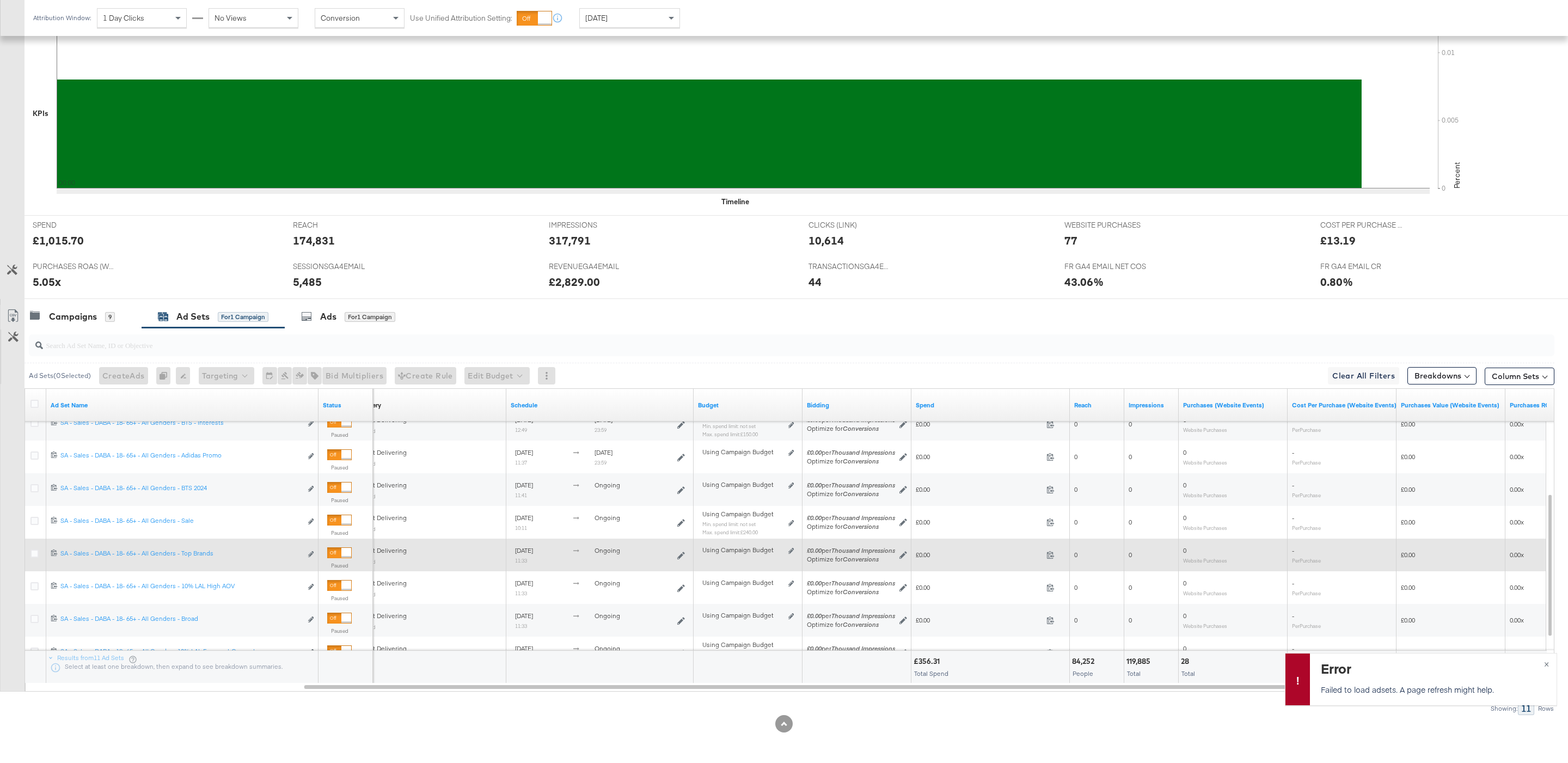
scroll to position [283, 0]
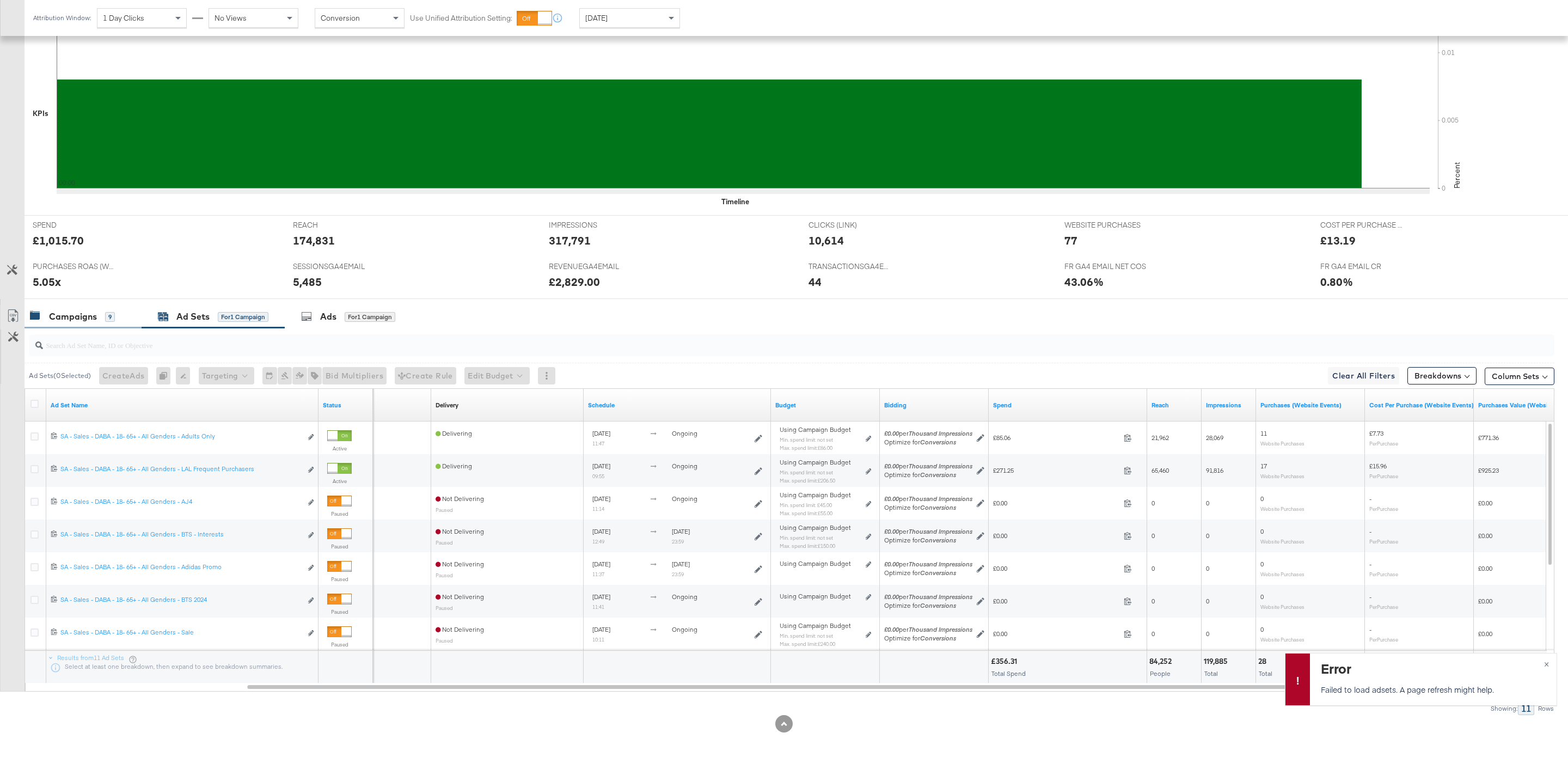
click at [100, 323] on div "Campaigns 9" at bounding box center [72, 317] width 85 height 13
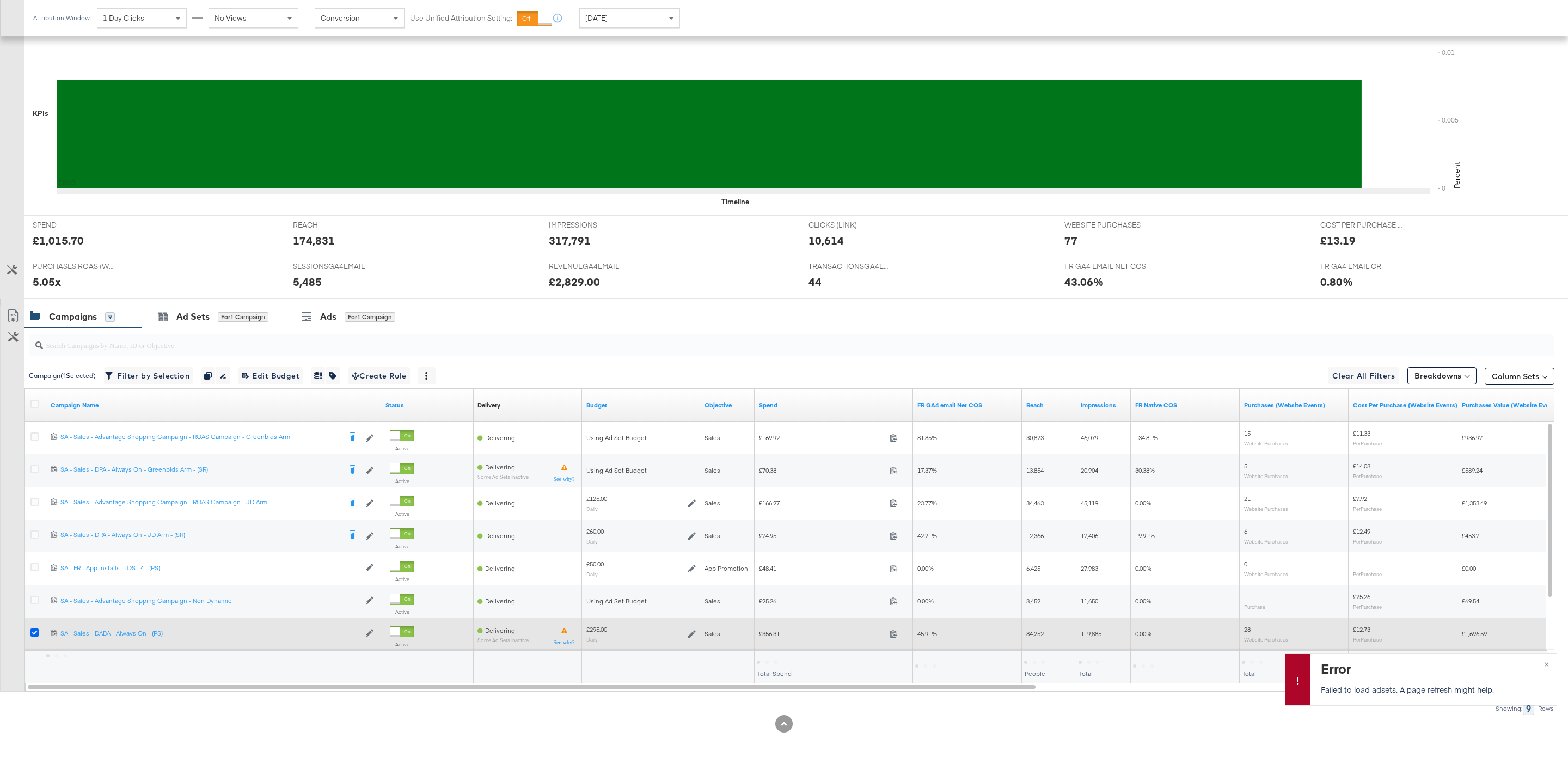
click at [33, 636] on icon at bounding box center [34, 632] width 8 height 8
click at [0, 0] on input "checkbox" at bounding box center [0, 0] width 0 height 0
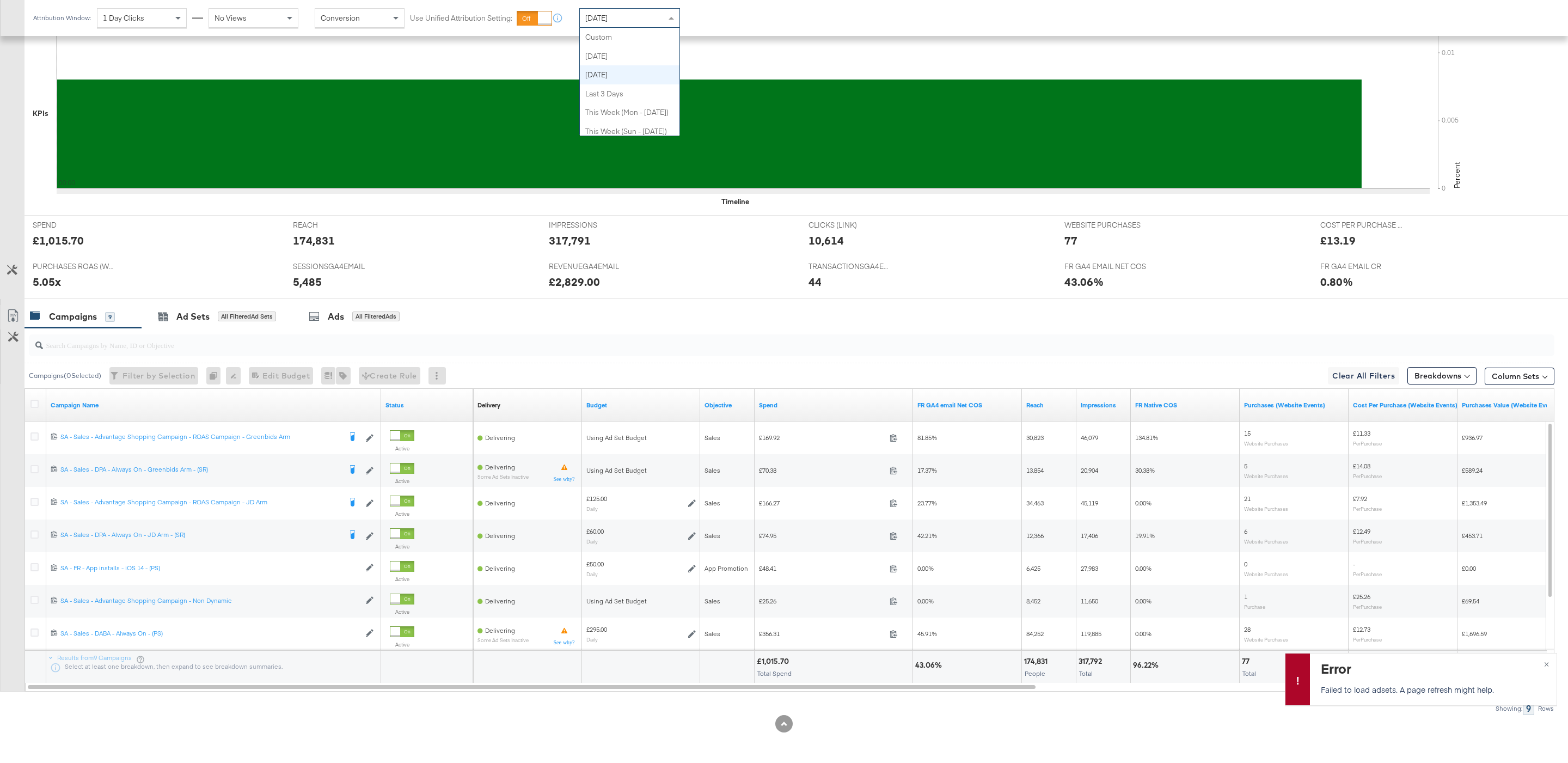
click at [647, 18] on div "Yesterday" at bounding box center [630, 18] width 100 height 18
click at [719, 18] on div "Sep 18th 2025" at bounding box center [710, 23] width 18 height 9
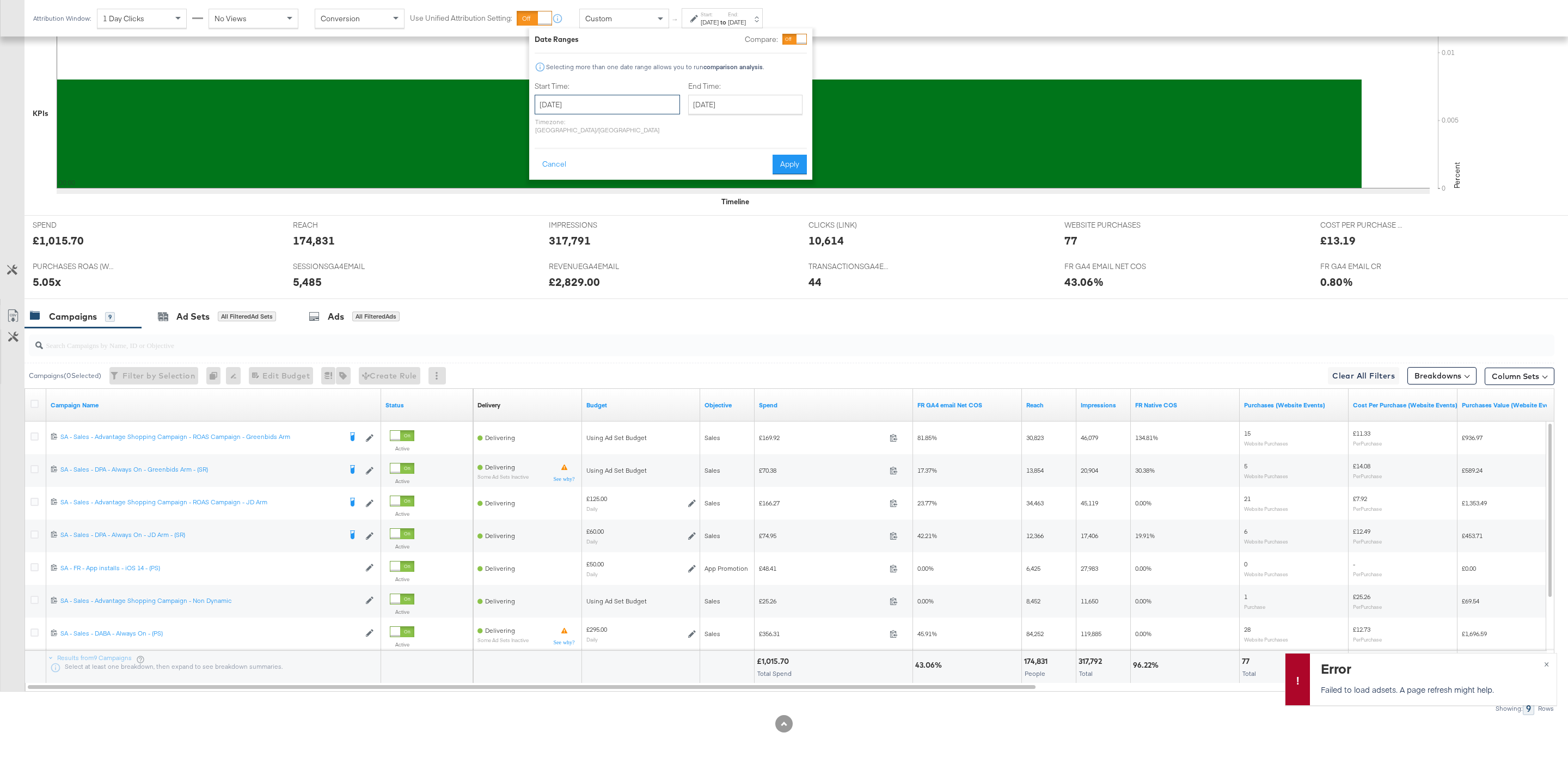
click at [606, 110] on input "September 18th 2025" at bounding box center [607, 105] width 145 height 19
click at [567, 160] on td "1" at bounding box center [565, 160] width 18 height 15
click at [620, 106] on input "September 1st 2025" at bounding box center [603, 105] width 145 height 19
click at [543, 191] on td "14" at bounding box center [543, 190] width 18 height 15
type input "September 14th 2025"
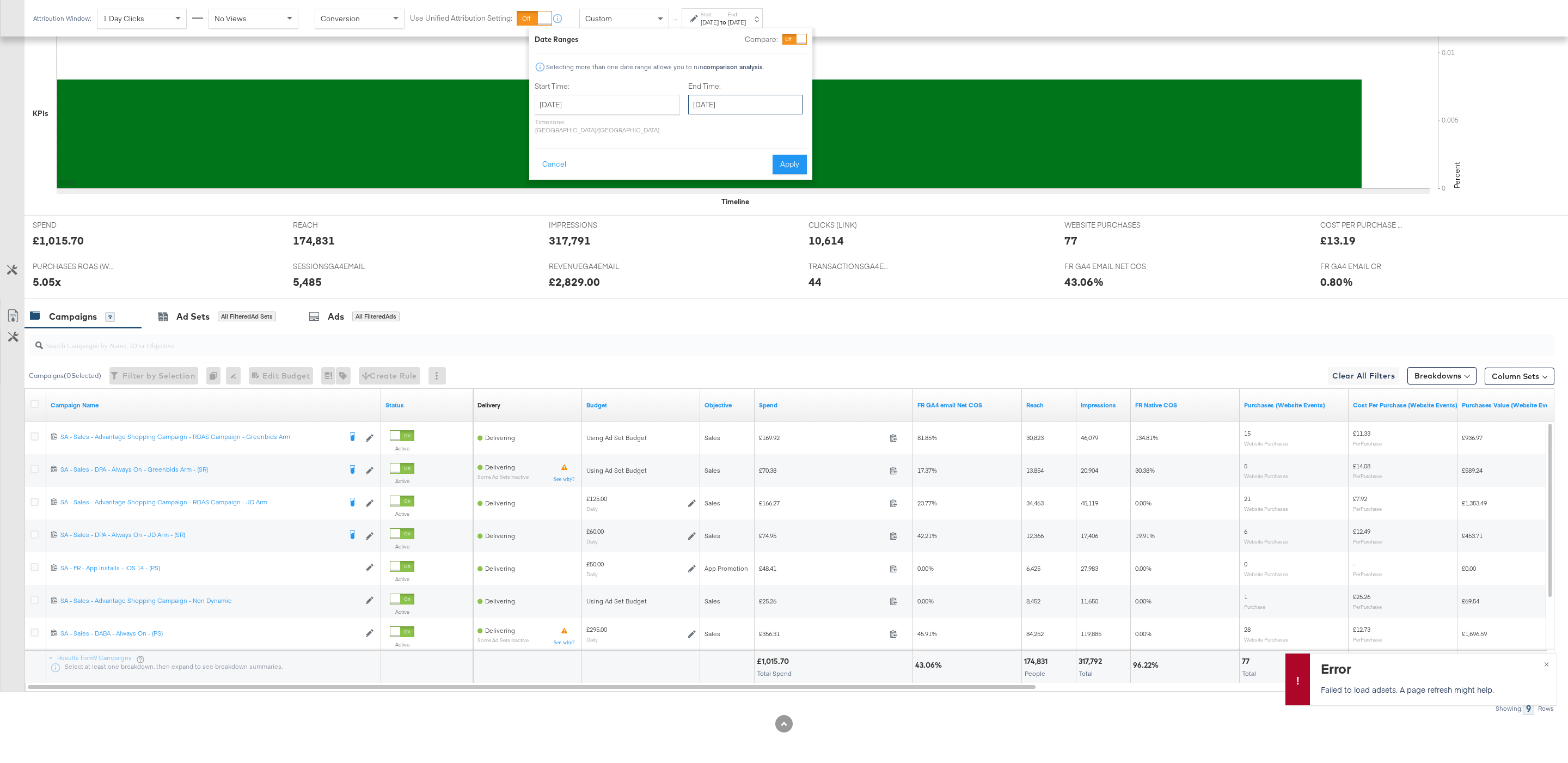
click at [729, 113] on input "September 18th 2025" at bounding box center [746, 105] width 114 height 19
click at [747, 189] on td "17" at bounding box center [756, 190] width 18 height 15
type input "September 17th 2025"
click at [793, 175] on rect at bounding box center [709, 134] width 1304 height 109
click at [791, 163] on button "Apply" at bounding box center [789, 164] width 34 height 19
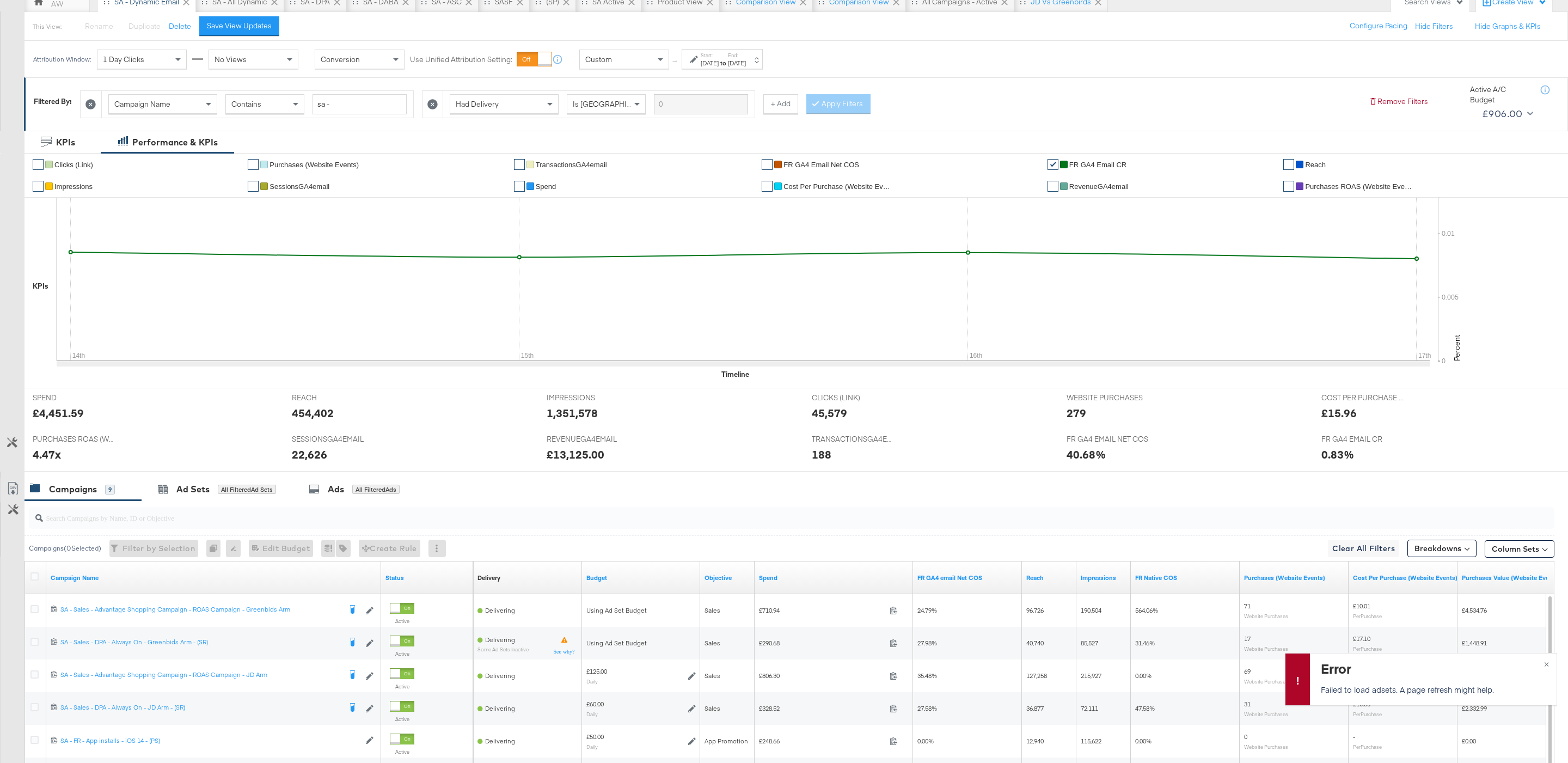
scroll to position [286, 0]
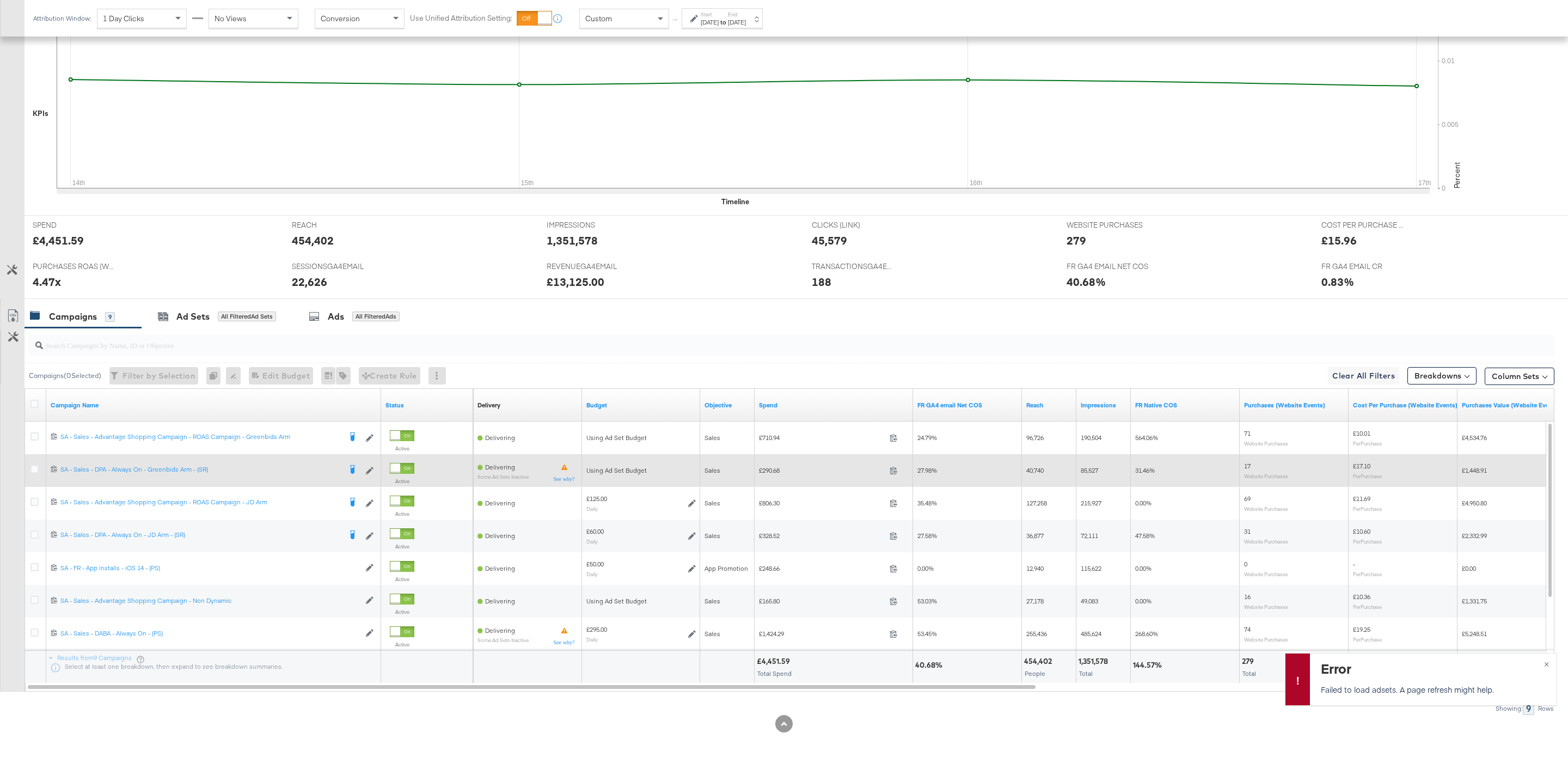
click at [775, 467] on span "£290.68" at bounding box center [822, 470] width 127 height 8
copy span "290.68"
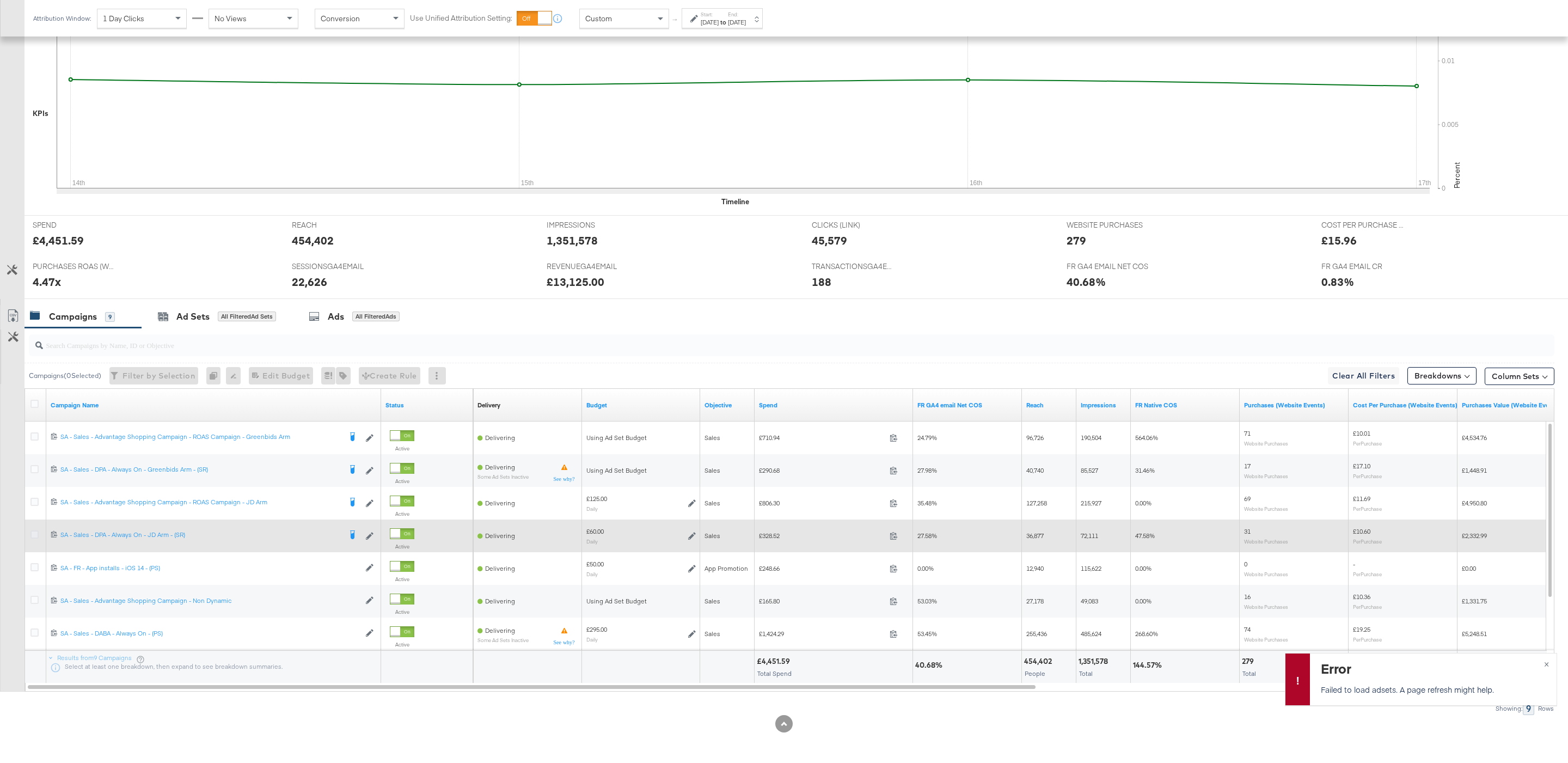
click at [37, 534] on icon at bounding box center [34, 534] width 8 height 8
click at [0, 0] on input "checkbox" at bounding box center [0, 0] width 0 height 0
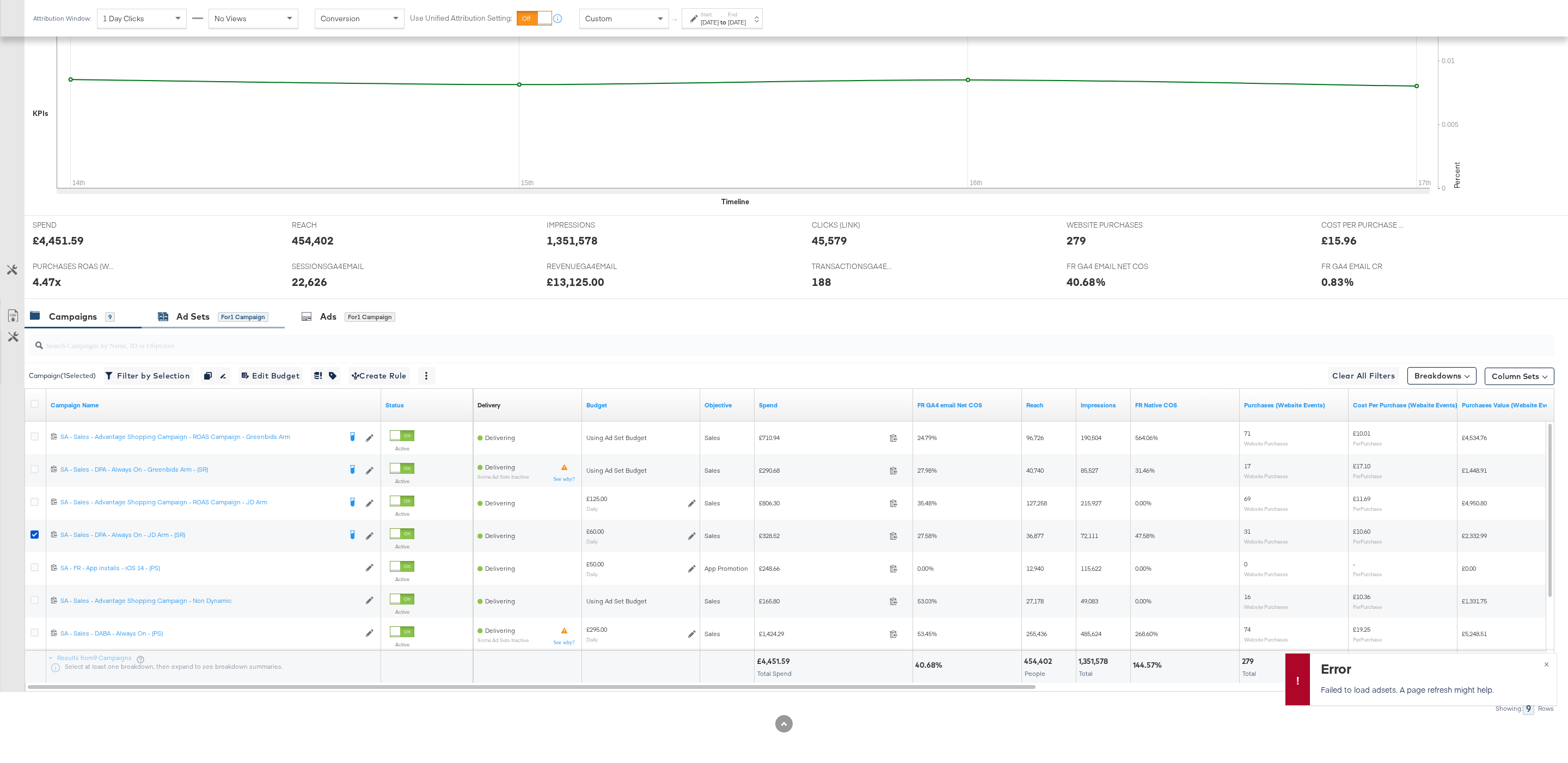
click at [226, 322] on div "Ad Sets for 1 Campaign" at bounding box center [213, 317] width 111 height 13
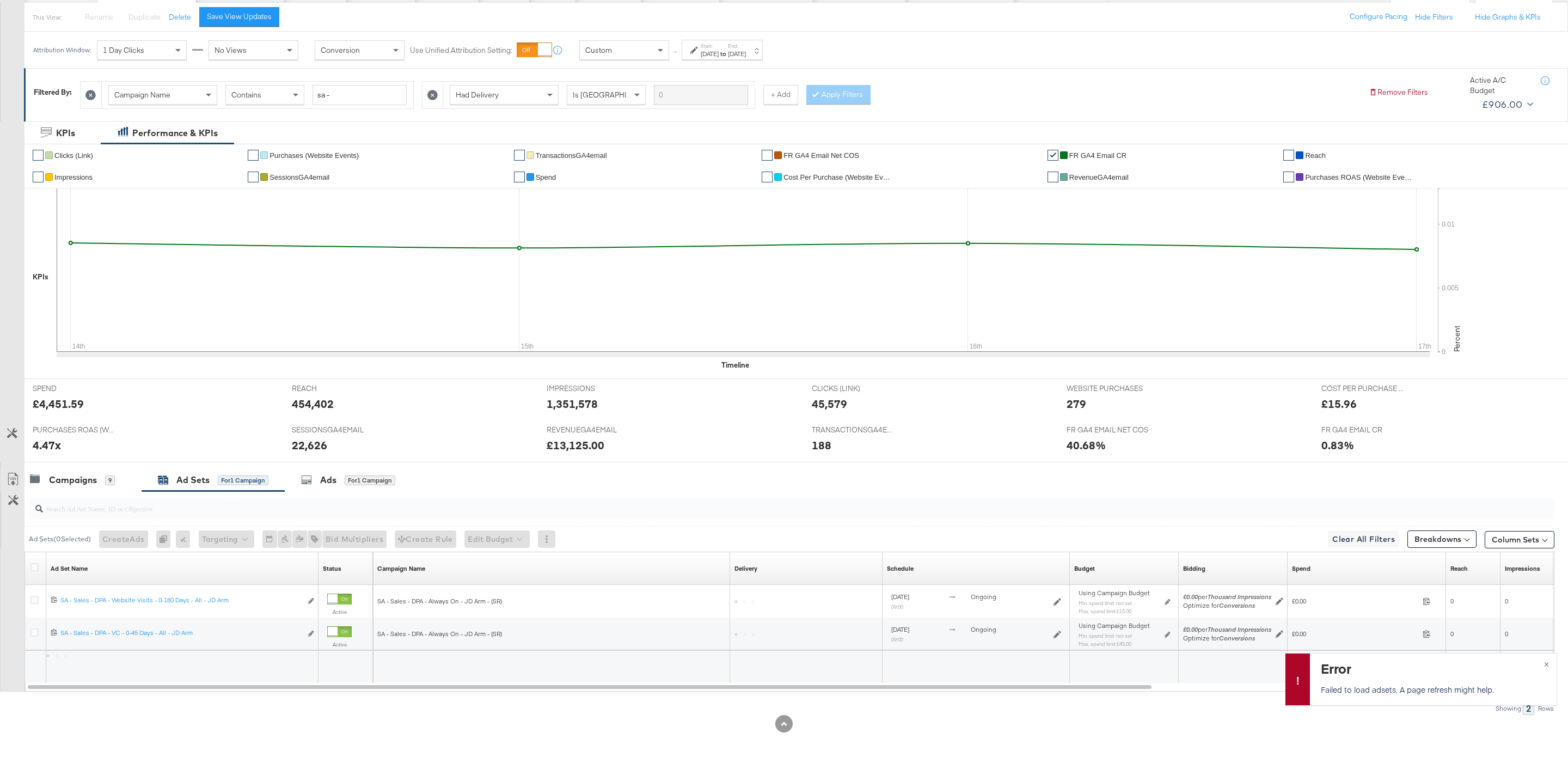
scroll to position [122, 0]
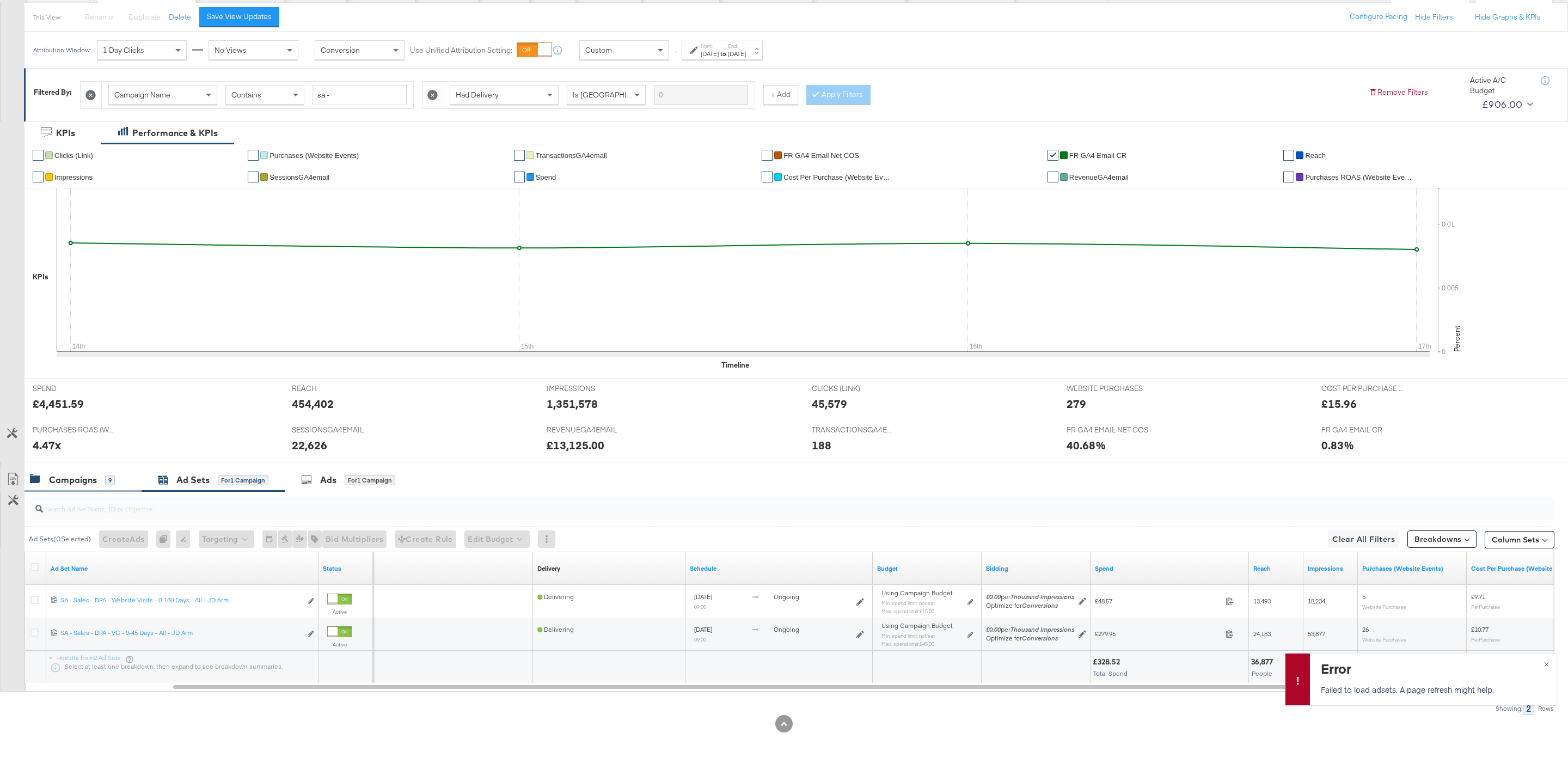
click at [102, 479] on div "Campaigns 9" at bounding box center [72, 480] width 85 height 13
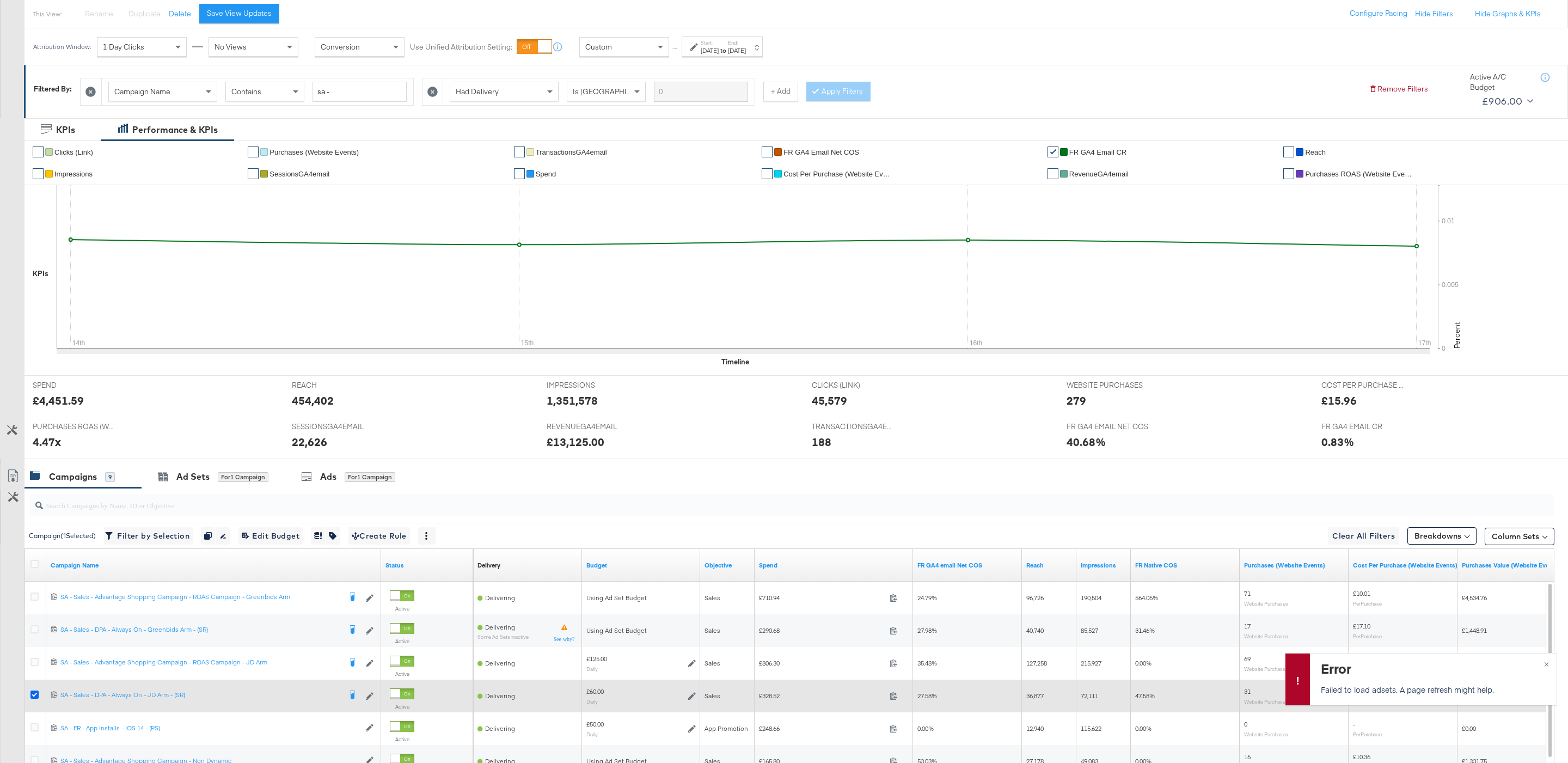
click at [33, 698] on icon at bounding box center [34, 694] width 8 height 8
click at [0, 0] on input "checkbox" at bounding box center [0, 0] width 0 height 0
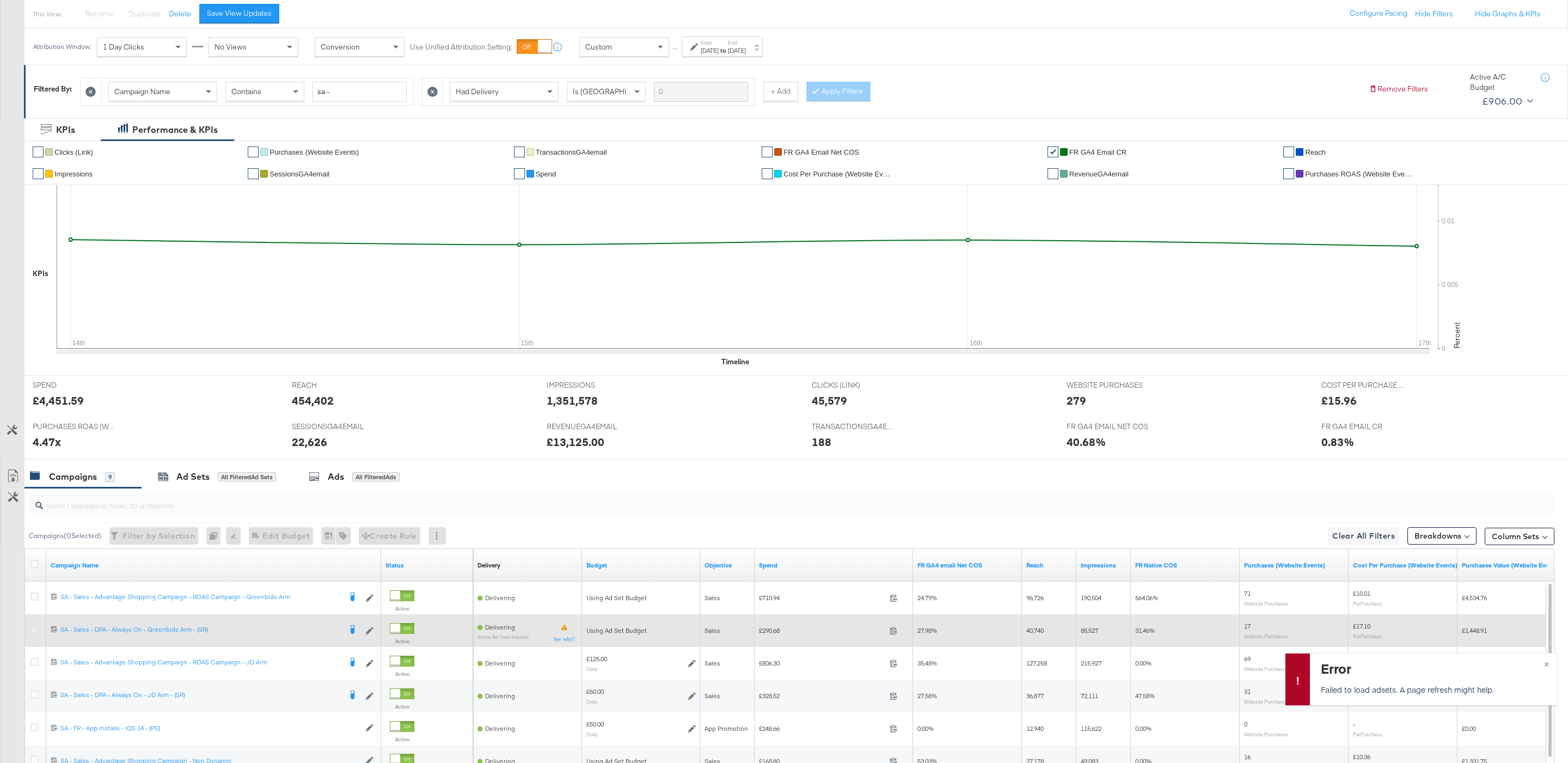
click at [34, 633] on icon at bounding box center [34, 629] width 8 height 8
click at [0, 0] on input "checkbox" at bounding box center [0, 0] width 0 height 0
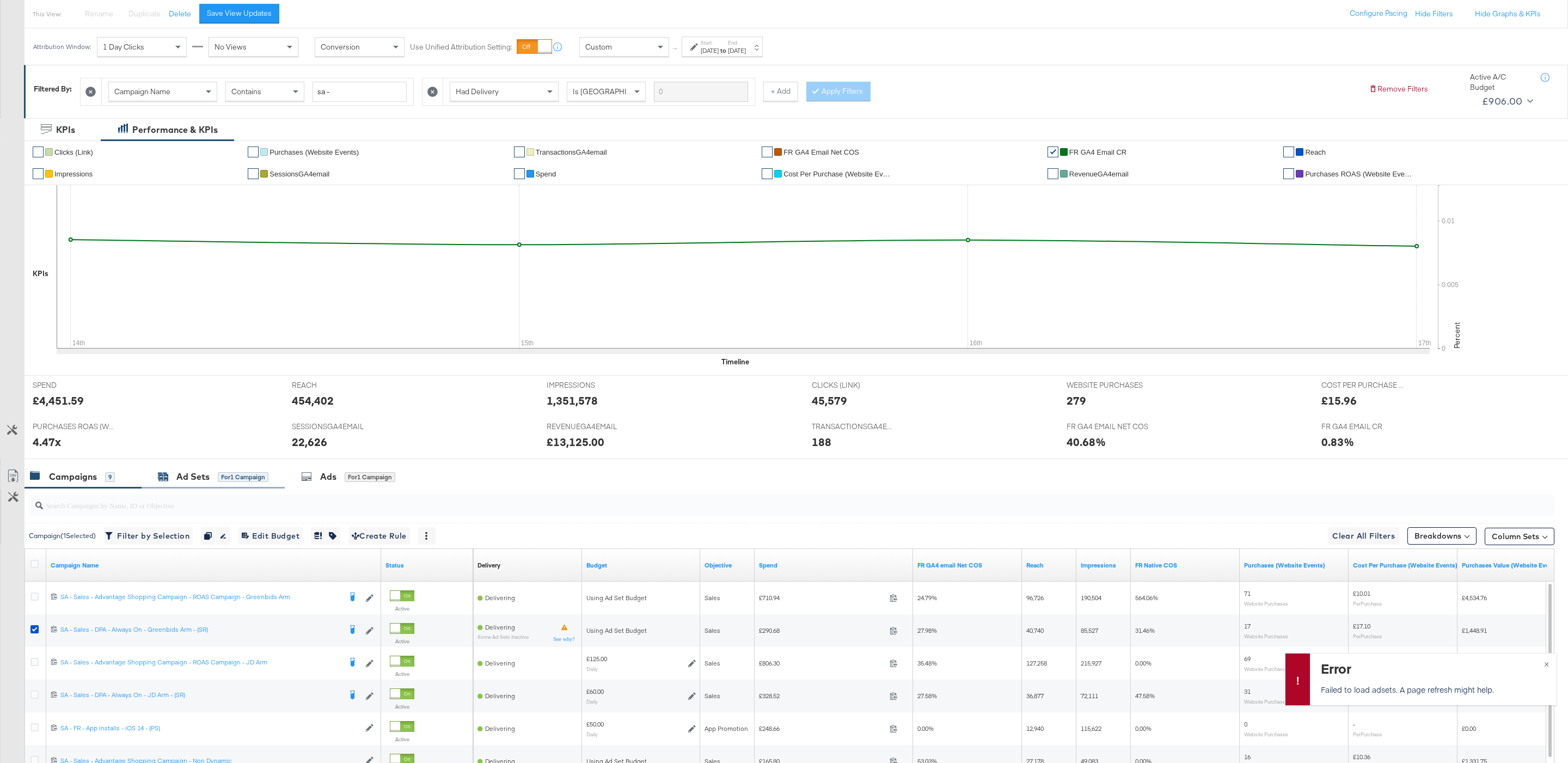
click at [190, 483] on div "Ad Sets" at bounding box center [193, 477] width 33 height 13
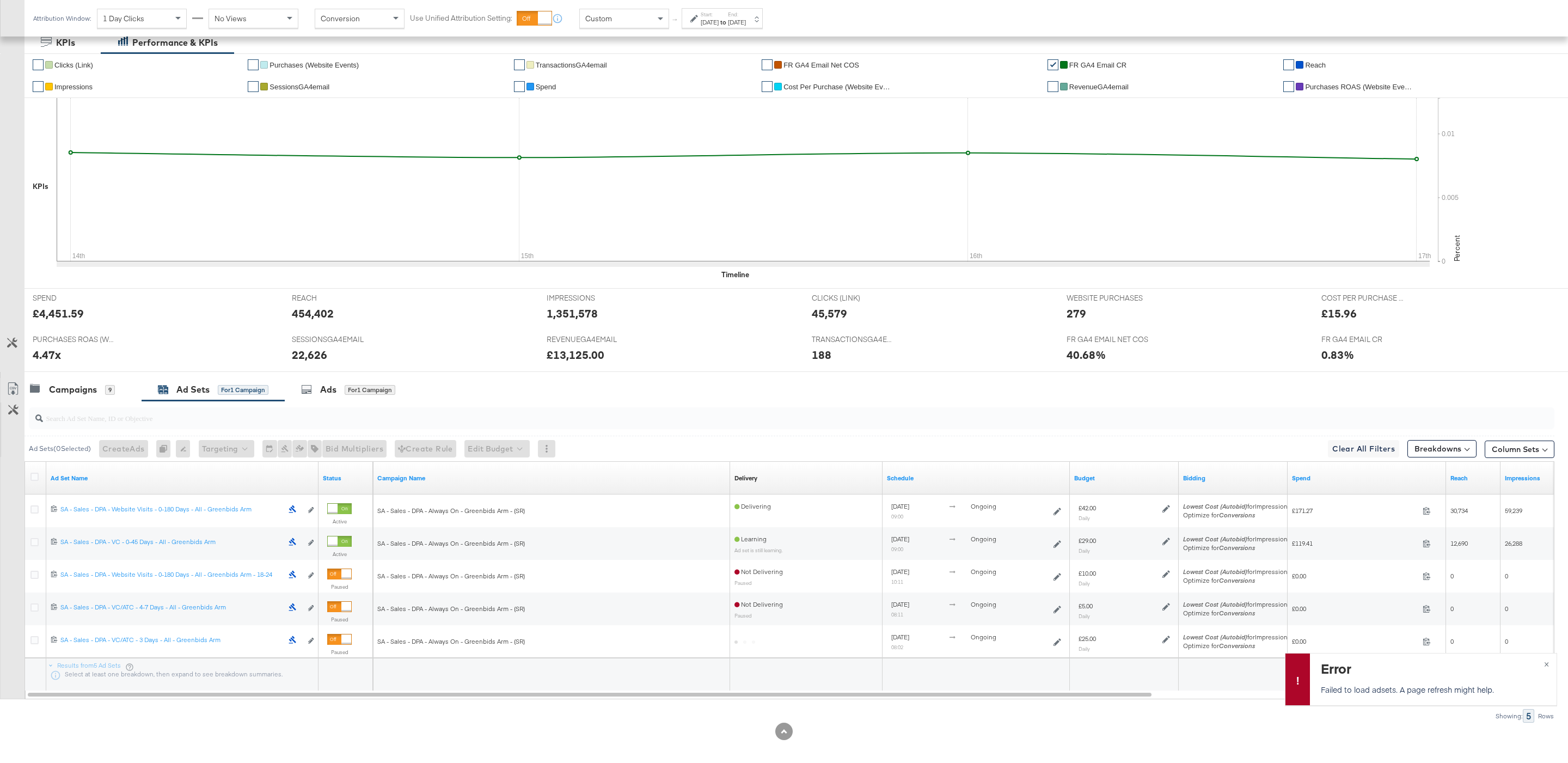
scroll to position [220, 0]
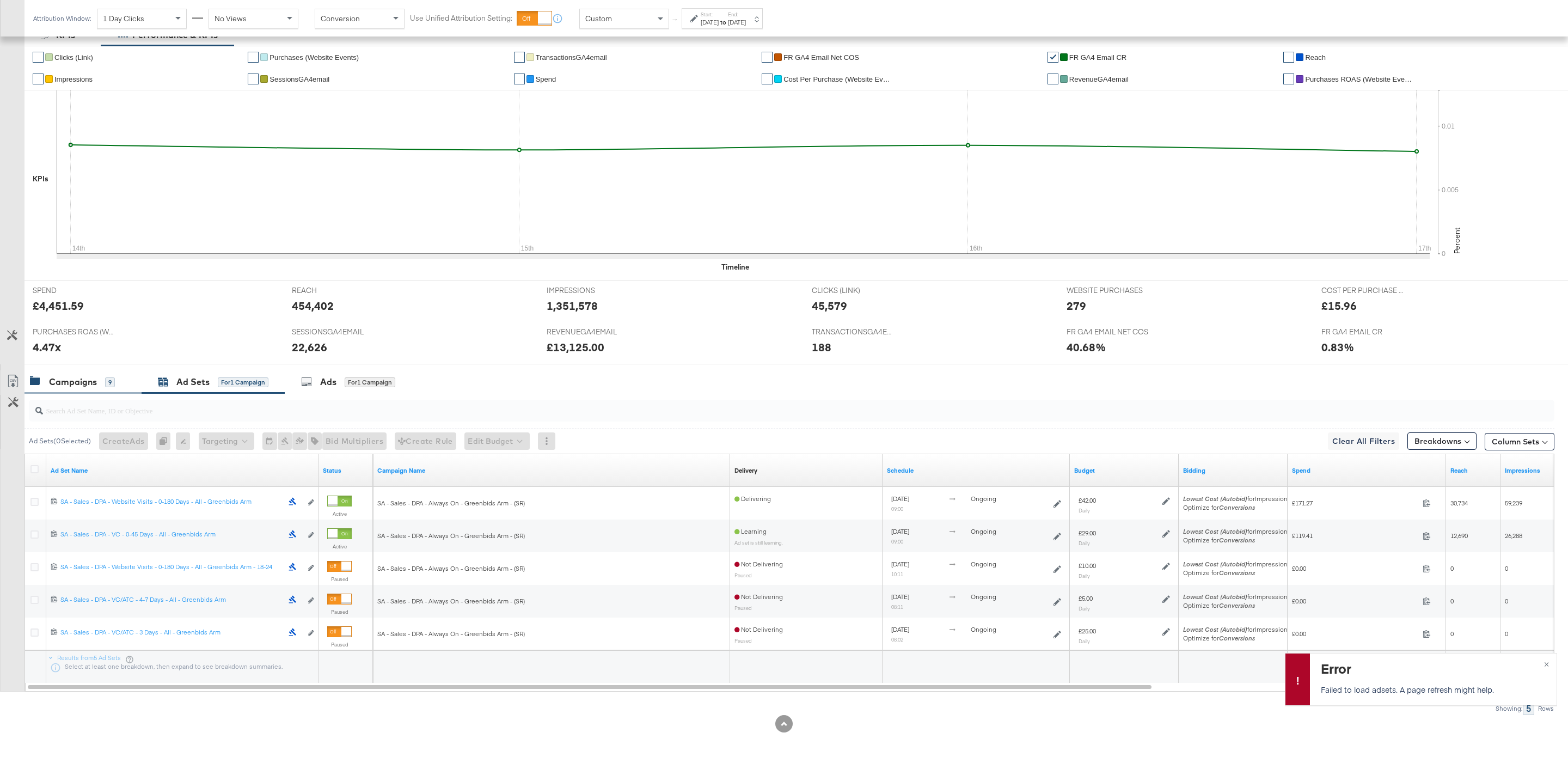
click at [108, 385] on div "9" at bounding box center [110, 382] width 10 height 10
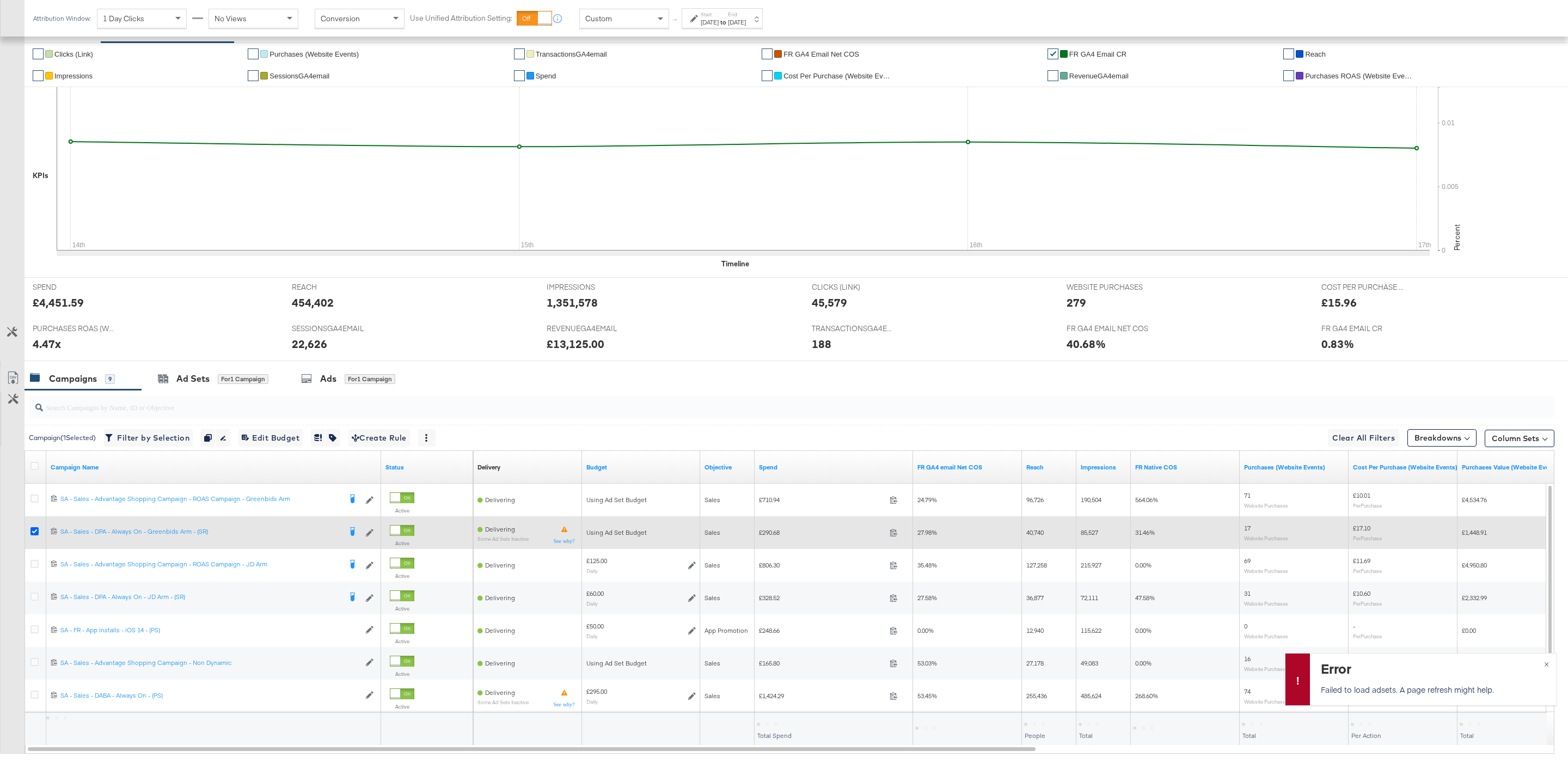
click at [35, 535] on icon at bounding box center [34, 531] width 8 height 8
click at [0, 0] on input "checkbox" at bounding box center [0, 0] width 0 height 0
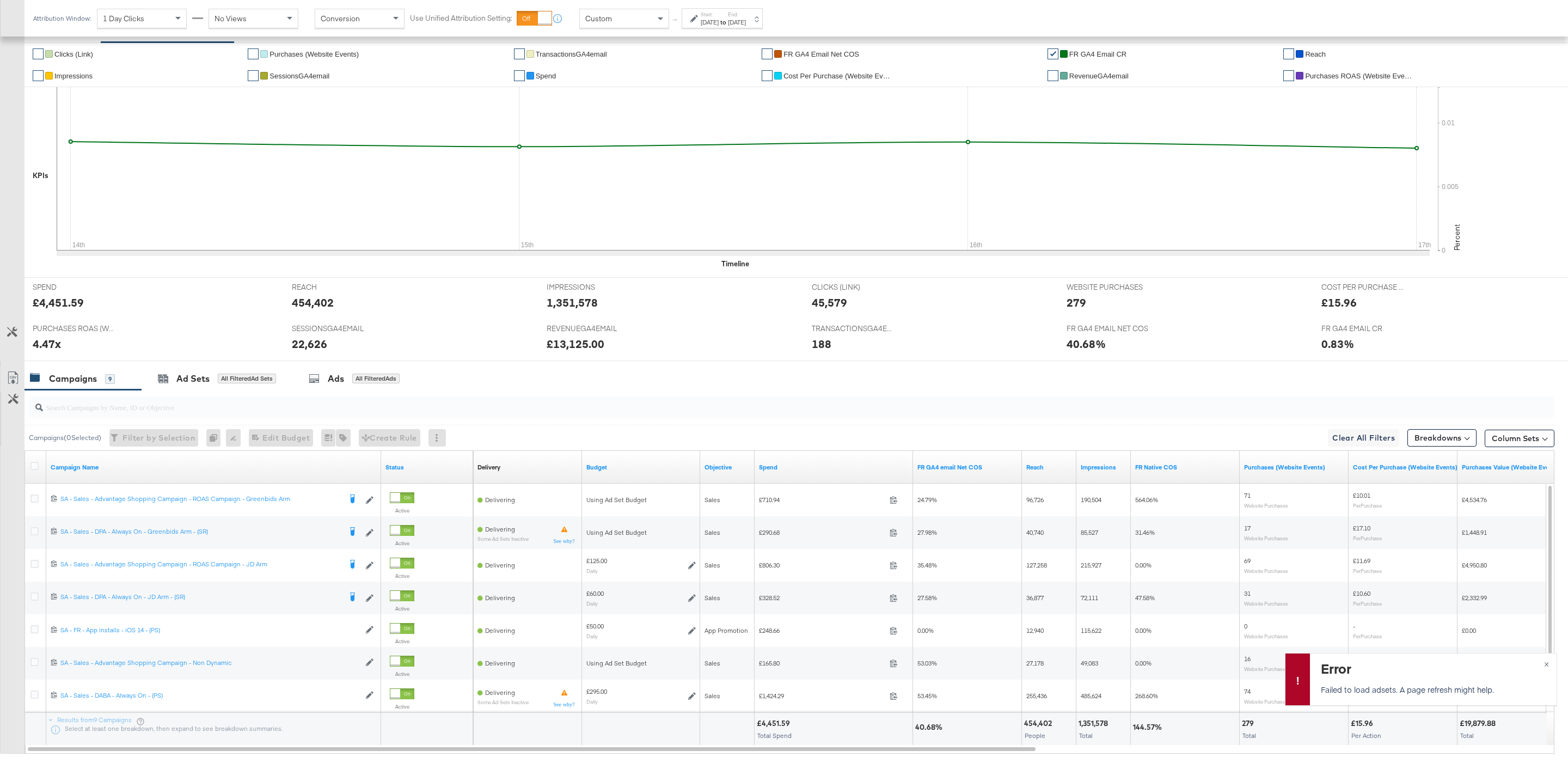
scroll to position [286, 0]
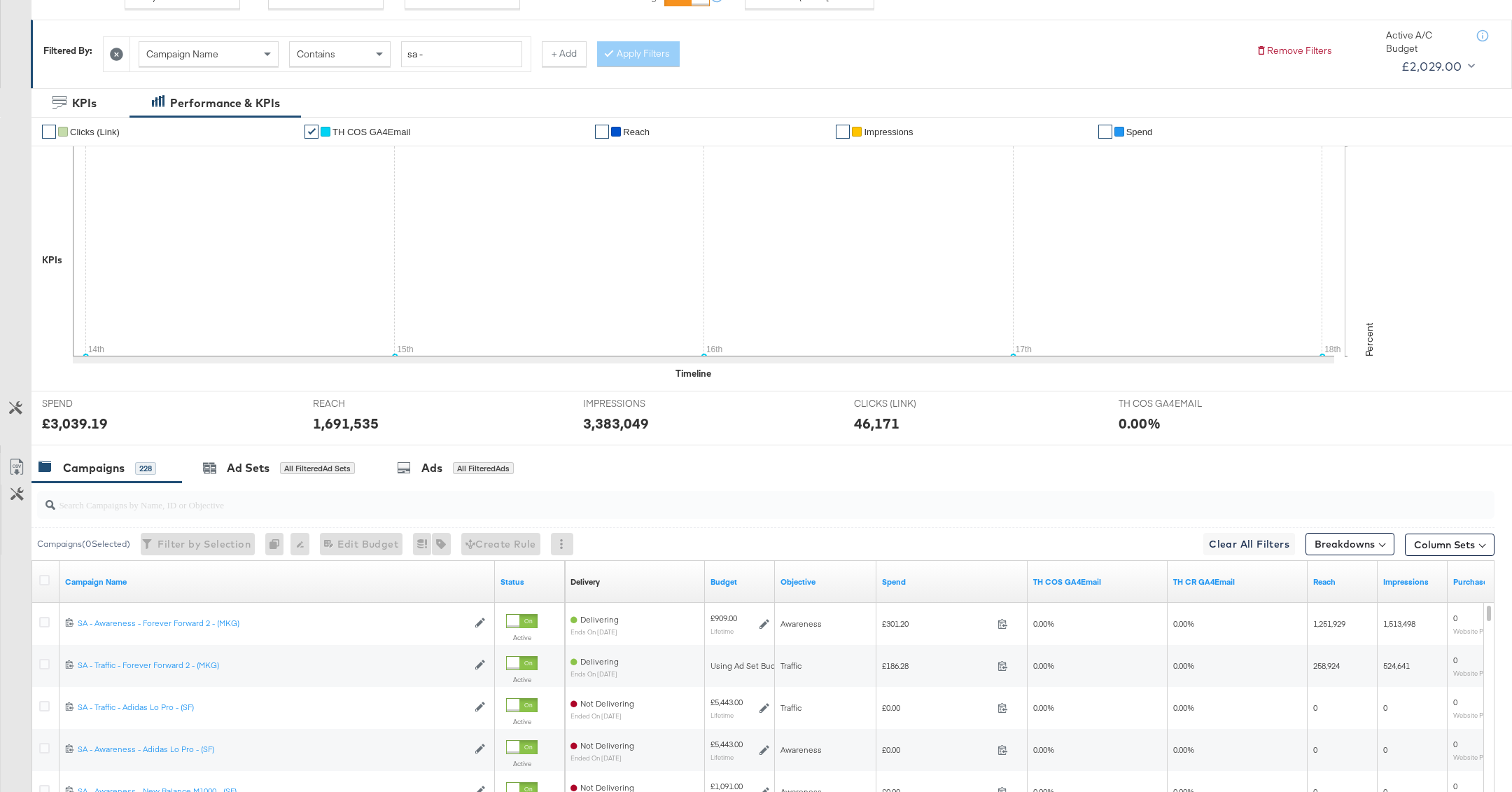
scroll to position [412, 0]
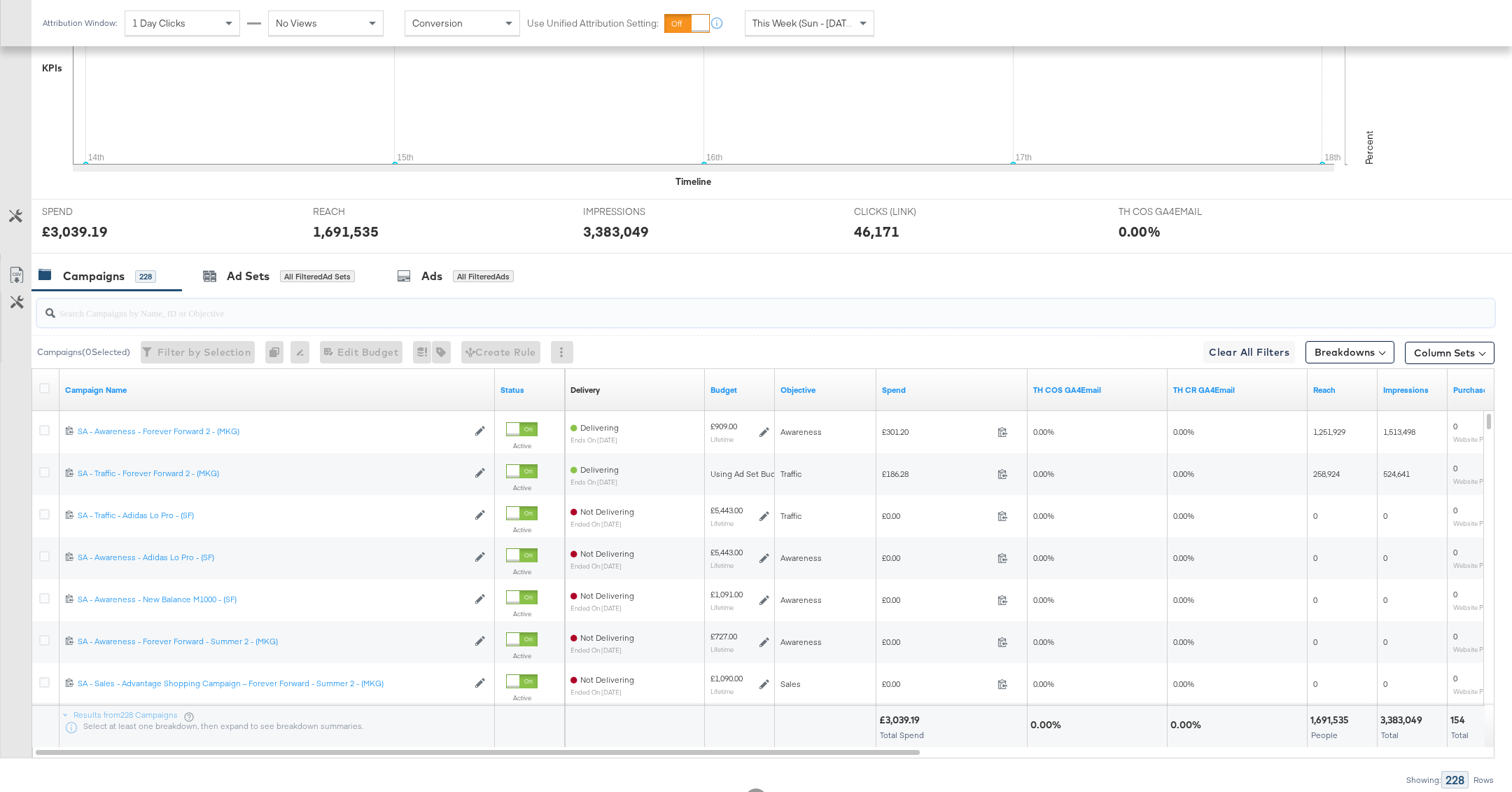
click at [390, 300] on input "search" at bounding box center [707, 307] width 1304 height 27
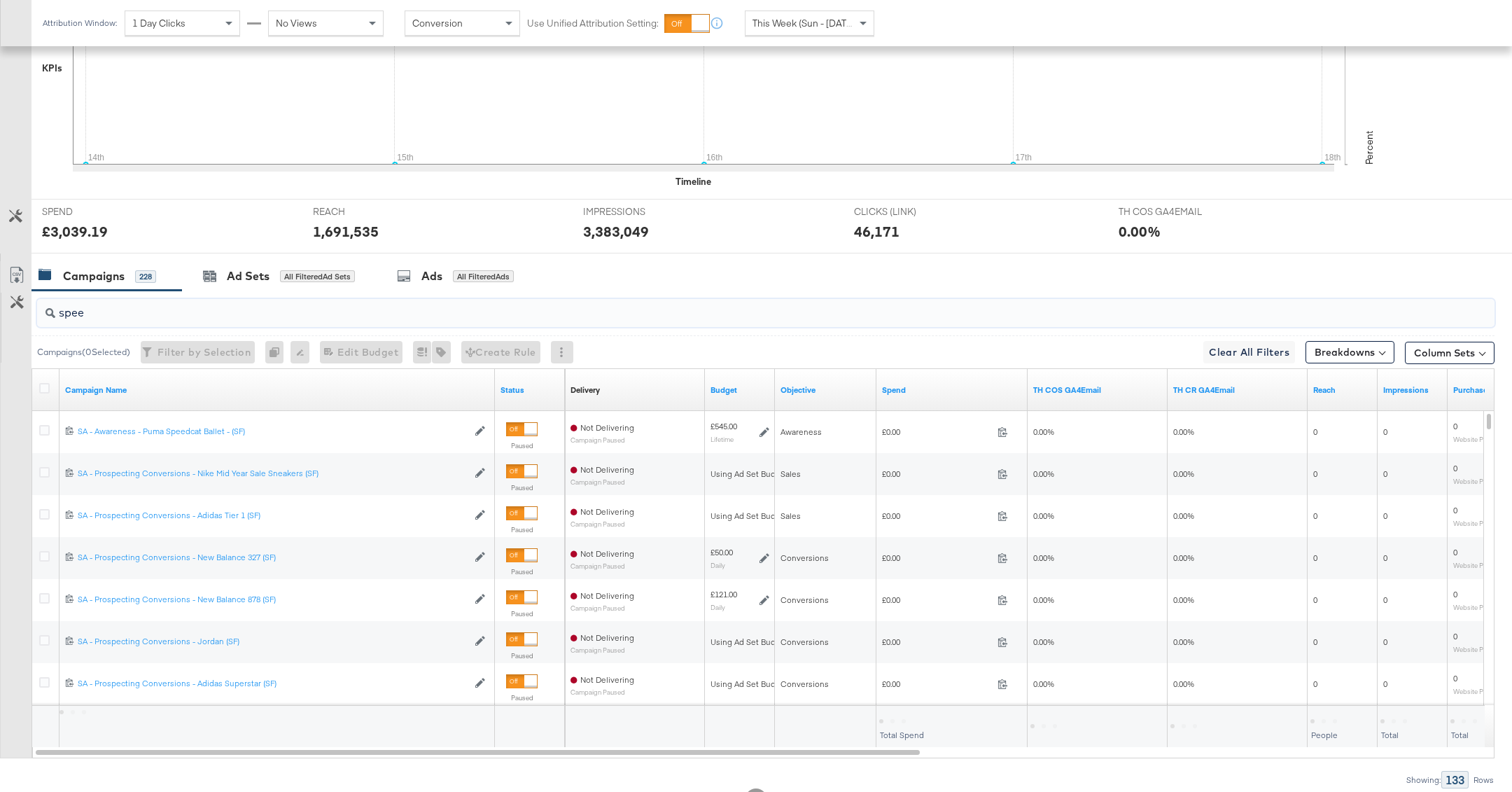
scroll to position [216, 0]
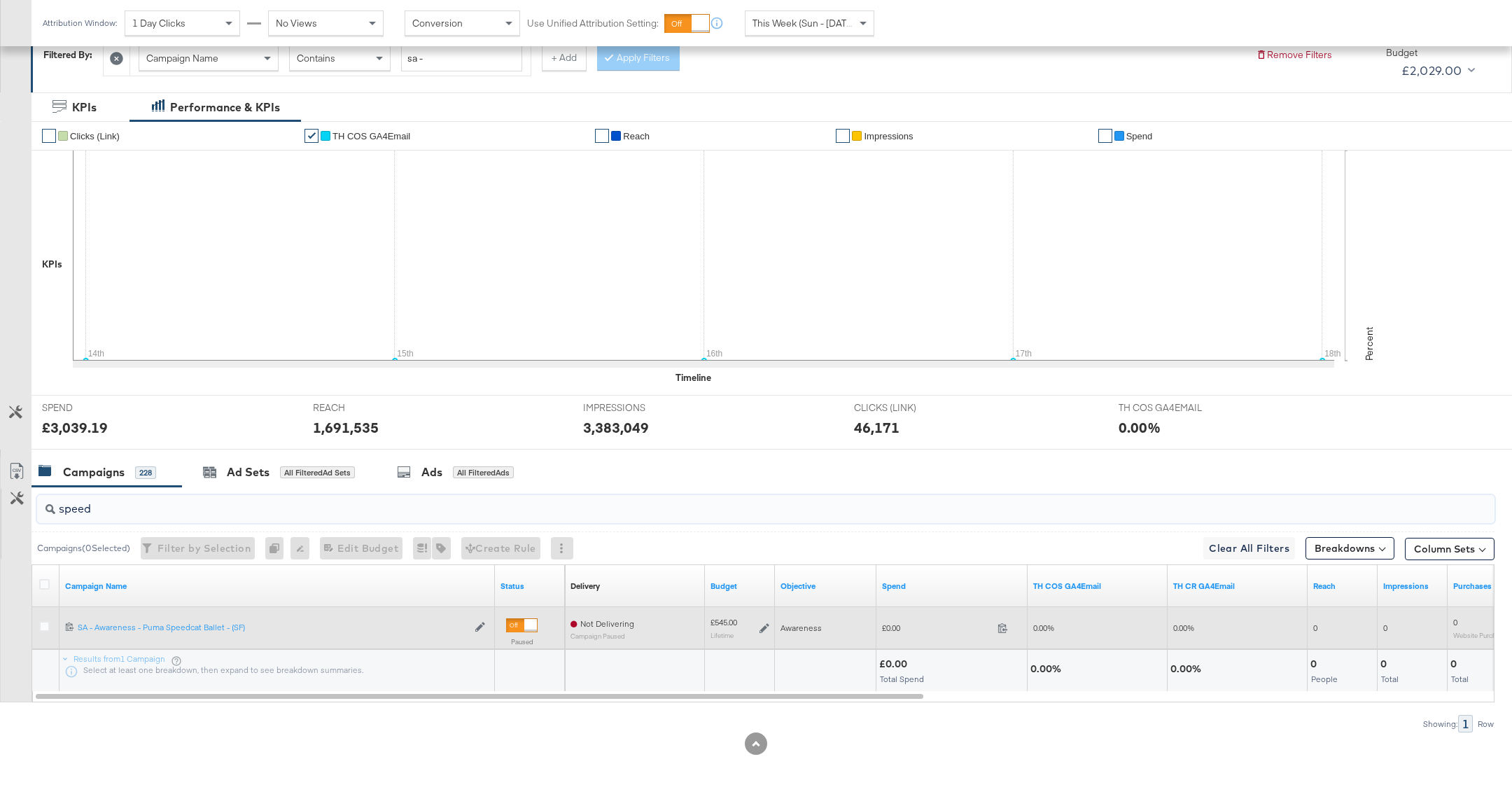
type input "speed"
click at [526, 625] on div at bounding box center [531, 625] width 13 height 13
click at [40, 624] on icon at bounding box center [44, 625] width 10 height 10
click at [0, 0] on input "checkbox" at bounding box center [0, 0] width 0 height 0
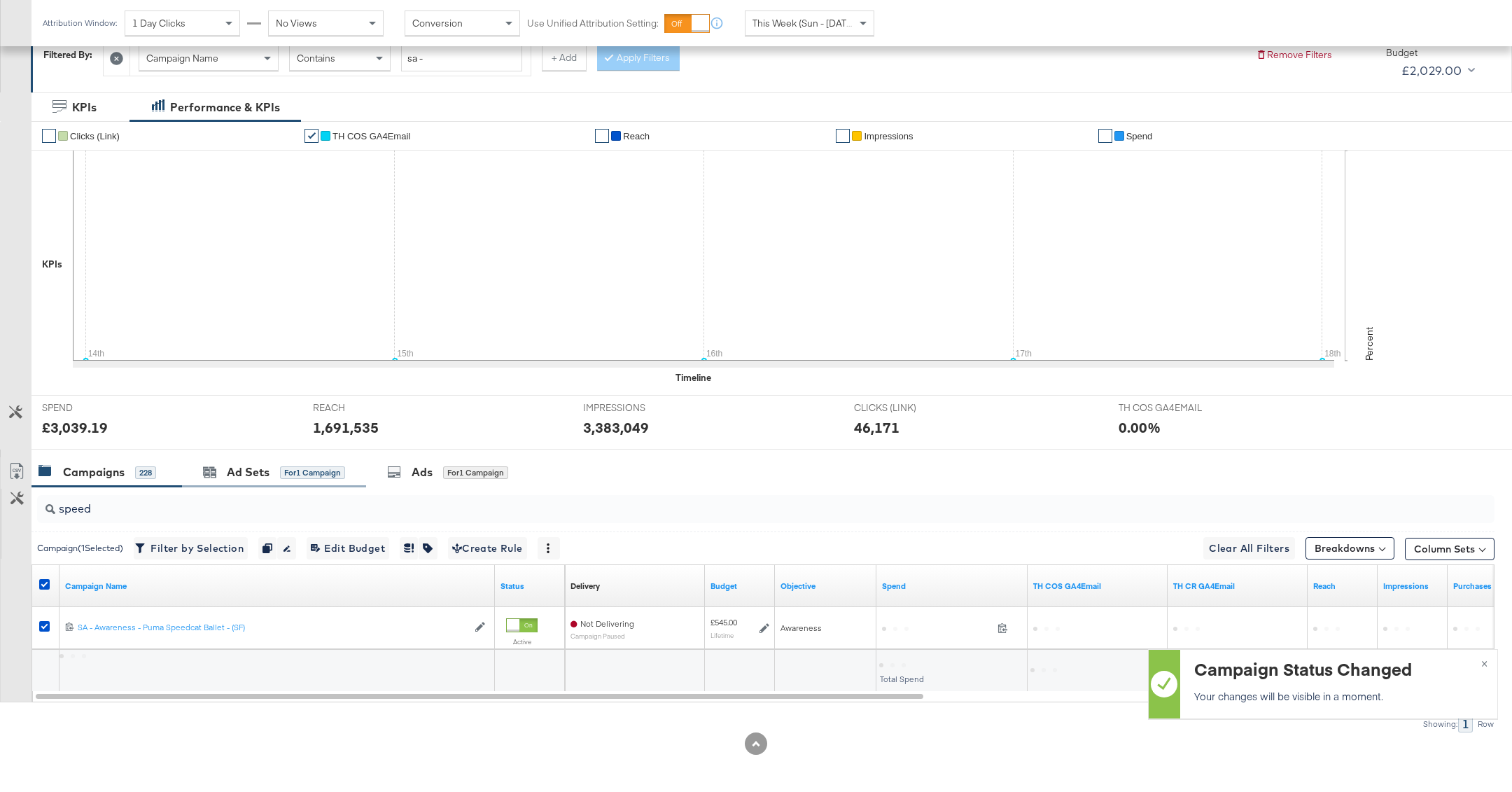
click at [266, 484] on div "Ad Sets for 1 Campaign" at bounding box center [274, 472] width 184 height 30
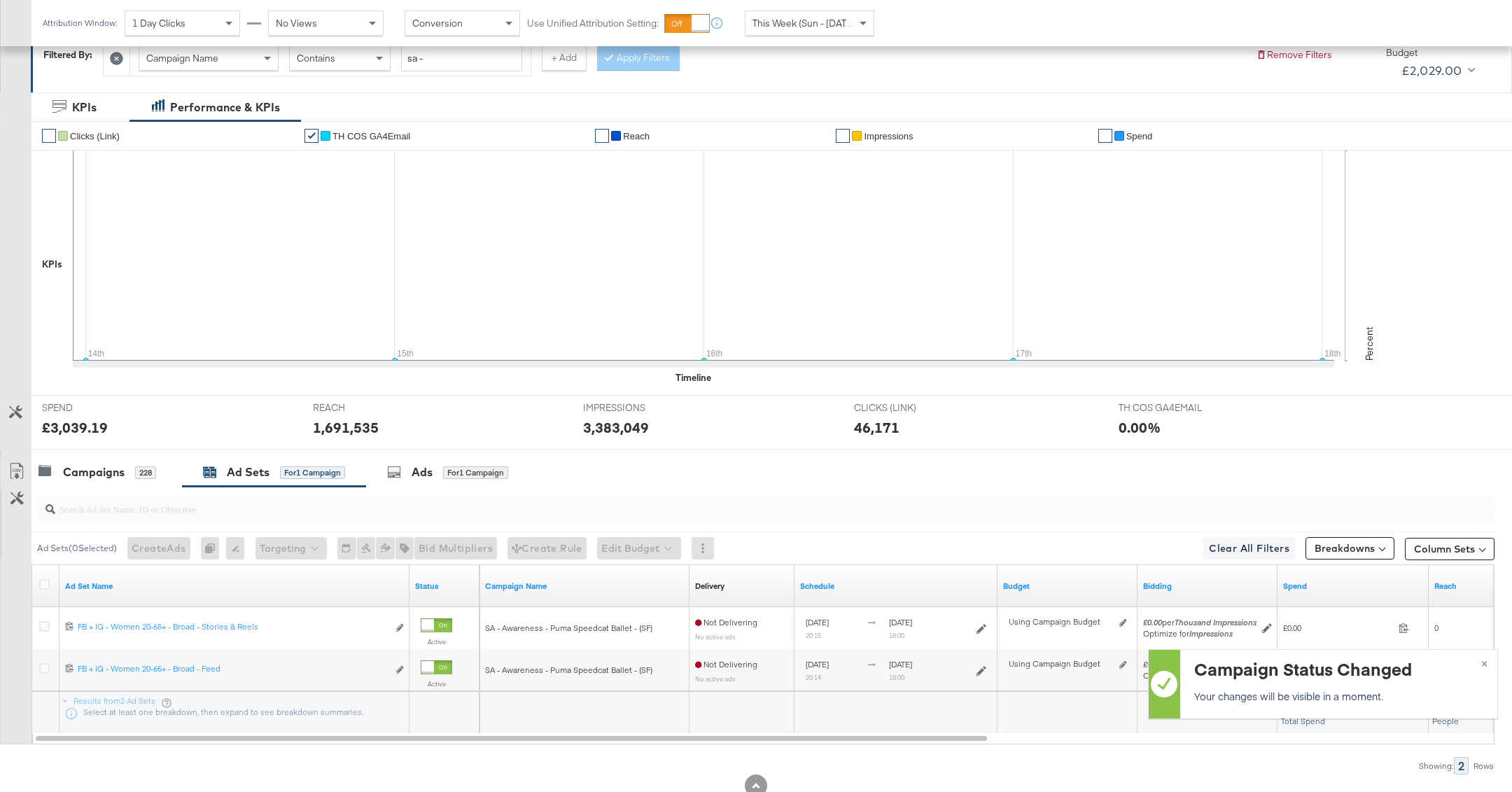
scroll to position [258, 0]
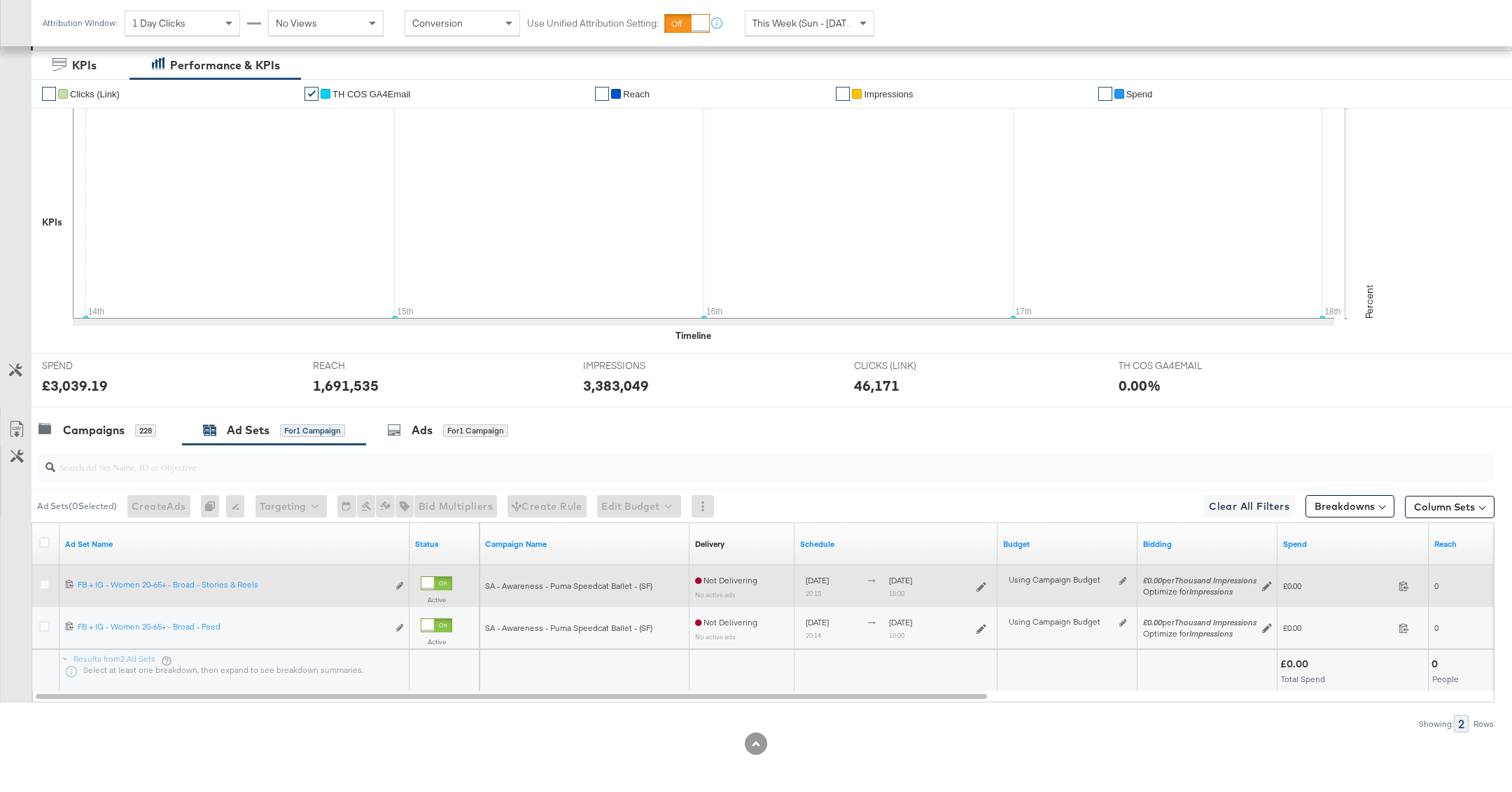
click at [434, 581] on div at bounding box center [437, 583] width 31 height 14
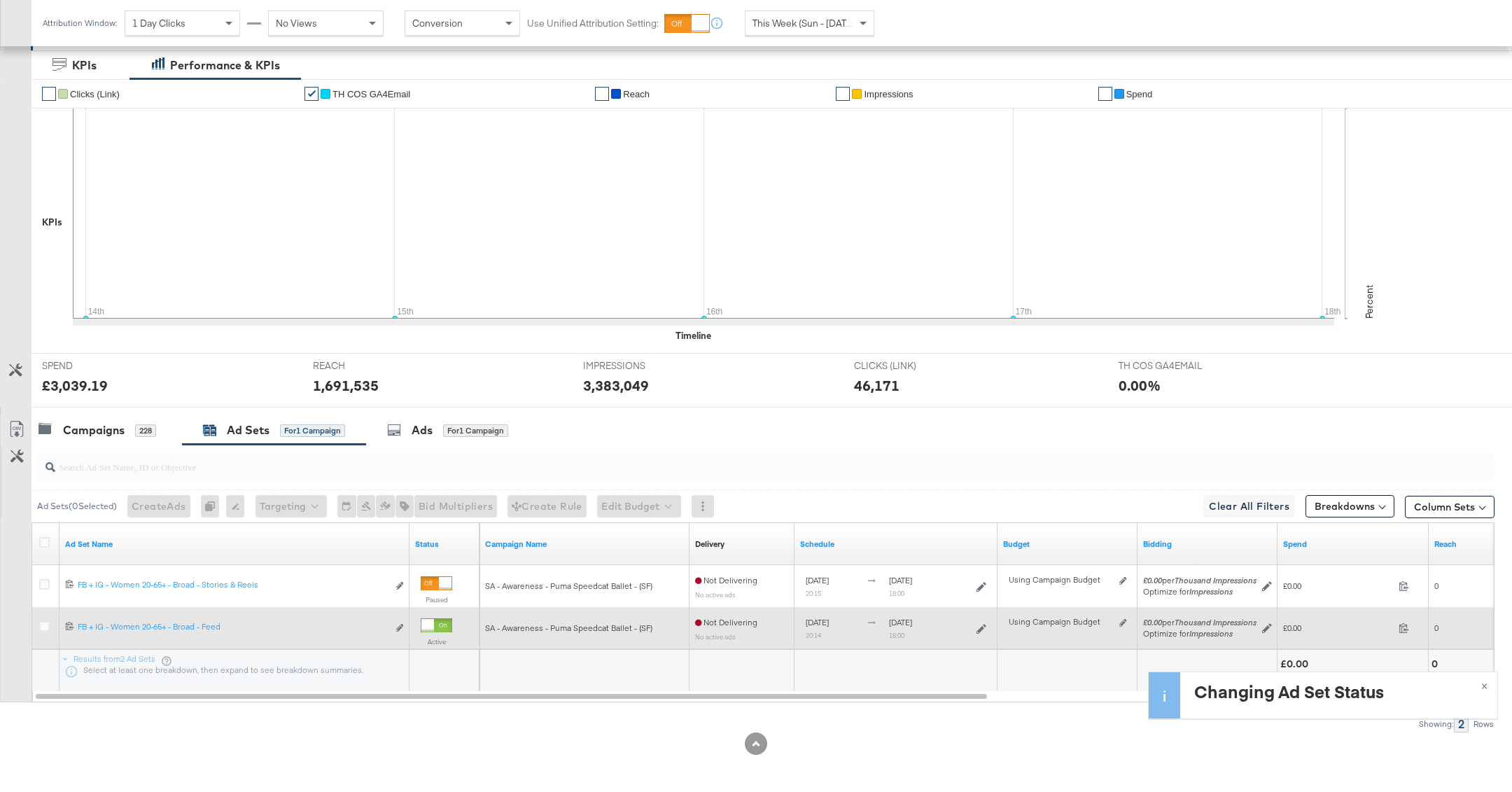
click at [437, 624] on div at bounding box center [437, 625] width 31 height 14
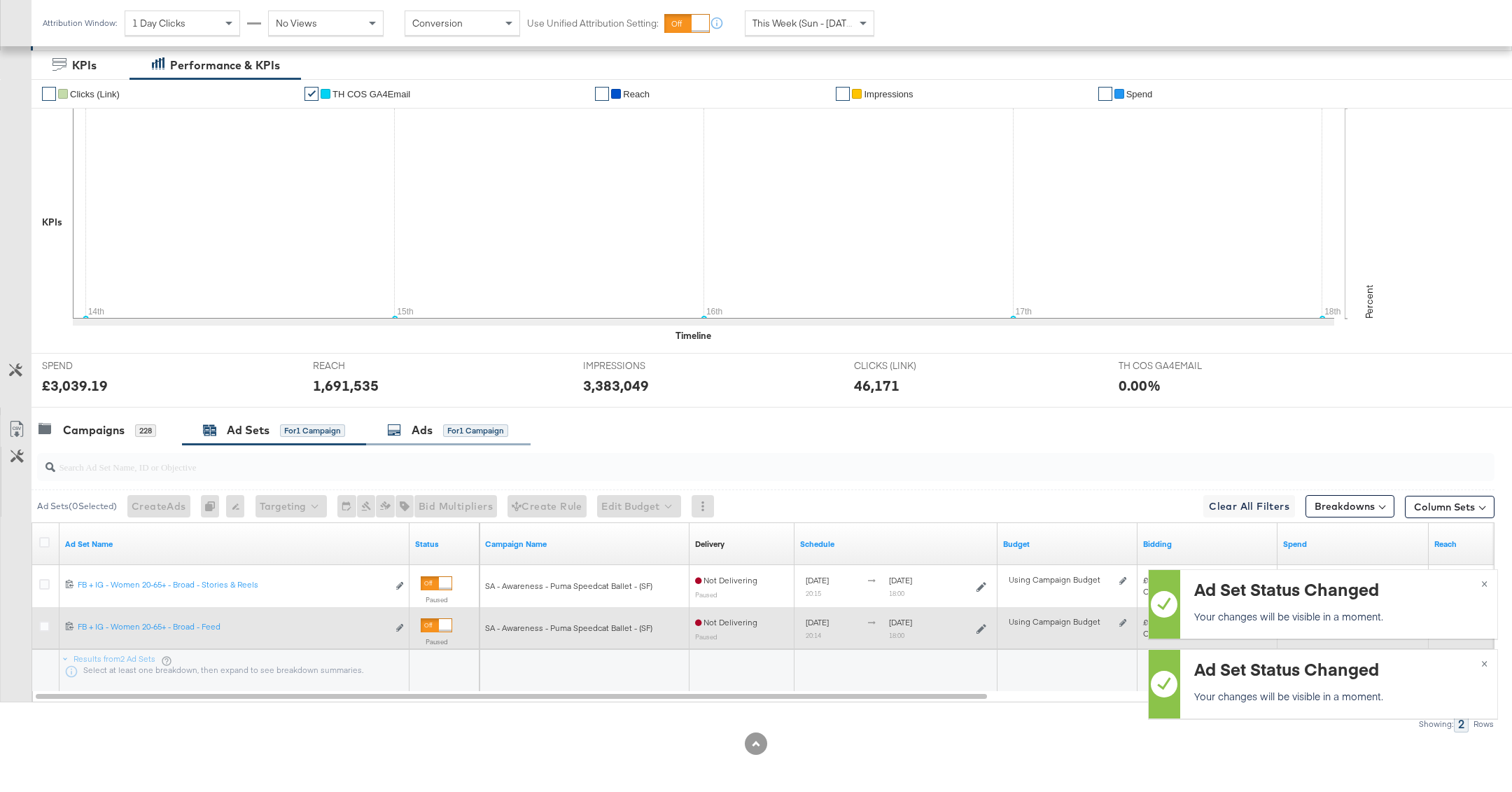
click at [415, 431] on div "Ads" at bounding box center [422, 430] width 21 height 16
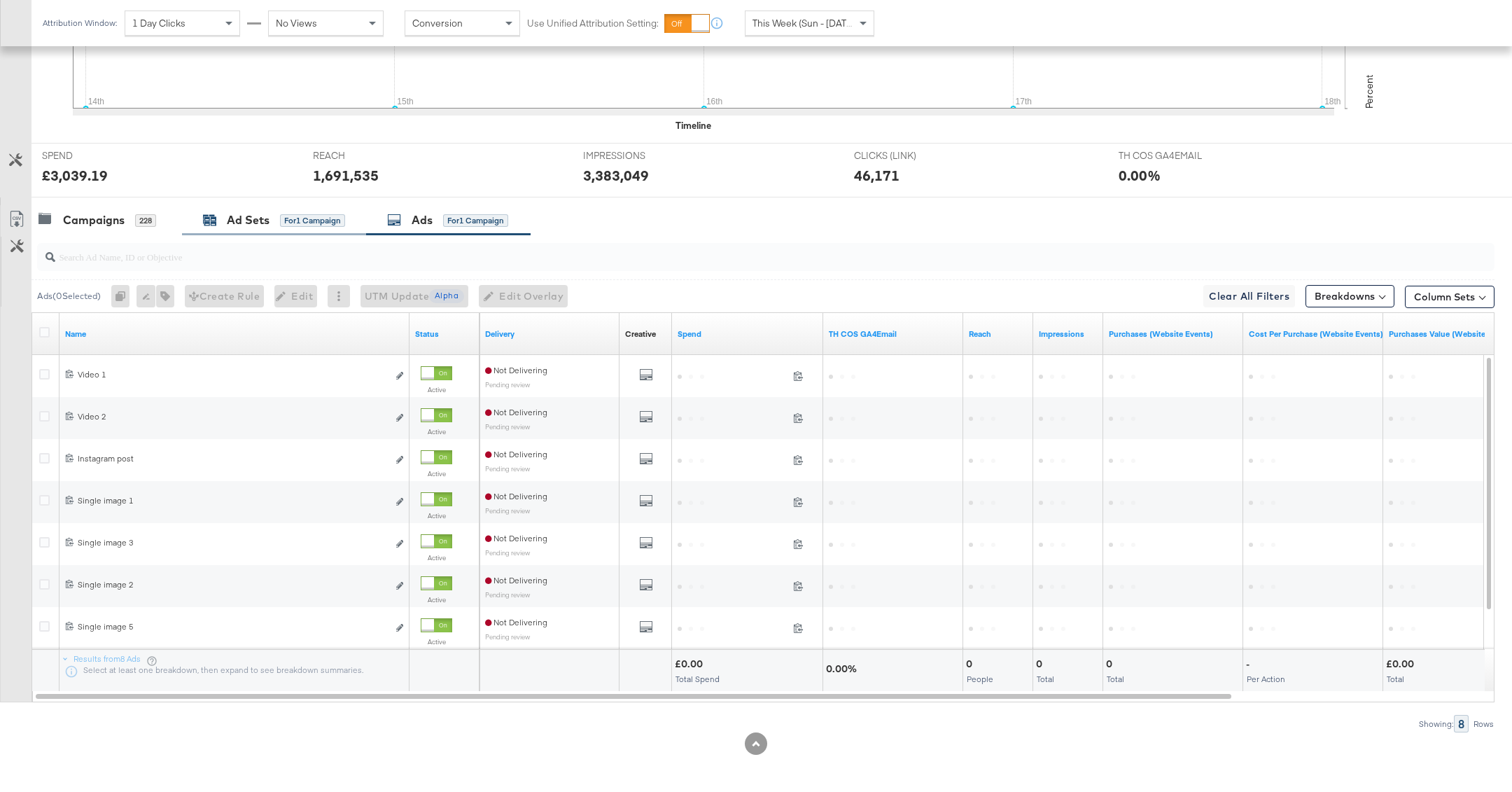
click at [282, 214] on div "for 1 Campaign" at bounding box center [312, 221] width 65 height 13
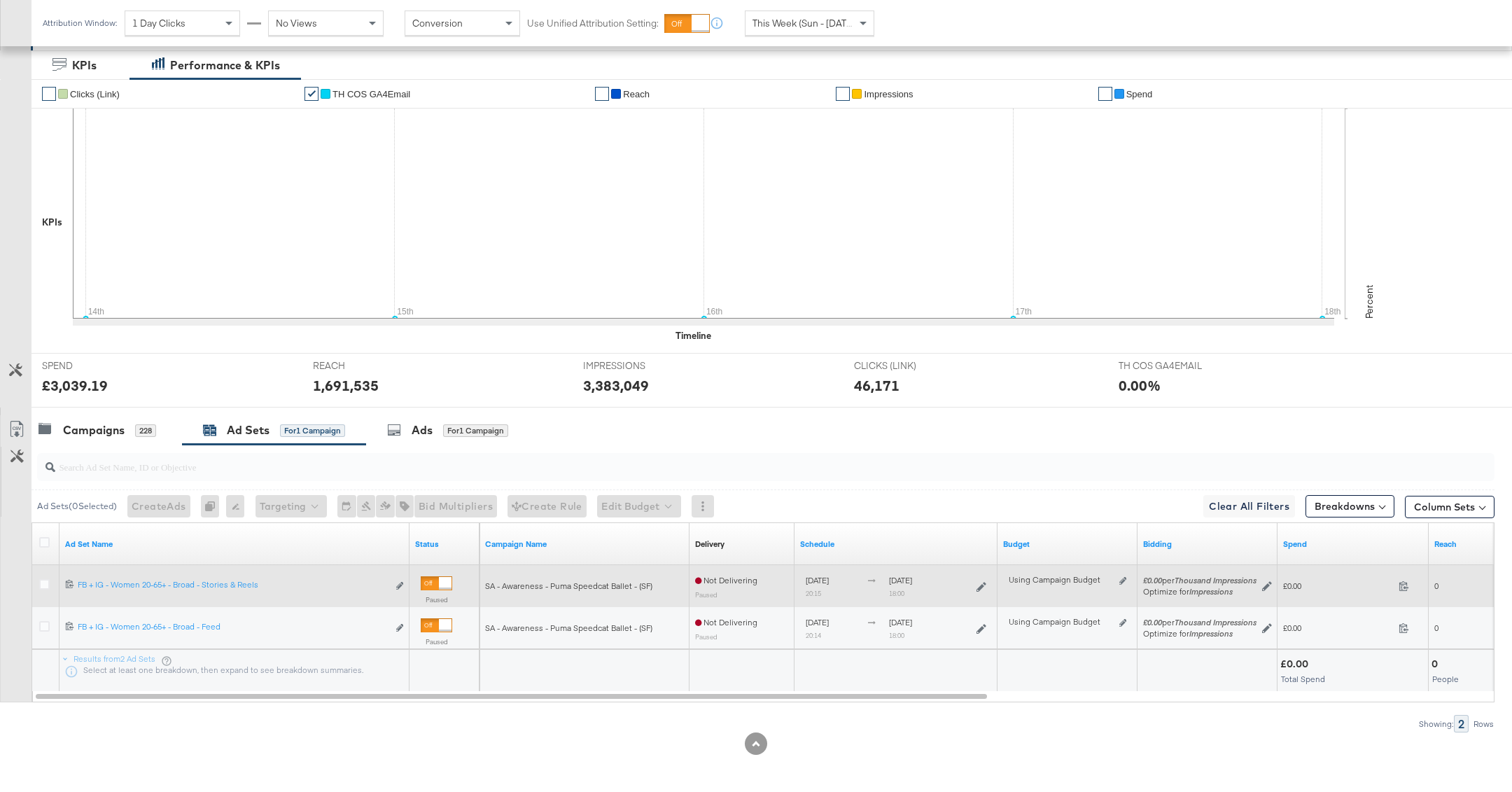
click at [432, 590] on div "Paused" at bounding box center [437, 592] width 31 height 34
click at [439, 580] on div at bounding box center [445, 583] width 13 height 13
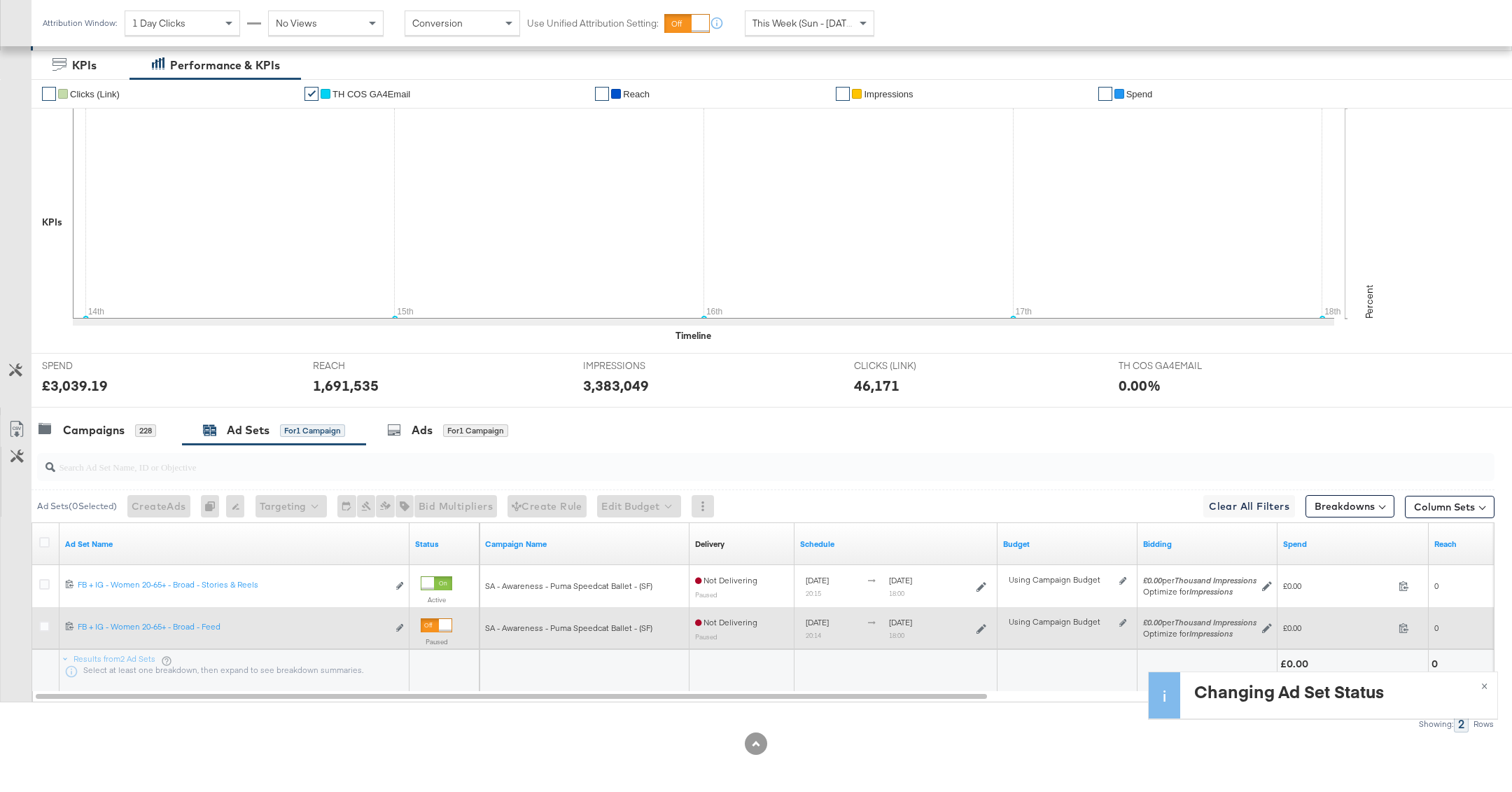
click at [439, 619] on div at bounding box center [445, 625] width 13 height 13
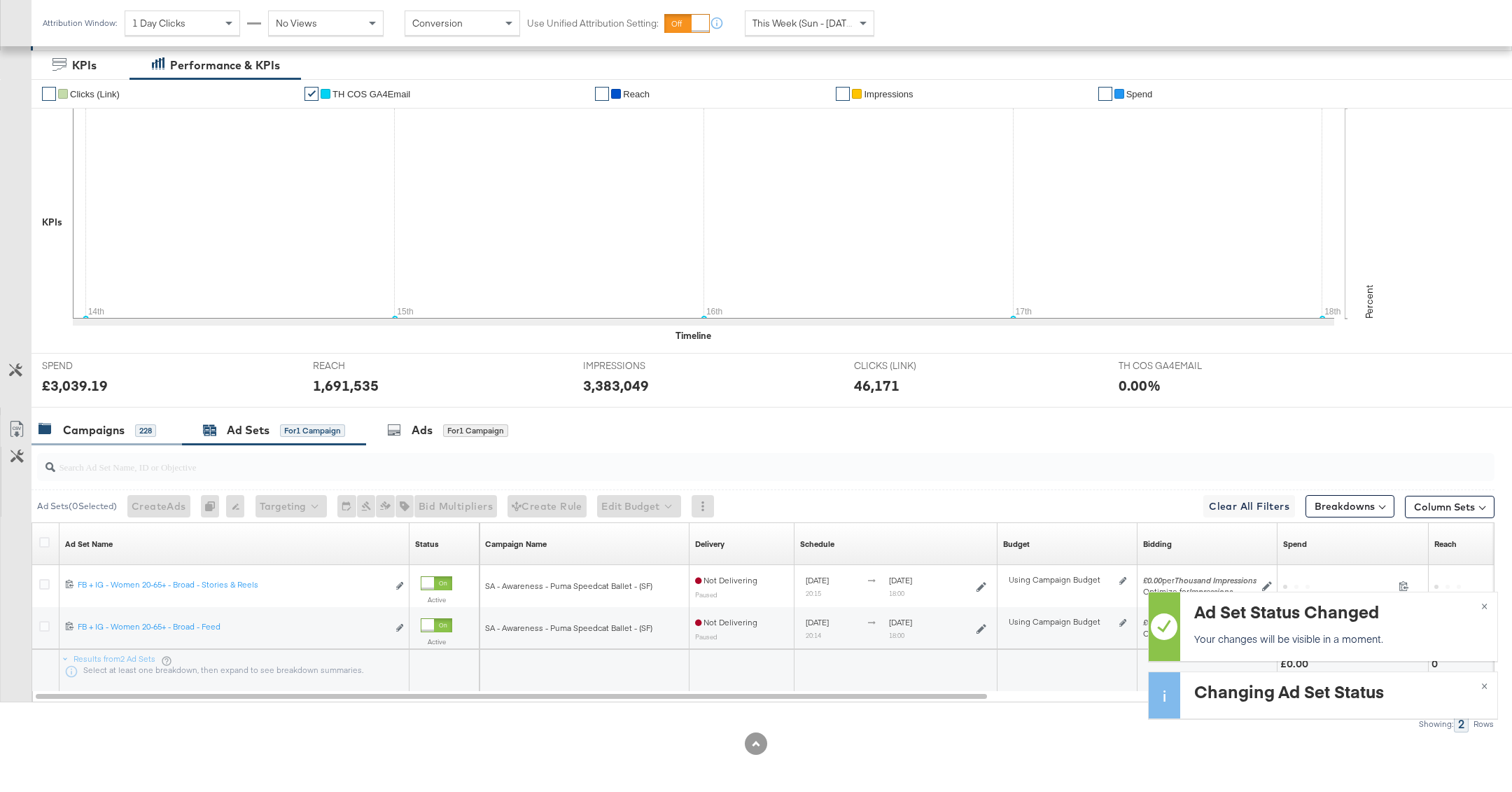
click at [127, 422] on div "Campaigns 228" at bounding box center [97, 430] width 117 height 16
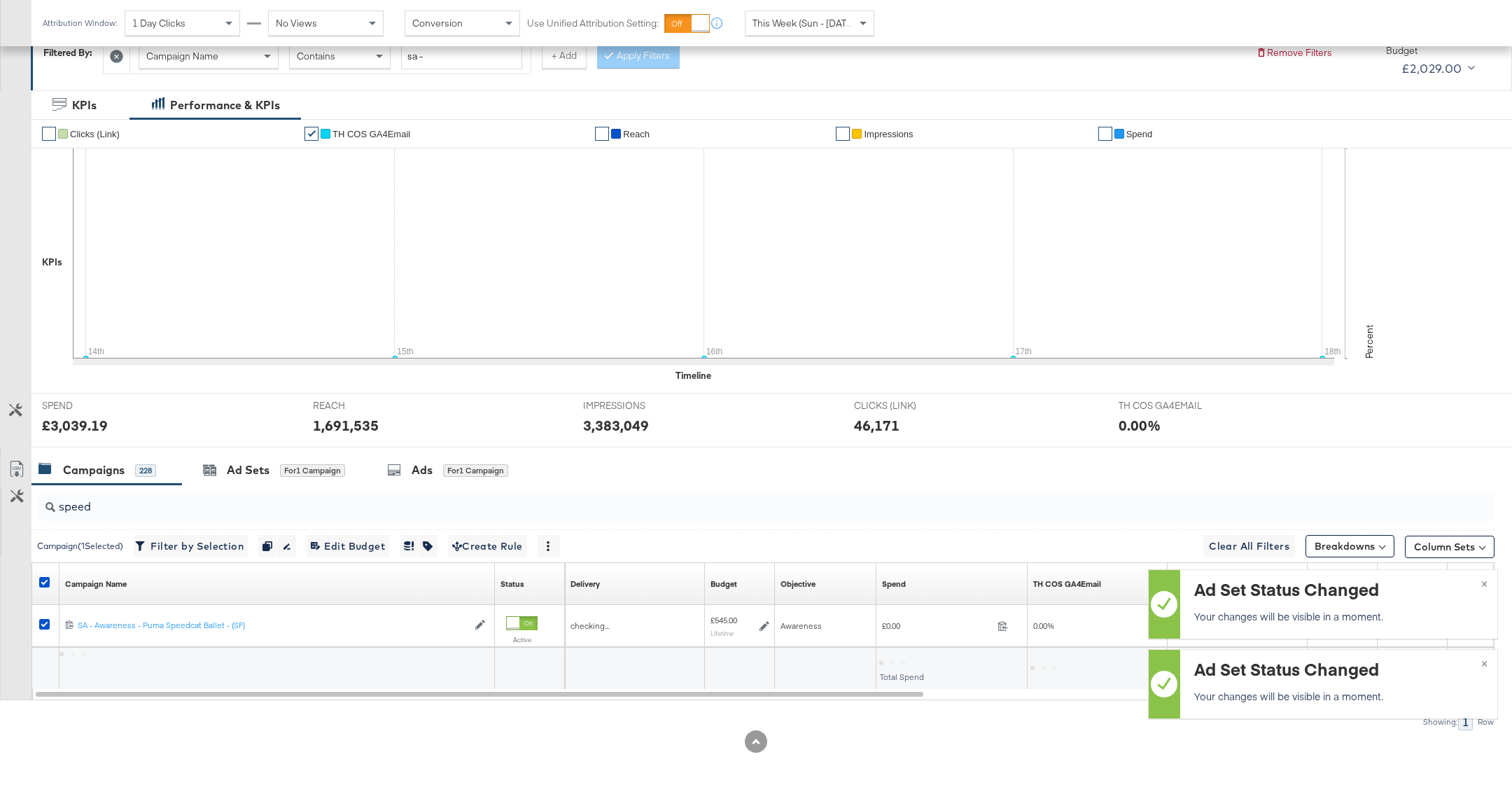
scroll to position [216, 0]
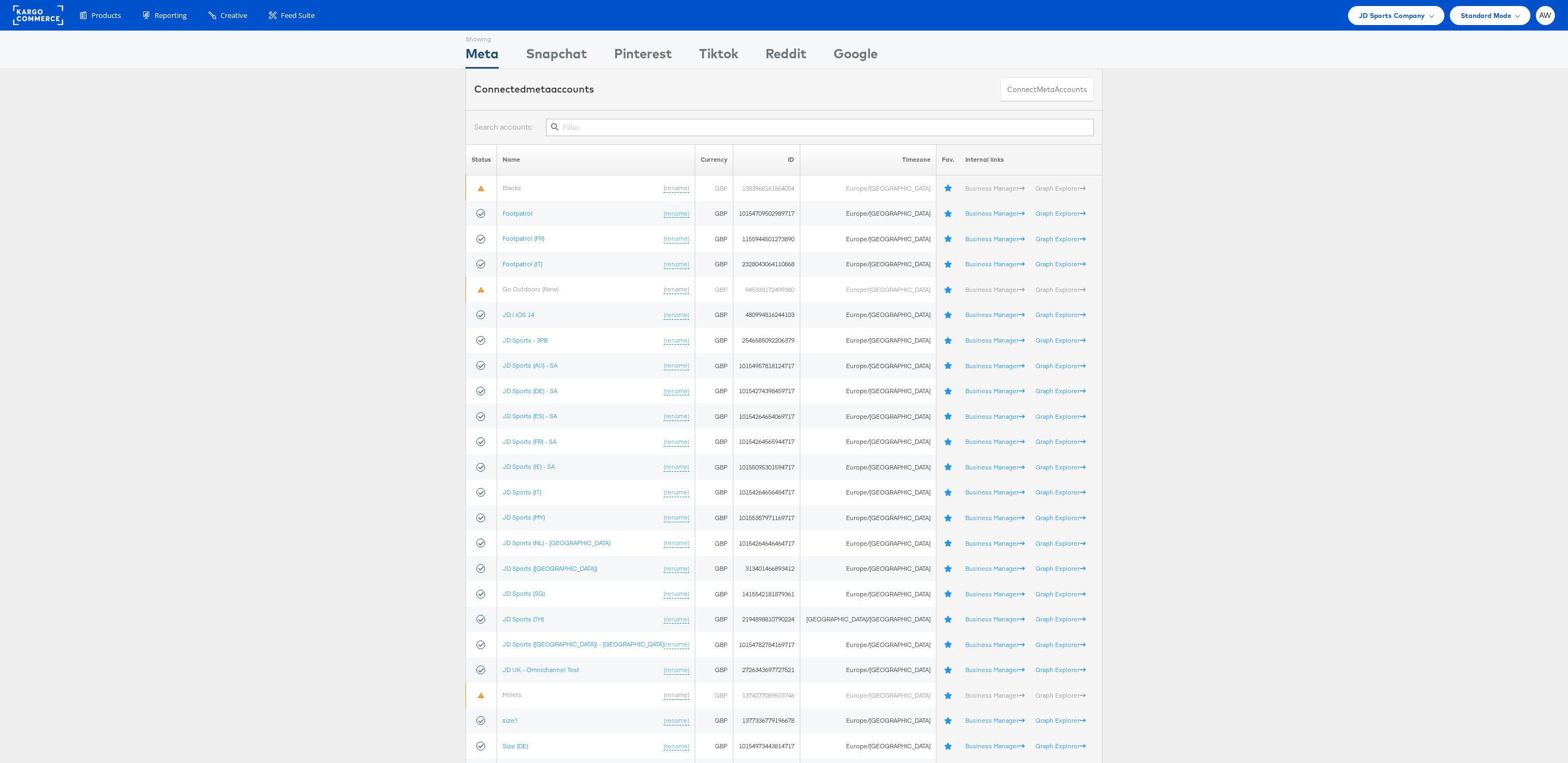
click at [849, 121] on input "text" at bounding box center [820, 127] width 548 height 18
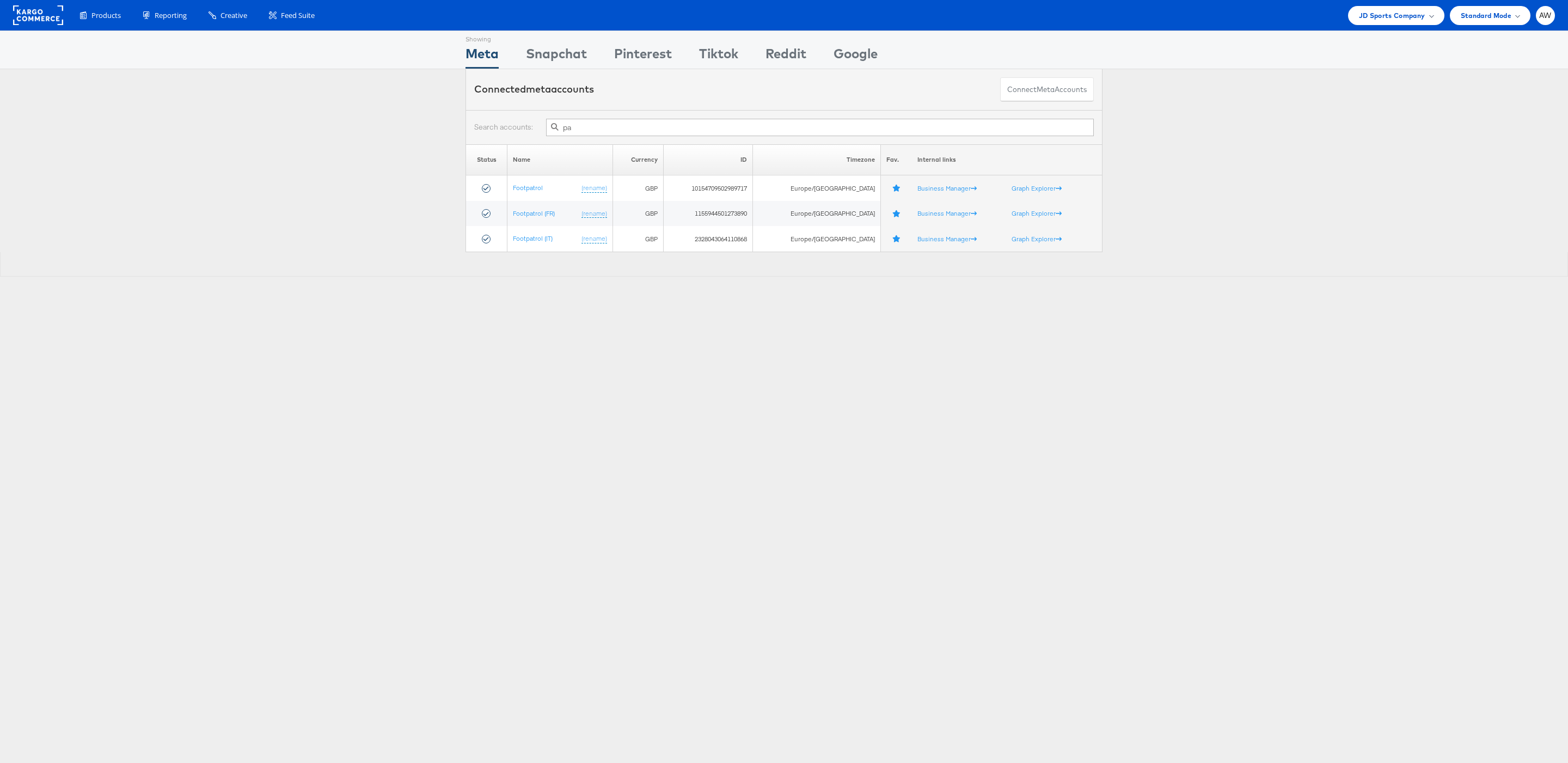
type input "p"
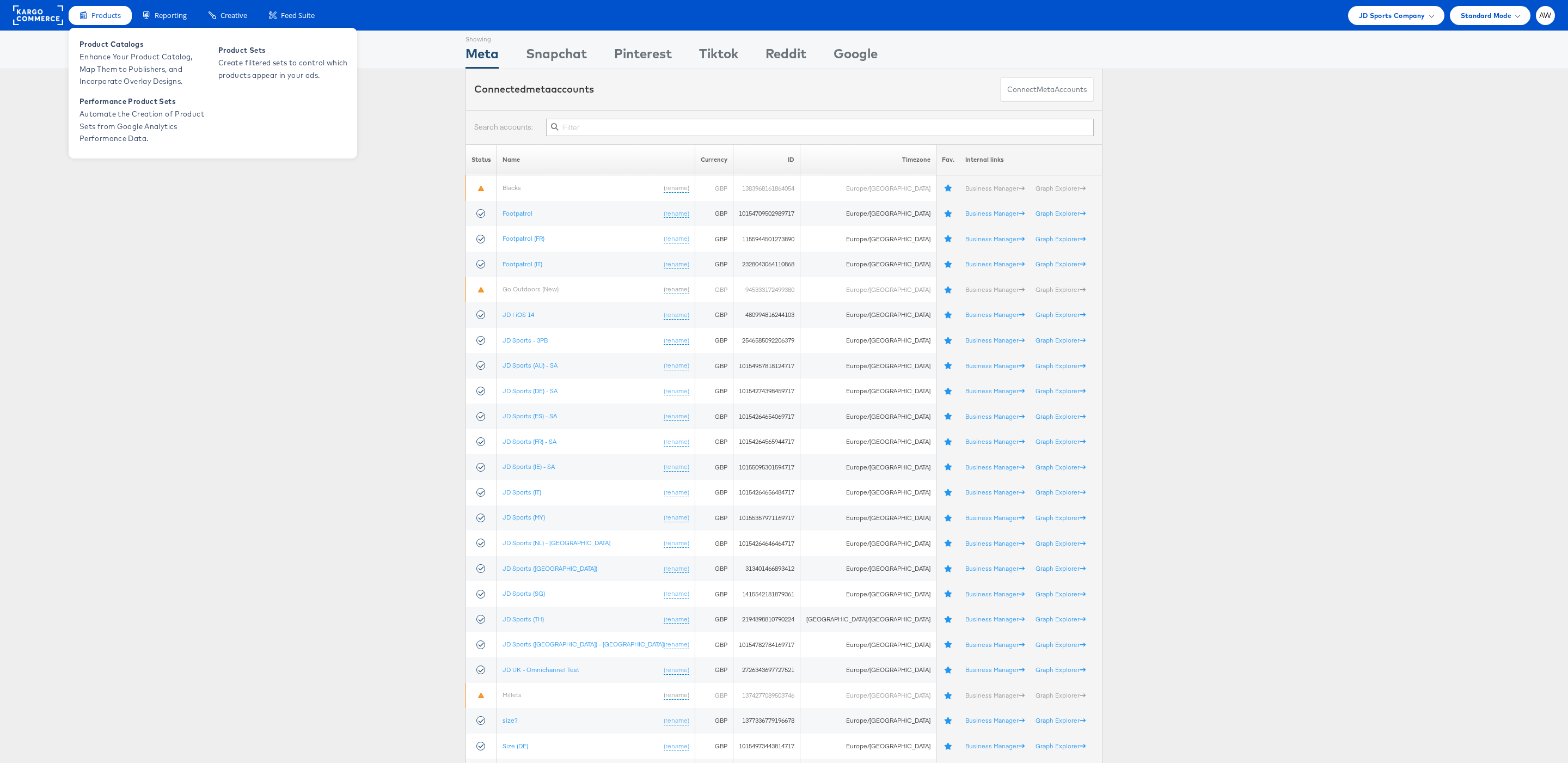
click at [97, 19] on span "Products" at bounding box center [106, 15] width 29 height 10
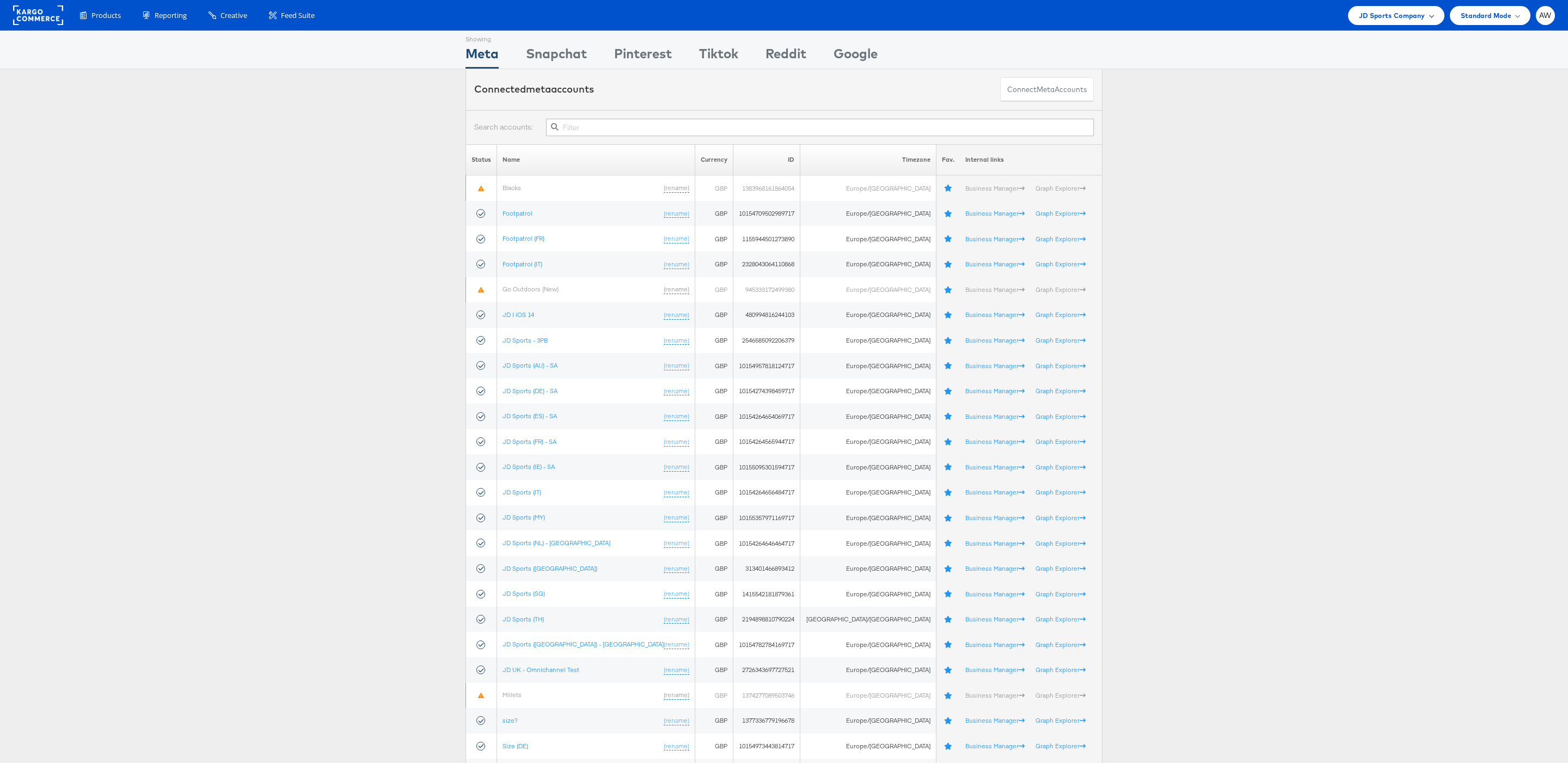
click at [1387, 14] on span "JD Sports Company" at bounding box center [1392, 15] width 66 height 12
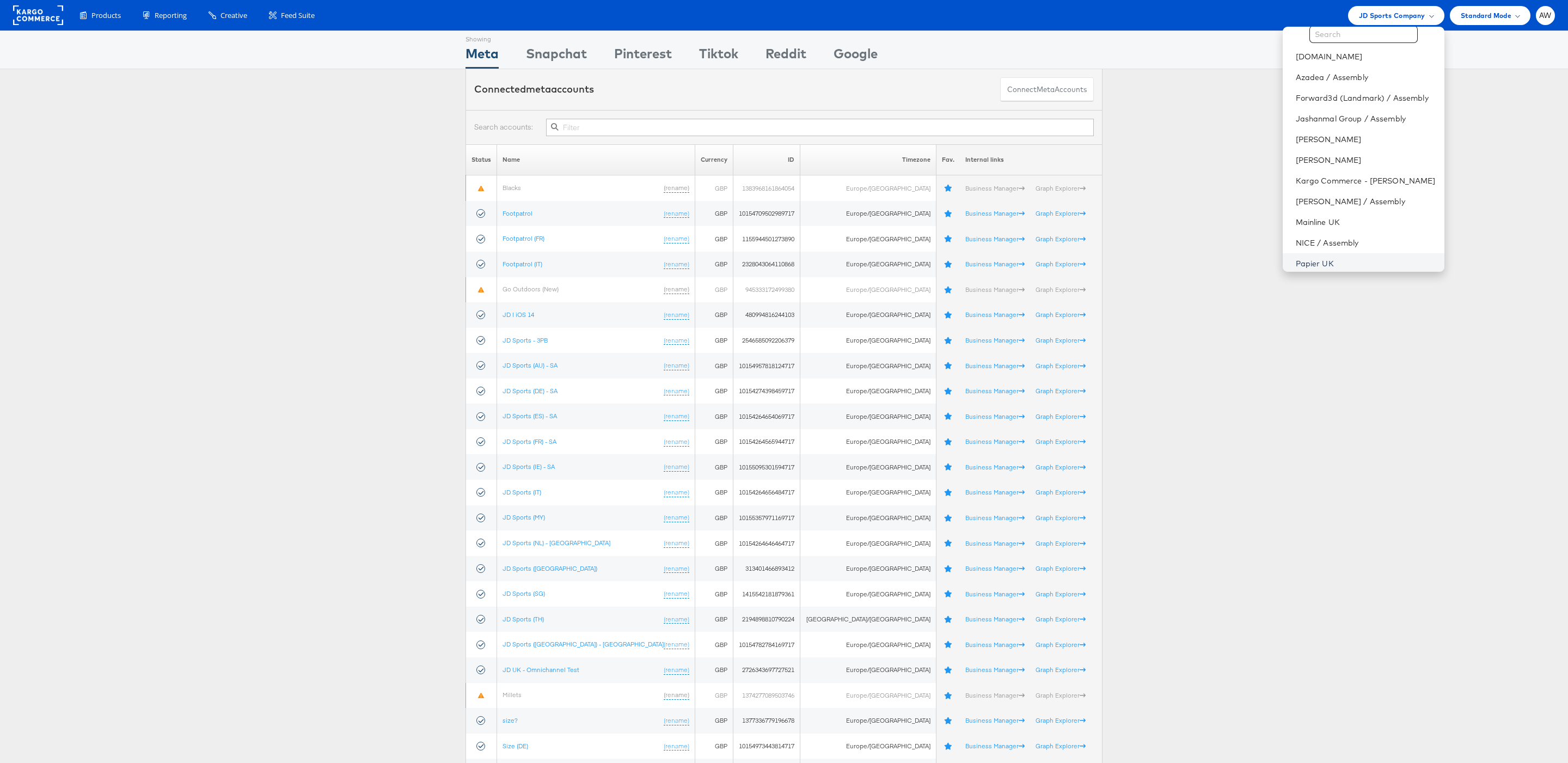
click at [1329, 264] on link "Papier UK" at bounding box center [1366, 264] width 140 height 11
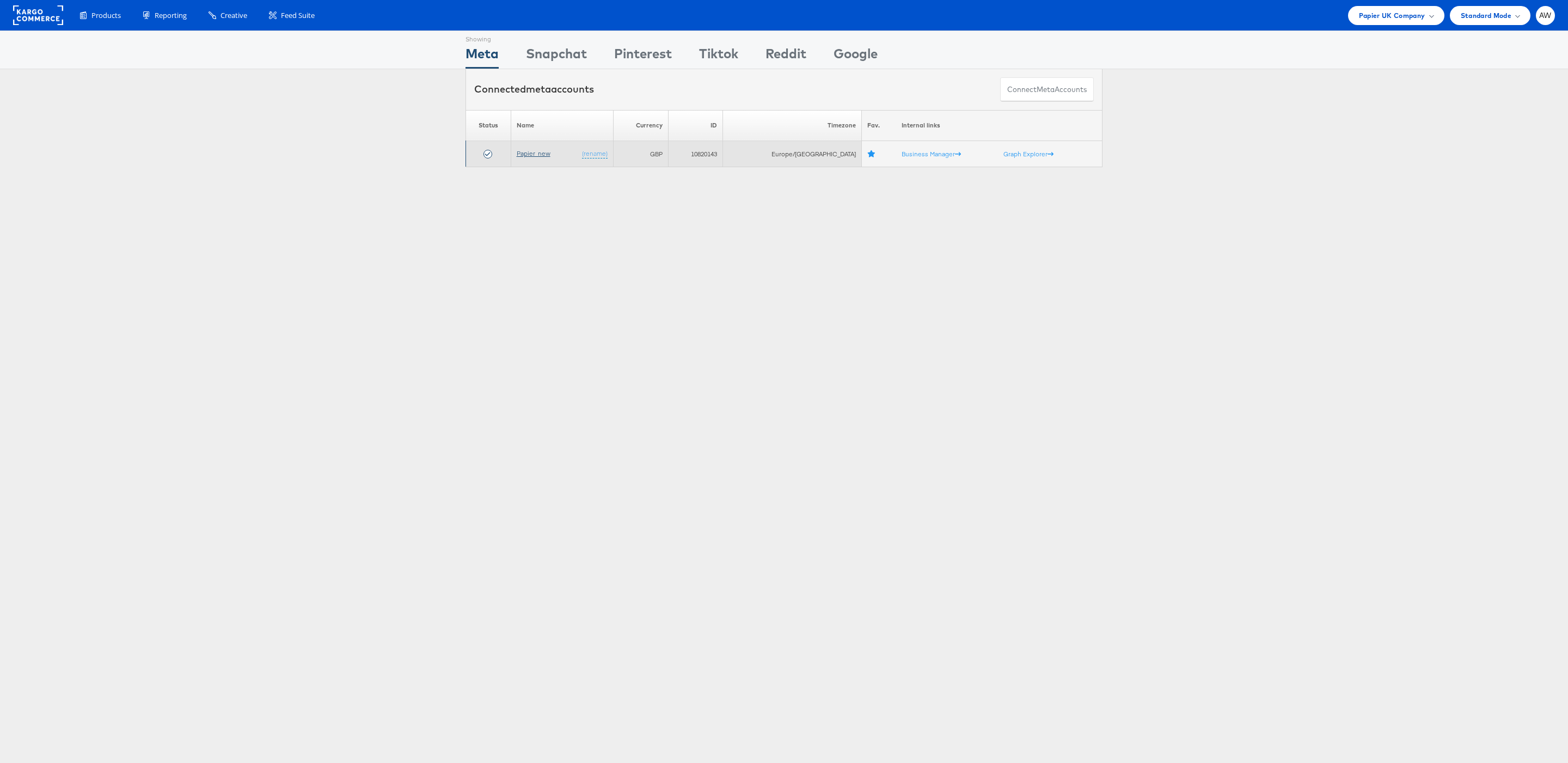
click at [534, 154] on link "Papier_new" at bounding box center [533, 153] width 33 height 8
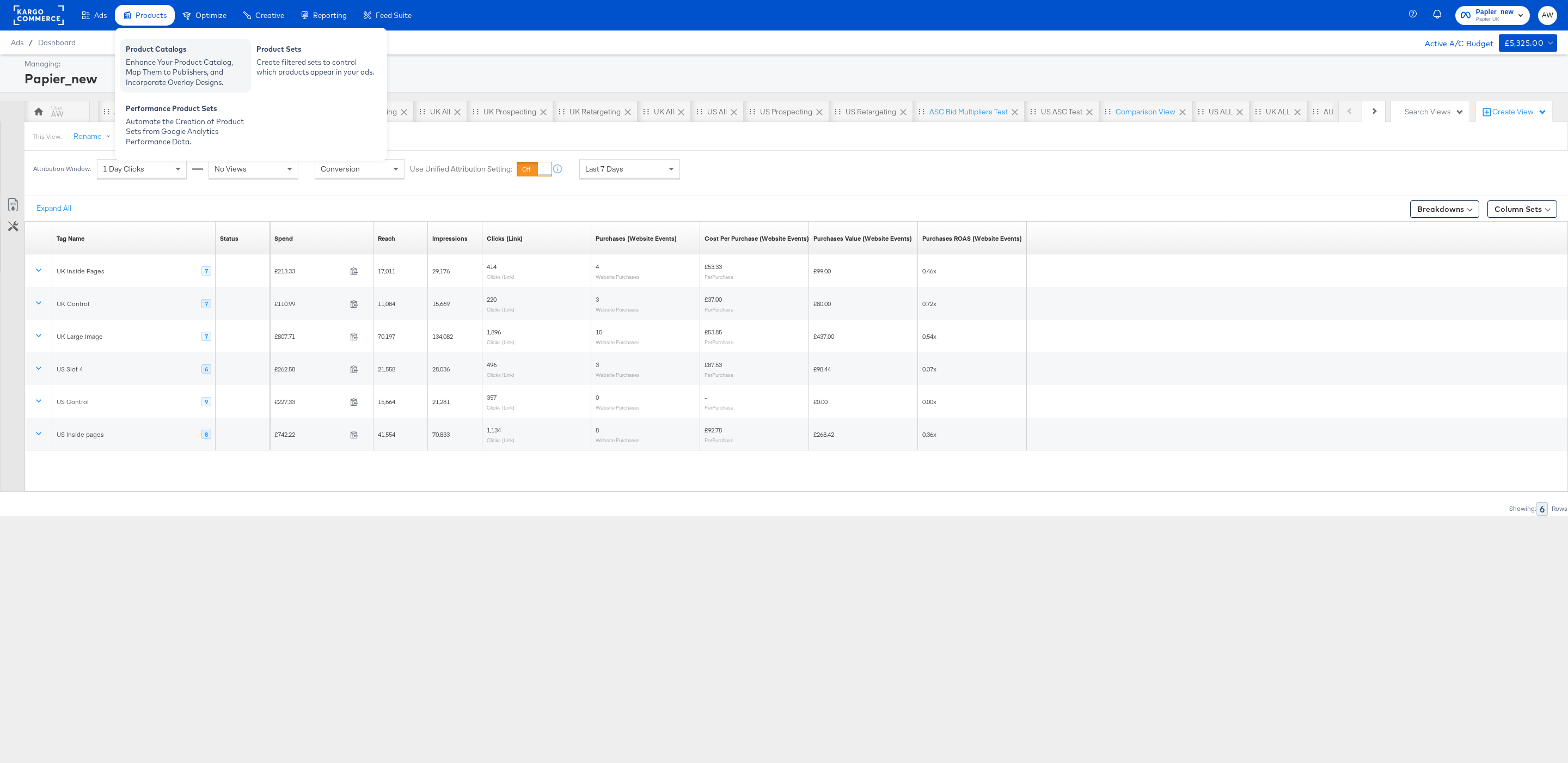
click at [162, 69] on div "Enhance Your Product Catalog, Map Them to Publishers, and Incorporate Overlay D…" at bounding box center [186, 72] width 120 height 30
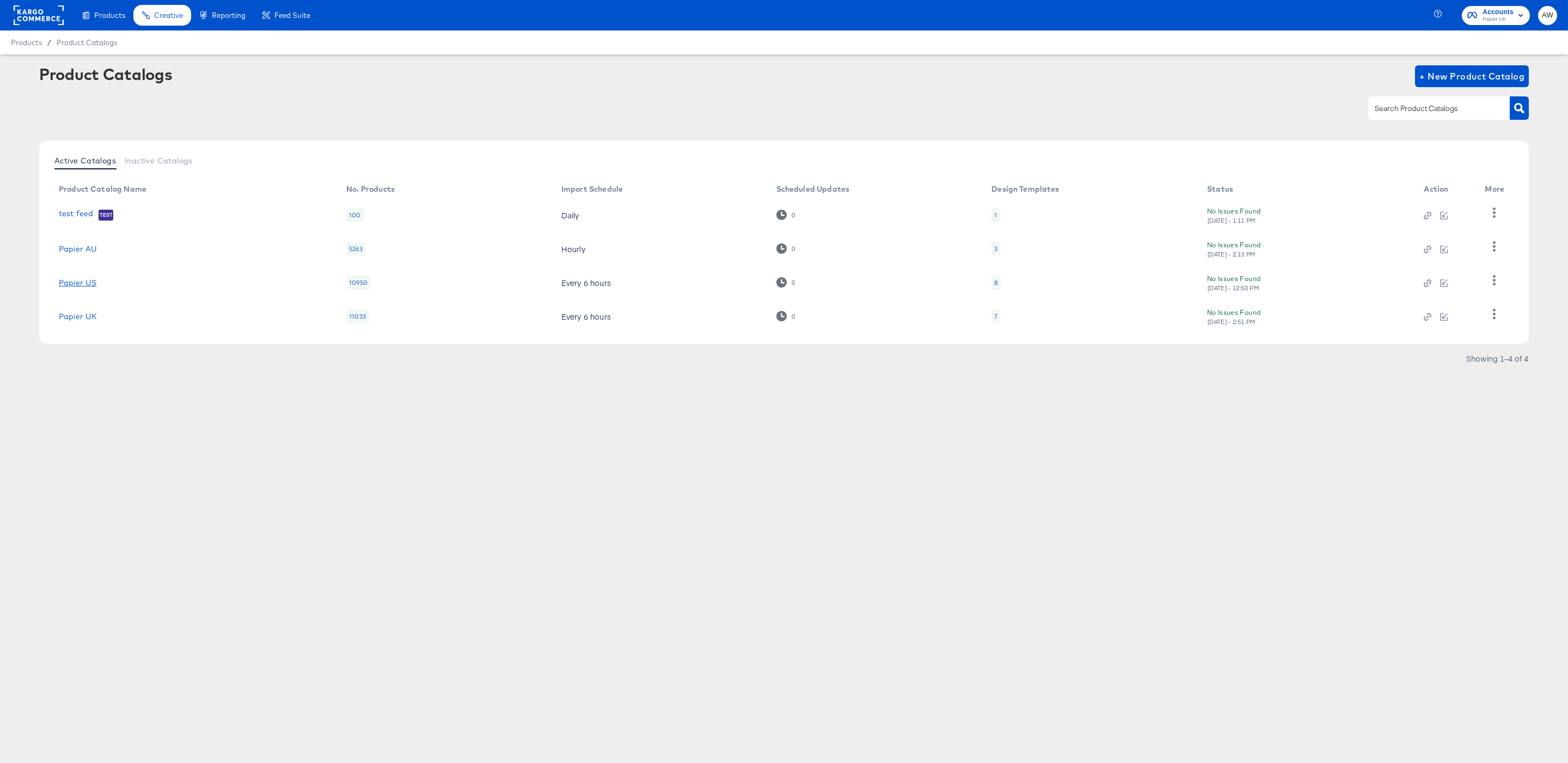
click at [83, 281] on link "Papier US" at bounding box center [78, 283] width 38 height 9
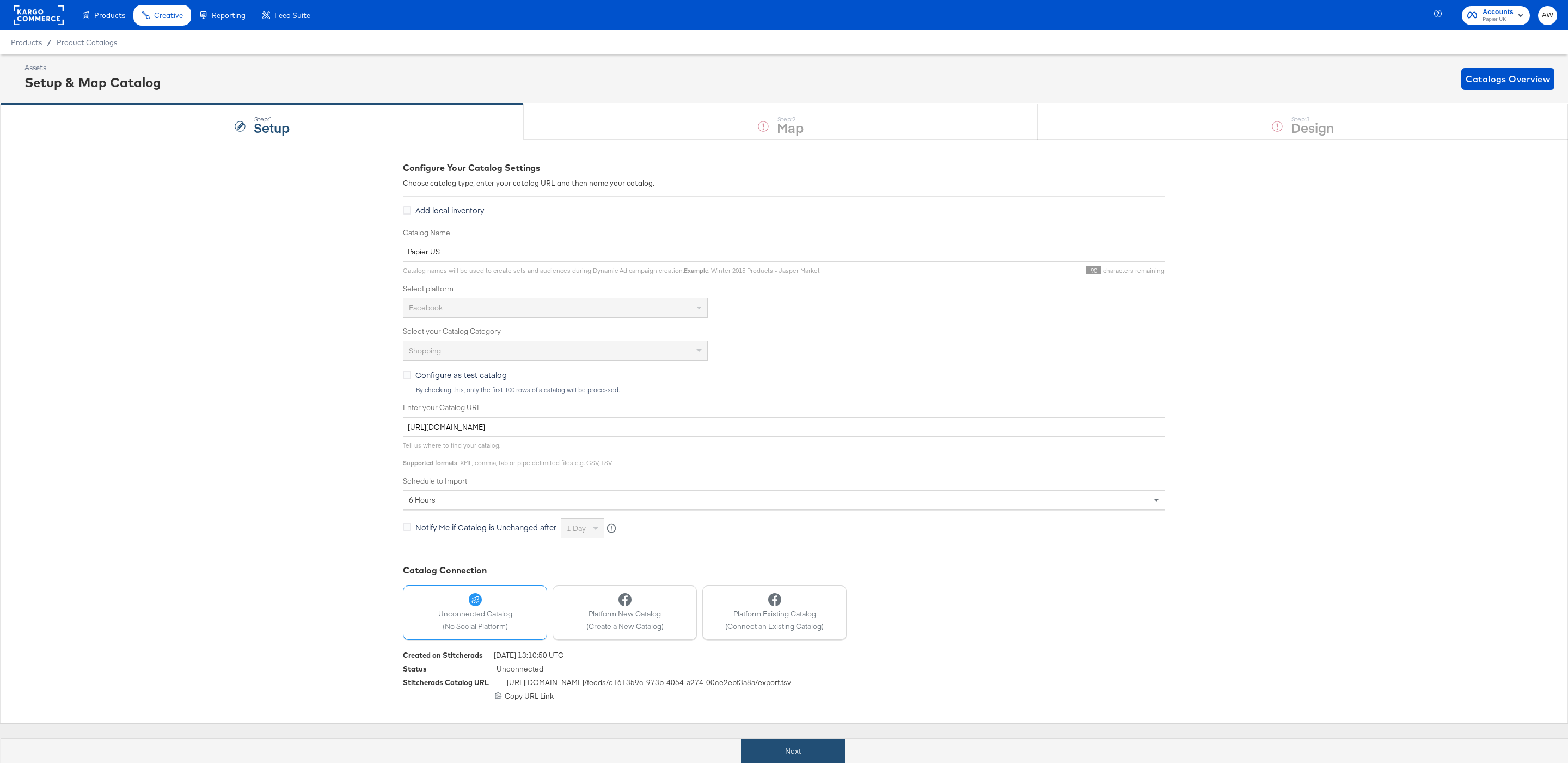
click at [811, 739] on button "Next" at bounding box center [793, 751] width 104 height 24
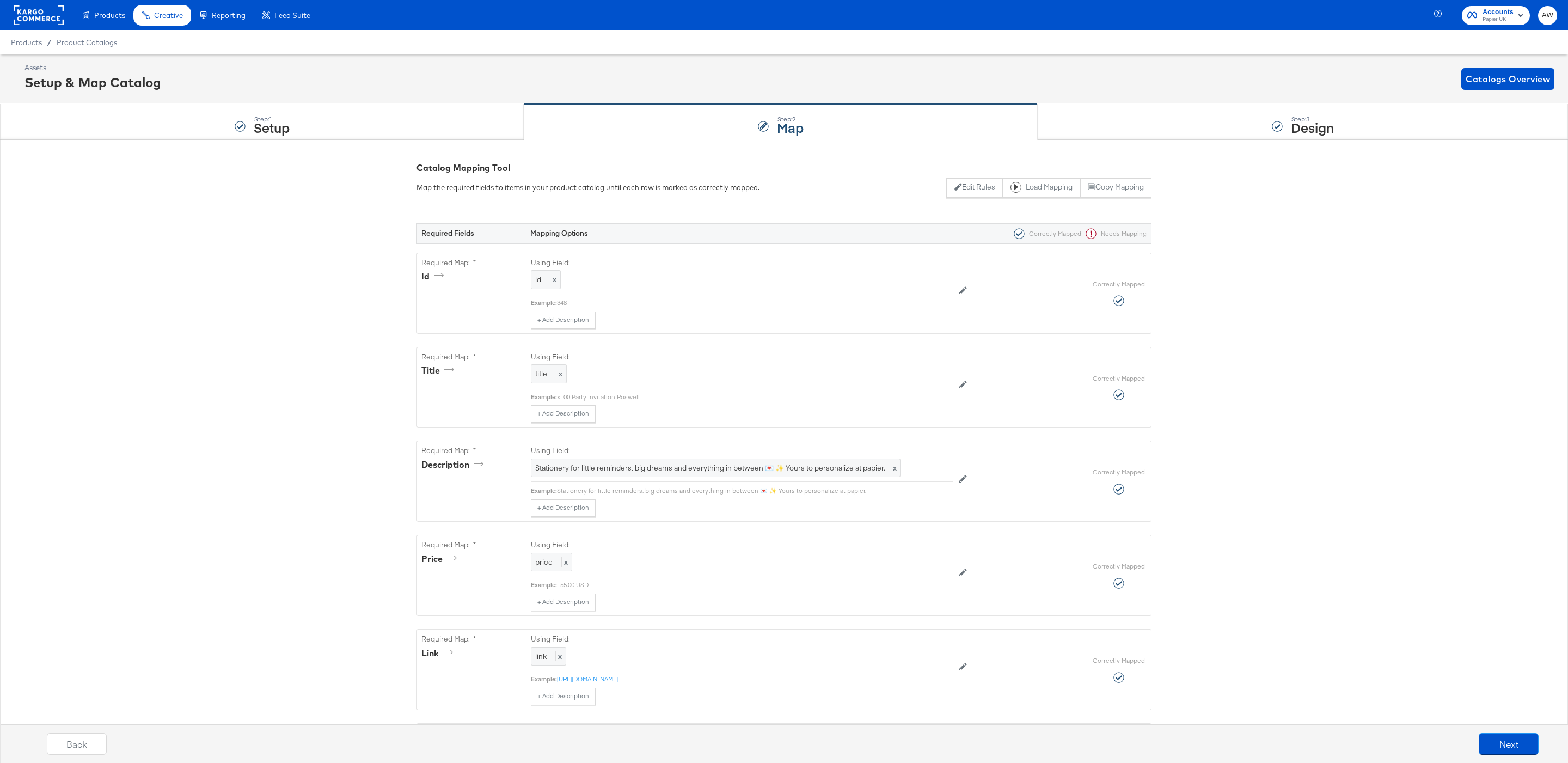
click at [1077, 125] on div "Step: 3 Design" at bounding box center [1303, 122] width 530 height 36
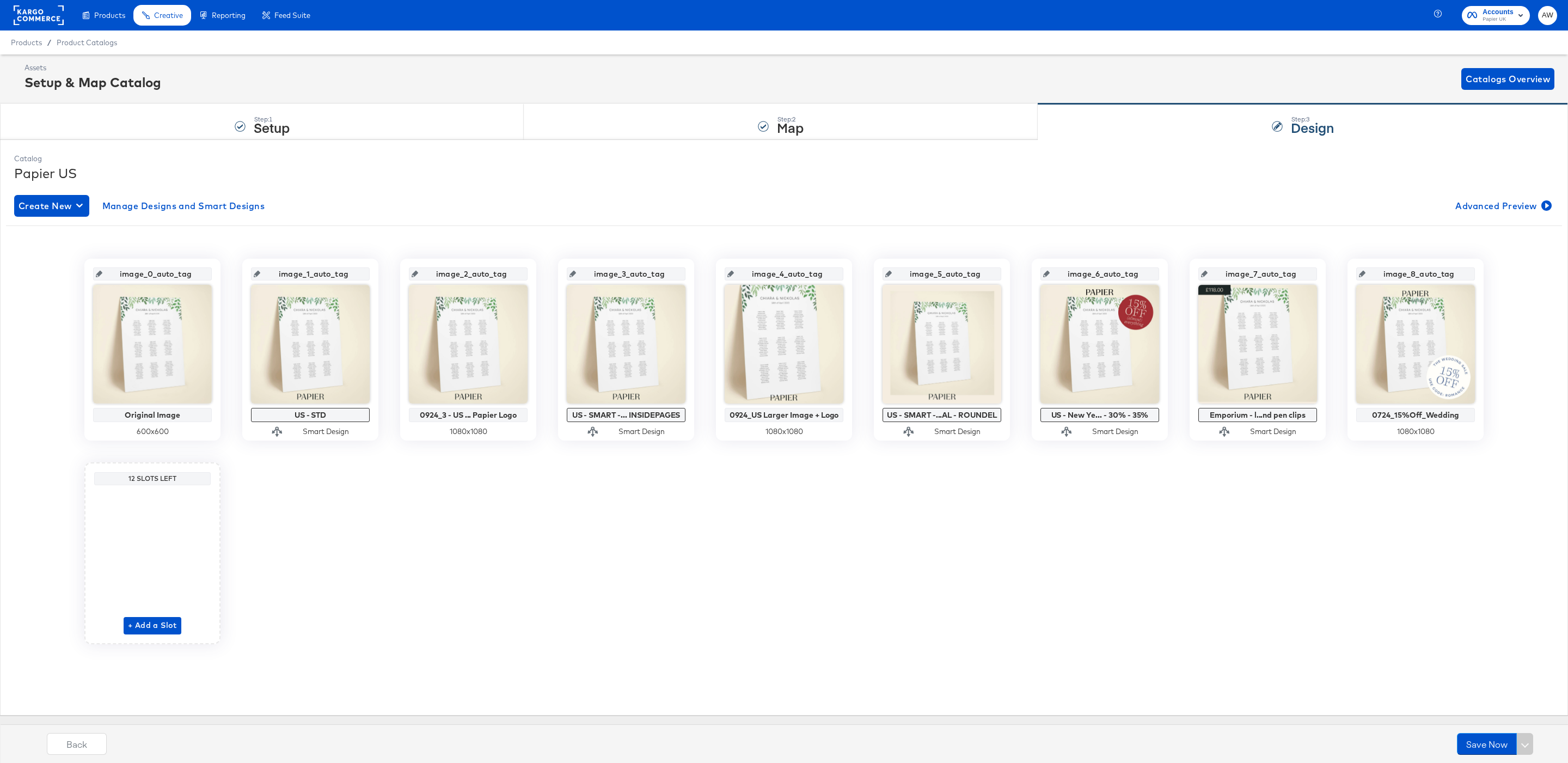
click at [488, 261] on input "image_2_auto_tag" at bounding box center [471, 270] width 107 height 29
click at [498, 277] on input "image_2_auto_tag" at bounding box center [471, 270] width 107 height 29
click at [561, 219] on div "Create New Manage Designs and Smart Designs Advanced Preview image_0_auto_tag O…" at bounding box center [783, 427] width 1539 height 482
click at [499, 275] on input "image_2_auto_tag" at bounding box center [471, 270] width 107 height 29
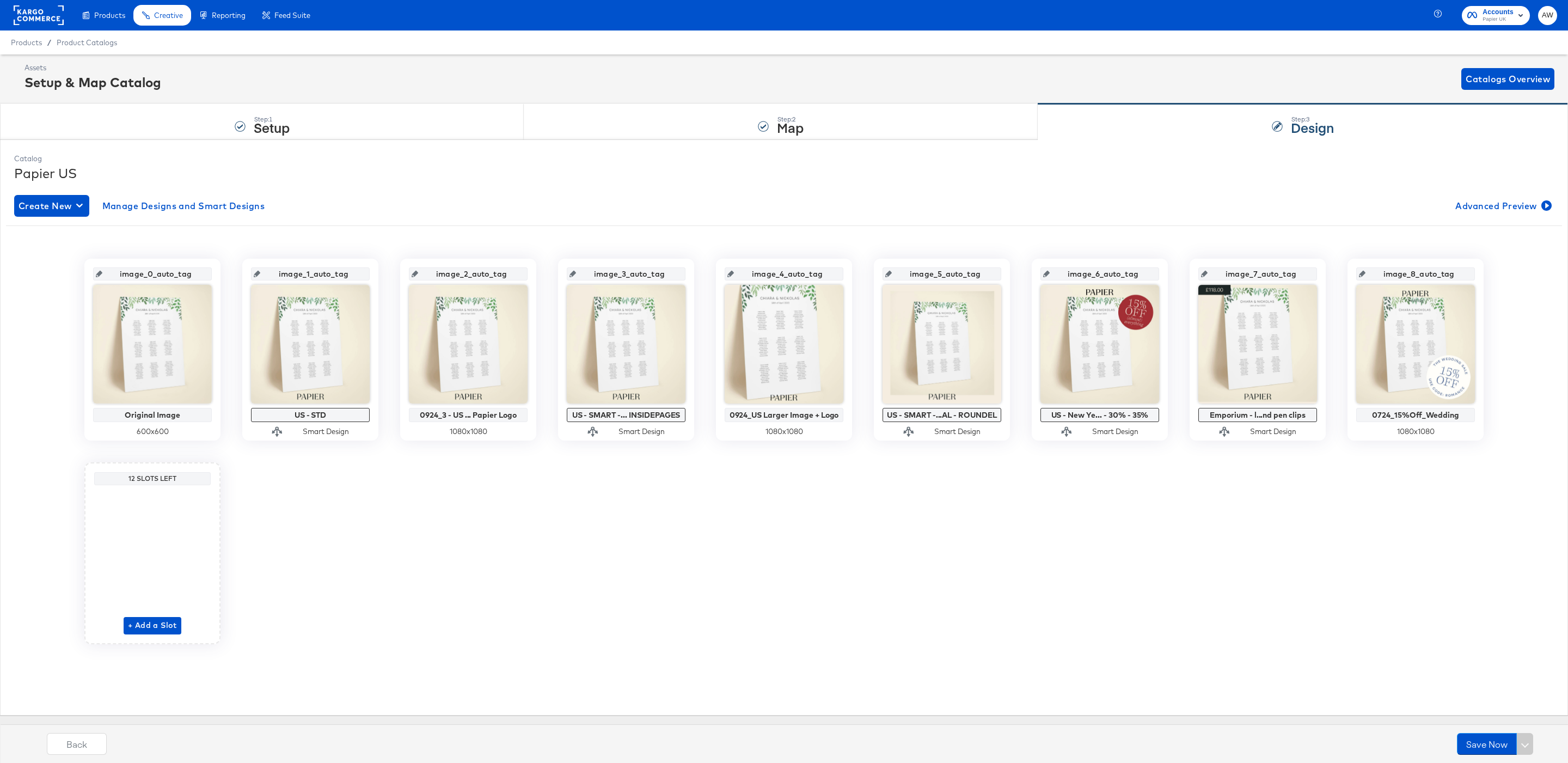
click at [499, 275] on input "image_2_auto_tag" at bounding box center [471, 270] width 107 height 29
click at [477, 240] on div "image_0_auto_tag Original Image 600 x 600 image_1_auto_tag US - STD Smart Desig…" at bounding box center [783, 448] width 1539 height 426
click at [485, 271] on input "image_2_auto_tag" at bounding box center [471, 270] width 107 height 29
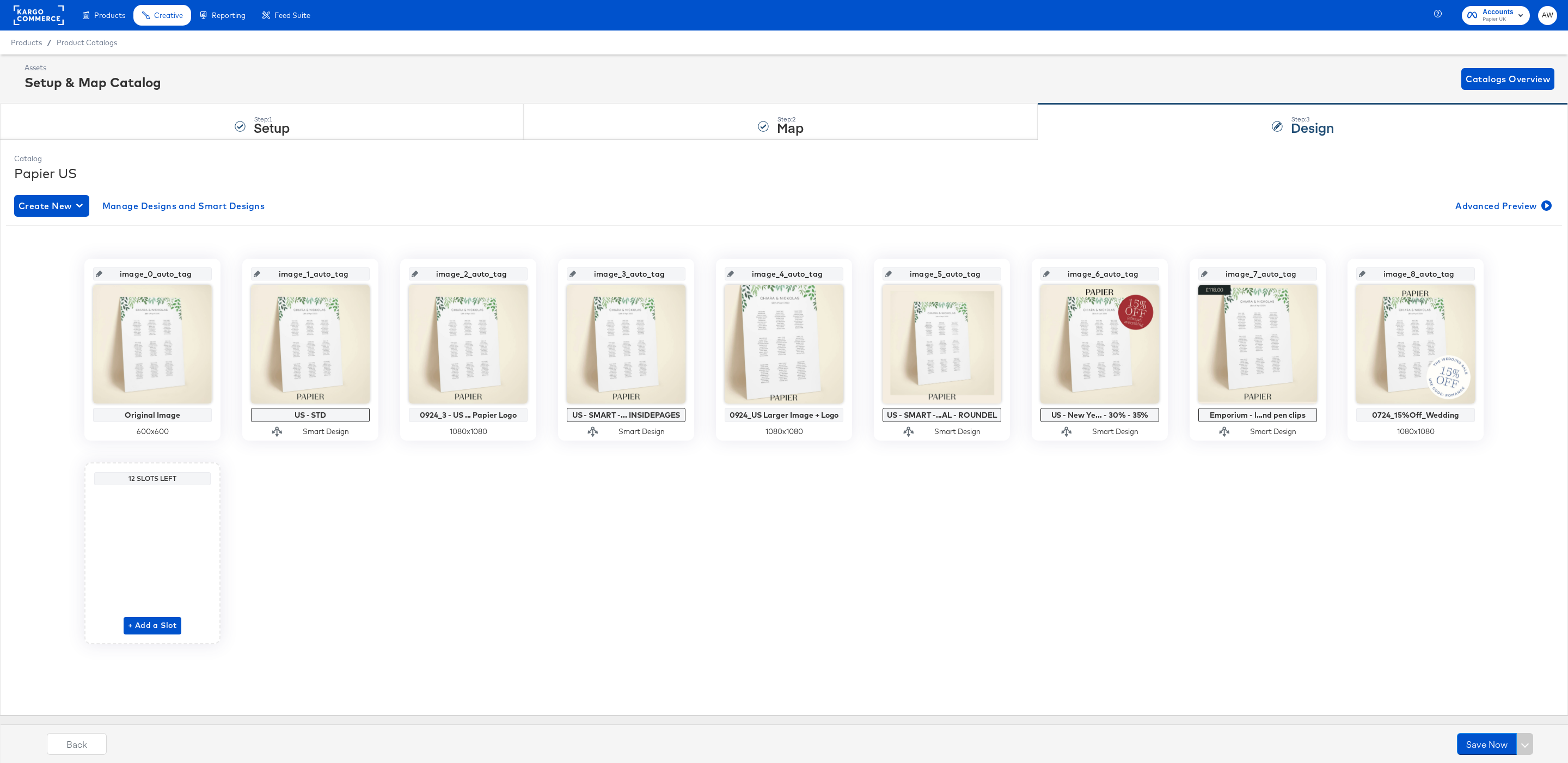
click at [513, 235] on div "image_0_auto_tag Original Image 600 x 600 image_1_auto_tag US - STD Smart Desig…" at bounding box center [783, 448] width 1539 height 426
click at [494, 276] on input "image_2_auto_tag" at bounding box center [471, 270] width 107 height 29
type input "im"
click at [492, 273] on input "ima" at bounding box center [471, 270] width 107 height 29
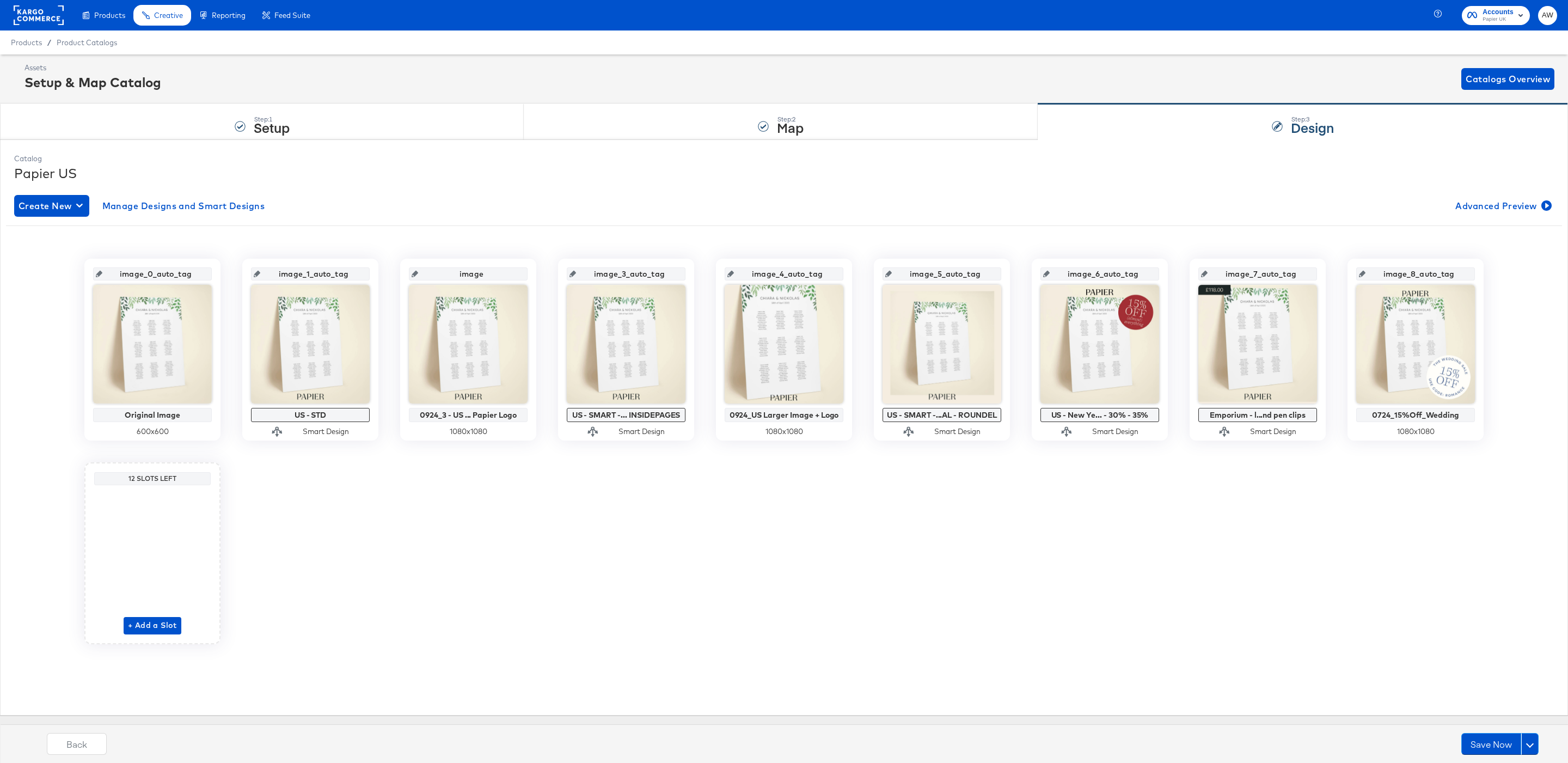
type input "image1"
click at [621, 276] on input "image_3_auto_tag" at bounding box center [629, 270] width 107 height 29
type input "image2"
click at [787, 270] on input "image_4_auto_tag" at bounding box center [787, 270] width 107 height 29
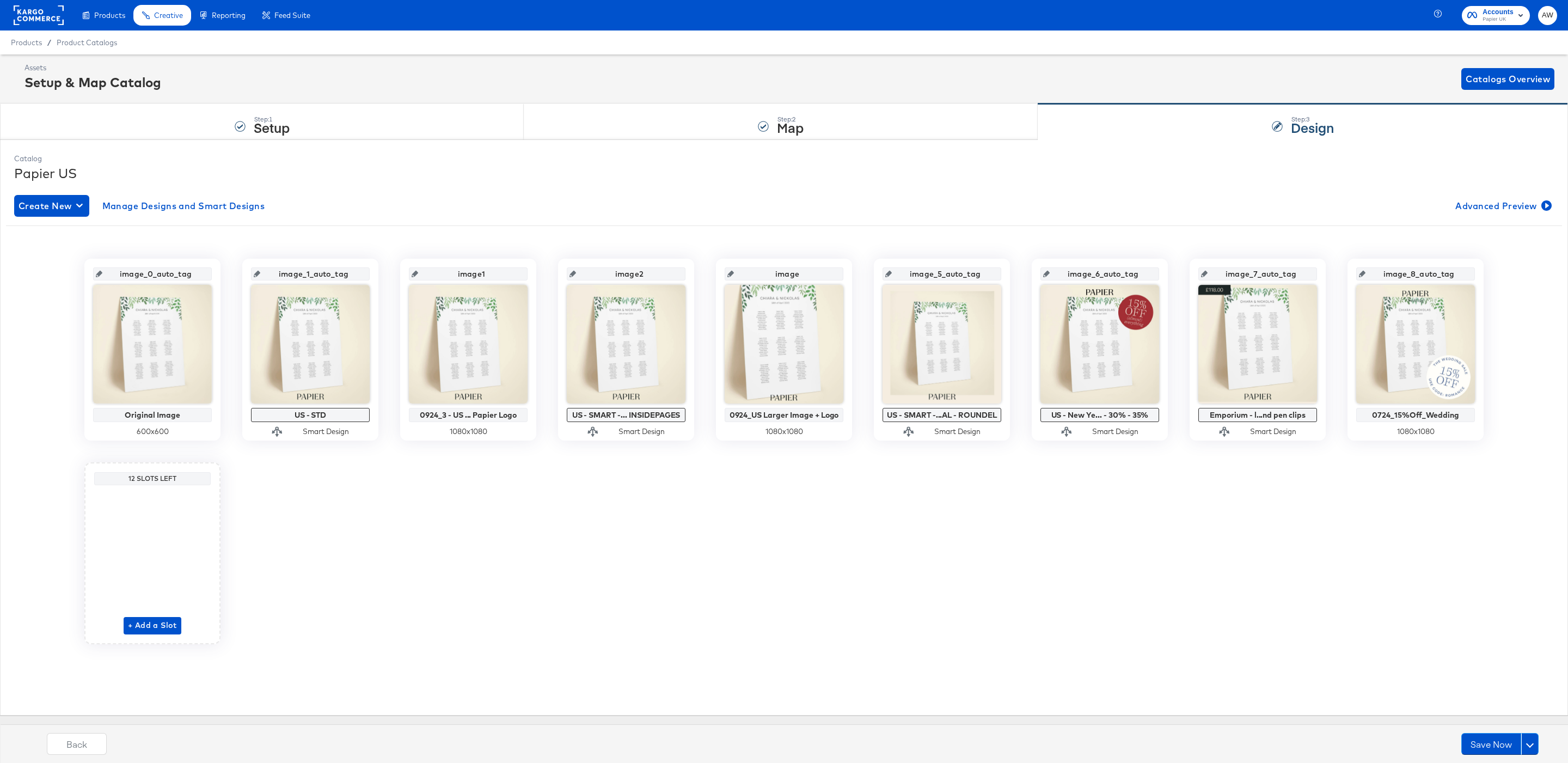
type input "image3"
click at [812, 205] on div "Create New Manage Designs and Smart Designs Advanced Preview" at bounding box center [783, 206] width 1539 height 22
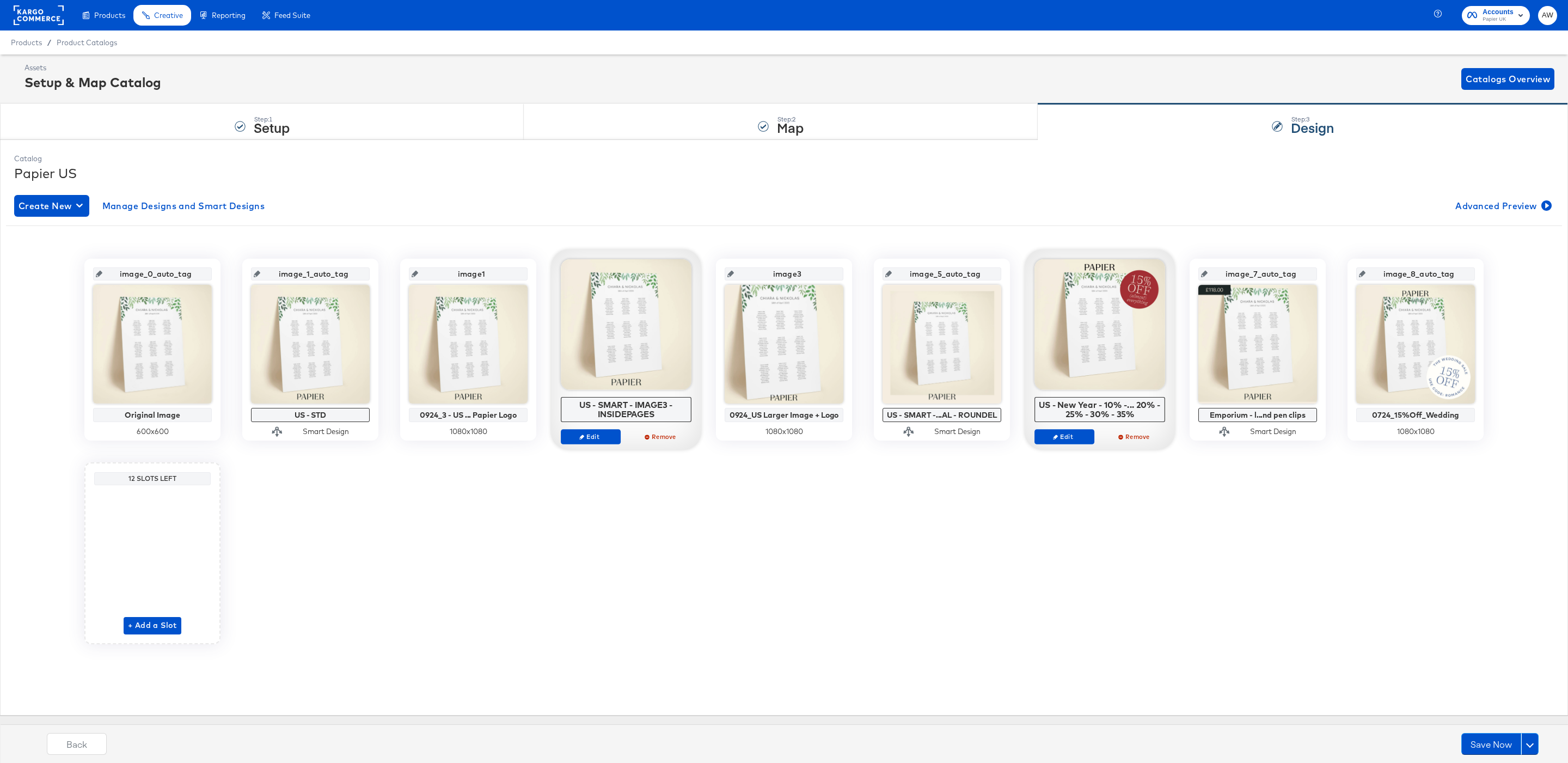
click at [716, 540] on div "image_0_auto_tag Original Image 600 x 600 image_1_auto_tag US - STD Smart Desig…" at bounding box center [784, 451] width 1556 height 385
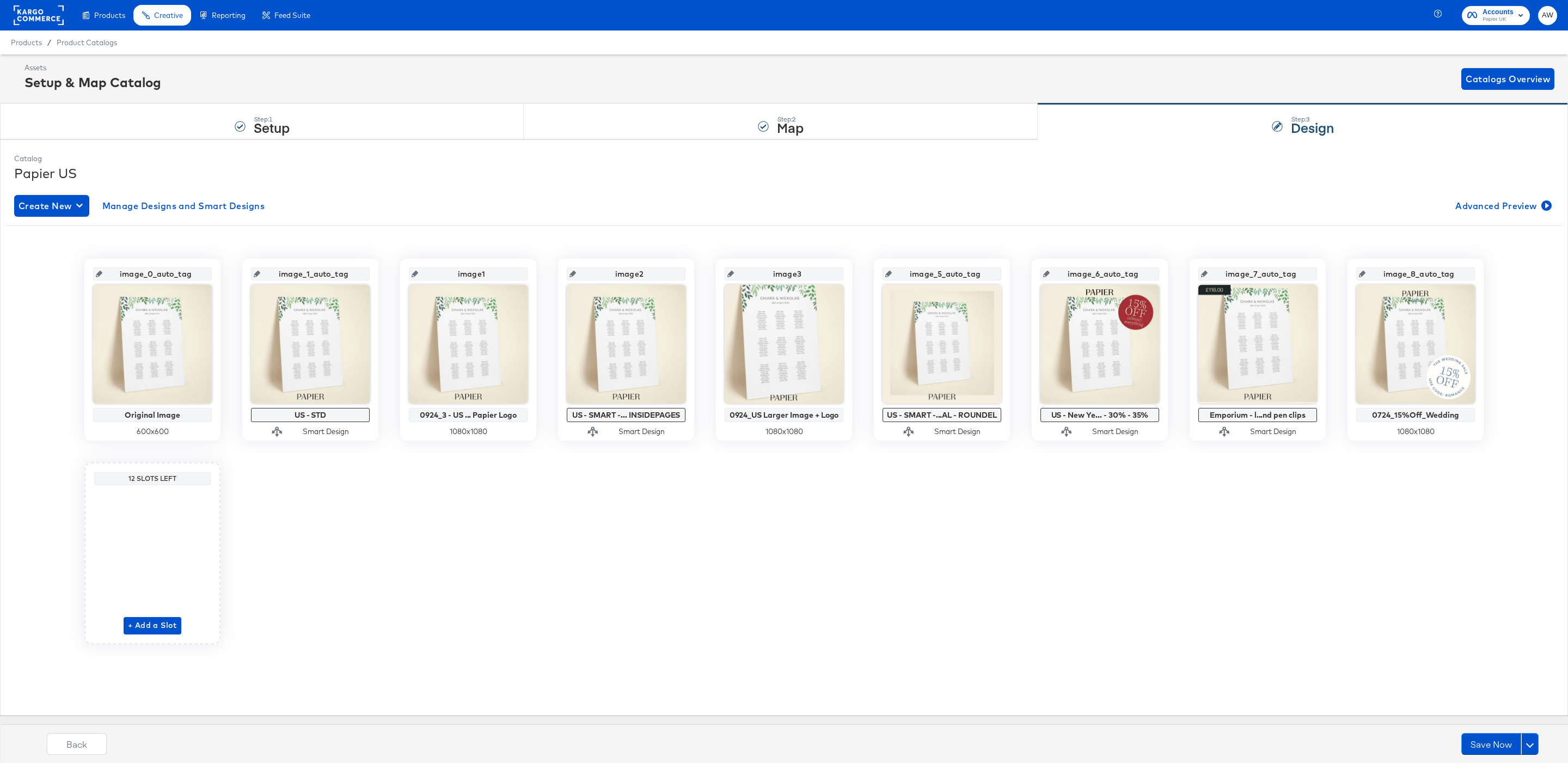
click at [661, 214] on div "Create New Manage Designs and Smart Designs Advanced Preview" at bounding box center [783, 206] width 1539 height 22
click at [40, 18] on rect at bounding box center [38, 15] width 50 height 19
click at [27, 19] on rect at bounding box center [38, 15] width 50 height 19
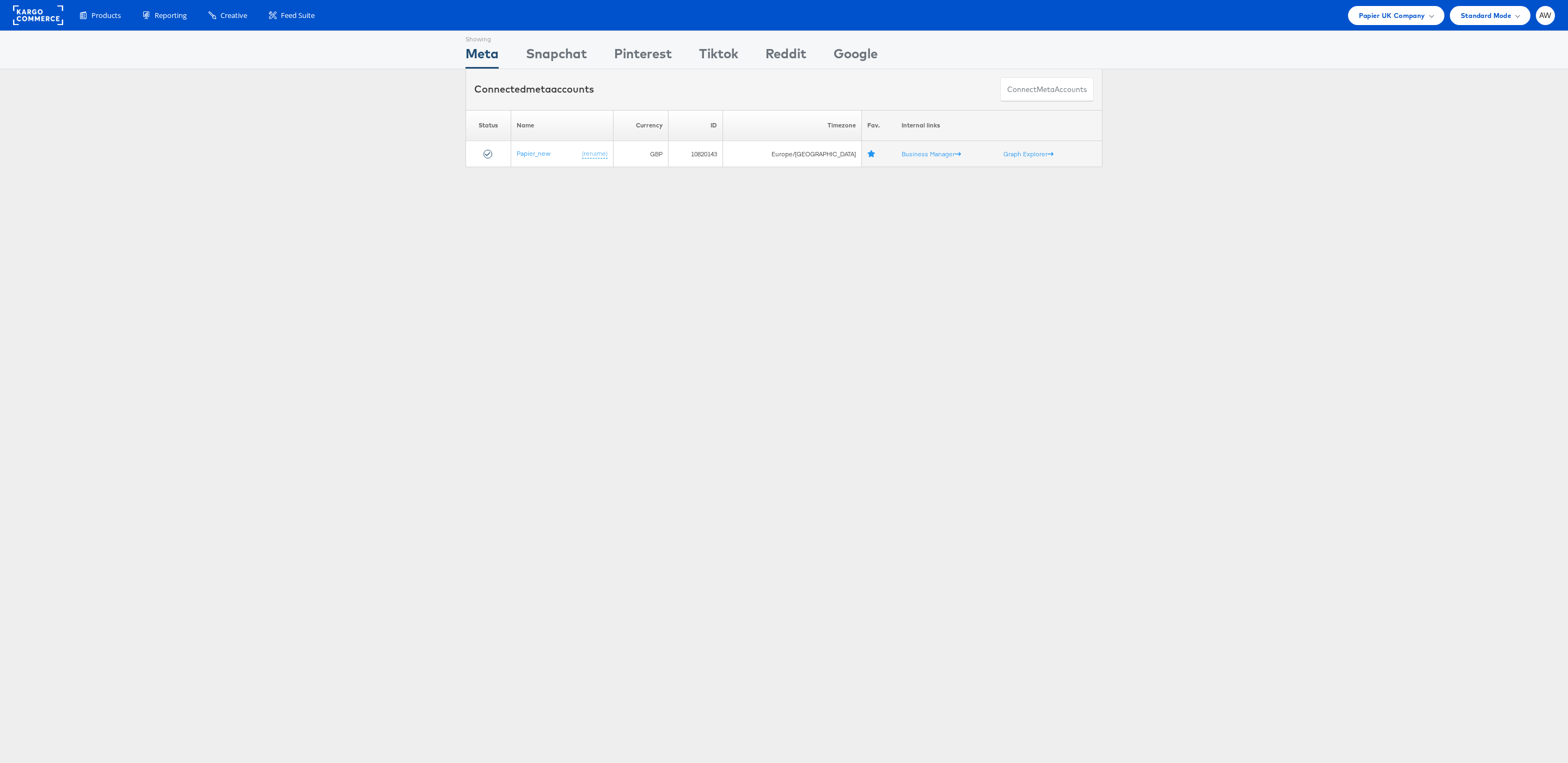
click at [723, 147] on td "10820143" at bounding box center [695, 154] width 54 height 26
click at [550, 156] on link "Papier_new" at bounding box center [533, 153] width 33 height 8
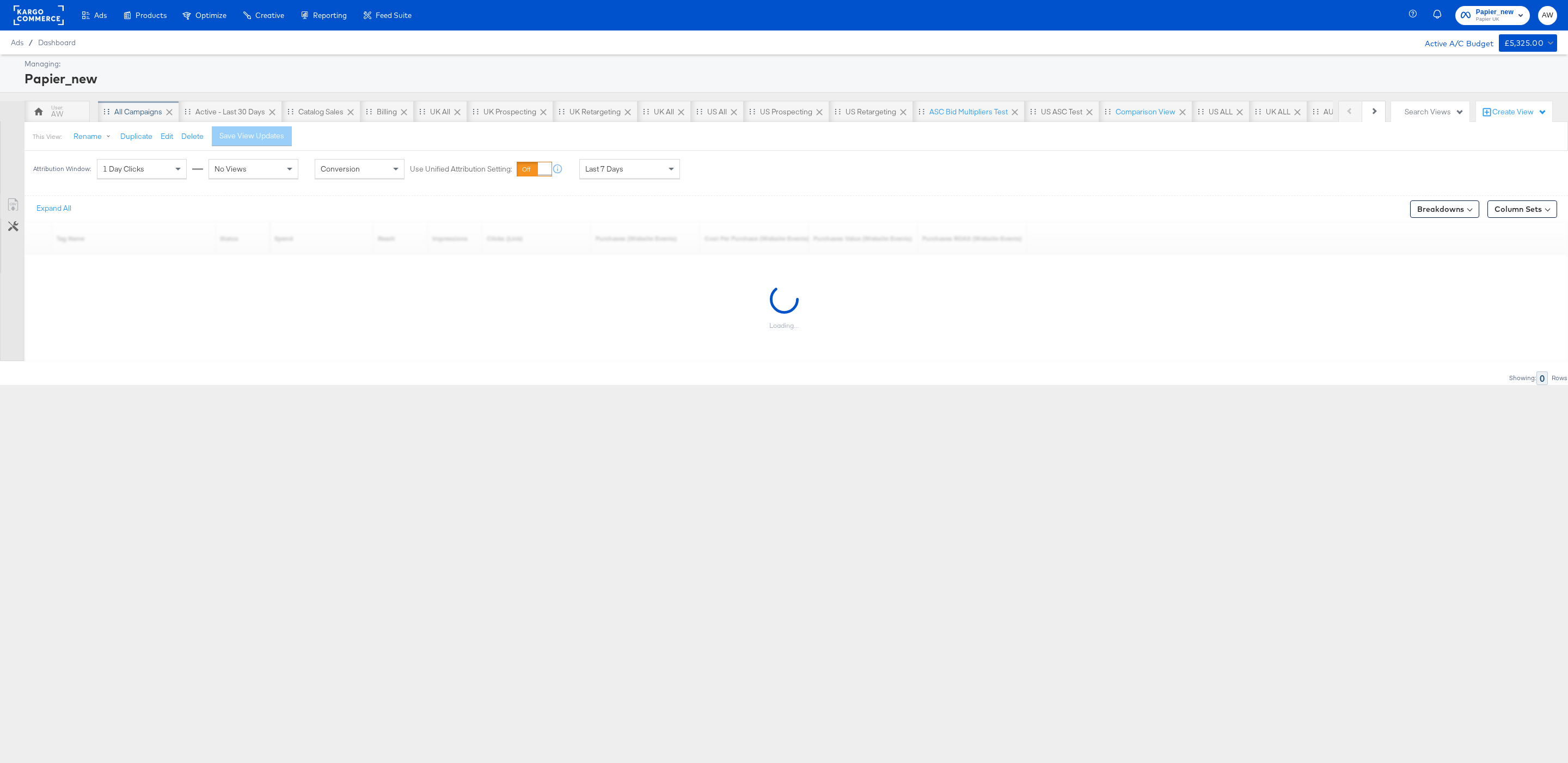
click at [152, 120] on div "All Campaigns" at bounding box center [138, 111] width 81 height 22
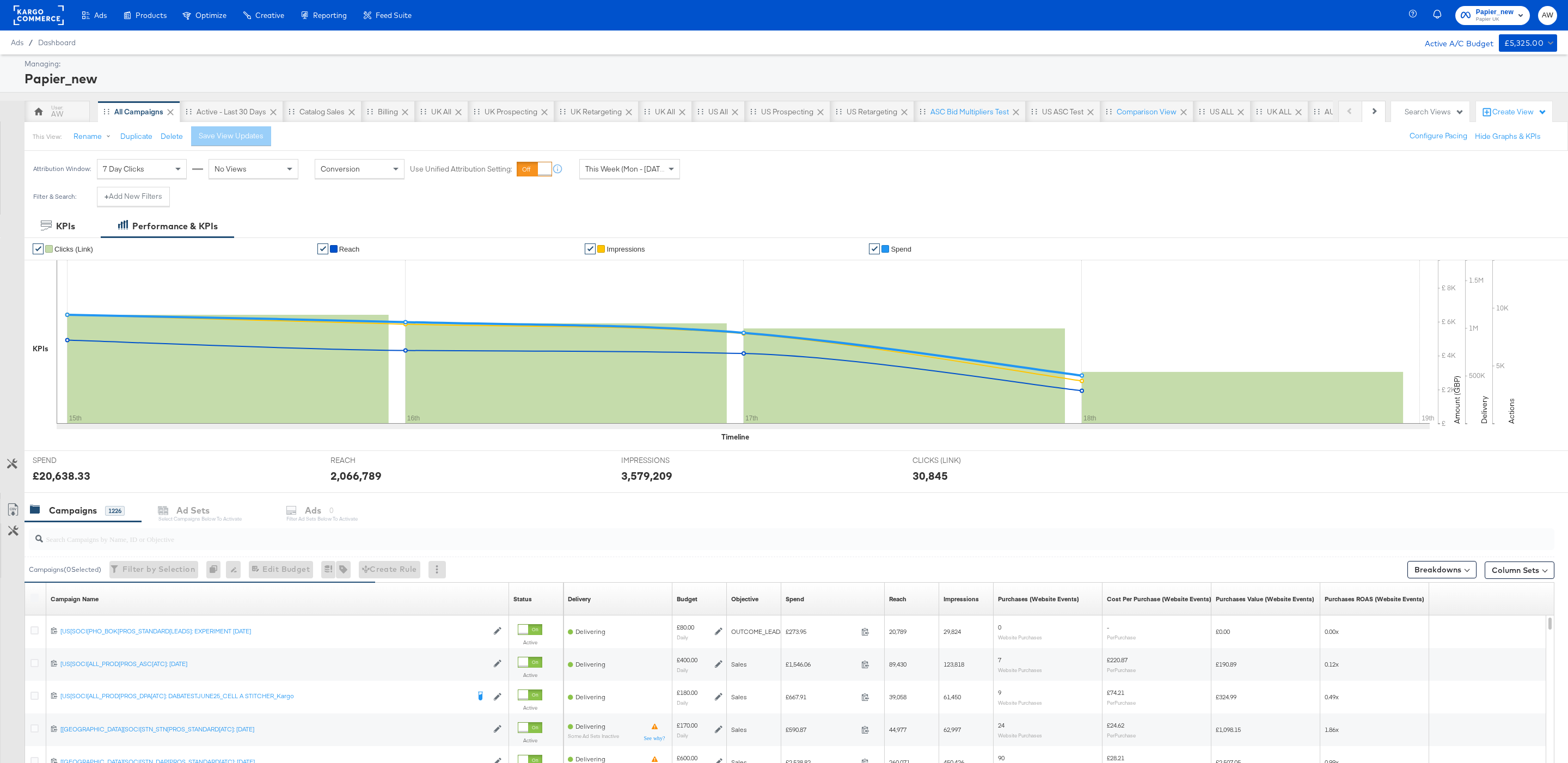
click at [301, 199] on div "Filter & Search: + Add New Filters" at bounding box center [784, 201] width 1568 height 28
click at [158, 203] on button "+ Add New Filters" at bounding box center [133, 197] width 73 height 19
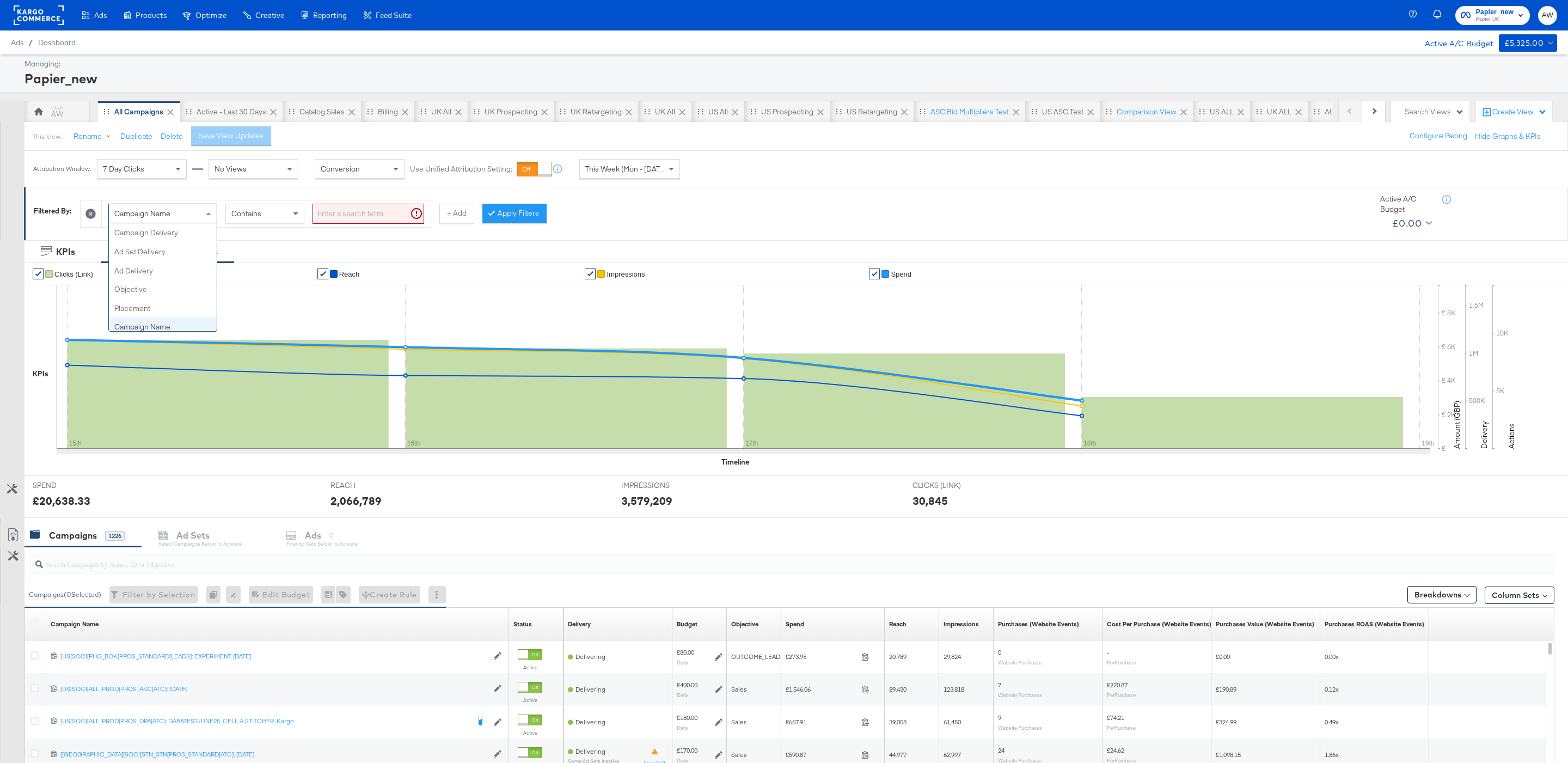
click at [203, 223] on div "Campaign Name Campaign Delivery Ad Set Delivery Ad Delivery Objective Placement…" at bounding box center [163, 214] width 109 height 19
click at [346, 219] on input "search" at bounding box center [368, 214] width 111 height 20
click at [489, 217] on button "Apply Filters" at bounding box center [497, 214] width 65 height 19
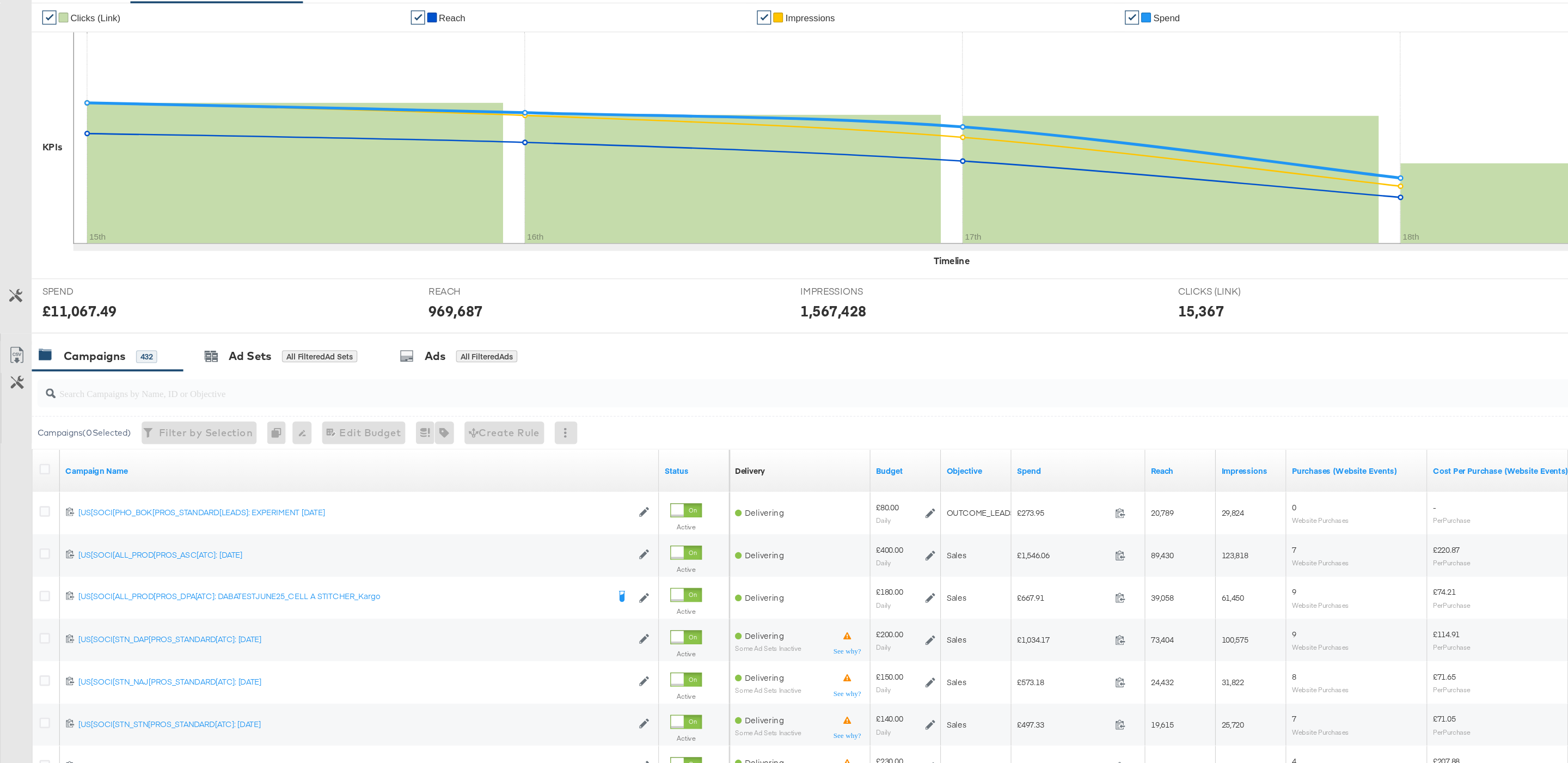
scroll to position [0, 0]
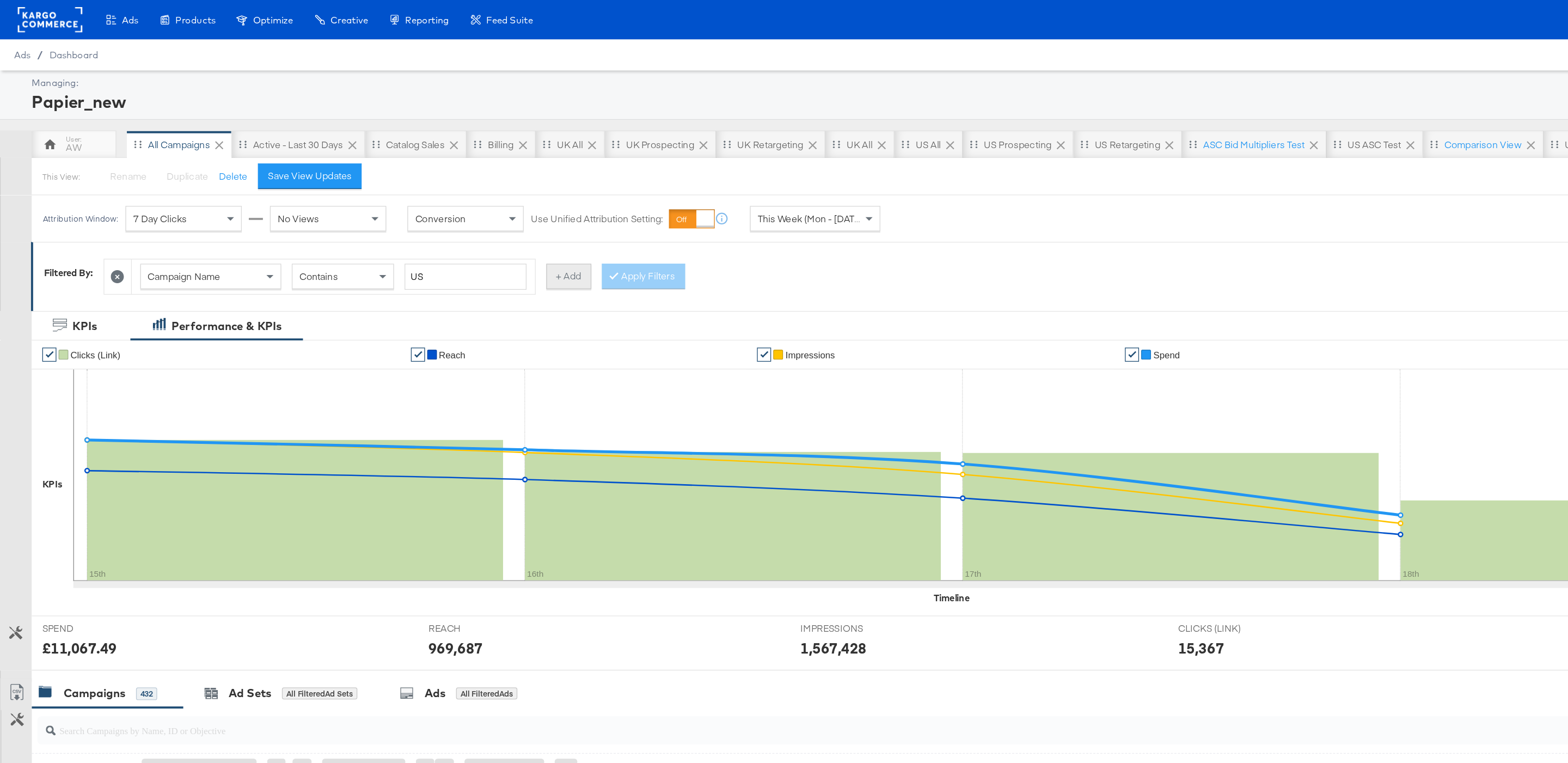
click at [450, 219] on button "+ Add" at bounding box center [439, 214] width 35 height 19
click at [492, 215] on span "Campaign Name" at bounding box center [484, 214] width 56 height 10
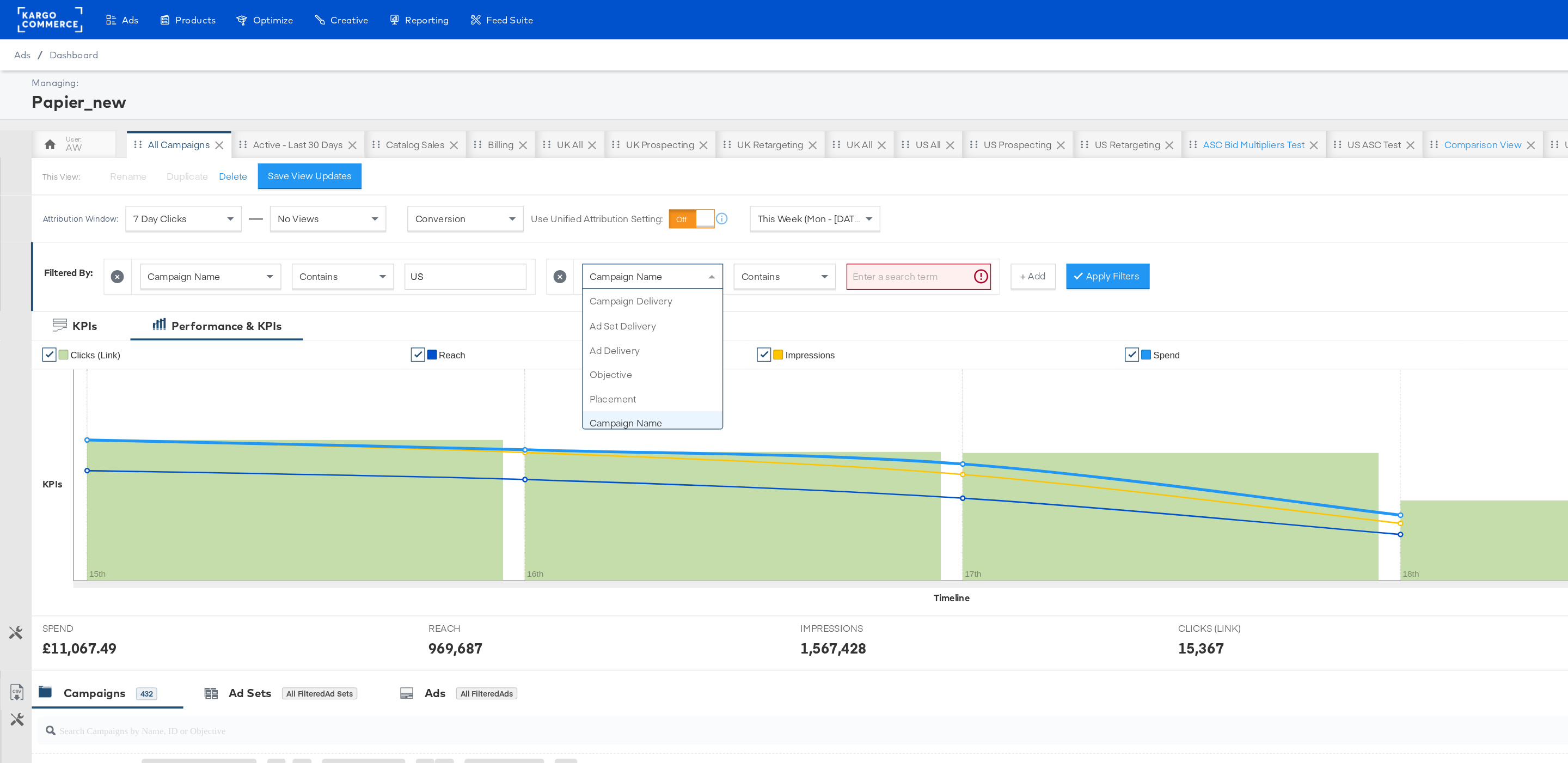
click at [492, 215] on span "Campaign Name" at bounding box center [484, 214] width 56 height 10
click at [392, 216] on input "US" at bounding box center [359, 214] width 94 height 20
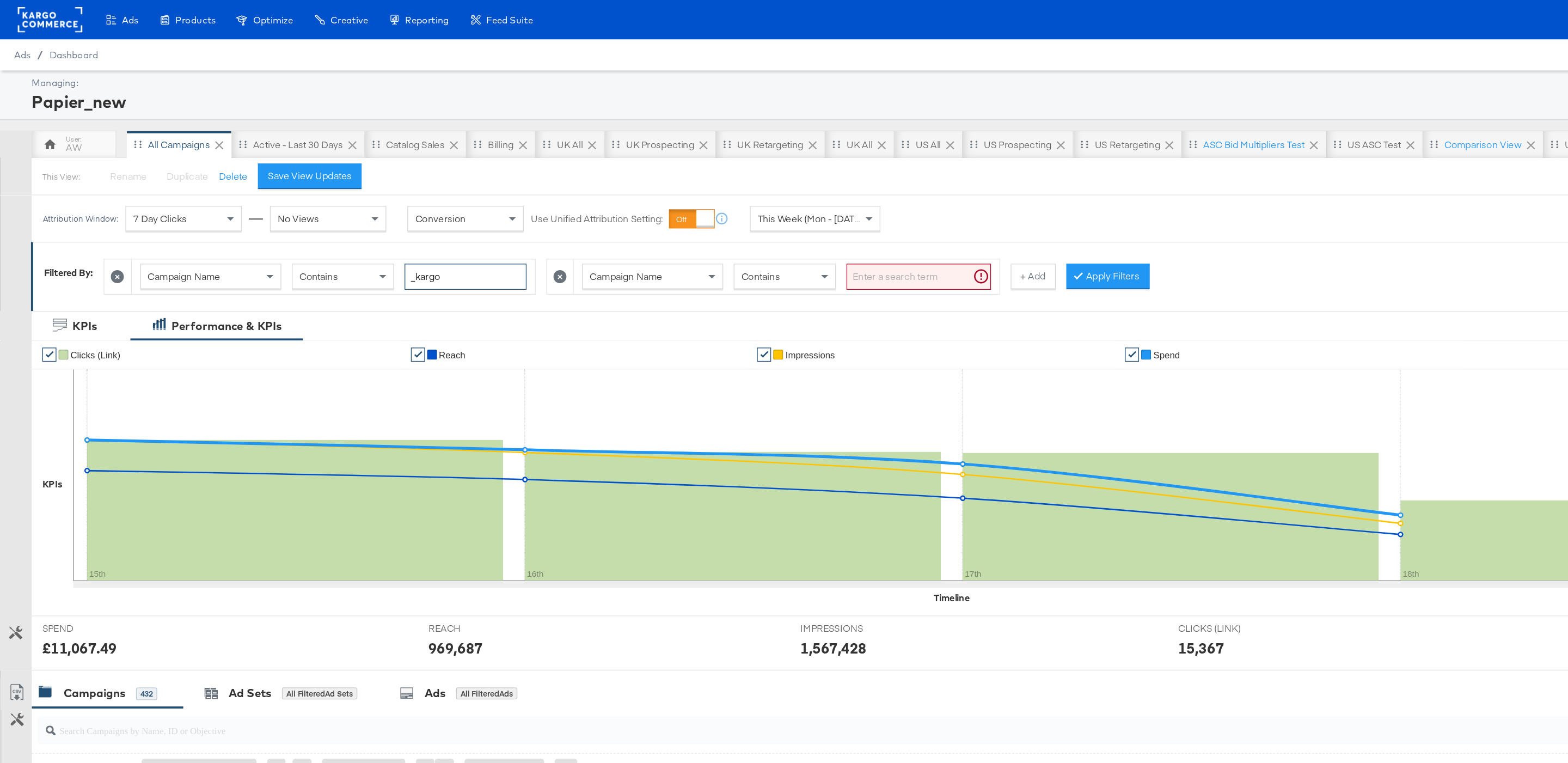
type input "_kargo"
click at [438, 214] on icon at bounding box center [432, 214] width 10 height 10
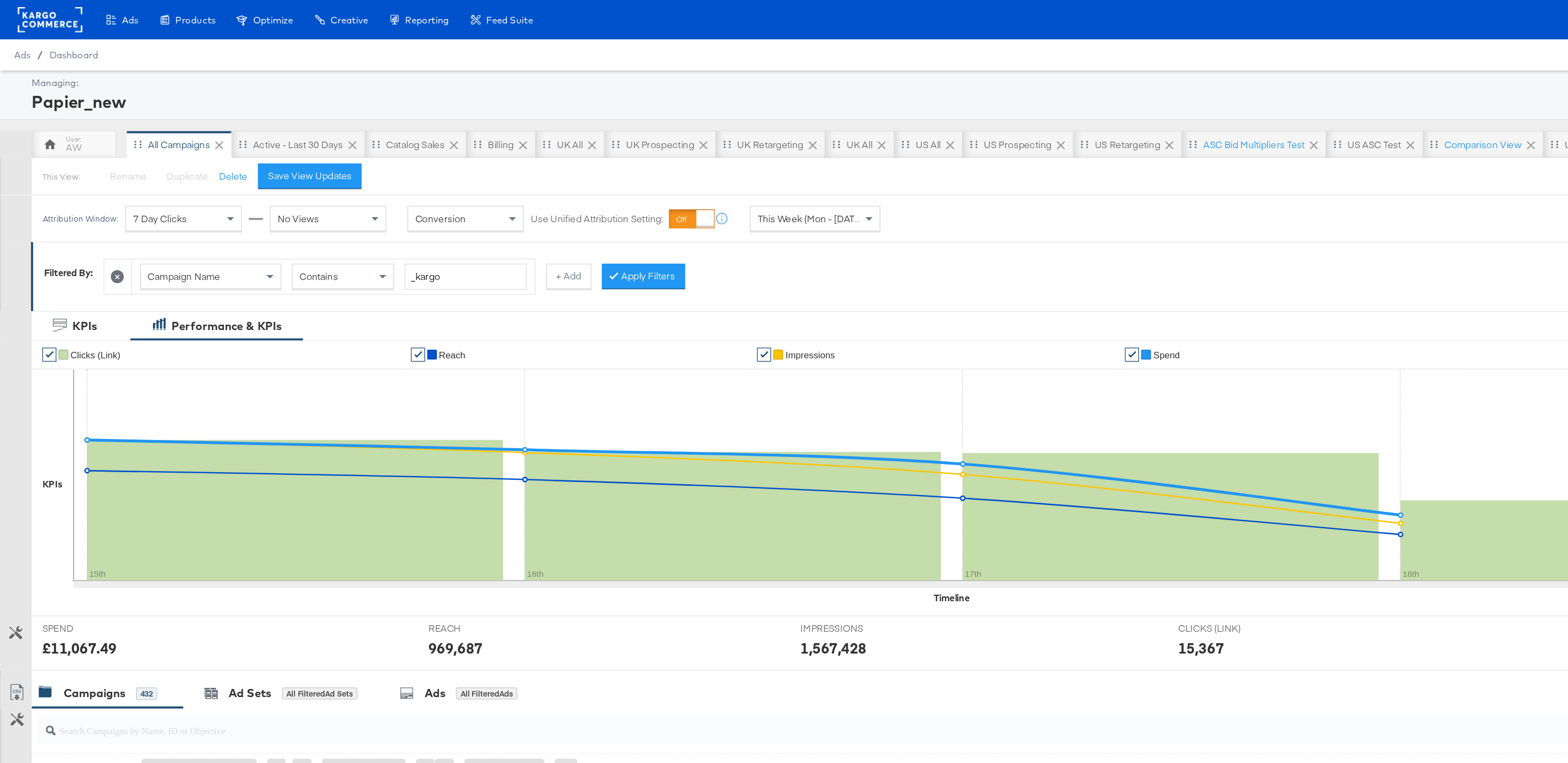
click at [504, 226] on div "Campaign Name Contains _kargo + Add Apply Filters" at bounding box center [719, 211] width 1280 height 33
click at [500, 219] on button "Apply Filters" at bounding box center [497, 214] width 65 height 19
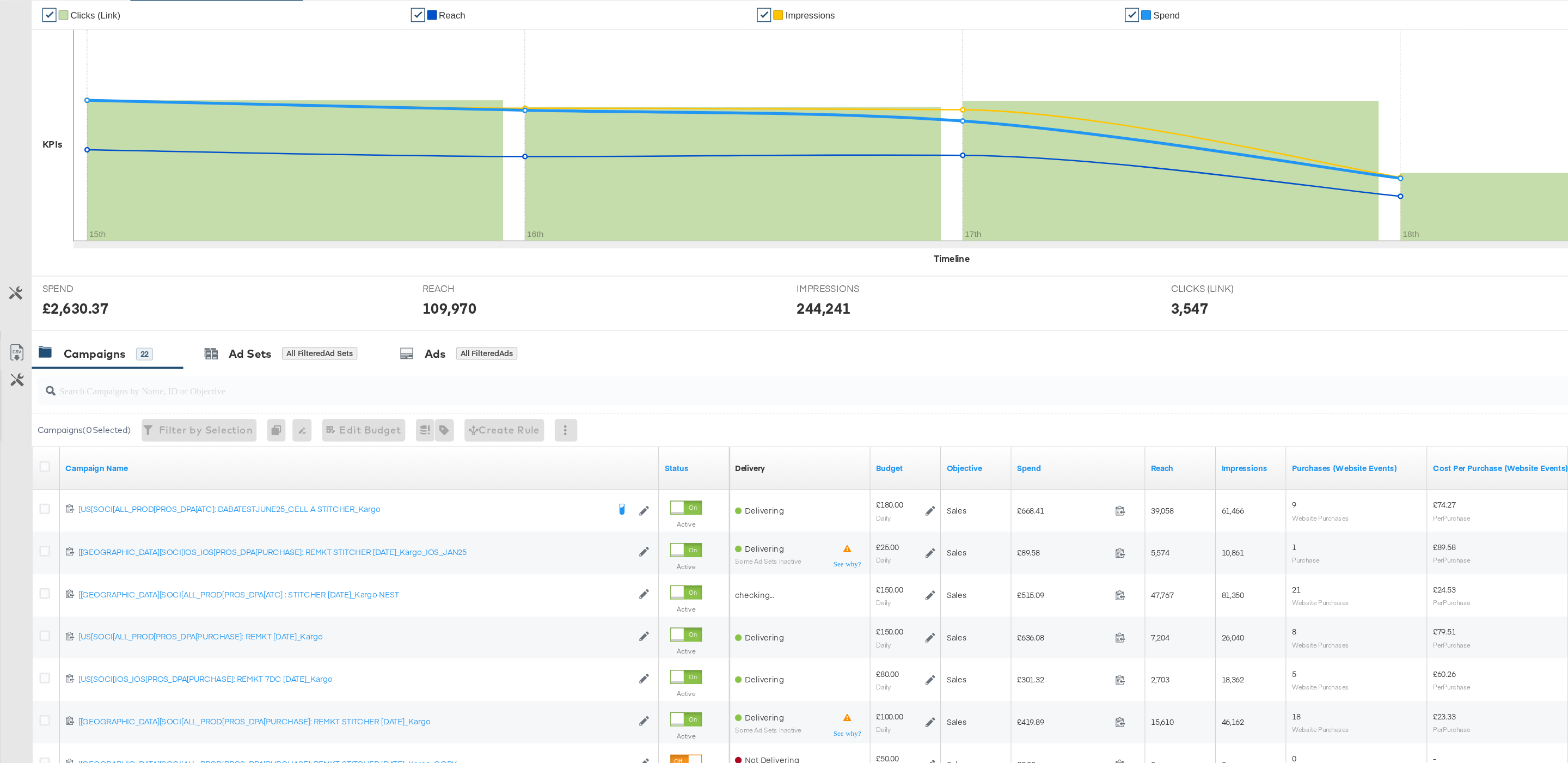
scroll to position [222, 0]
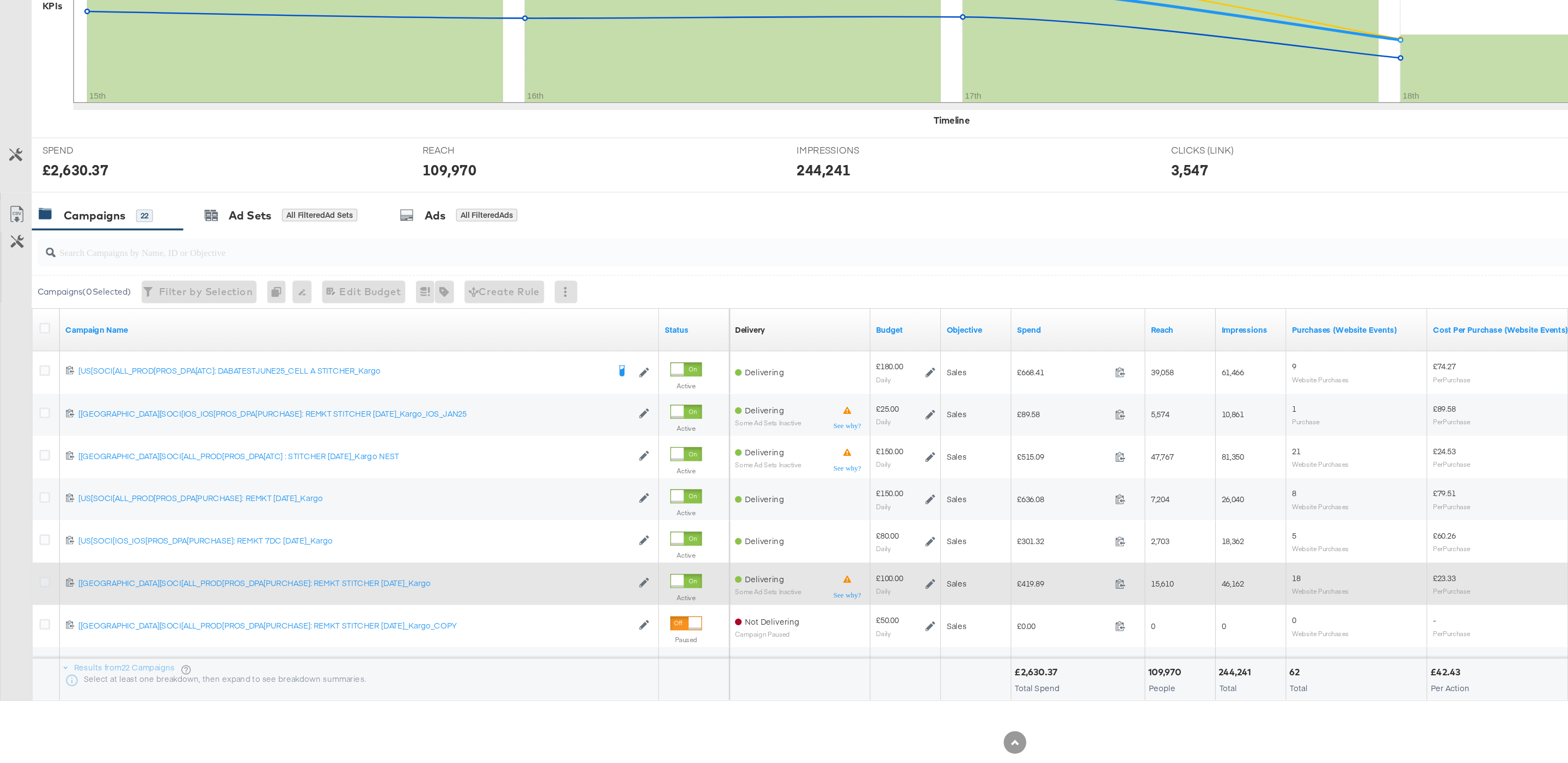
click at [36, 601] on icon at bounding box center [34, 600] width 8 height 8
click at [0, 0] on input "checkbox" at bounding box center [0, 0] width 0 height 0
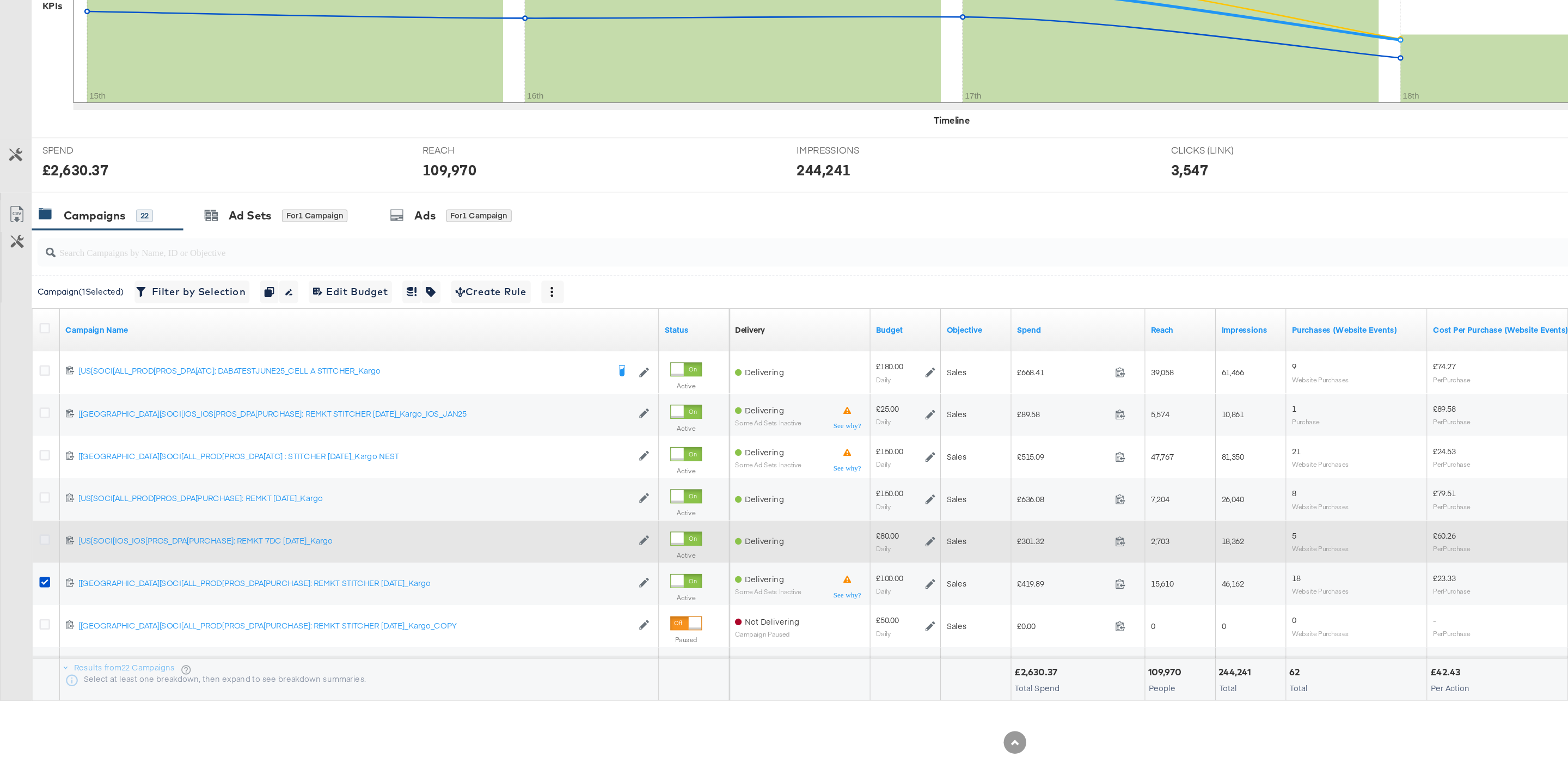
click at [33, 568] on icon at bounding box center [34, 567] width 8 height 8
click at [0, 0] on input "checkbox" at bounding box center [0, 0] width 0 height 0
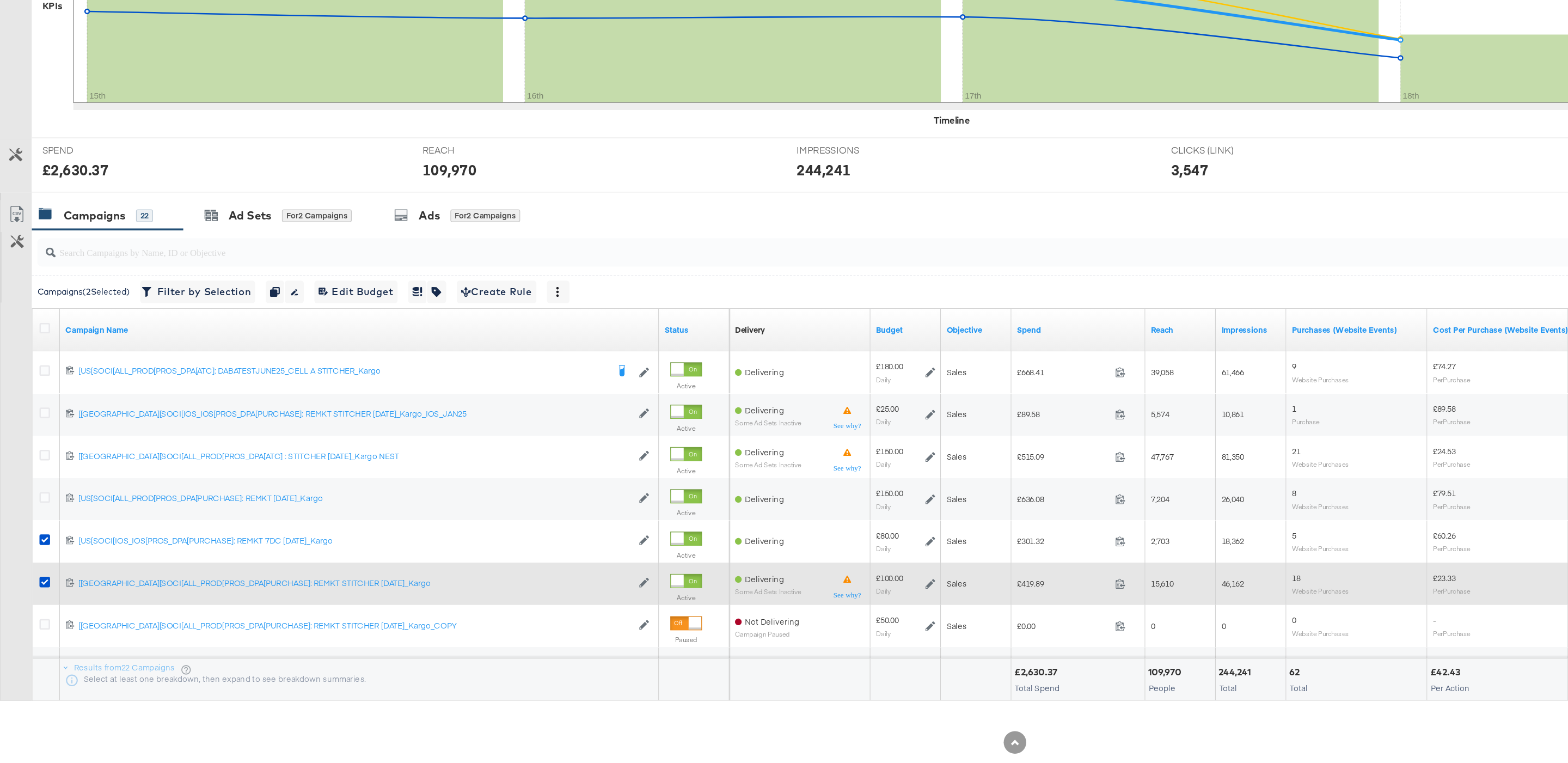
click at [35, 567] on icon at bounding box center [34, 567] width 8 height 8
click at [0, 0] on input "checkbox" at bounding box center [0, 0] width 0 height 0
click at [34, 599] on icon at bounding box center [34, 600] width 8 height 8
click at [0, 0] on input "checkbox" at bounding box center [0, 0] width 0 height 0
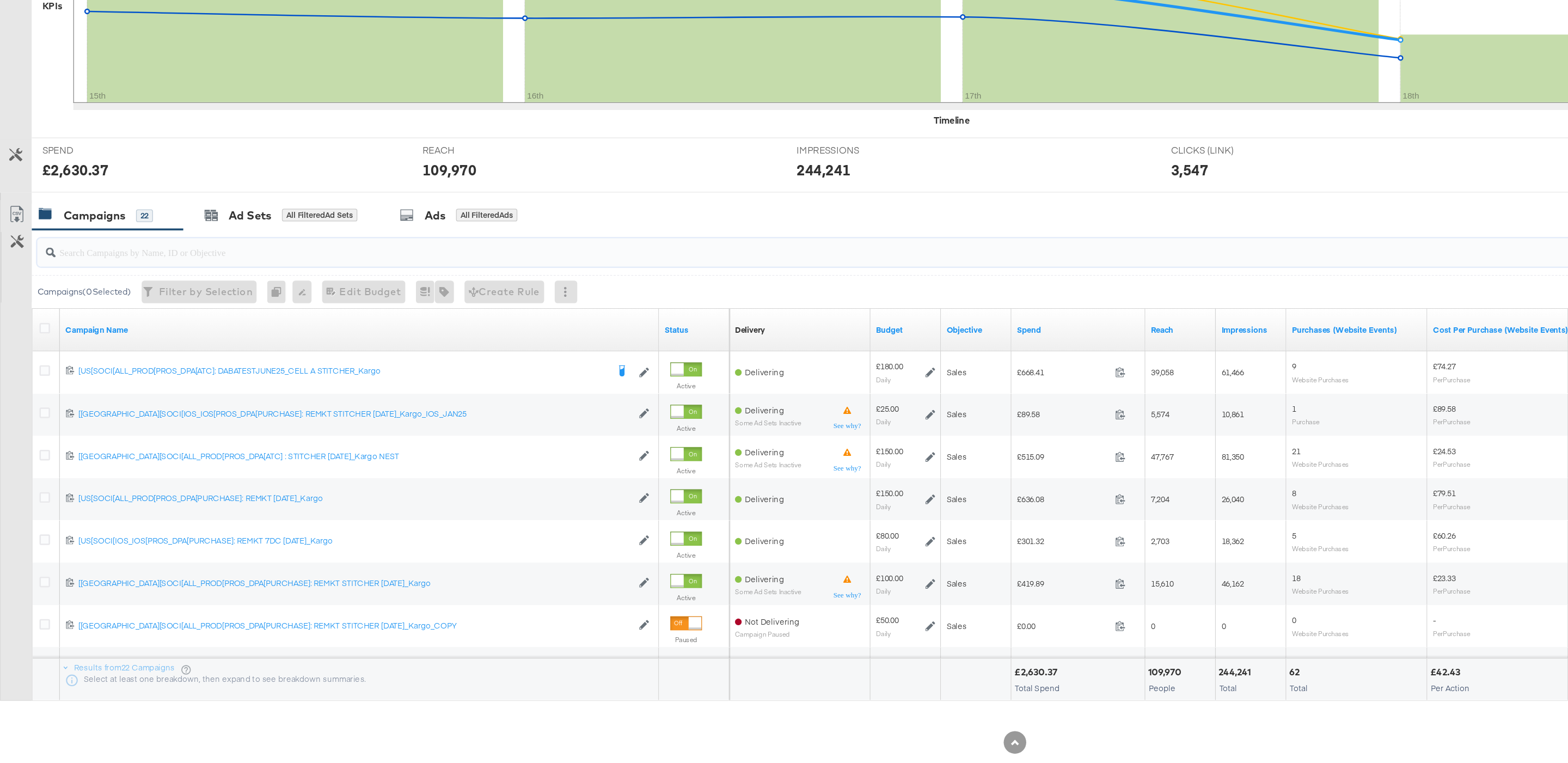
click at [195, 343] on input "search" at bounding box center [727, 340] width 1367 height 21
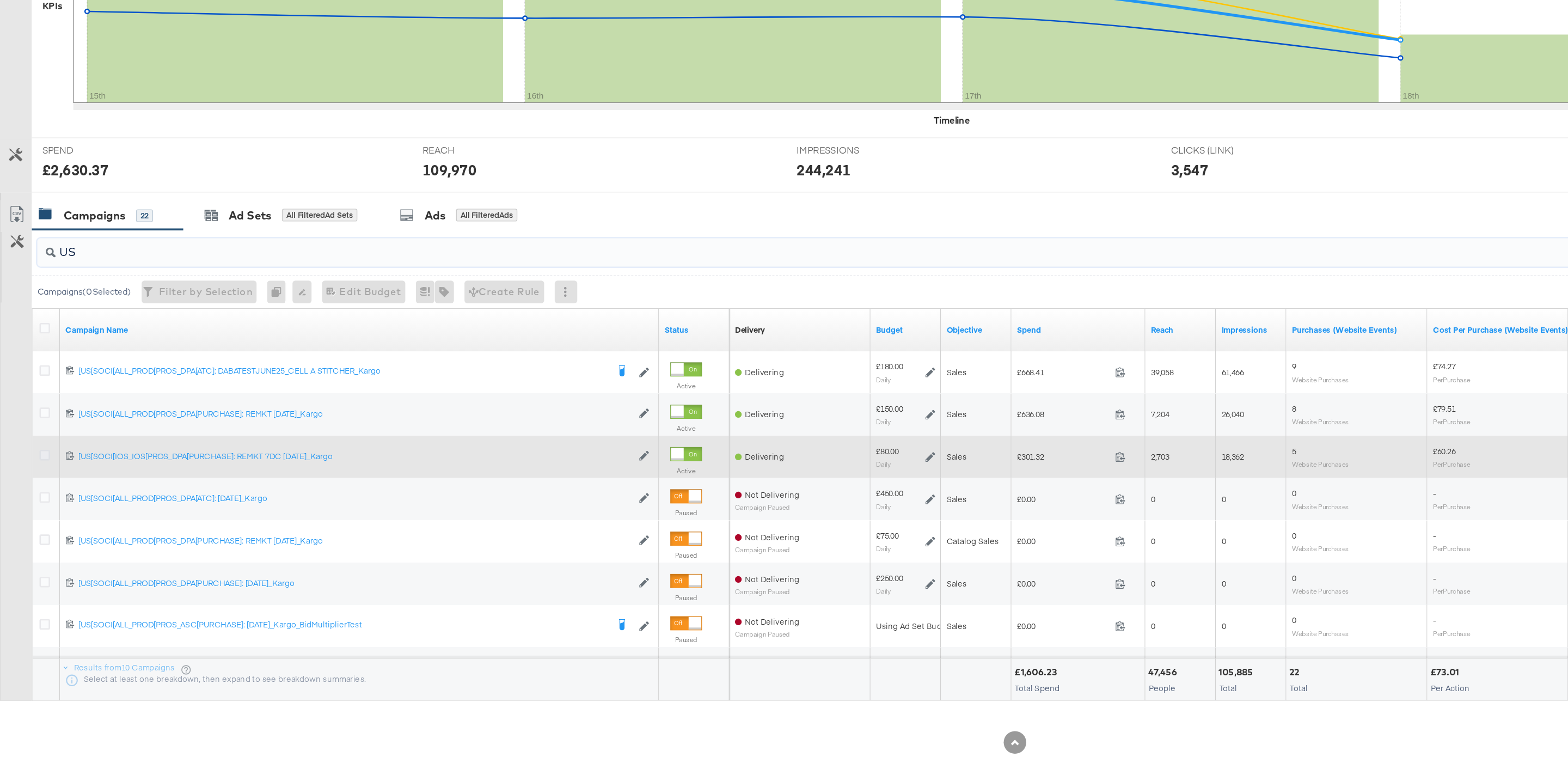
type input "US"
click at [37, 503] on icon at bounding box center [34, 502] width 8 height 8
click at [0, 0] on input "checkbox" at bounding box center [0, 0] width 0 height 0
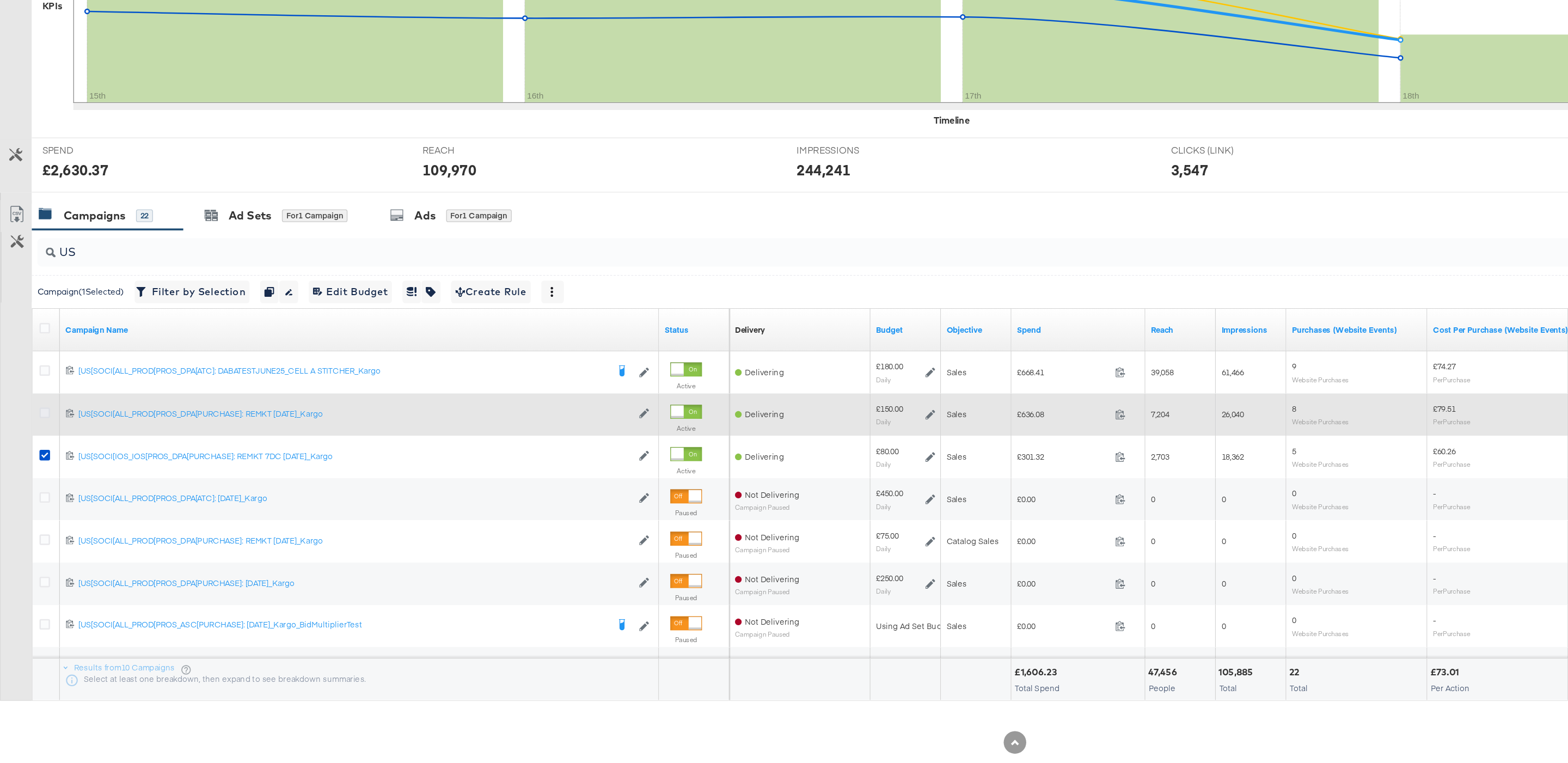
click at [35, 468] on icon at bounding box center [34, 469] width 8 height 8
click at [0, 0] on input "checkbox" at bounding box center [0, 0] width 0 height 0
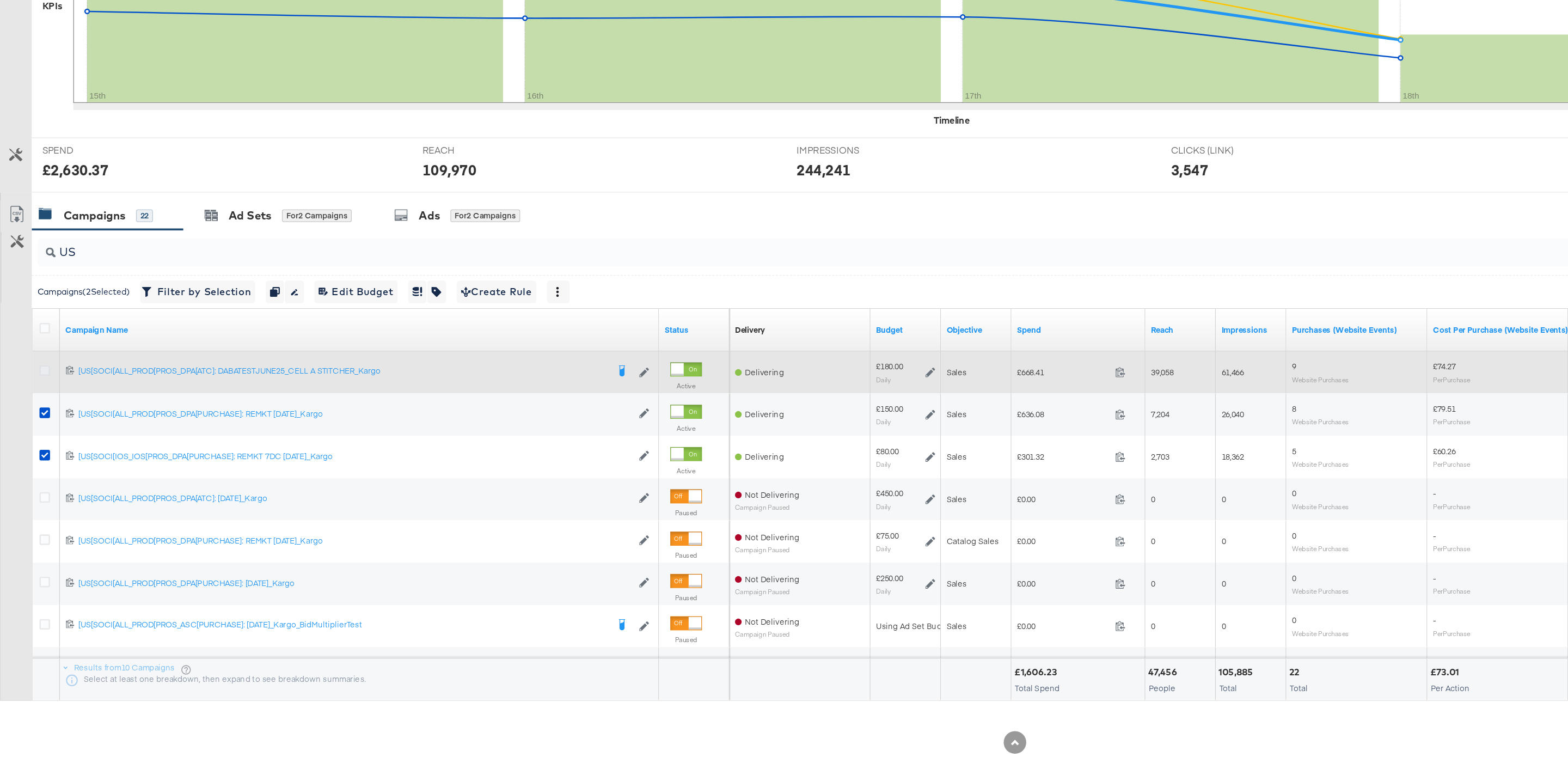
click at [33, 435] on icon at bounding box center [34, 436] width 8 height 8
click at [0, 0] on input "checkbox" at bounding box center [0, 0] width 0 height 0
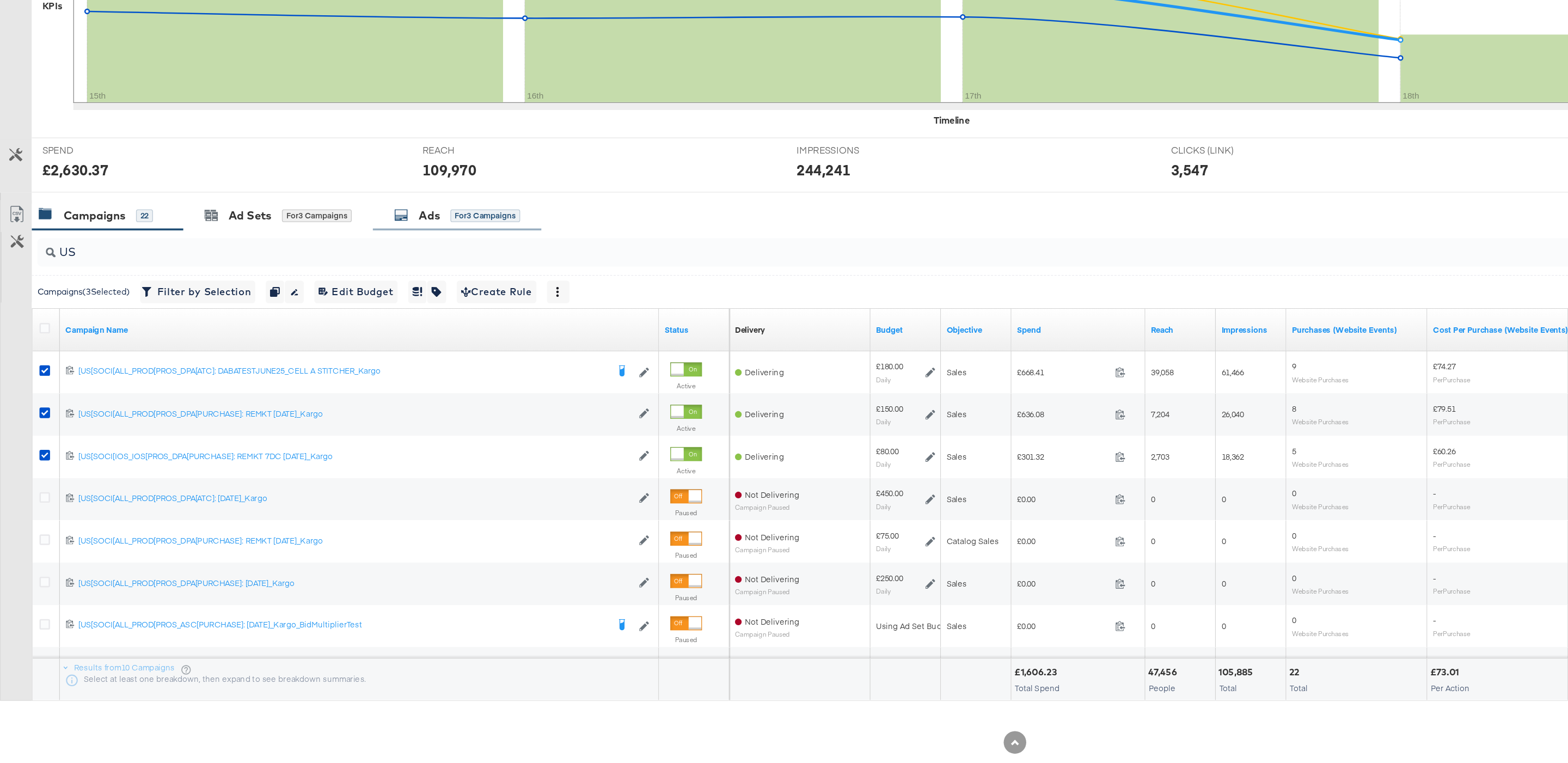
click at [328, 307] on div "Ads for 3 Campaigns" at bounding box center [353, 317] width 130 height 23
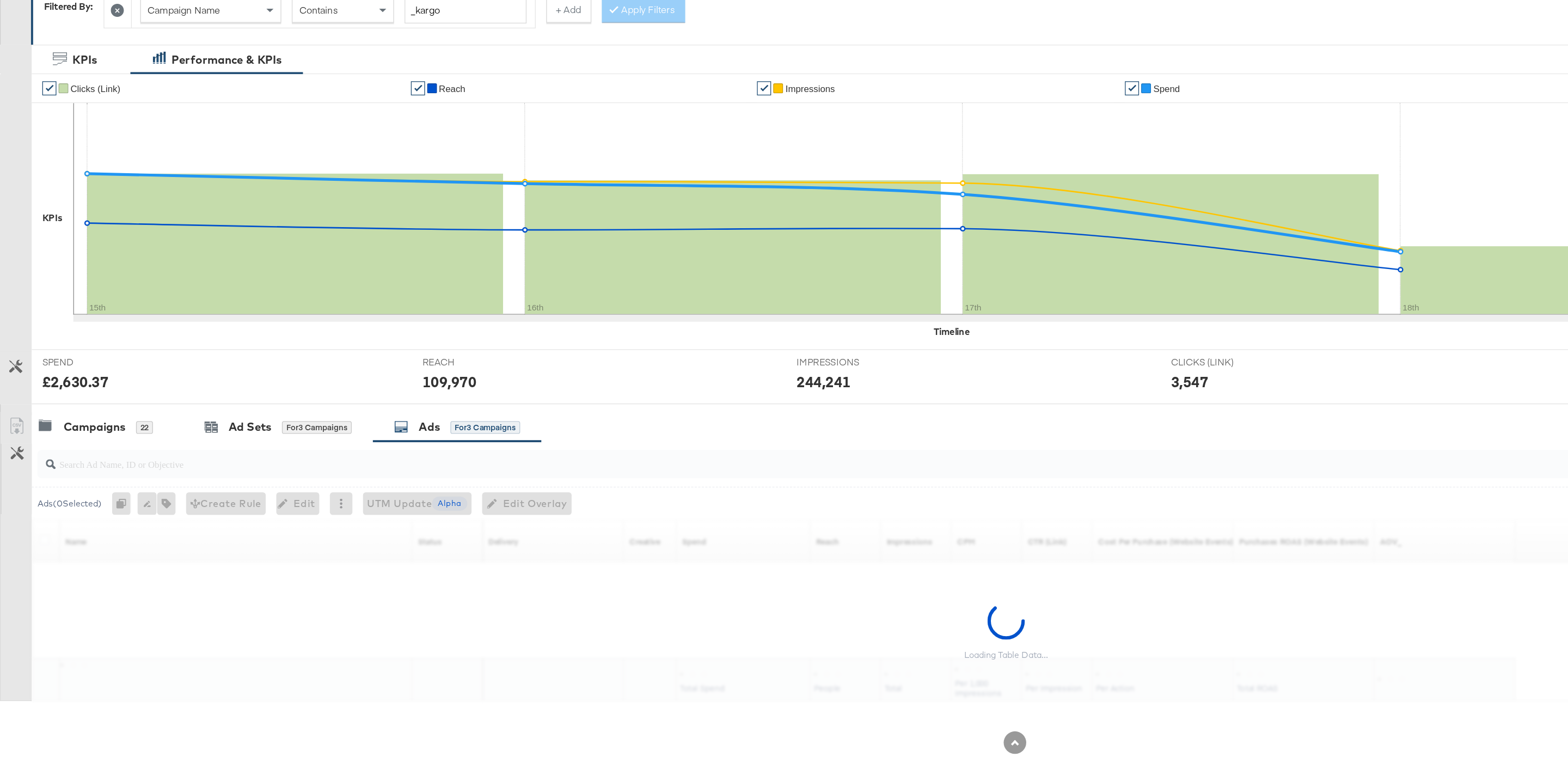
scroll to position [59, 0]
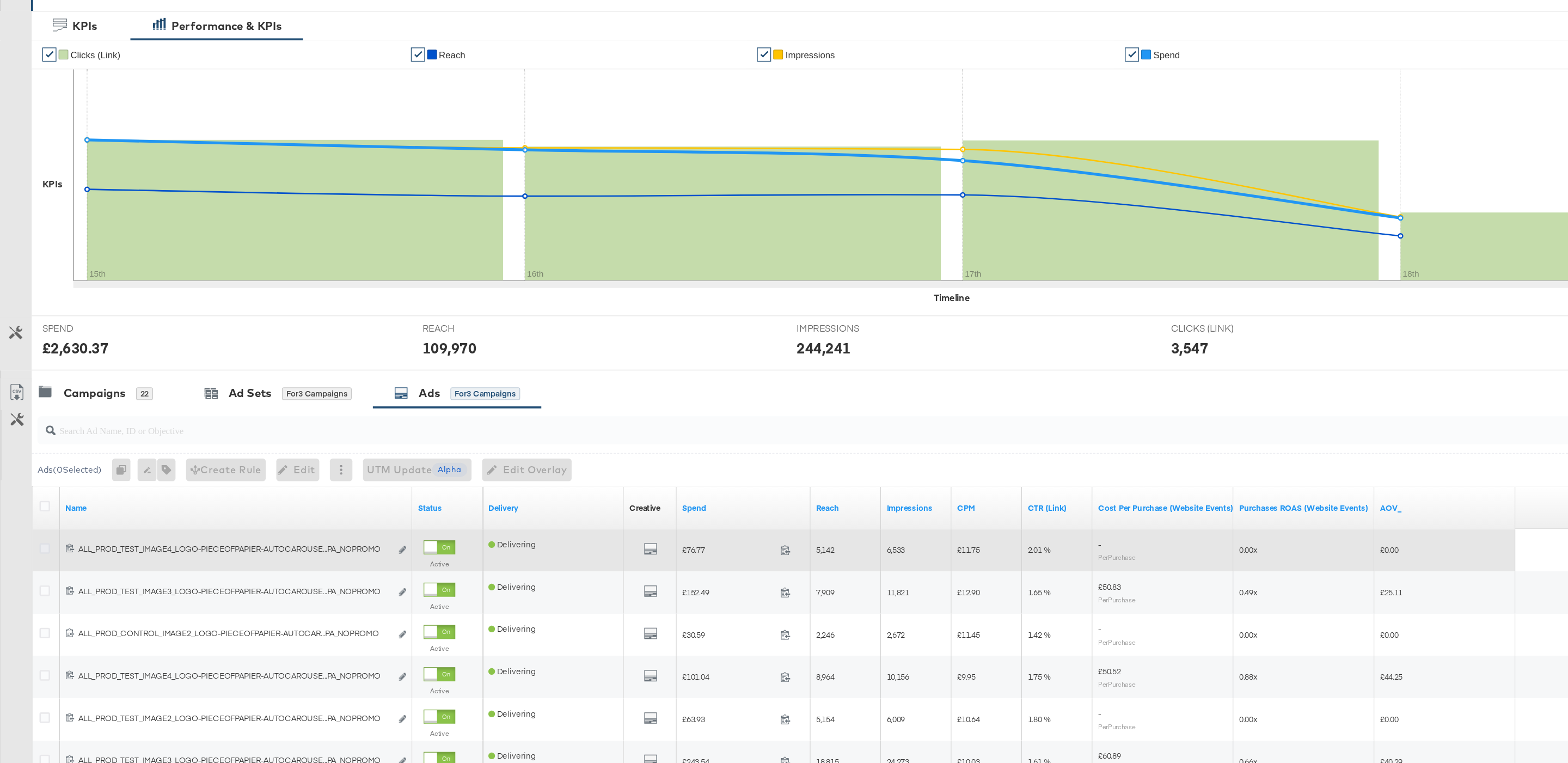
click at [35, 601] on icon at bounding box center [34, 596] width 8 height 8
click at [0, 0] on input "checkbox" at bounding box center [0, 0] width 0 height 0
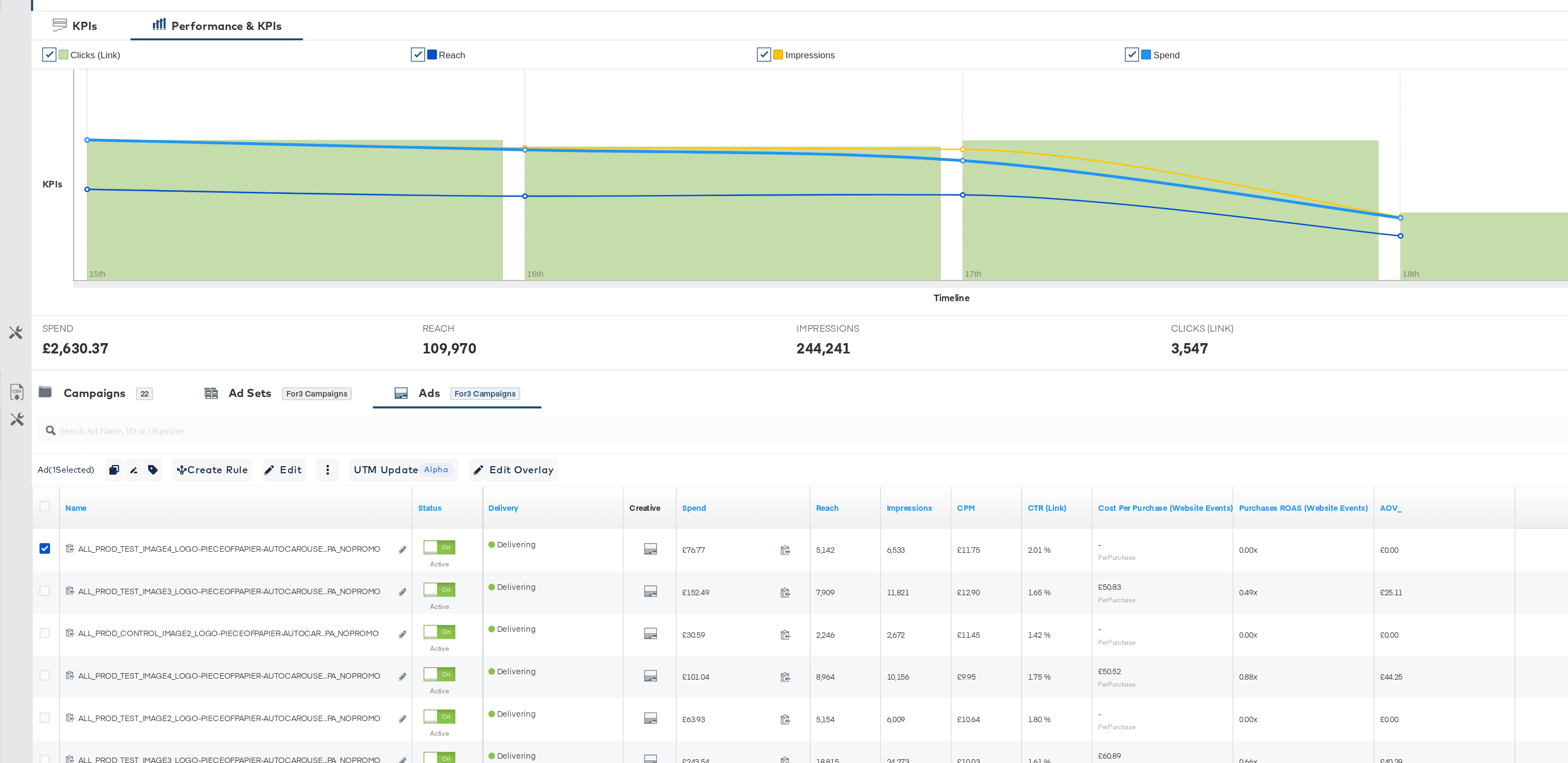
scroll to position [222, 0]
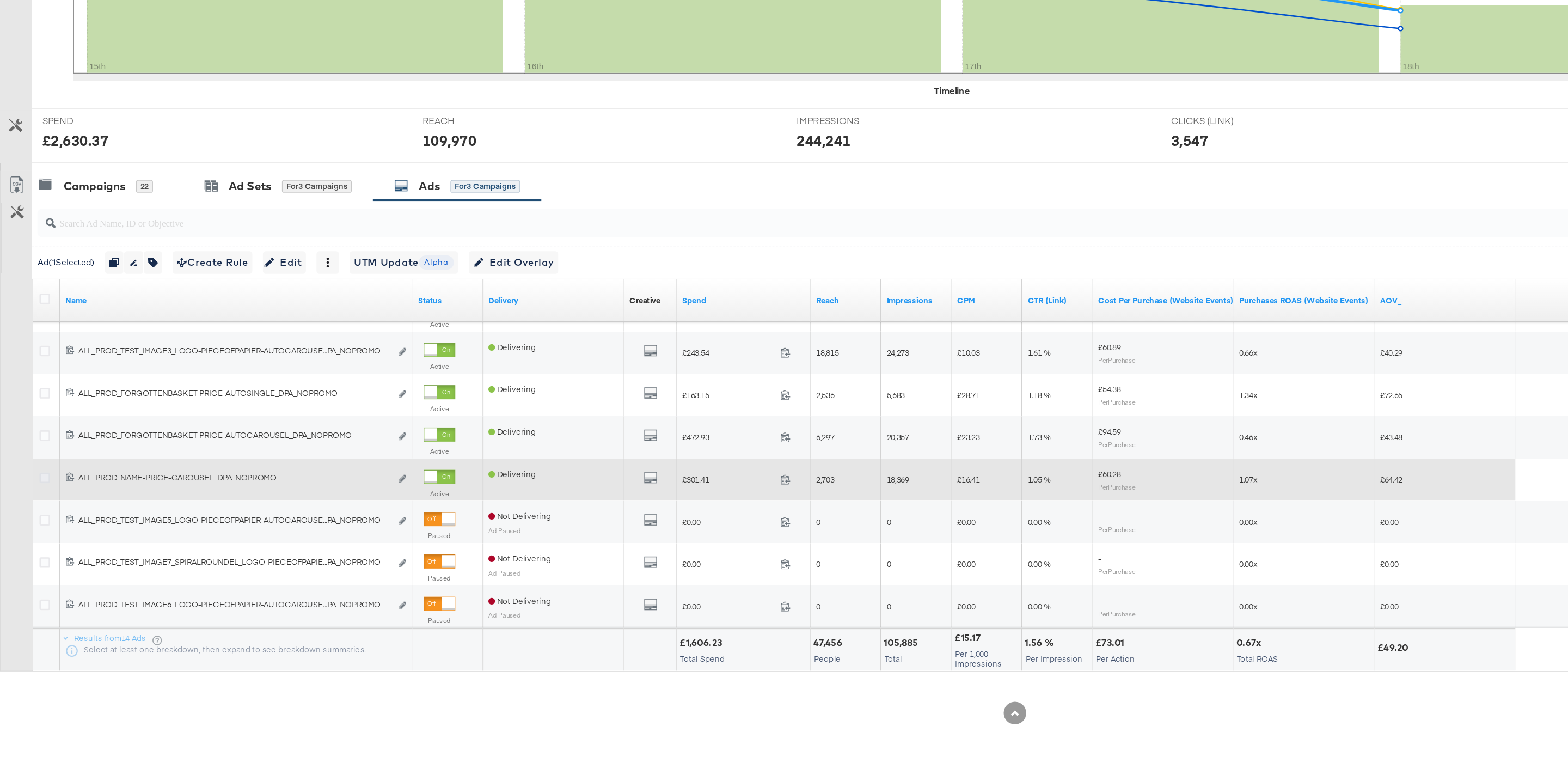
click at [35, 540] on icon at bounding box center [34, 542] width 8 height 8
click at [0, 0] on input "checkbox" at bounding box center [0, 0] width 0 height 0
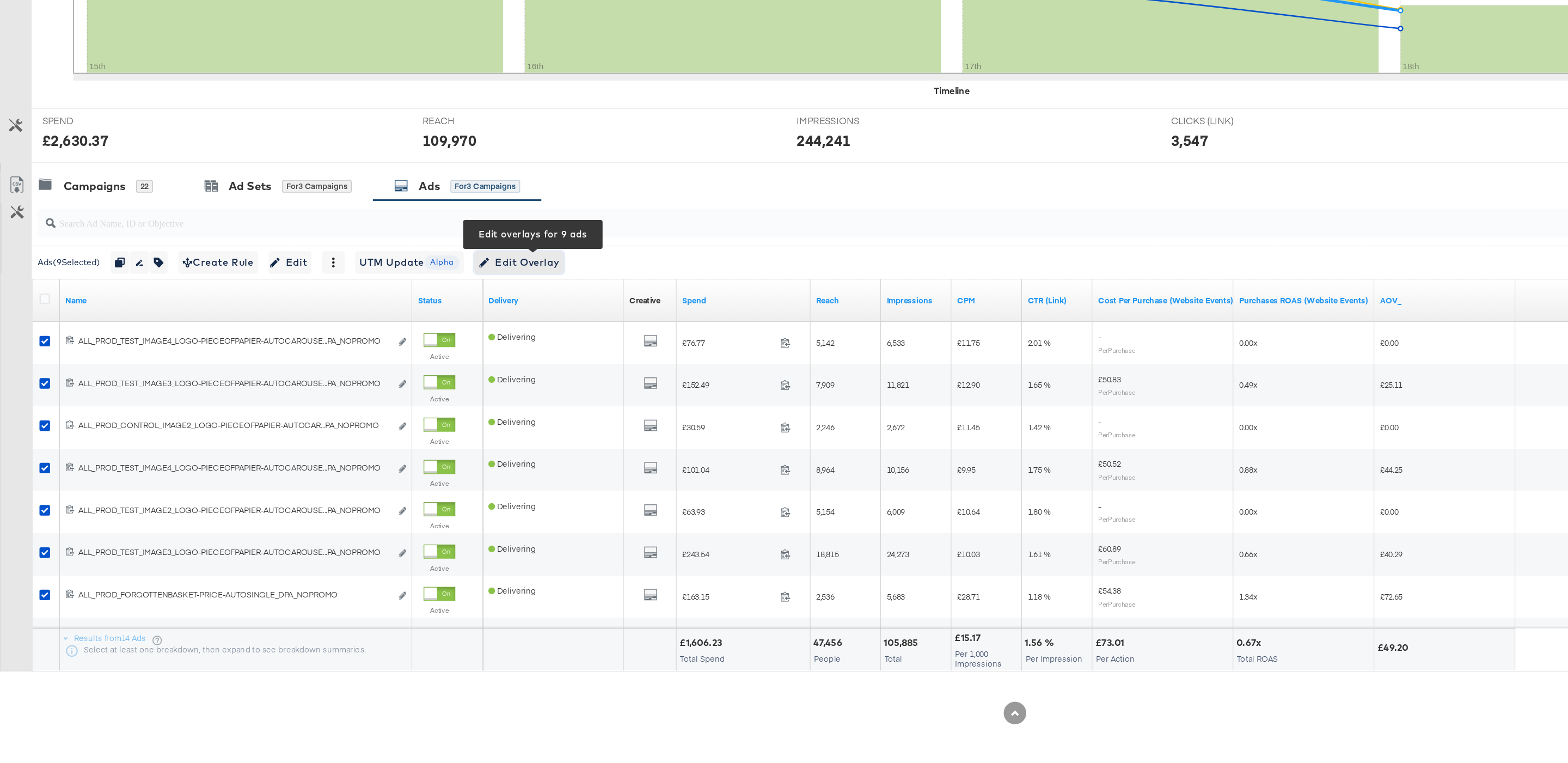
click at [425, 375] on span "Edit Overlay Edit overlays for 9 ads" at bounding box center [401, 376] width 63 height 13
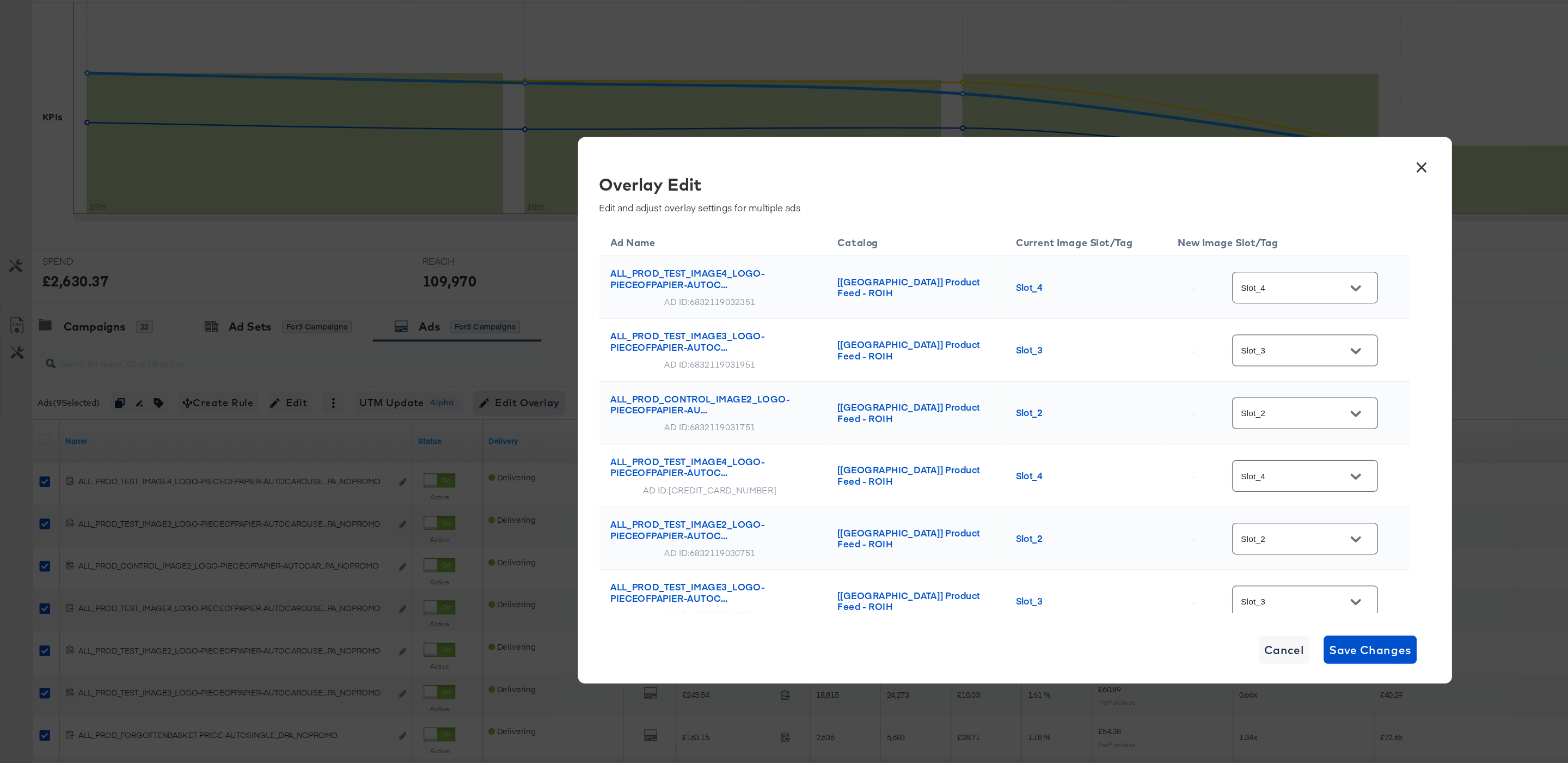
scroll to position [1, 0]
click at [749, 214] on div "Overlay Edit" at bounding box center [771, 207] width 618 height 18
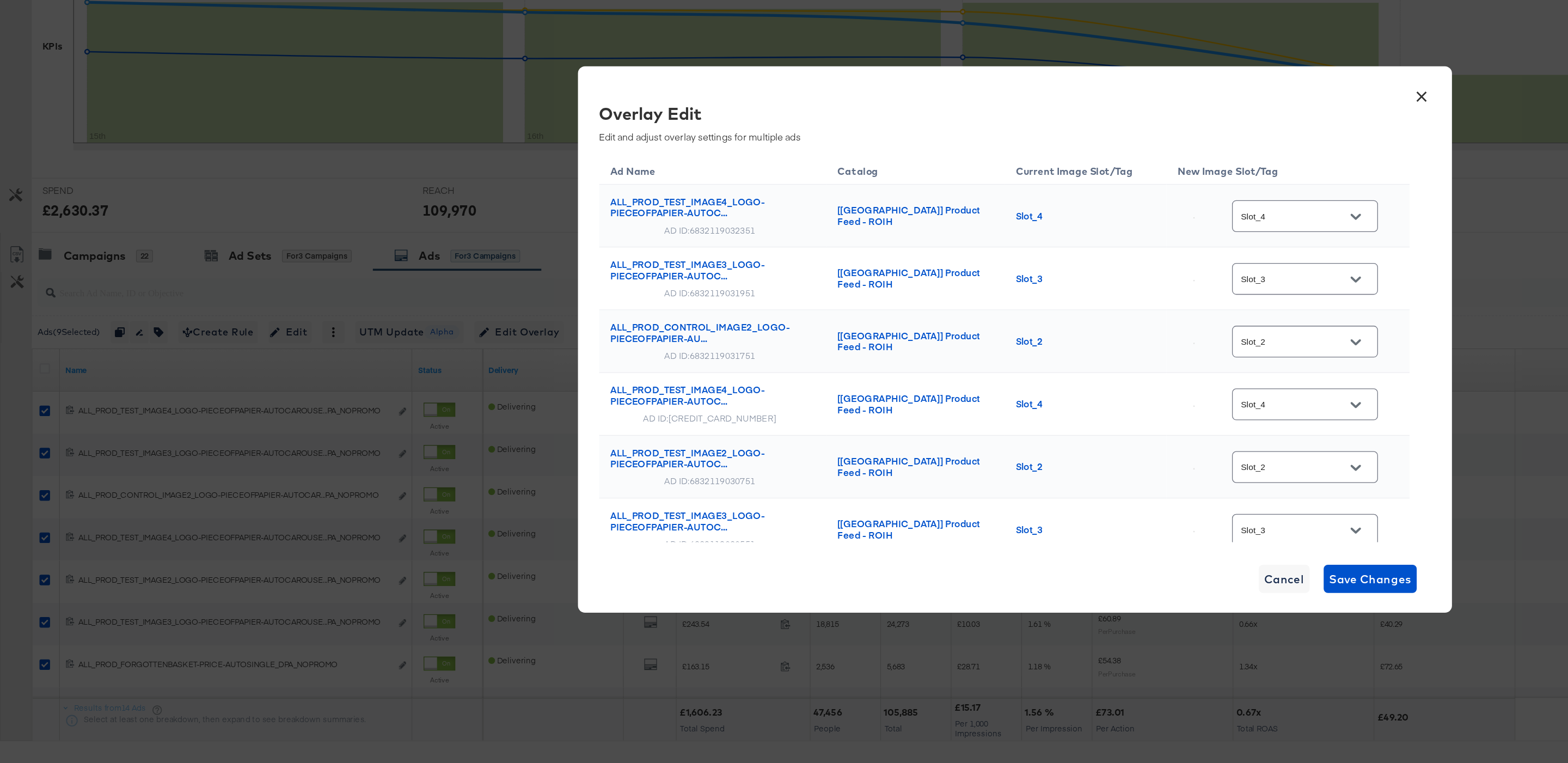
click at [1059, 286] on div at bounding box center [1047, 286] width 23 height 16
click at [1051, 285] on icon "Open" at bounding box center [1047, 286] width 8 height 4
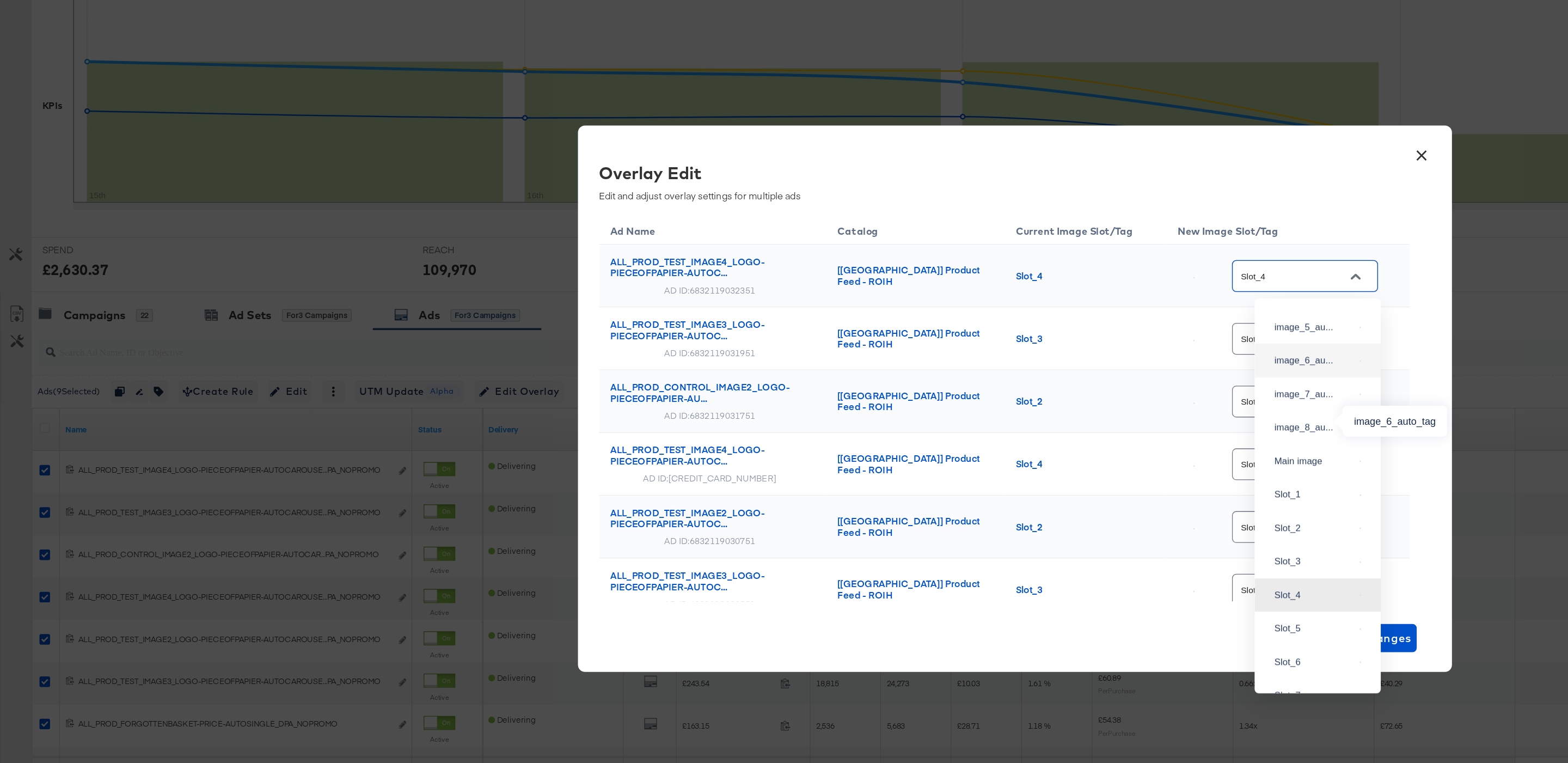
scroll to position [121, 0]
click at [1009, 309] on div "image_4_au..." at bounding box center [1015, 303] width 61 height 11
type input "image_4_auto_tag"
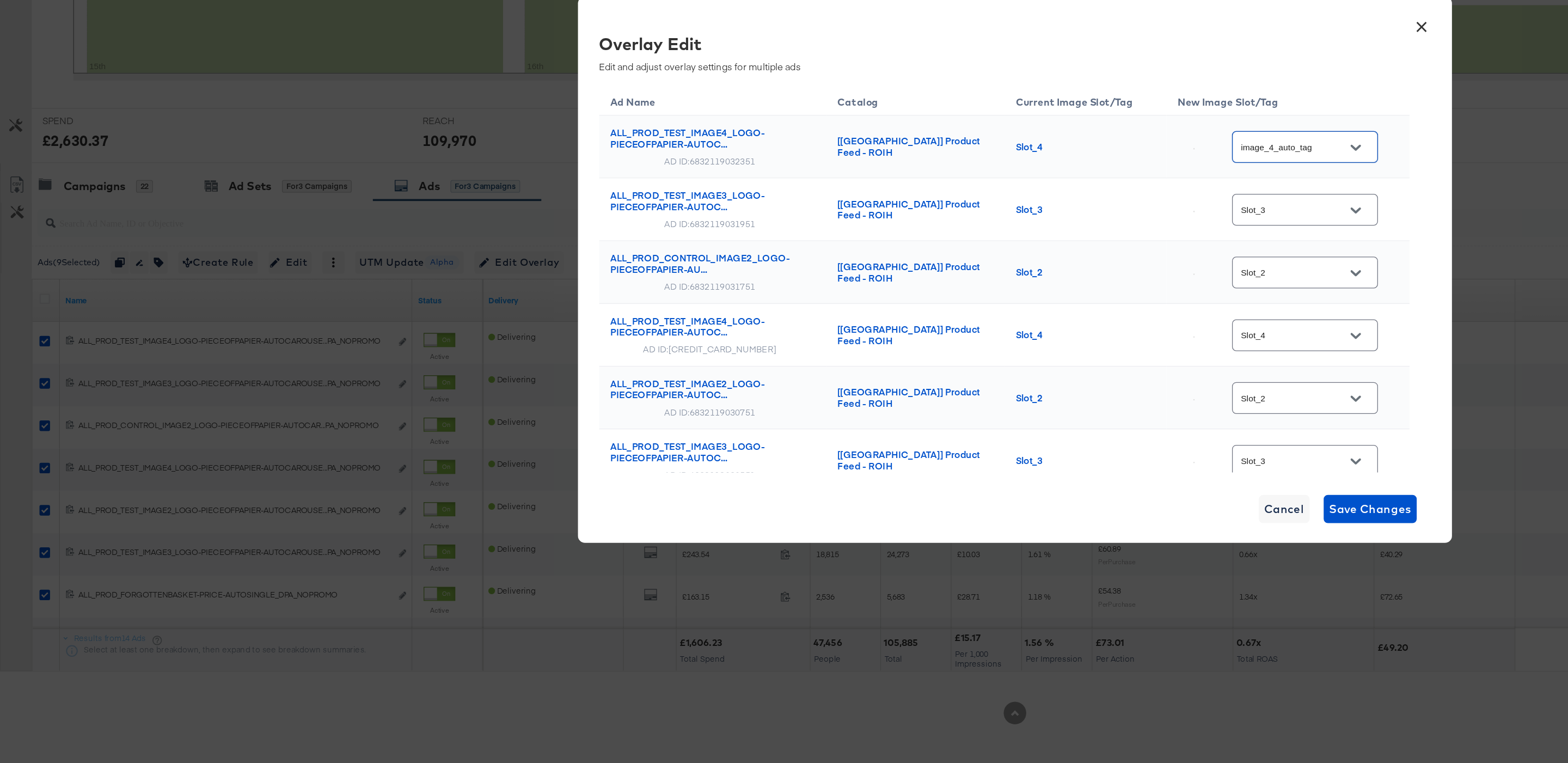
click at [1051, 333] on icon "Open" at bounding box center [1047, 336] width 8 height 8
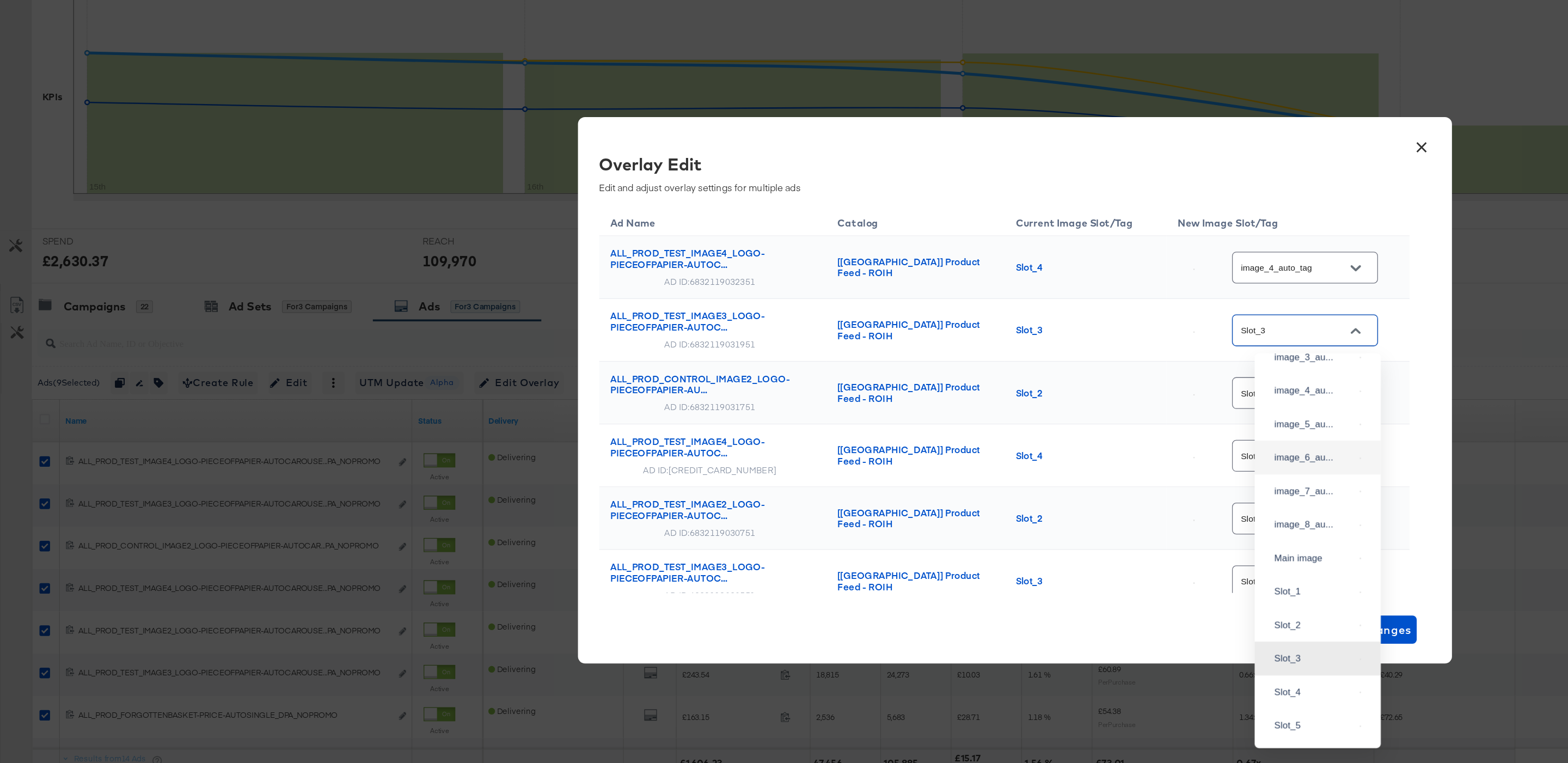
scroll to position [96, 0]
click at [1001, 359] on div "image_3_au..." at bounding box center [1015, 353] width 61 height 11
type input "image_3_auto_tag"
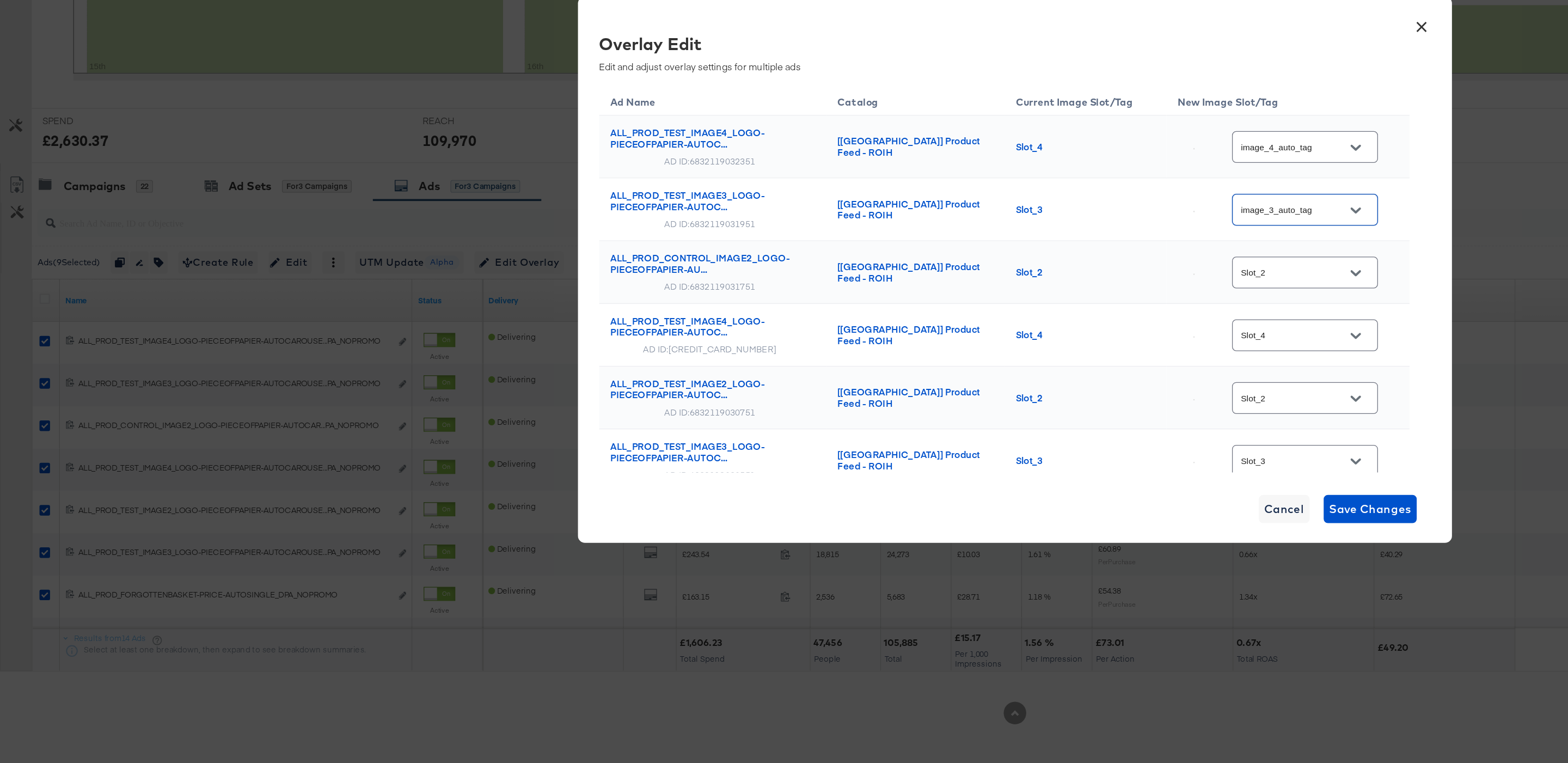
click at [1024, 386] on input "Slot_2" at bounding box center [999, 384] width 86 height 13
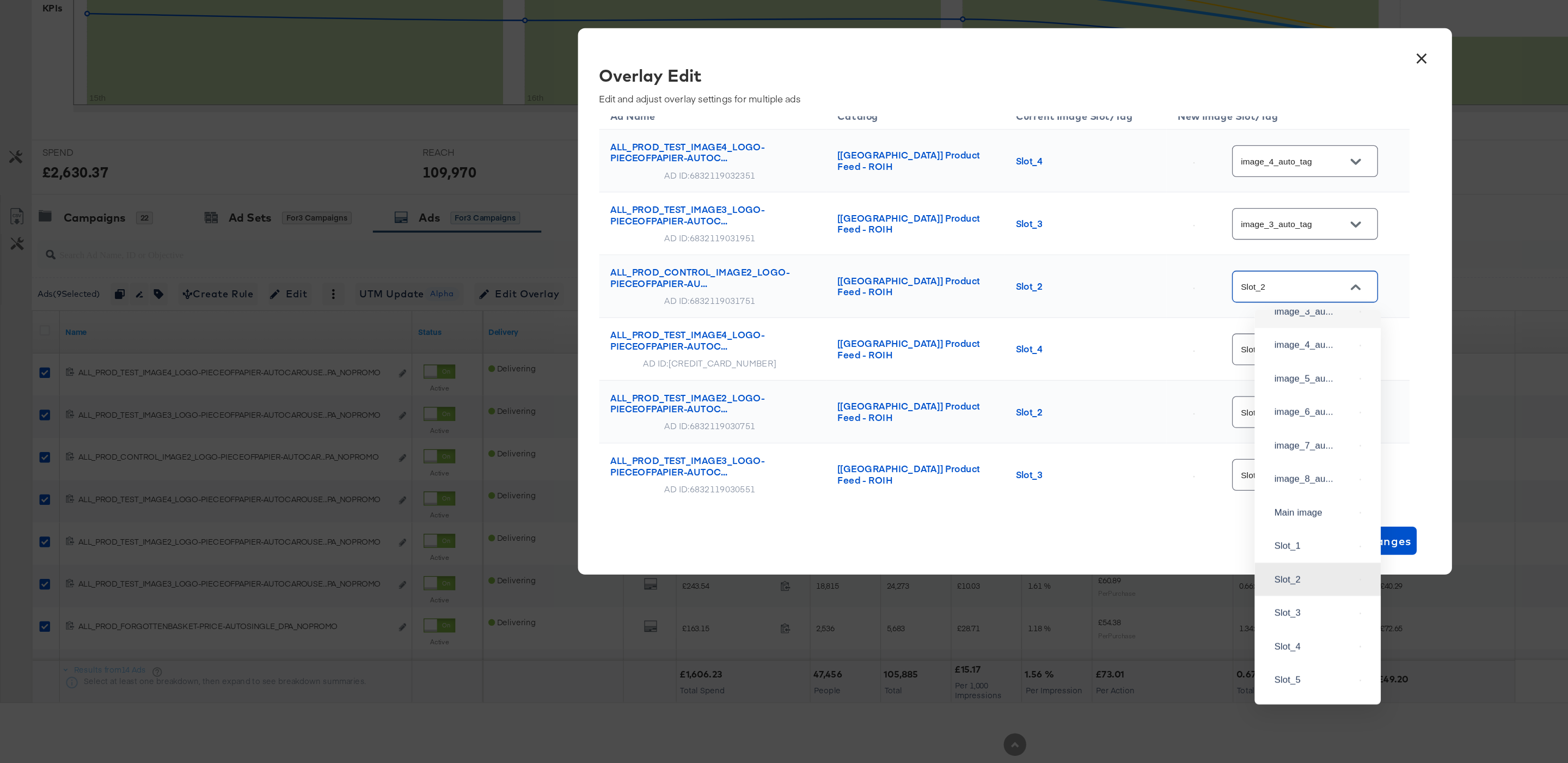
scroll to position [72, 0]
click at [1014, 395] on div "image_2_au..." at bounding box center [1017, 385] width 80 height 19
type input "image_2_auto_tag"
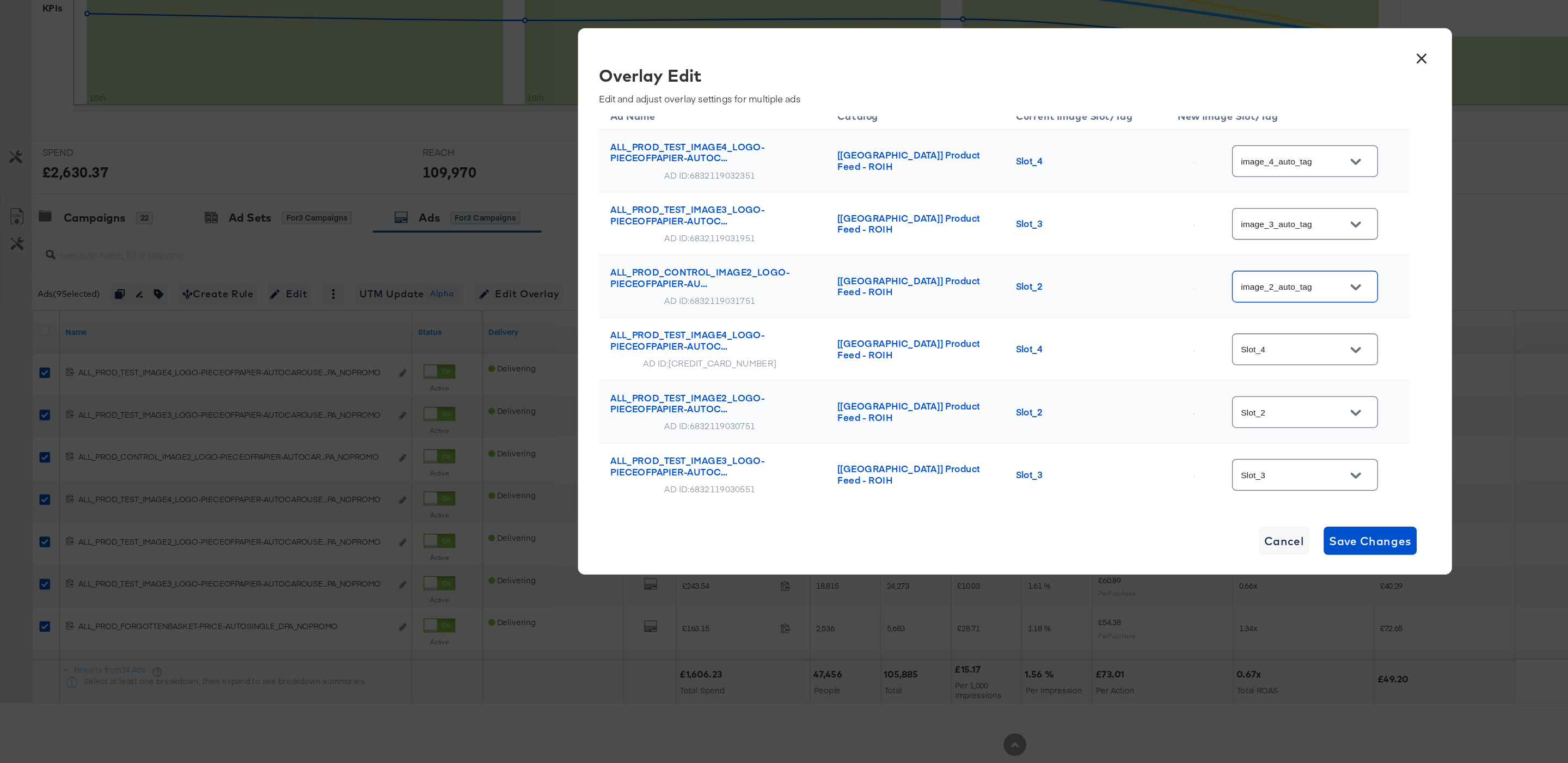
click at [1027, 425] on input "Slot_4" at bounding box center [999, 419] width 86 height 13
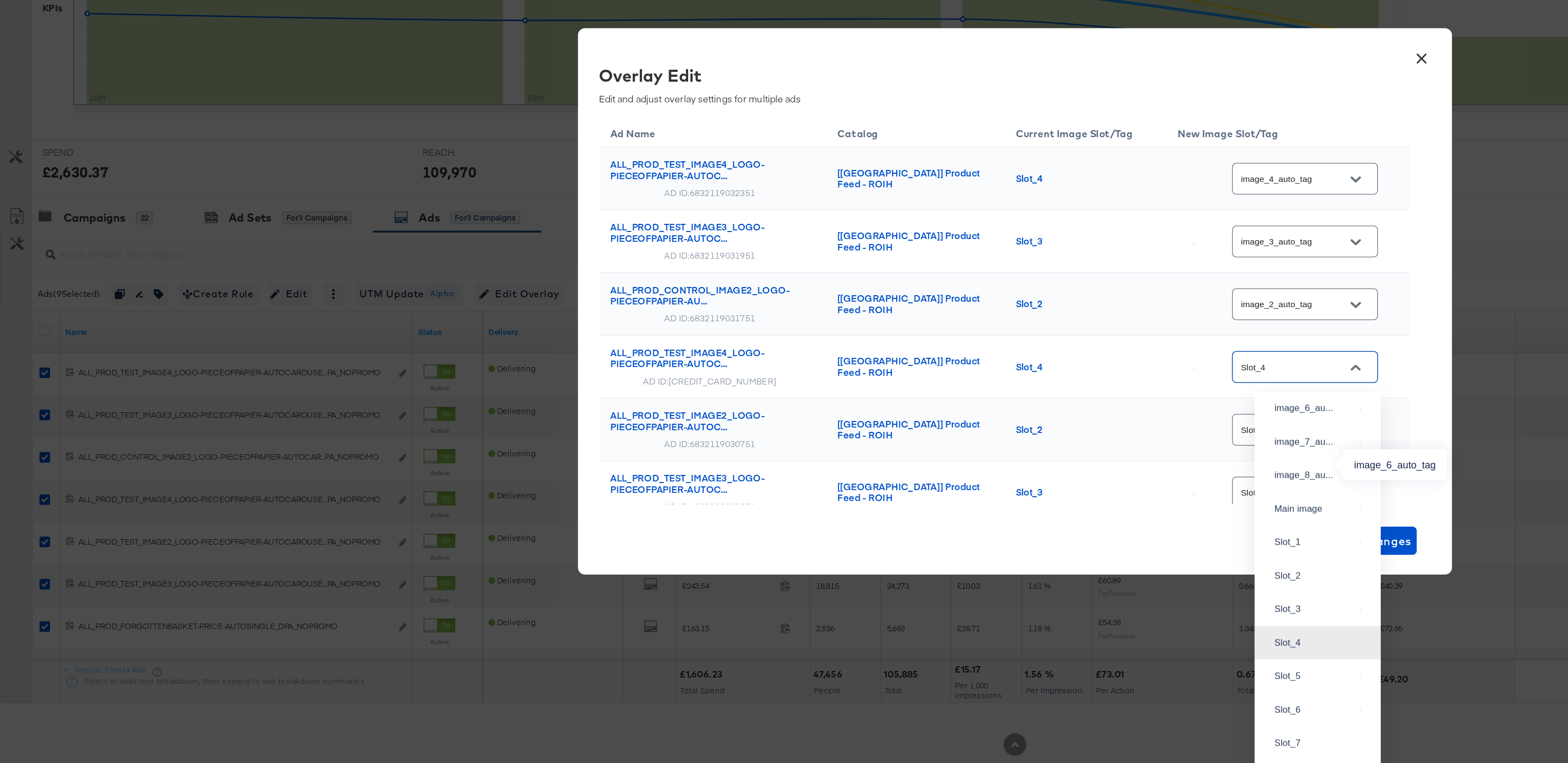
scroll to position [137, 0]
type input "image_4_auto_tag"
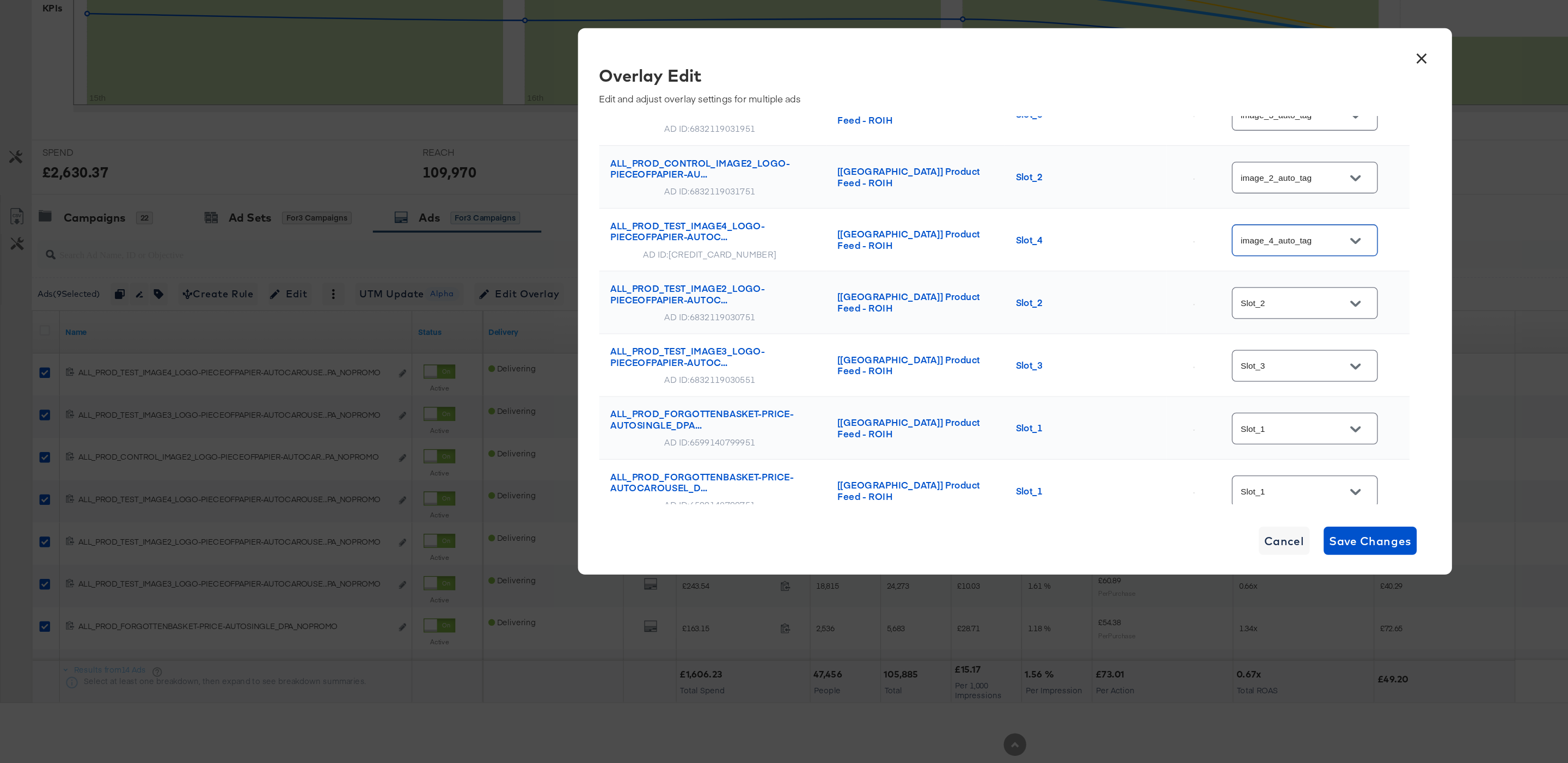
scroll to position [127, 0]
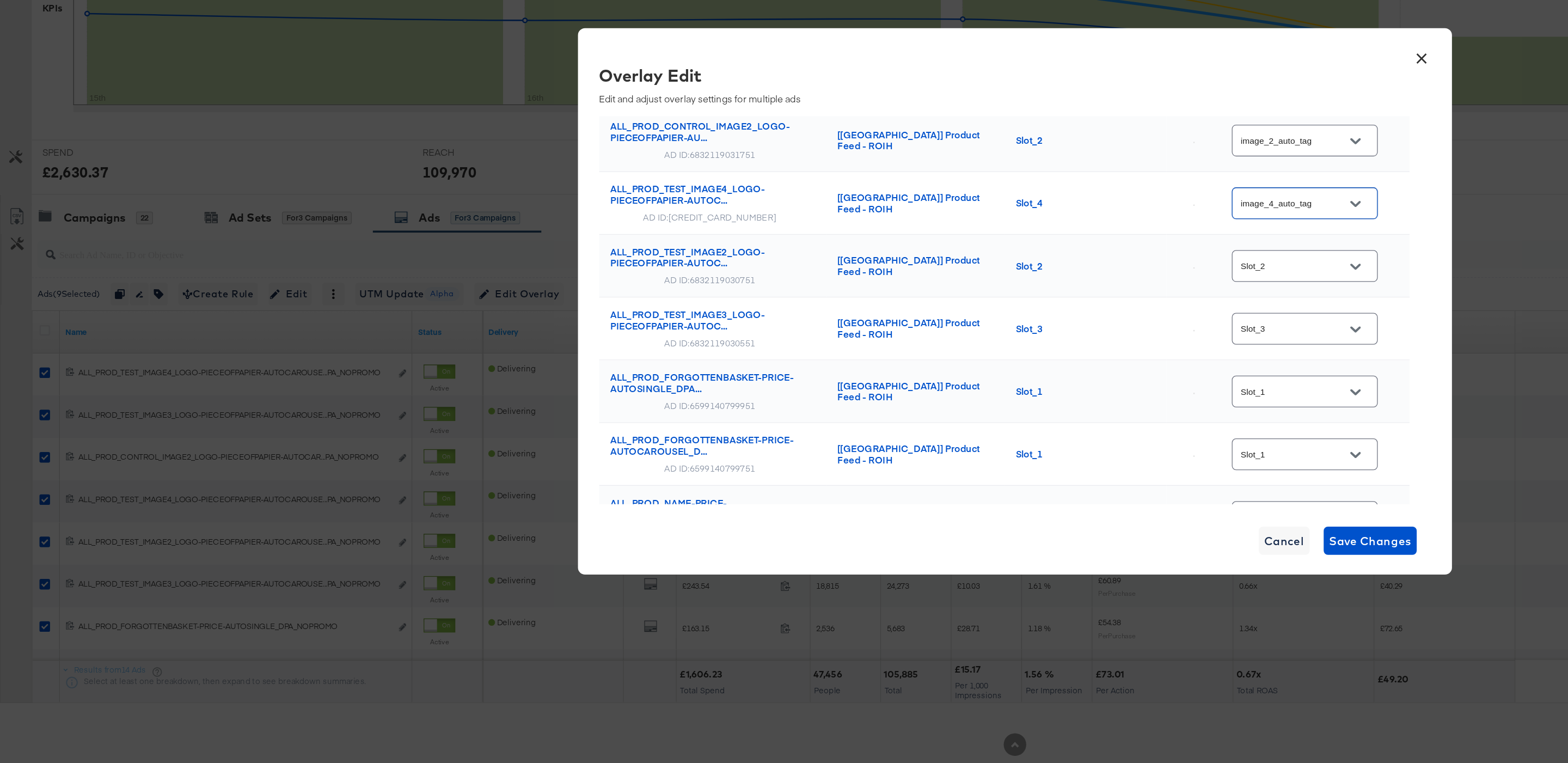
click at [1045, 354] on icon "Open" at bounding box center [1047, 354] width 8 height 8
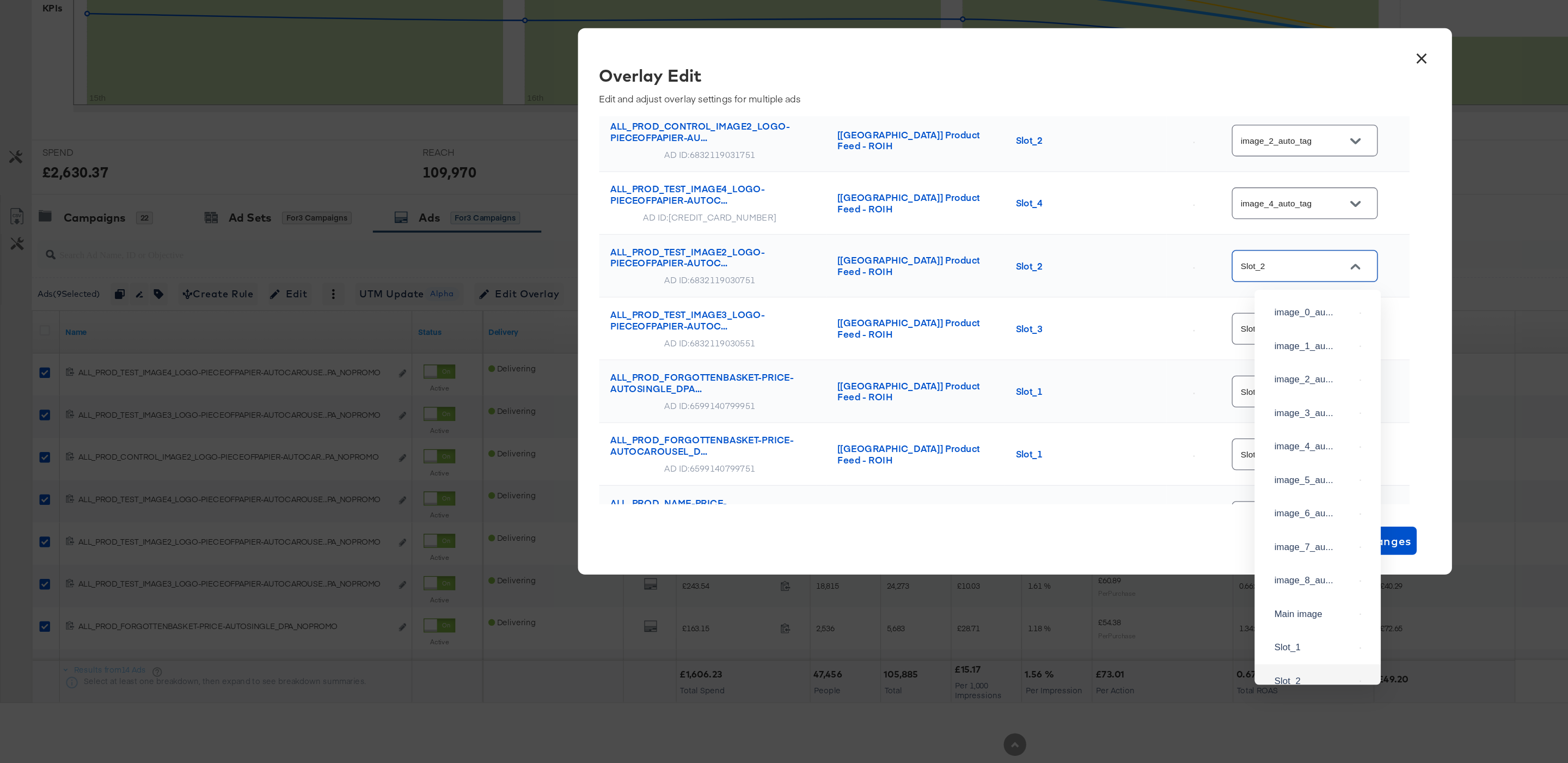
scroll to position [94, 0]
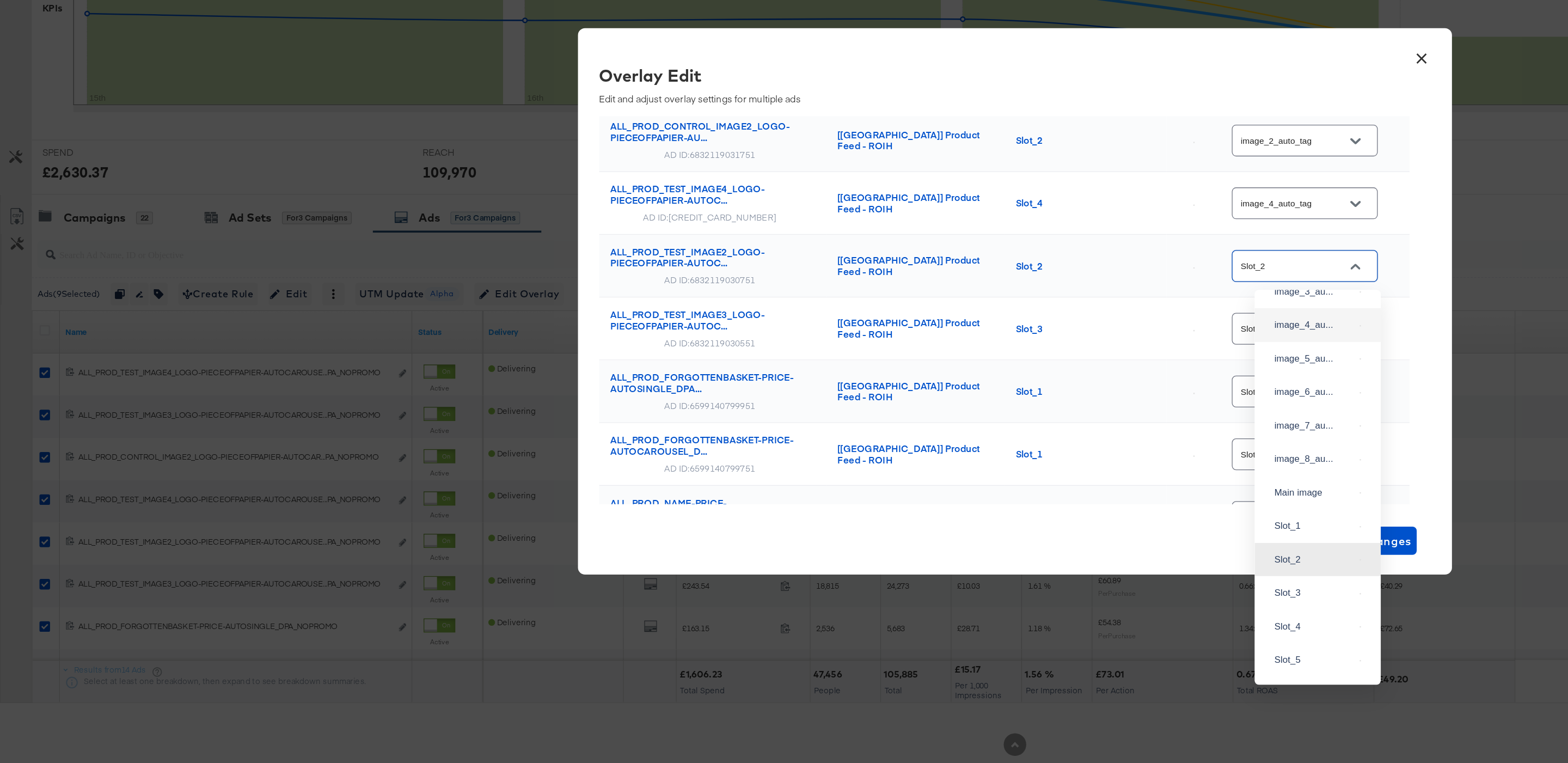
click at [1026, 410] on div "image_4_au..." at bounding box center [1017, 399] width 80 height 19
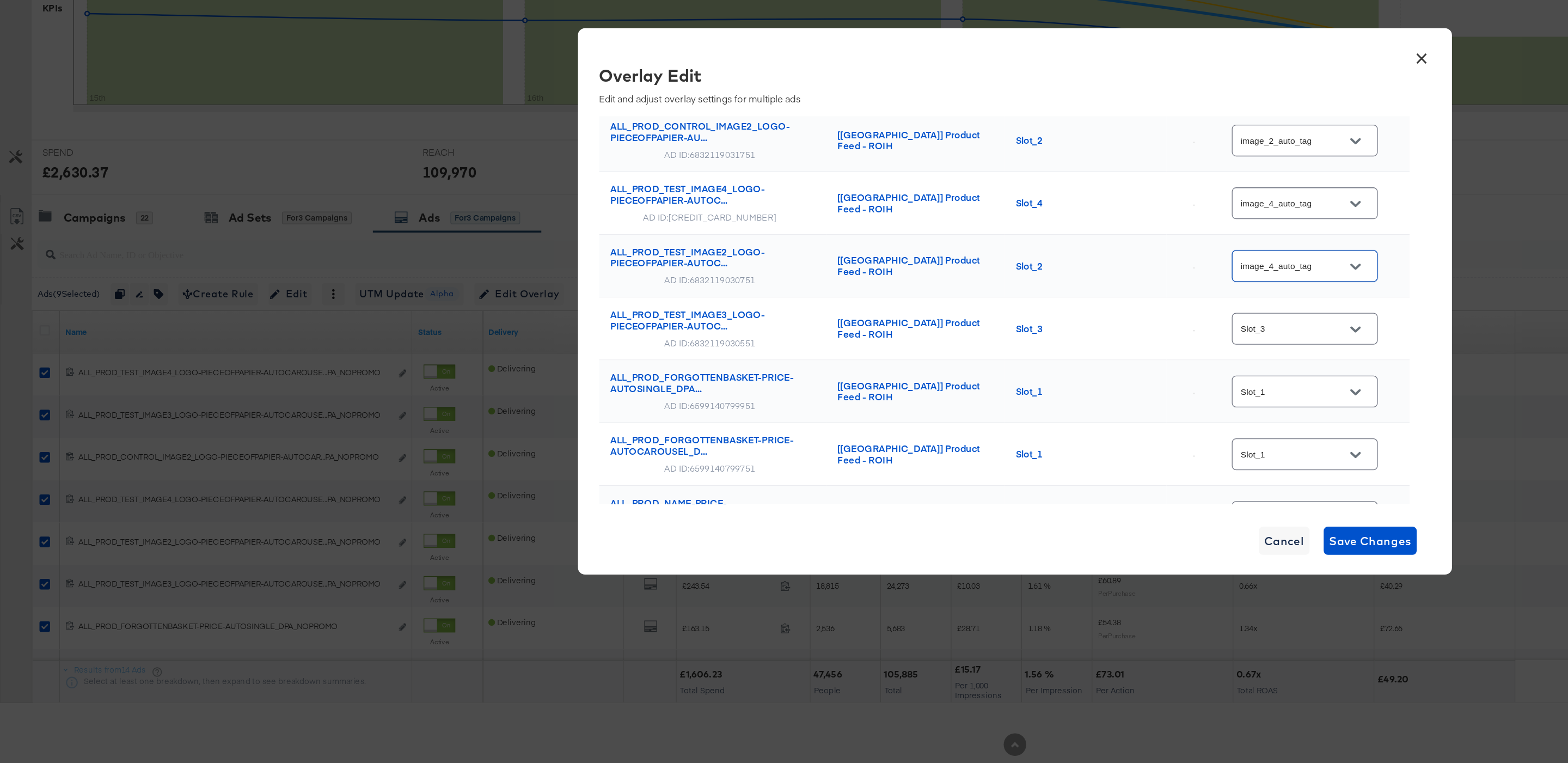
click at [1051, 353] on icon "Open" at bounding box center [1047, 354] width 8 height 8
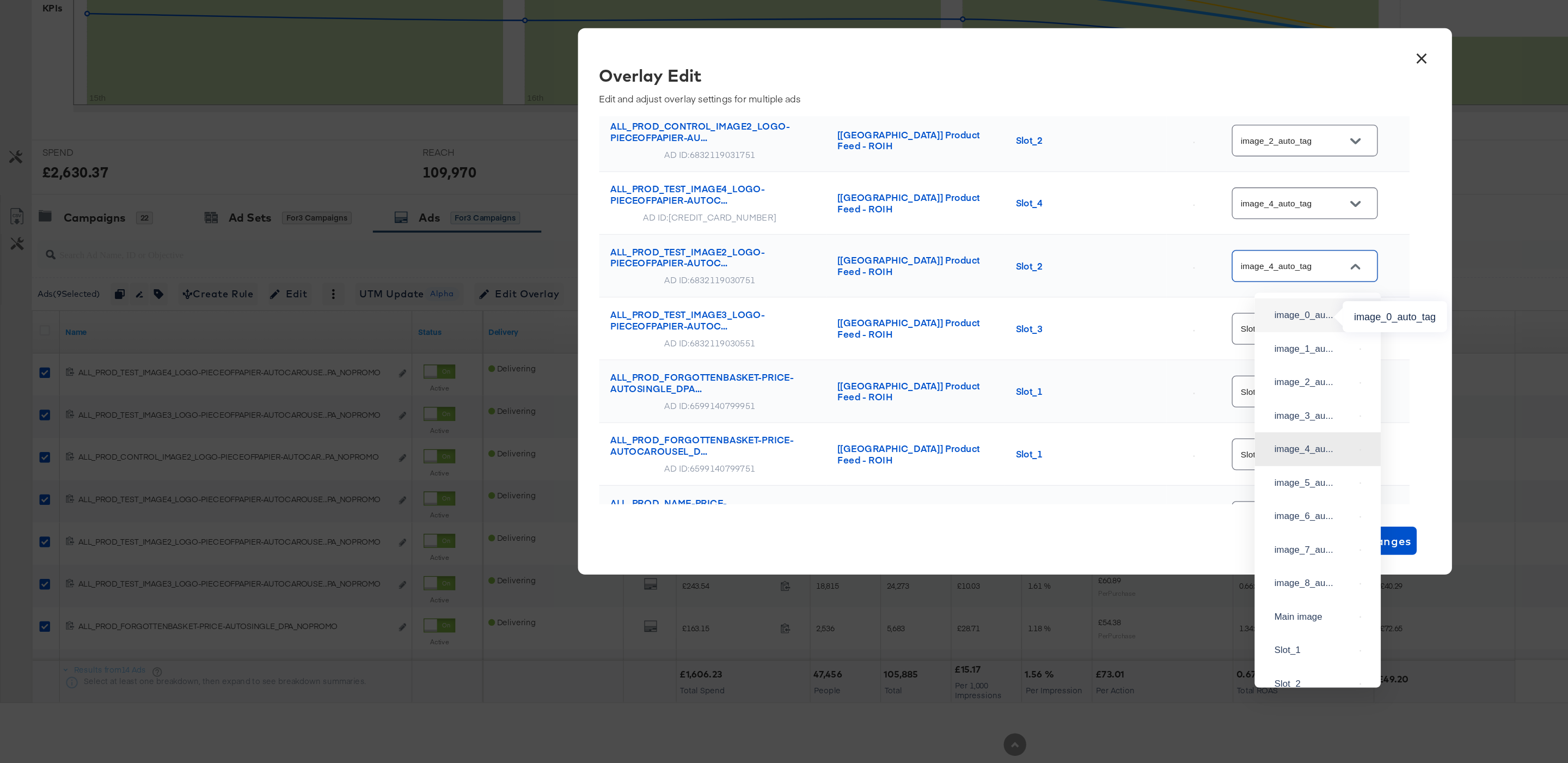
scroll to position [120, 0]
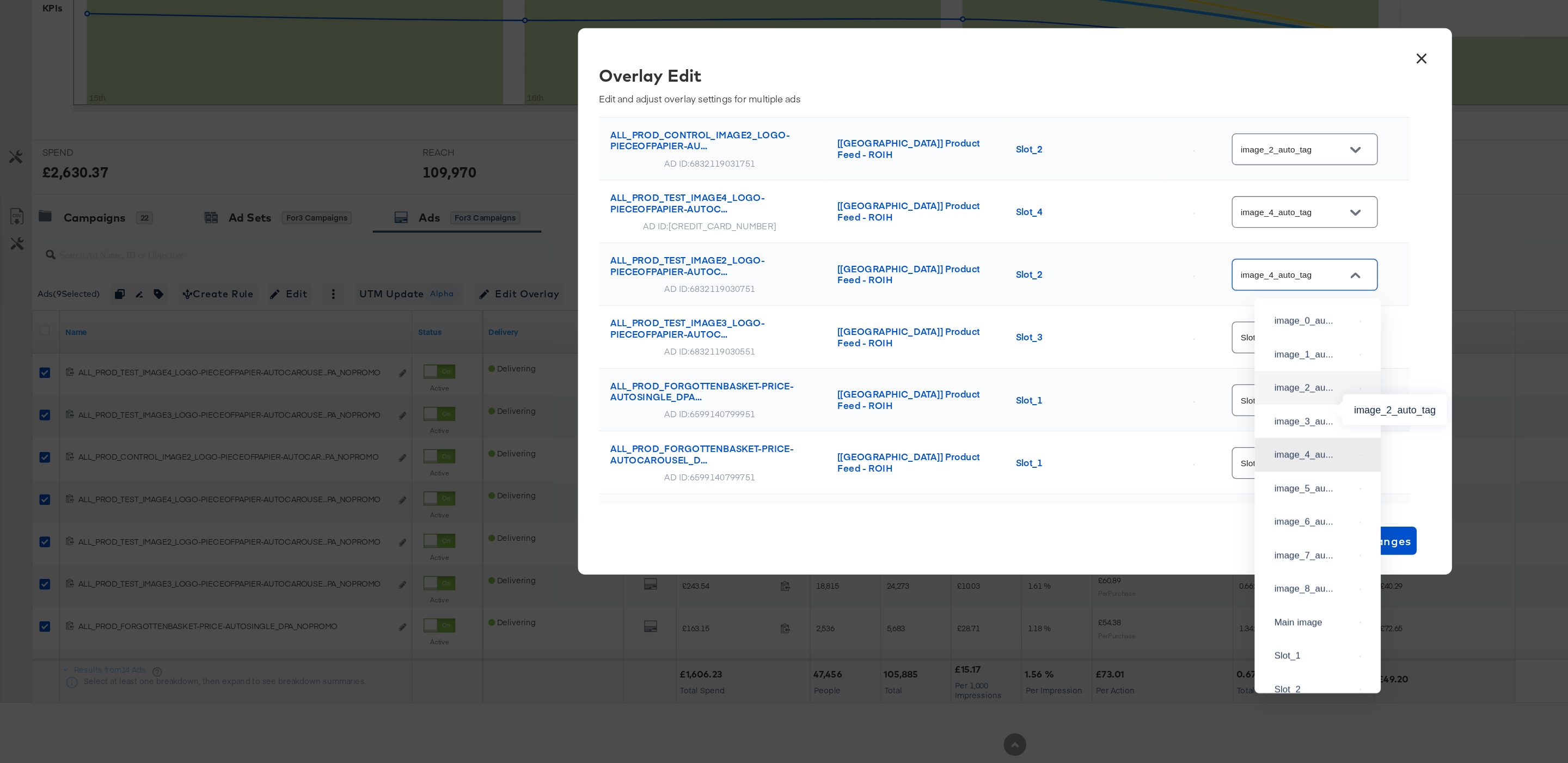
click at [1020, 454] on div "image_2_au..." at bounding box center [1015, 448] width 61 height 11
type input "image_2_auto_tag"
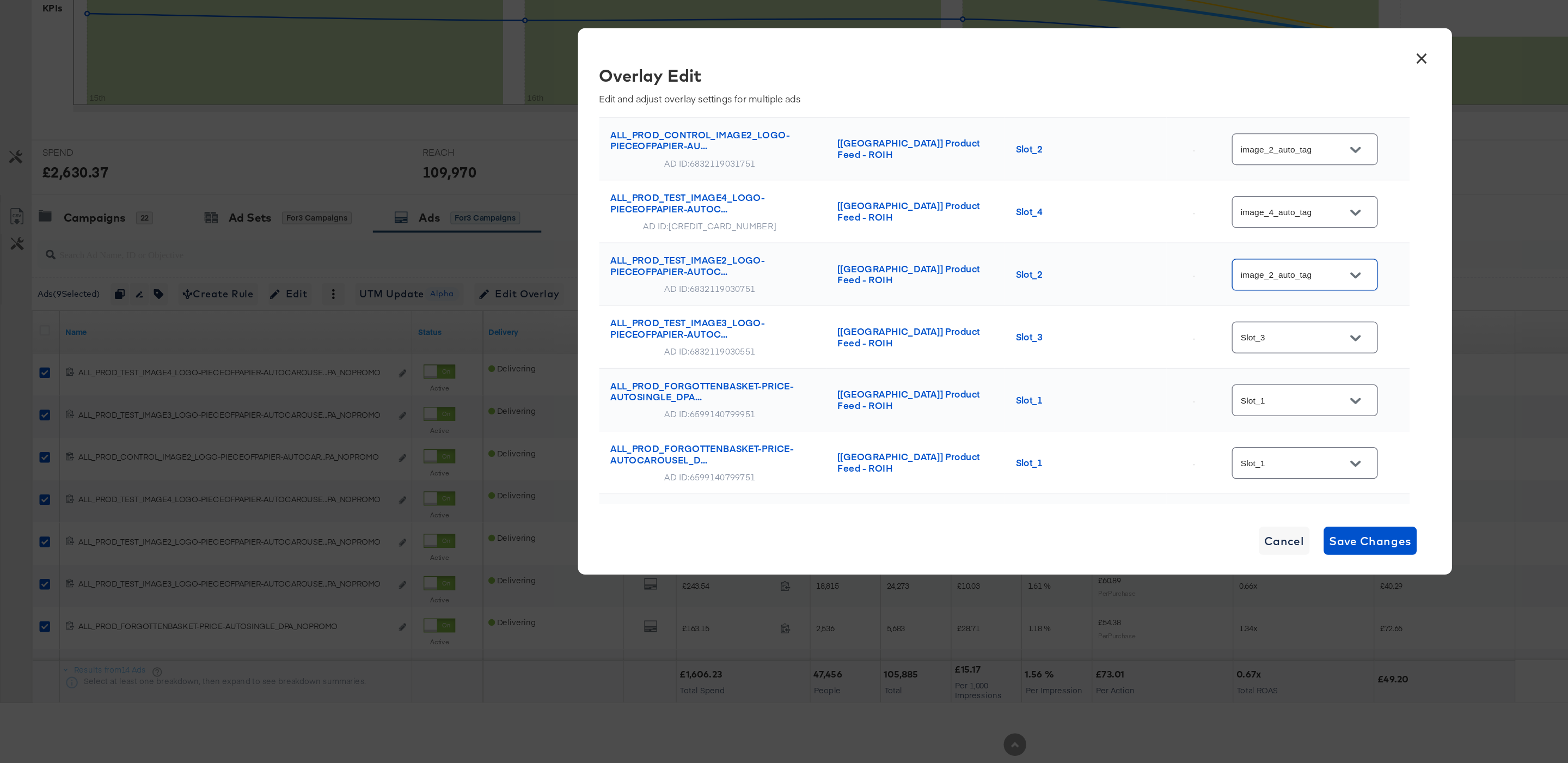
click at [1049, 418] on button "Open" at bounding box center [1047, 409] width 16 height 16
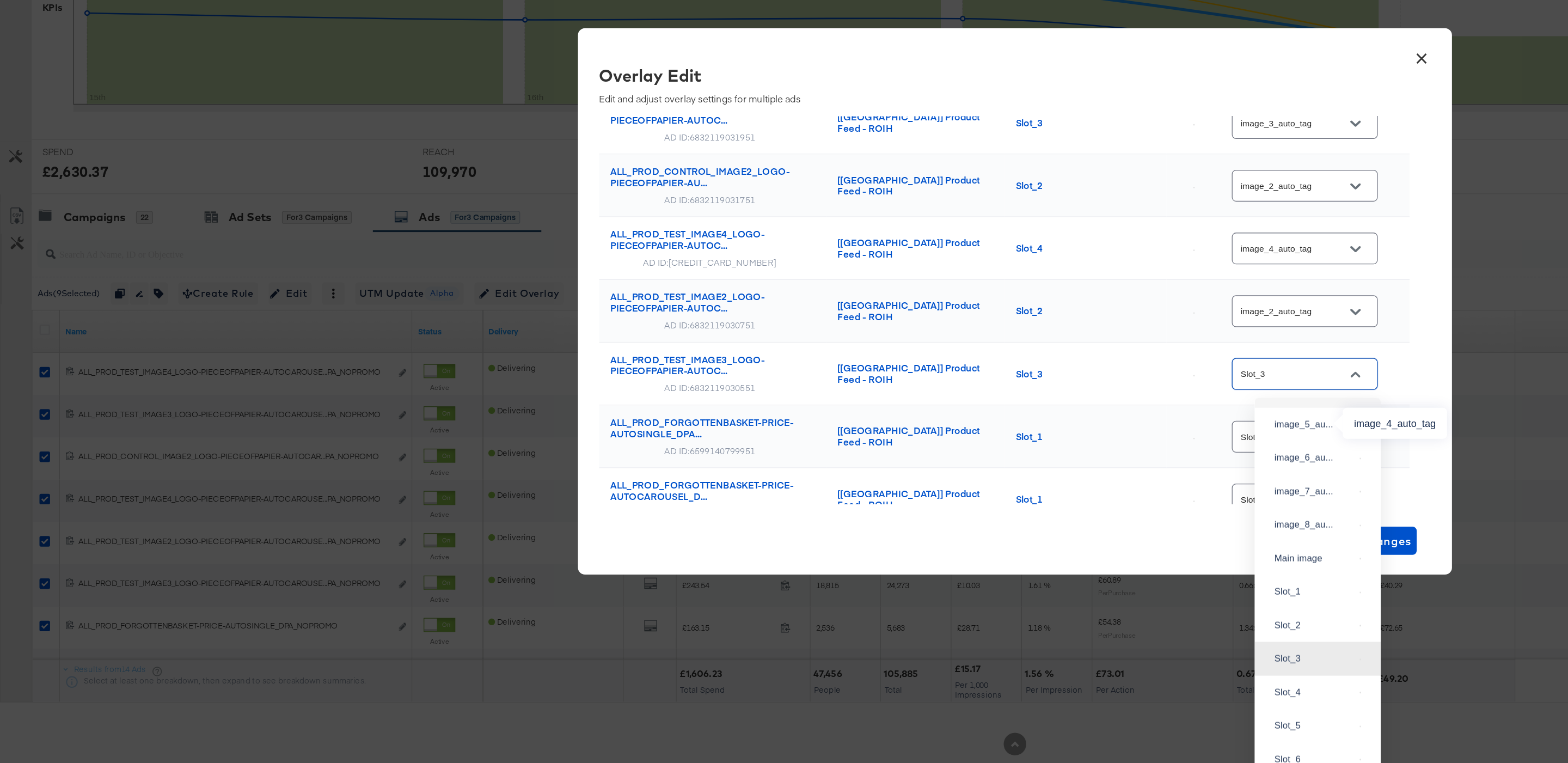
scroll to position [105, 0]
click at [1002, 452] on div "image_3_au..." at bounding box center [1015, 446] width 61 height 11
type input "image_3_auto_tag"
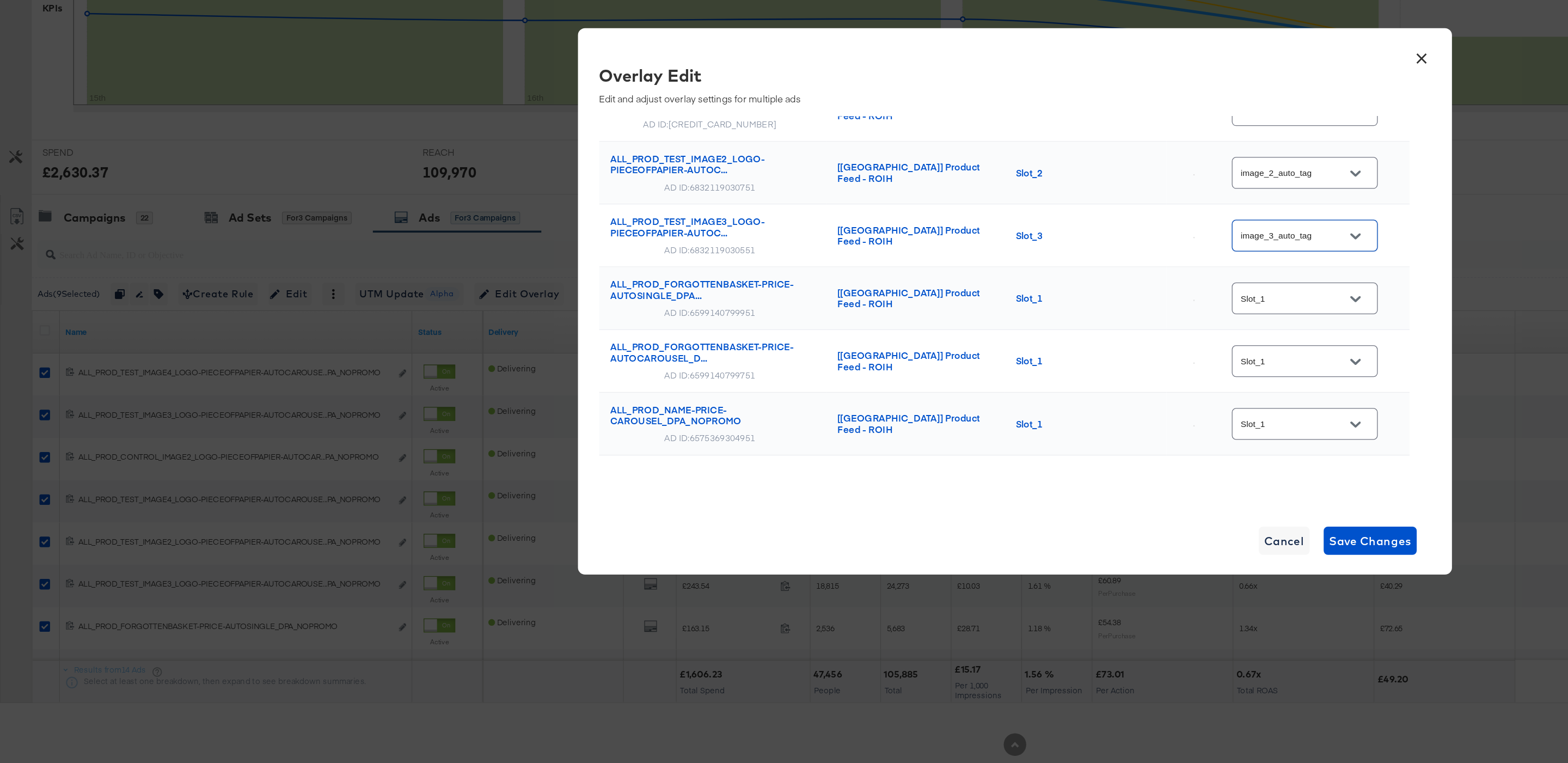
scroll to position [217, 0]
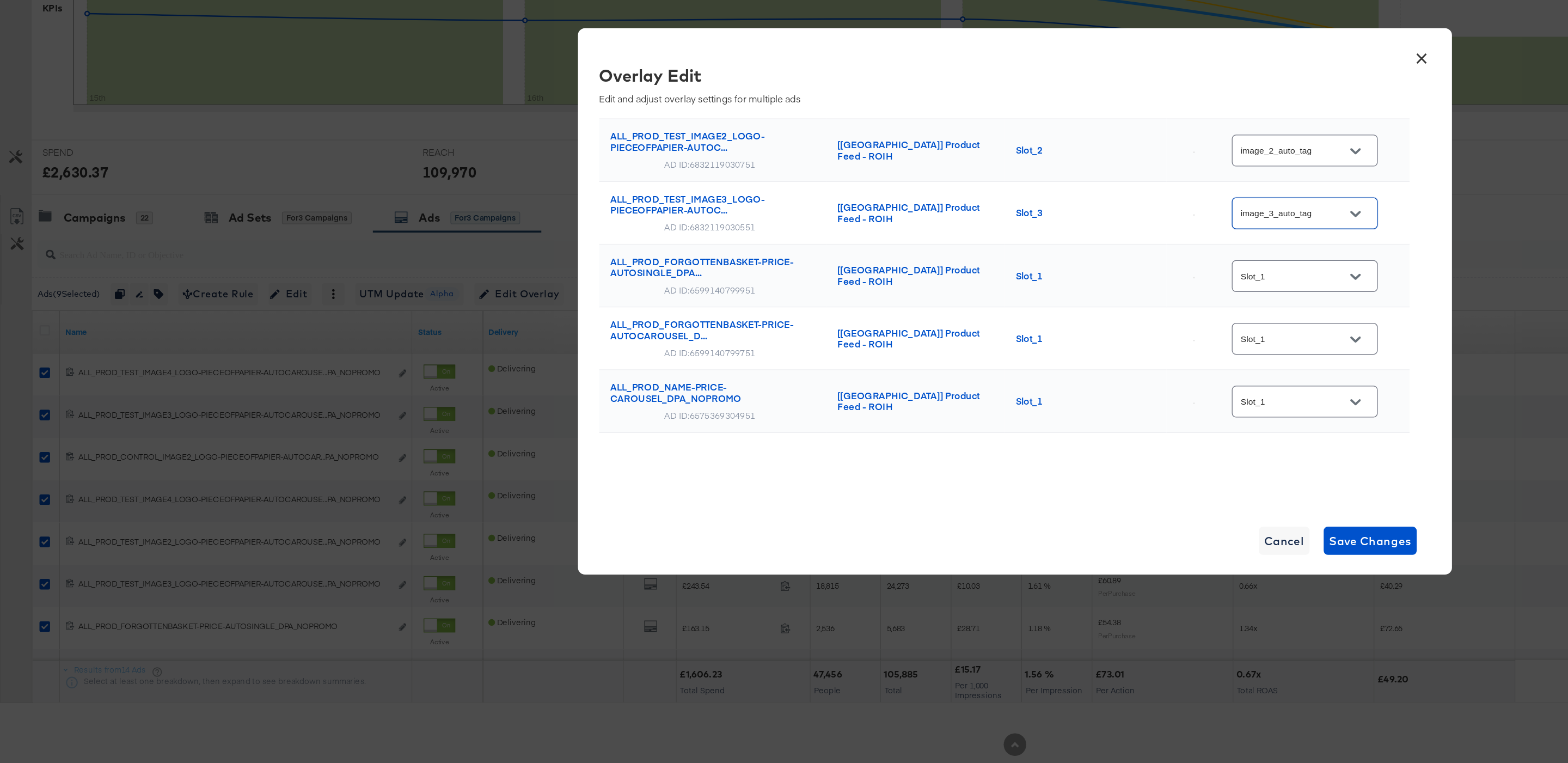
click at [1049, 362] on icon "Open" at bounding box center [1047, 362] width 8 height 8
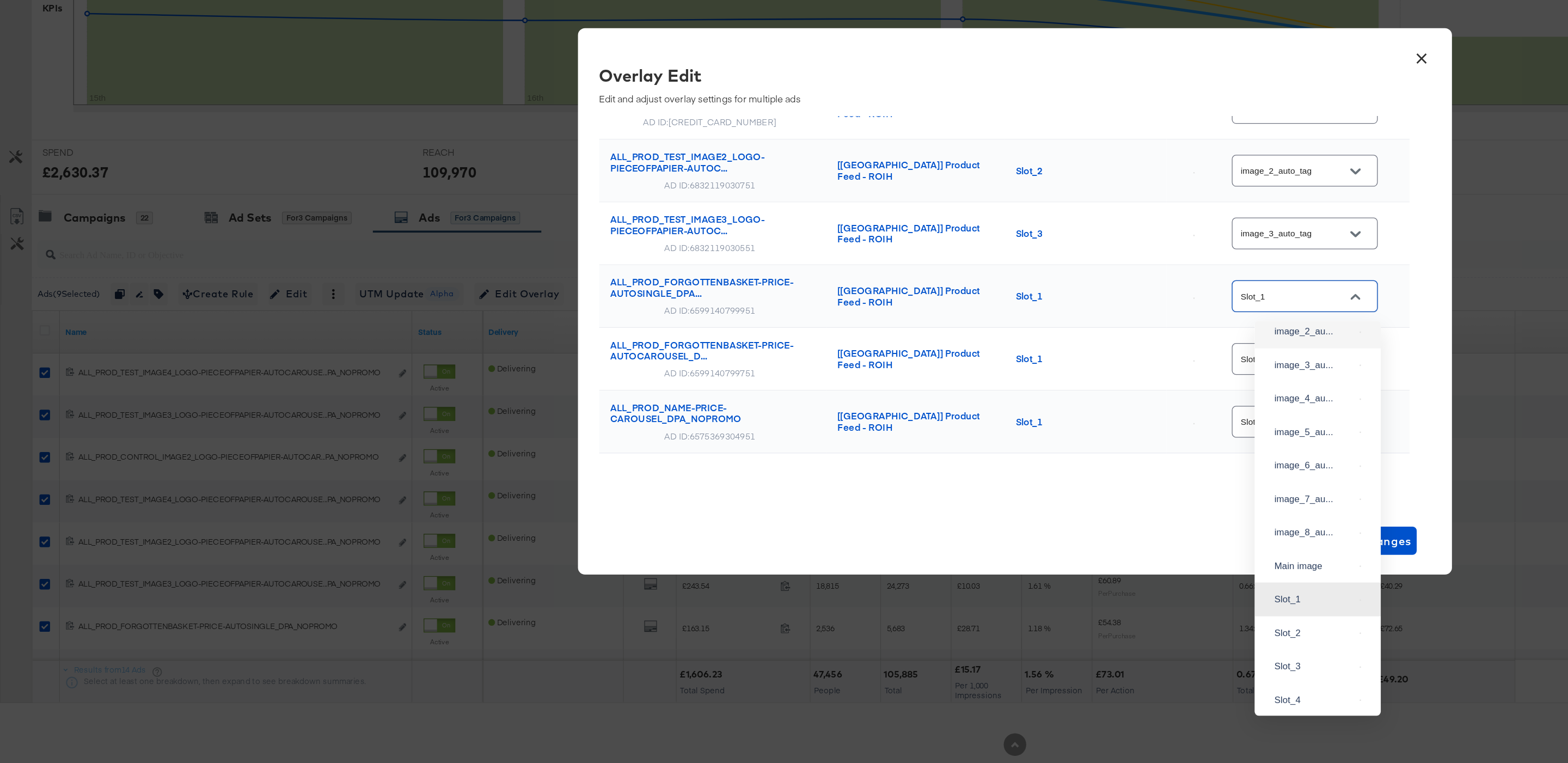
scroll to position [39, 0]
click at [915, 536] on div "Ad Name Catalog Current Image Slot/Tag New Image Slot/Tag ALL_PROD_TEST_IMAGE4_…" at bounding box center [775, 297] width 626 height 515
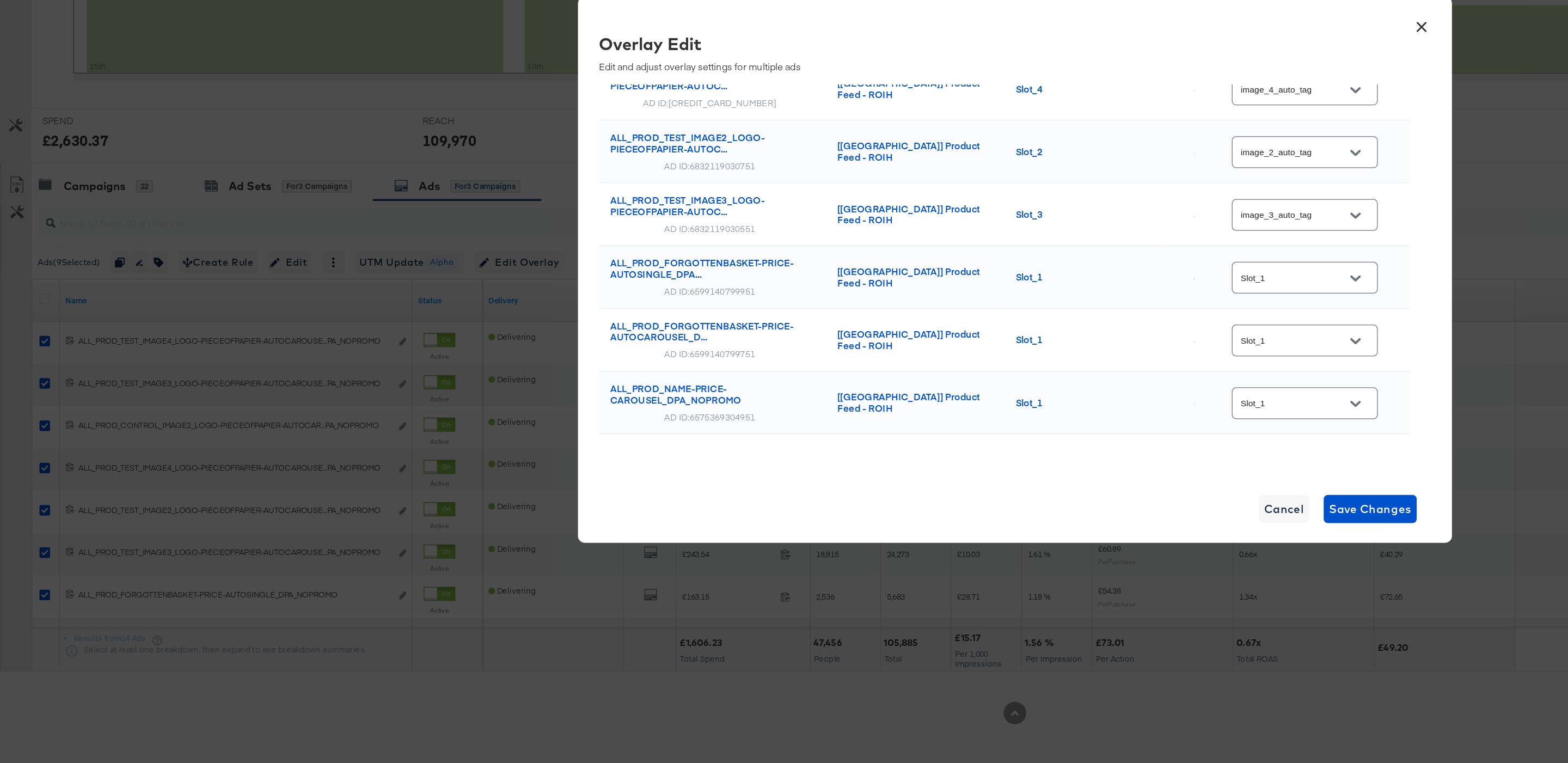
scroll to position [217, 0]
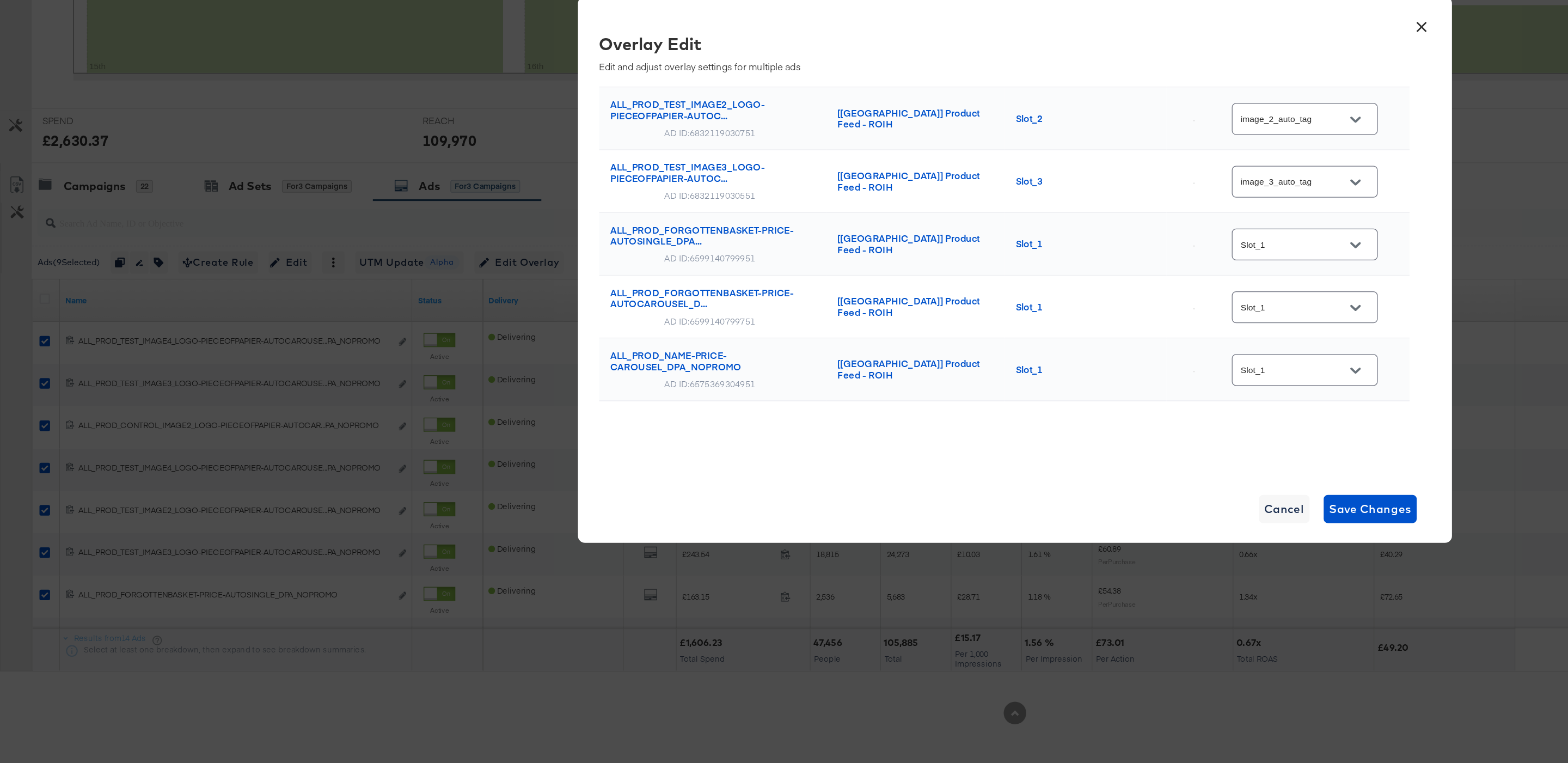
click at [1051, 363] on icon "Open" at bounding box center [1047, 362] width 8 height 4
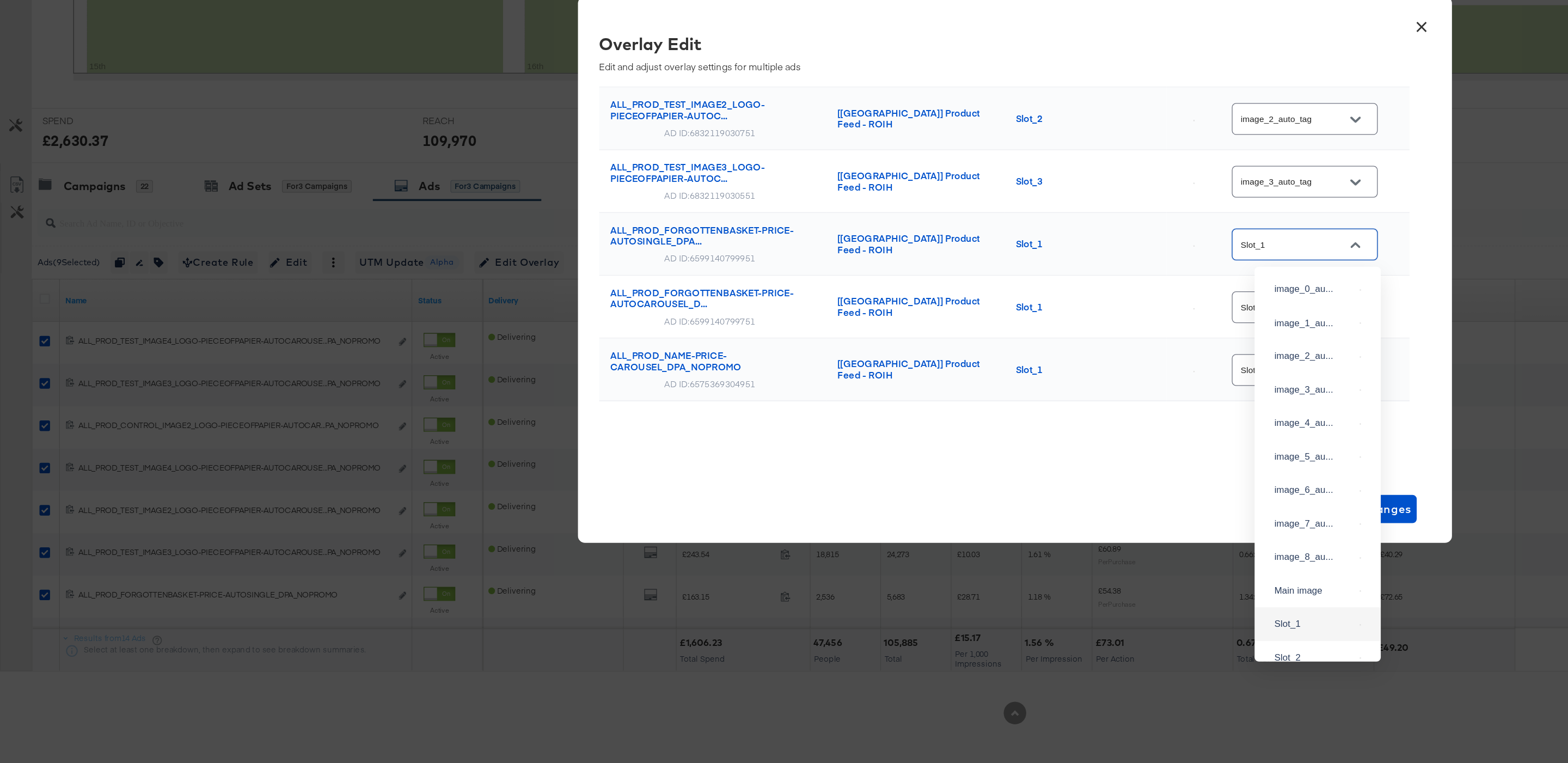
scroll to position [61, 0]
click at [1020, 397] on div "image_2_au..." at bounding box center [1017, 387] width 80 height 19
type input "image_2_auto_tag"
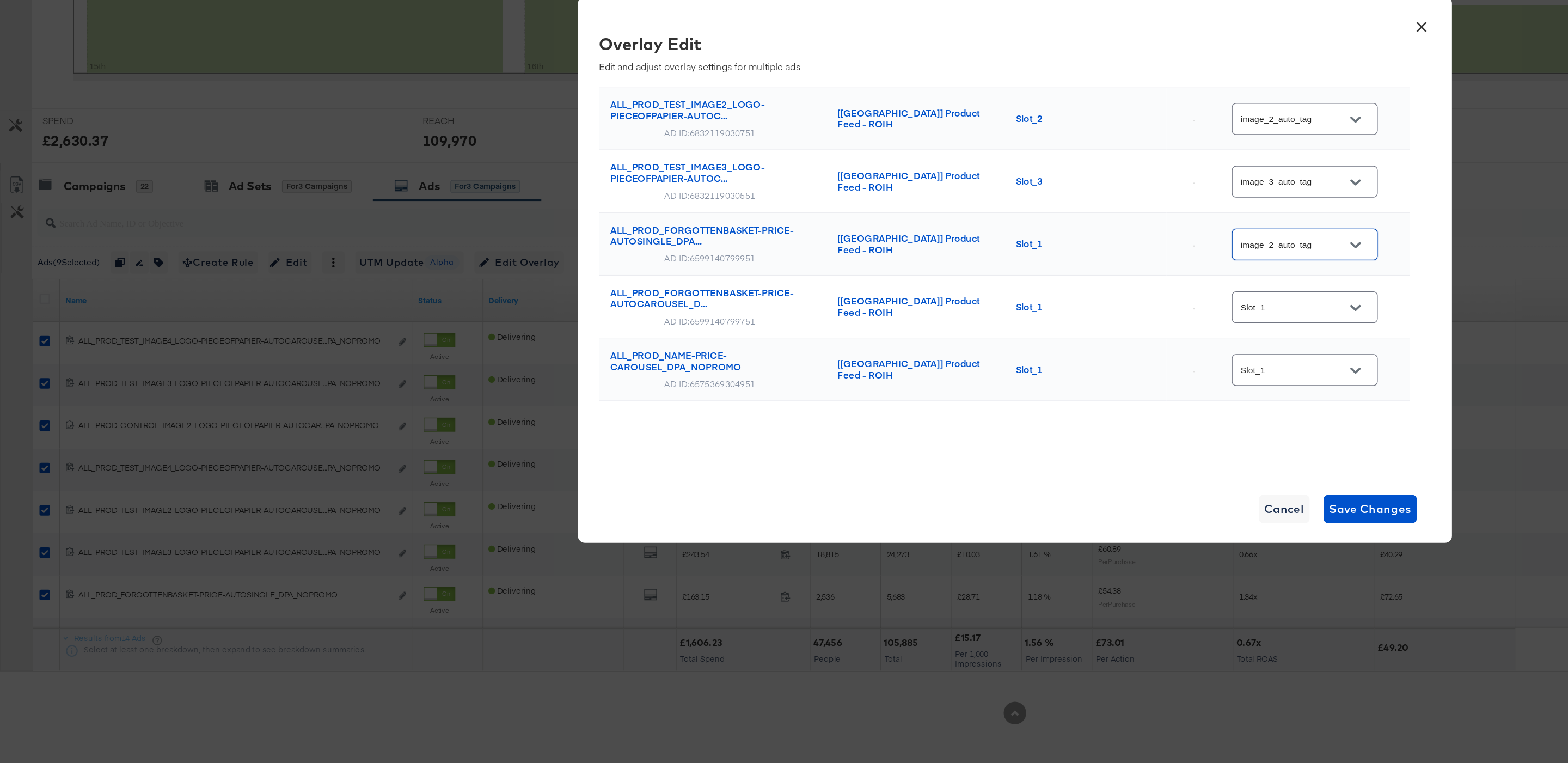
click at [1049, 412] on icon "Open" at bounding box center [1047, 410] width 8 height 4
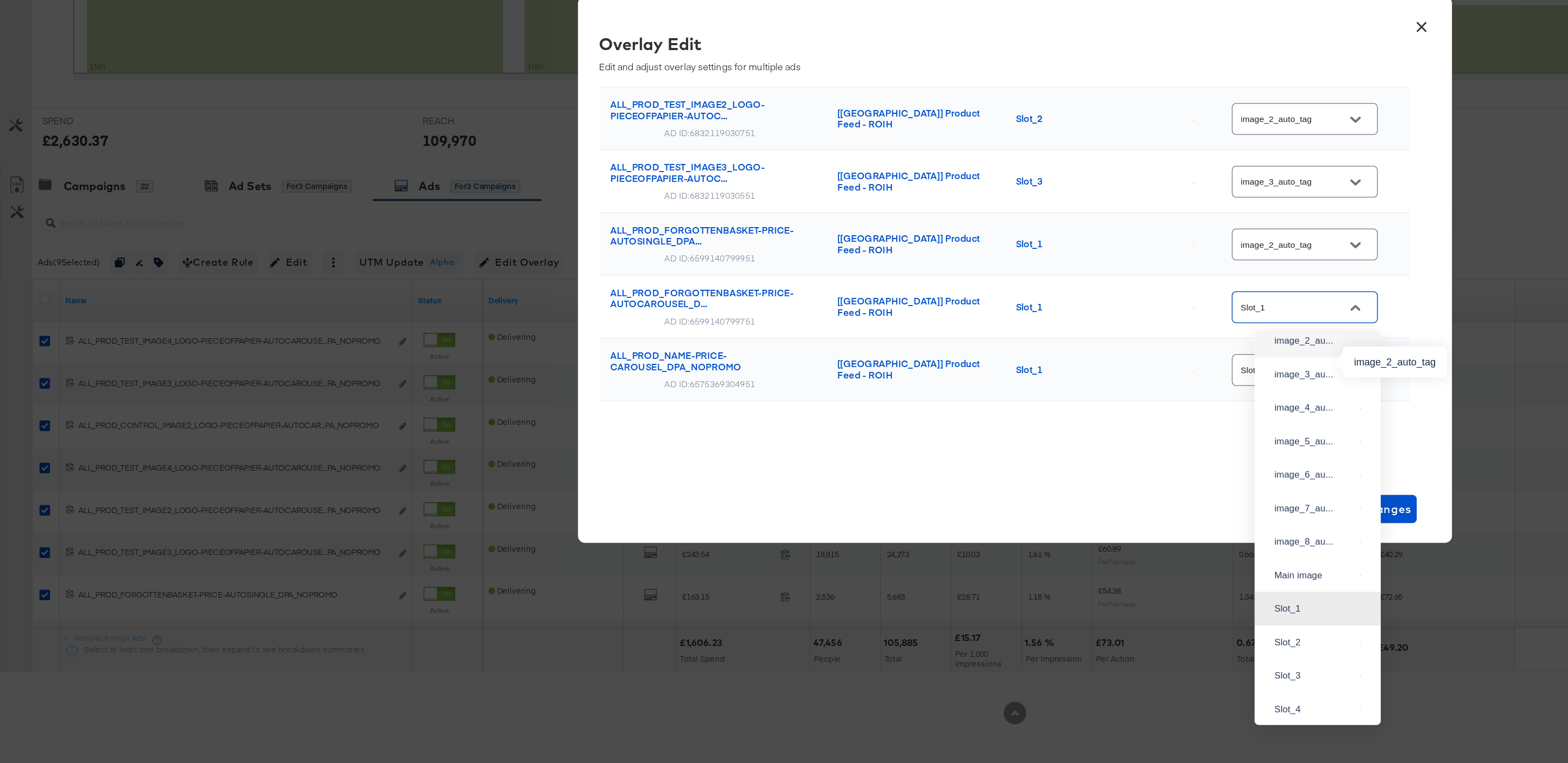
click at [1014, 441] on div "image_2_au..." at bounding box center [1015, 437] width 61 height 11
type input "image_2_auto_tag"
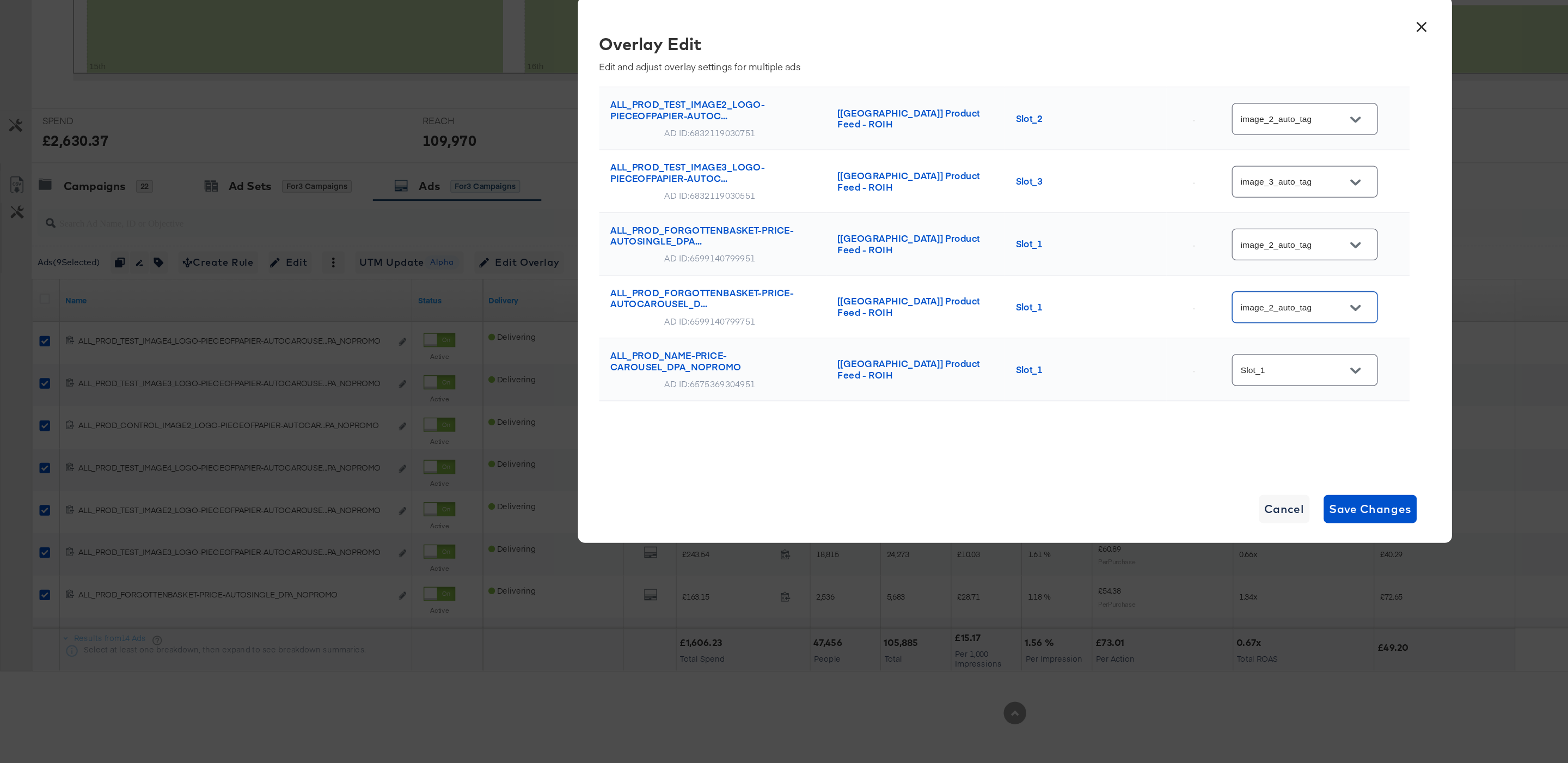
click at [1055, 463] on button "Open" at bounding box center [1047, 459] width 16 height 16
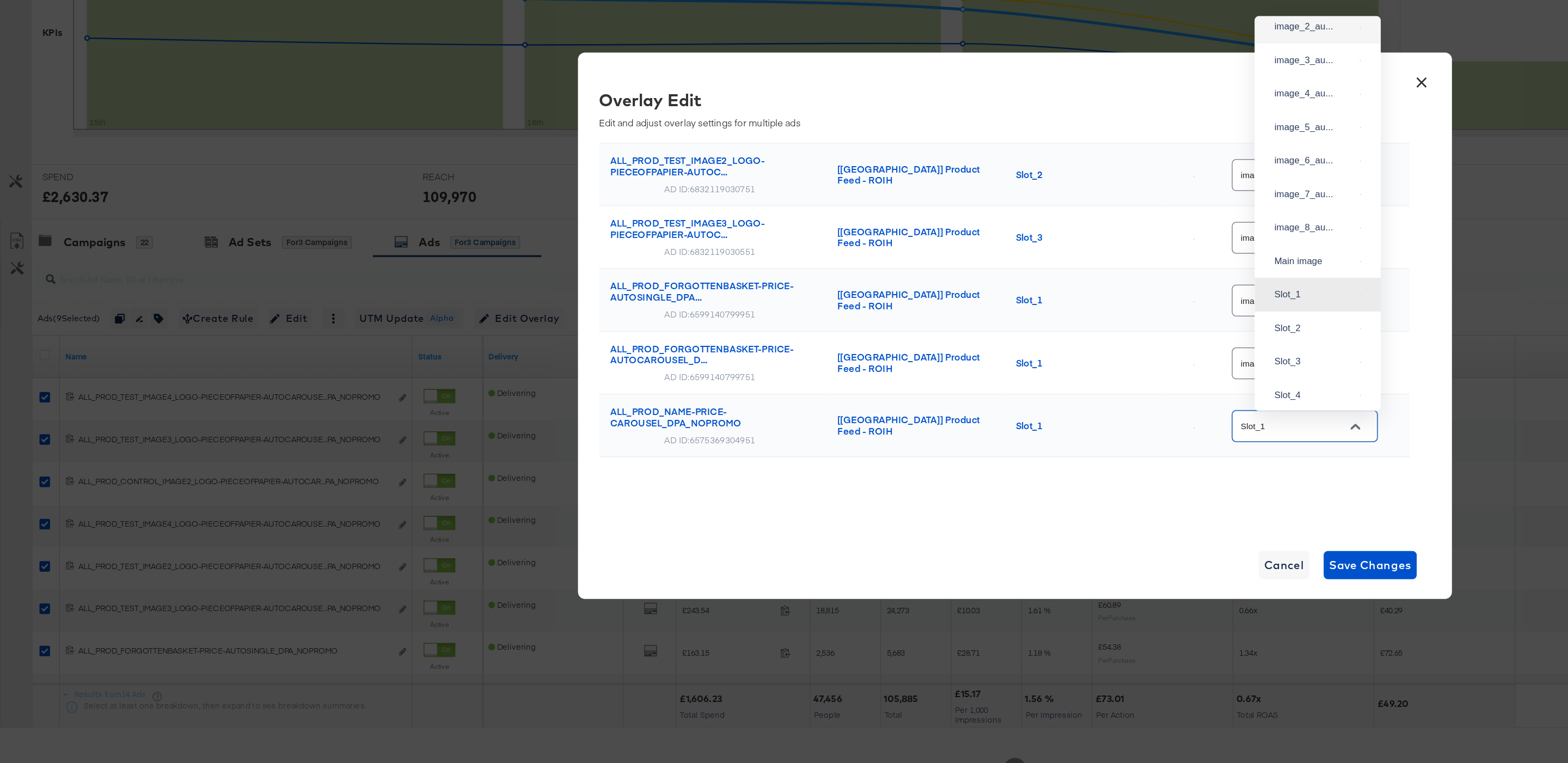
click at [1016, 160] on div "image_2_au..." at bounding box center [1017, 150] width 80 height 19
type input "image_2_auto_tag"
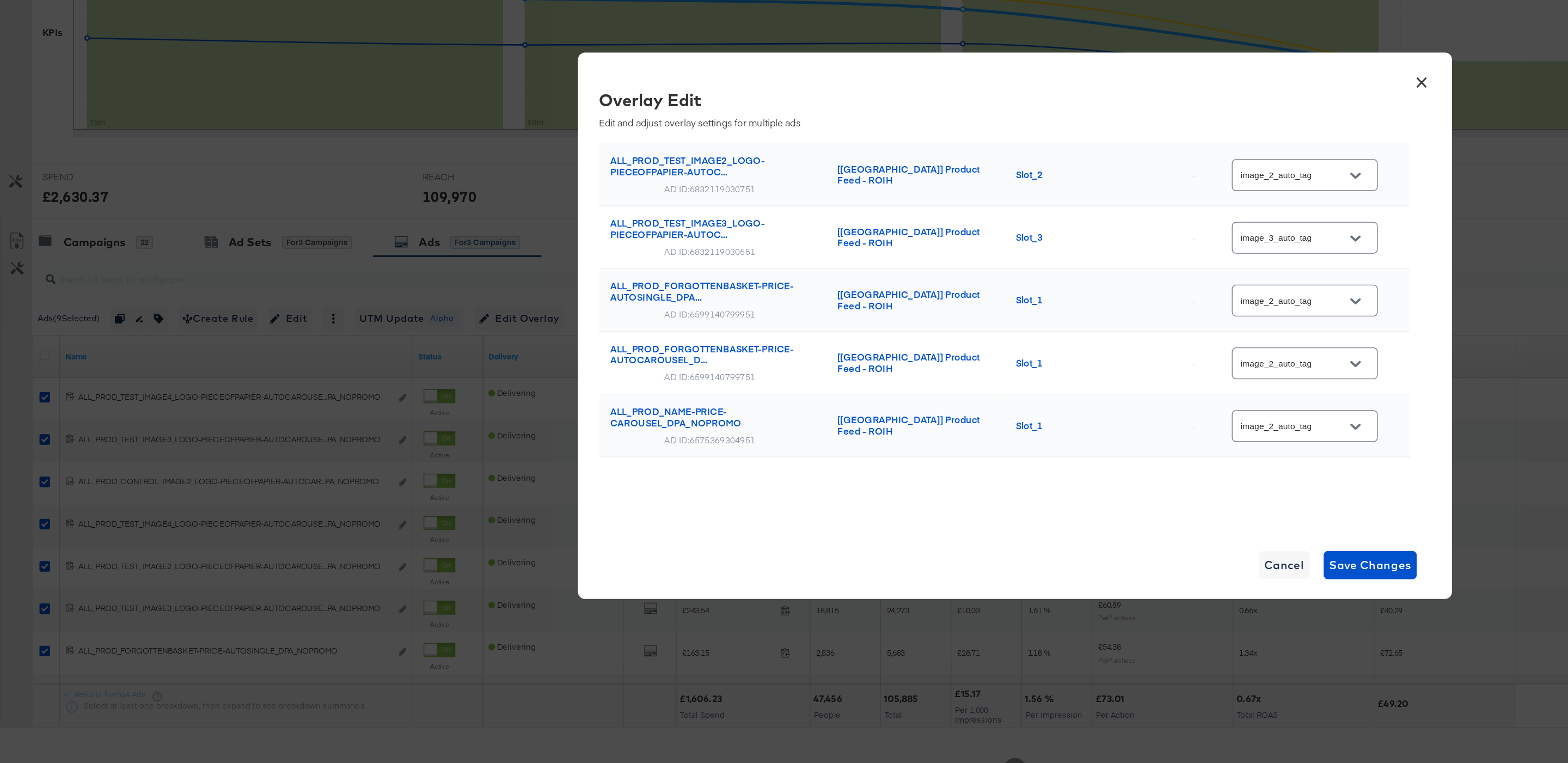
click at [1101, 431] on div "Overlay Edit Edit and adjust overlay settings for multiple ads Ad Name Catalog …" at bounding box center [783, 368] width 642 height 340
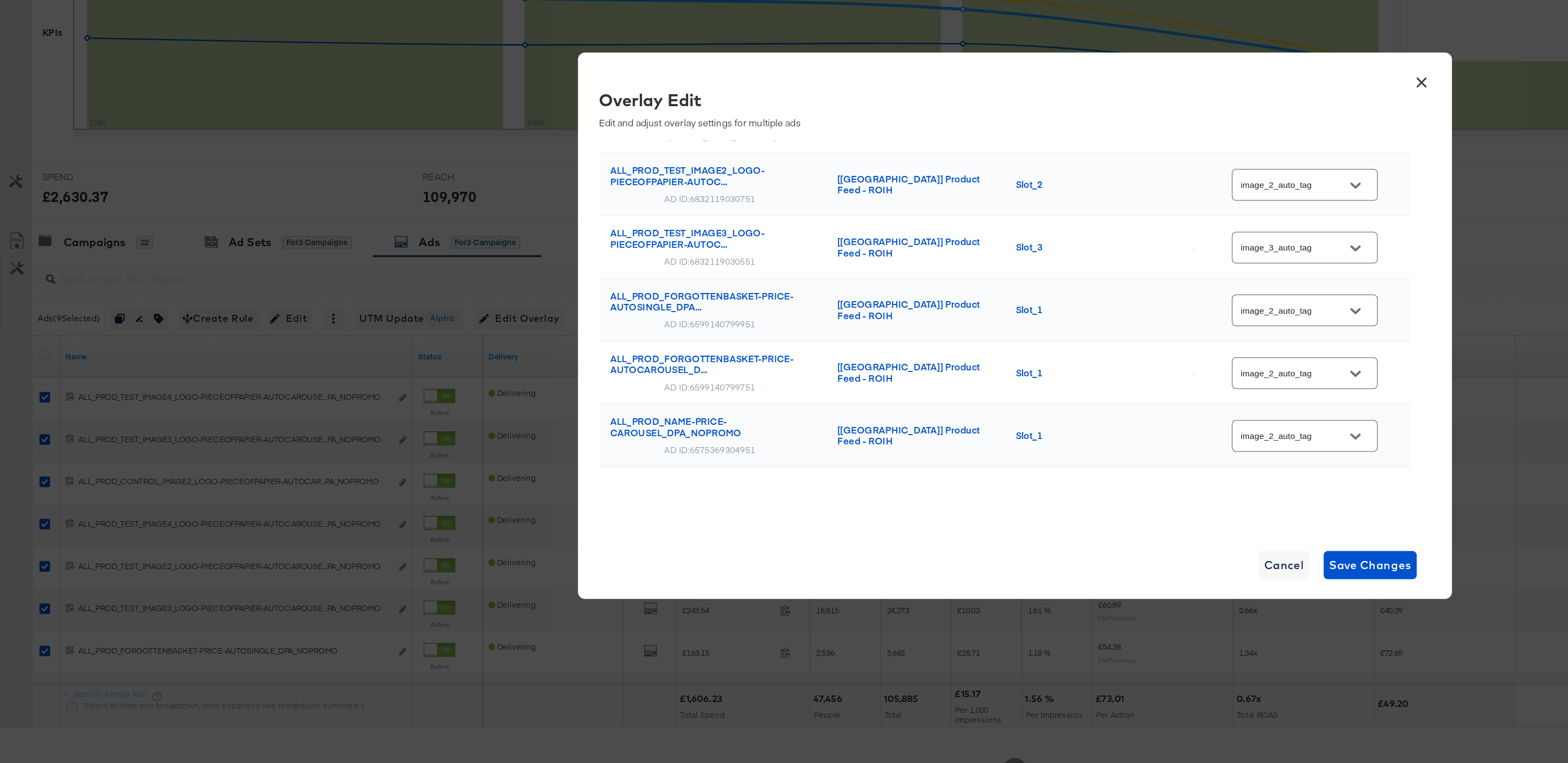
scroll to position [211, 0]
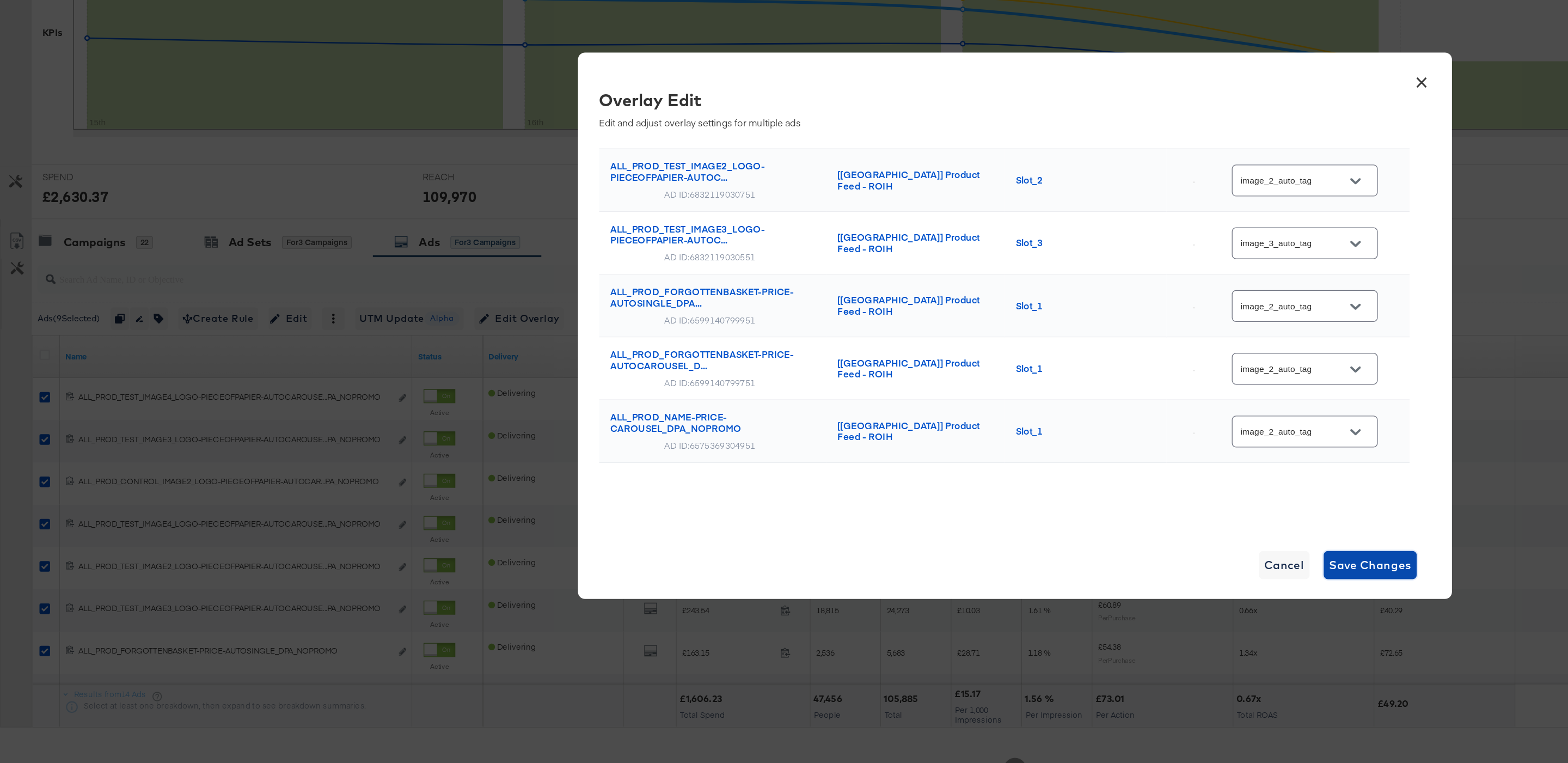
click at [1034, 560] on span "Save Changes" at bounding box center [1059, 566] width 64 height 15
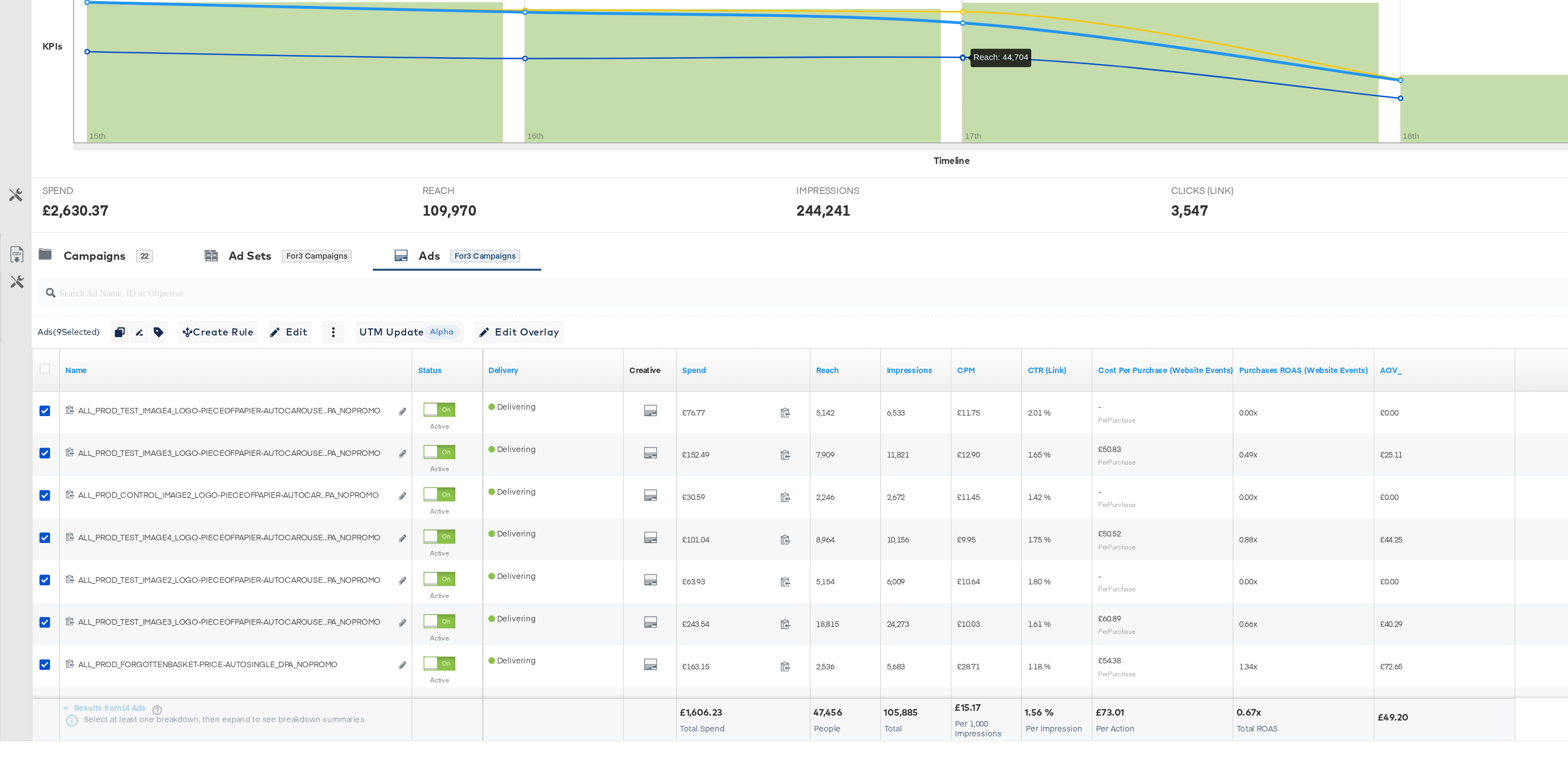
scroll to position [0, 0]
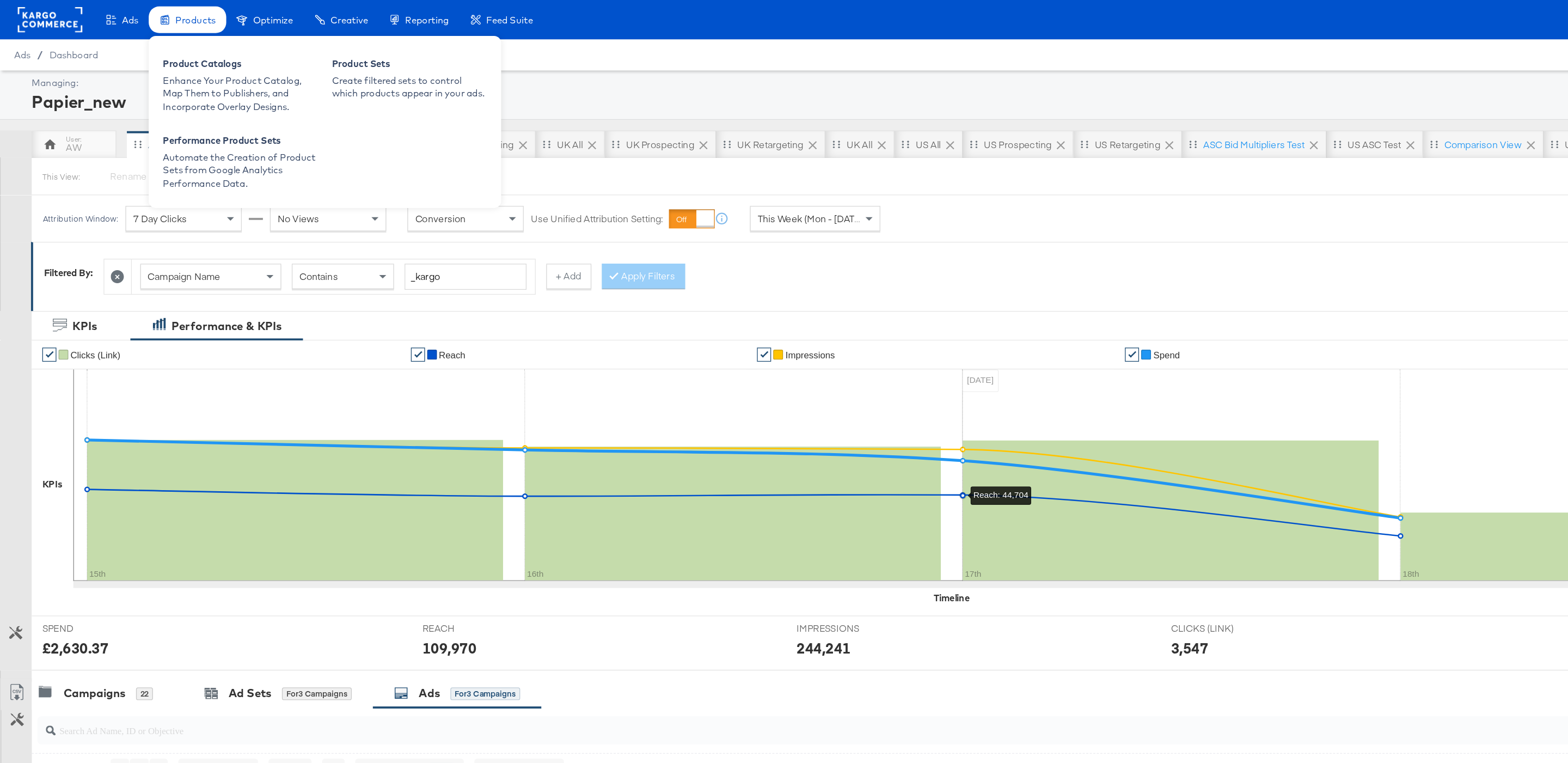
click at [136, 14] on span "Products" at bounding box center [151, 15] width 31 height 9
click at [144, 59] on div "Enhance Your Product Catalog, Map Them to Publishers, and Incorporate Overlay D…" at bounding box center [186, 72] width 120 height 30
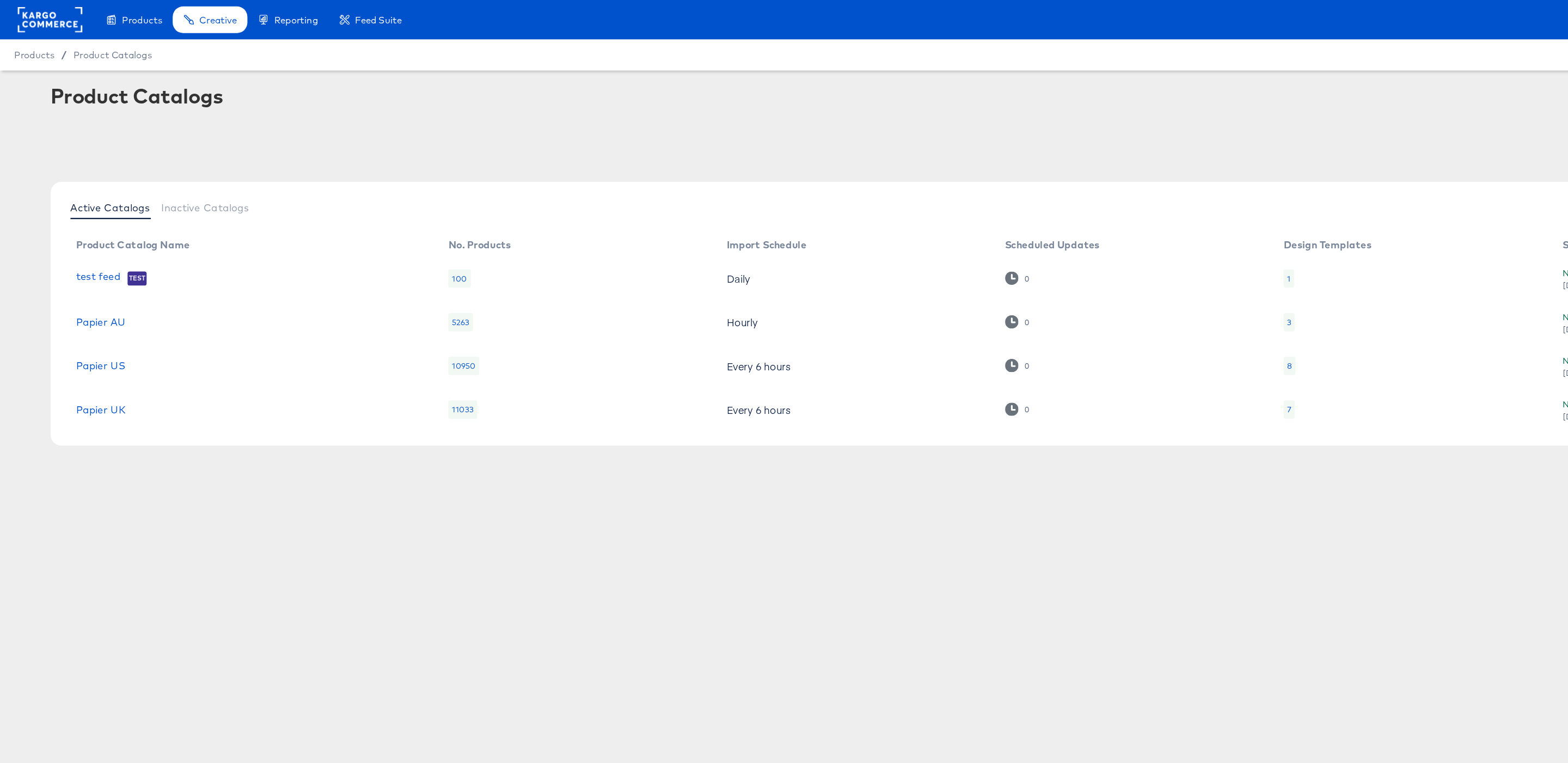
click at [88, 286] on td "Papier US" at bounding box center [194, 282] width 287 height 33
click at [84, 282] on link "Papier US" at bounding box center [78, 283] width 38 height 9
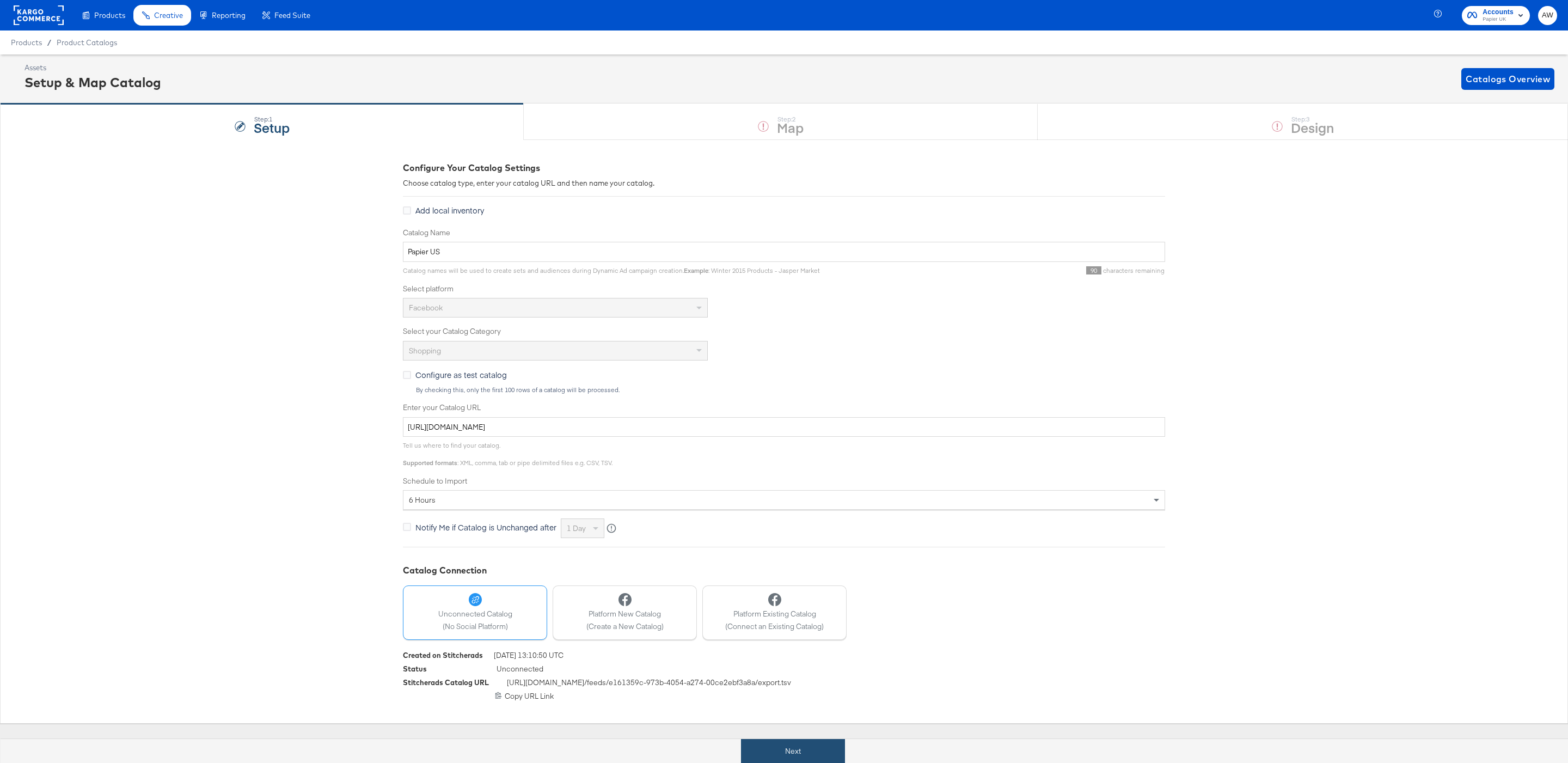
click at [807, 750] on button "Next" at bounding box center [793, 751] width 104 height 24
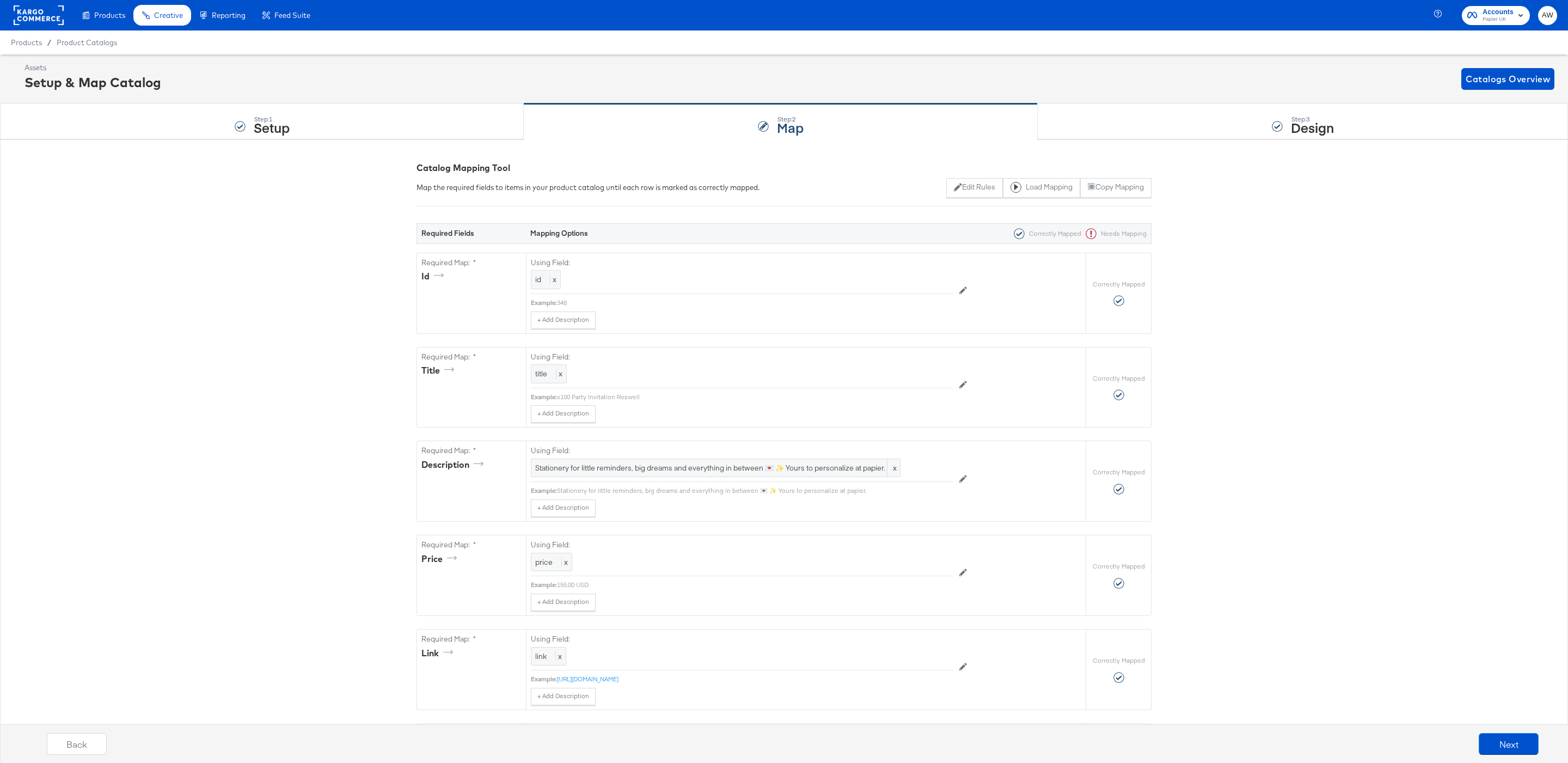
click at [1123, 132] on div "Step: 3 Design" at bounding box center [1303, 122] width 530 height 36
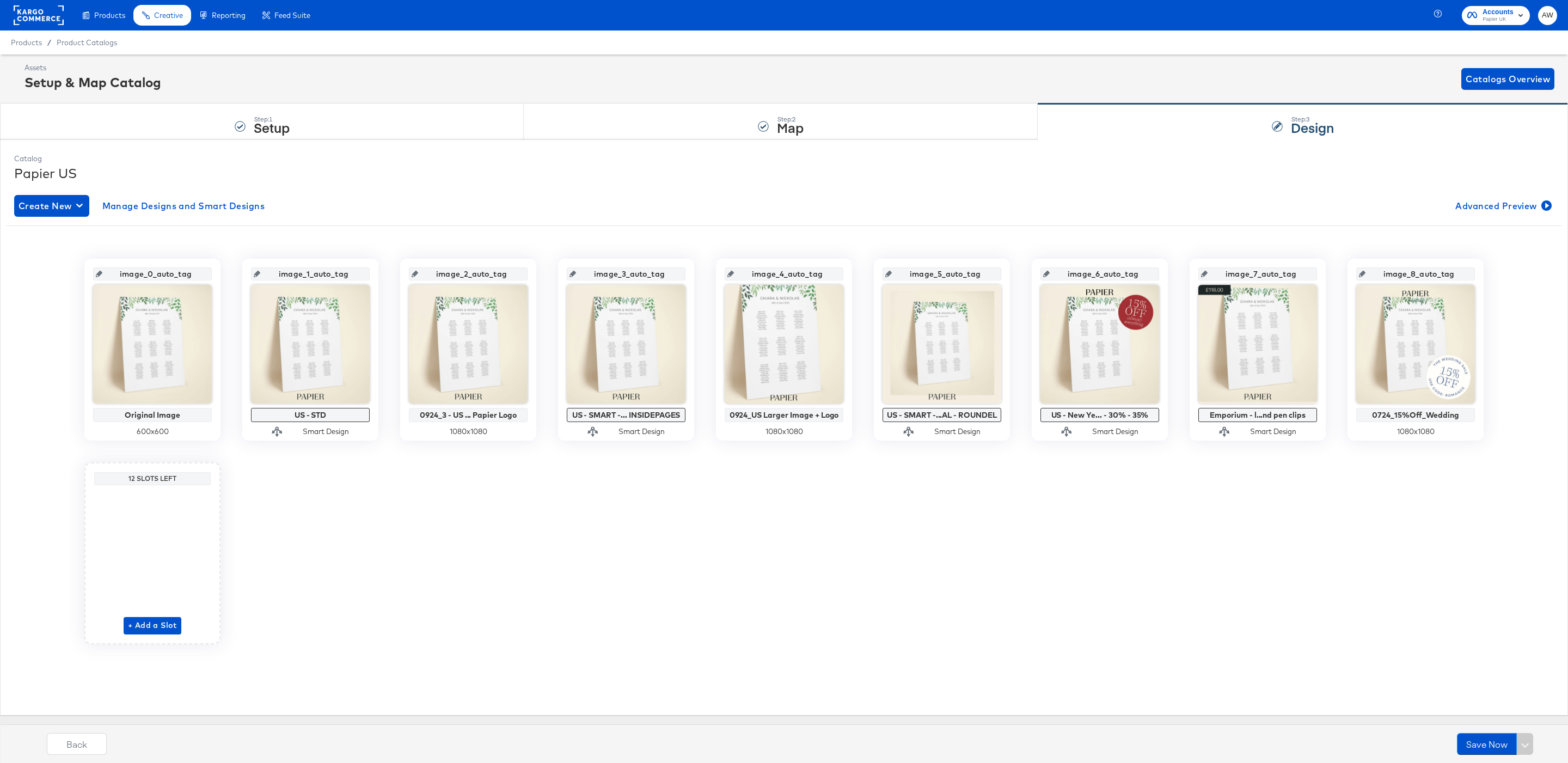
click at [457, 278] on input "image_2_auto_tag" at bounding box center [471, 270] width 107 height 29
type input "i"
type input "Image 1"
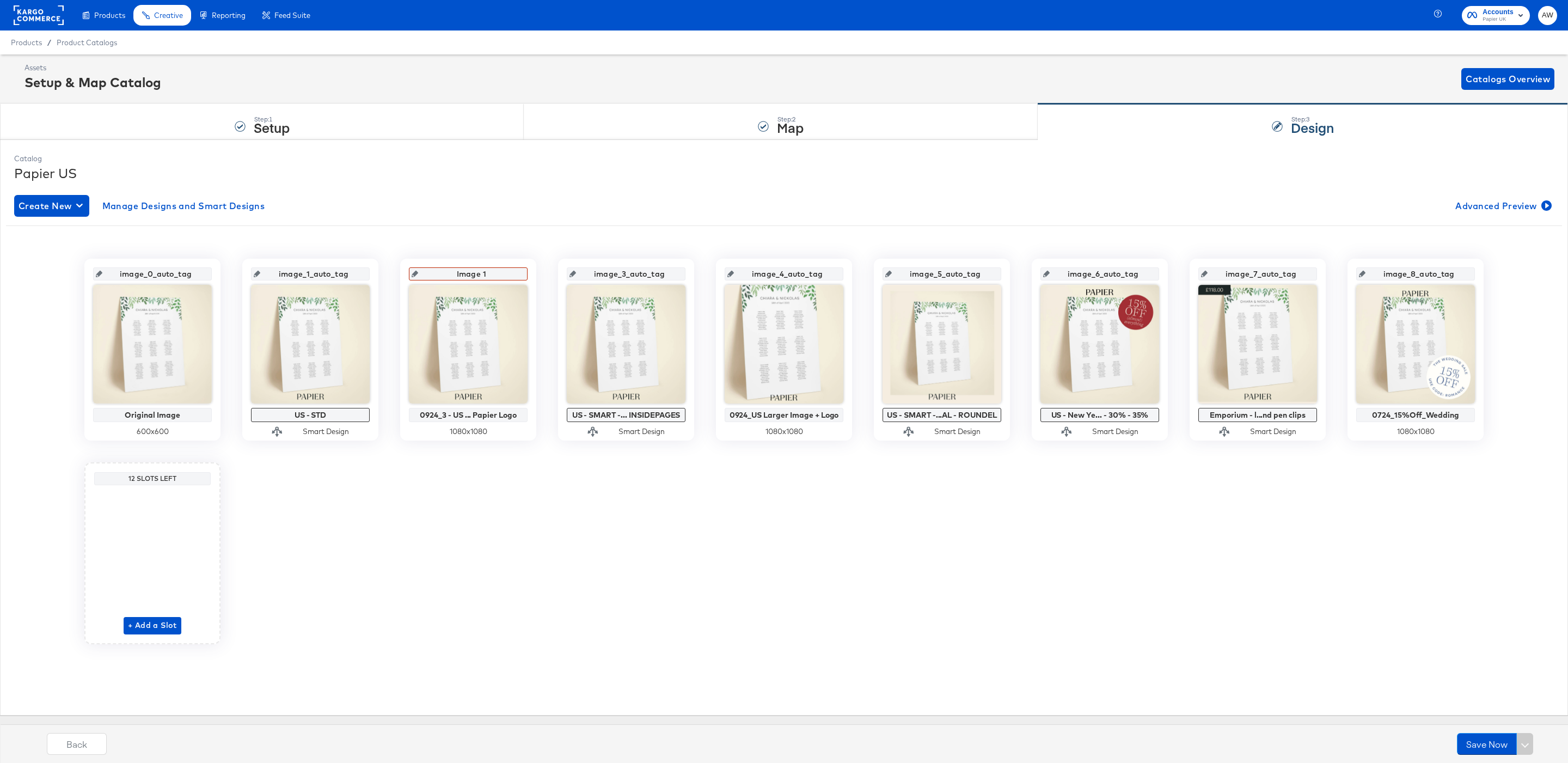
click at [611, 281] on input "image_3_auto_tag" at bounding box center [629, 270] width 107 height 29
click at [625, 273] on input "image_3_auto_tag" at bounding box center [629, 270] width 107 height 29
click at [504, 282] on input "image_2_auto_tag" at bounding box center [471, 270] width 107 height 29
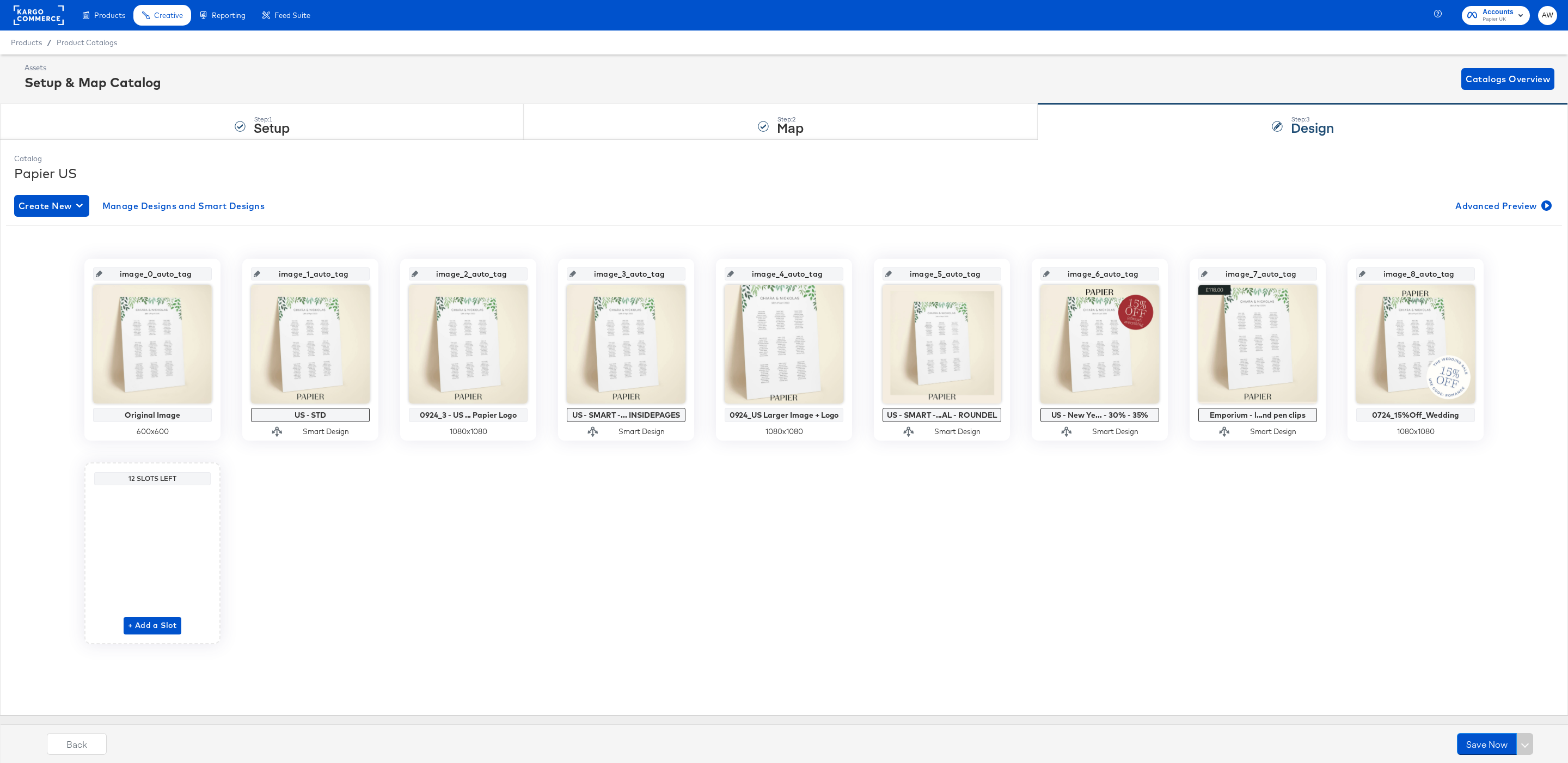
click at [504, 282] on input "image_2_auto_tag" at bounding box center [471, 270] width 107 height 29
type input "image_1"
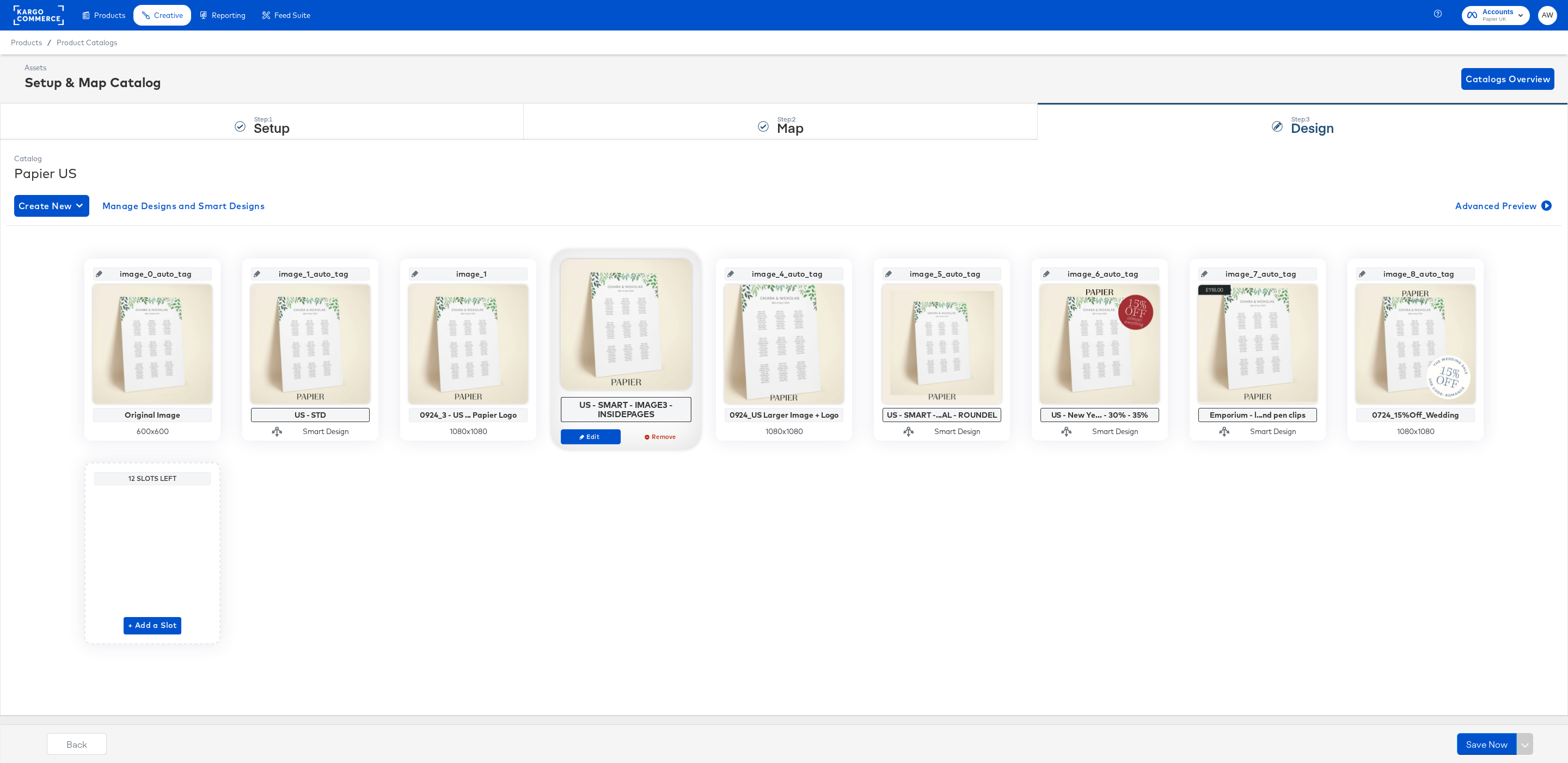
click at [607, 277] on div at bounding box center [626, 325] width 131 height 131
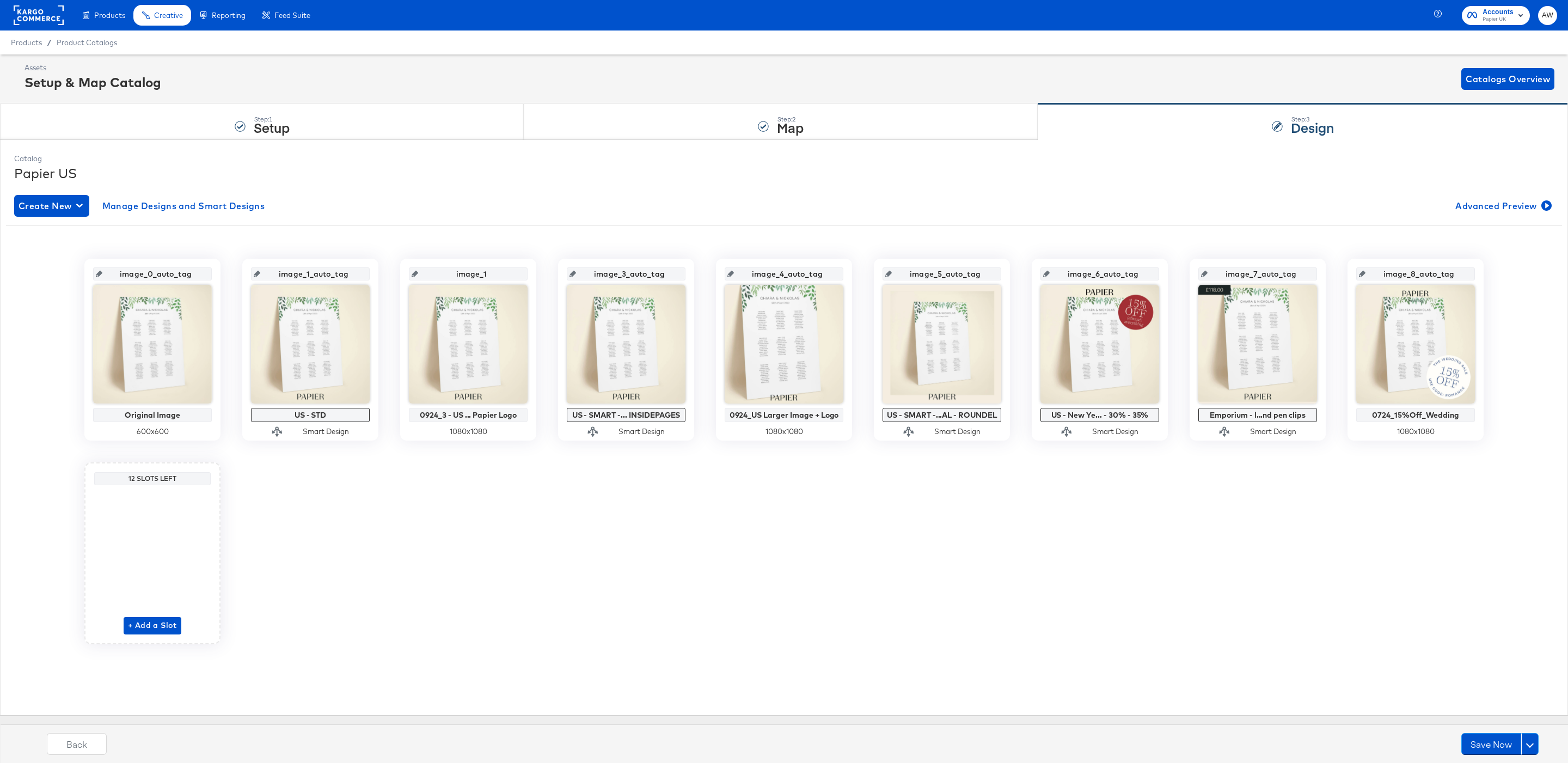
click at [657, 271] on input "image_3_auto_tag" at bounding box center [629, 270] width 107 height 29
type input "im"
type input "image_2"
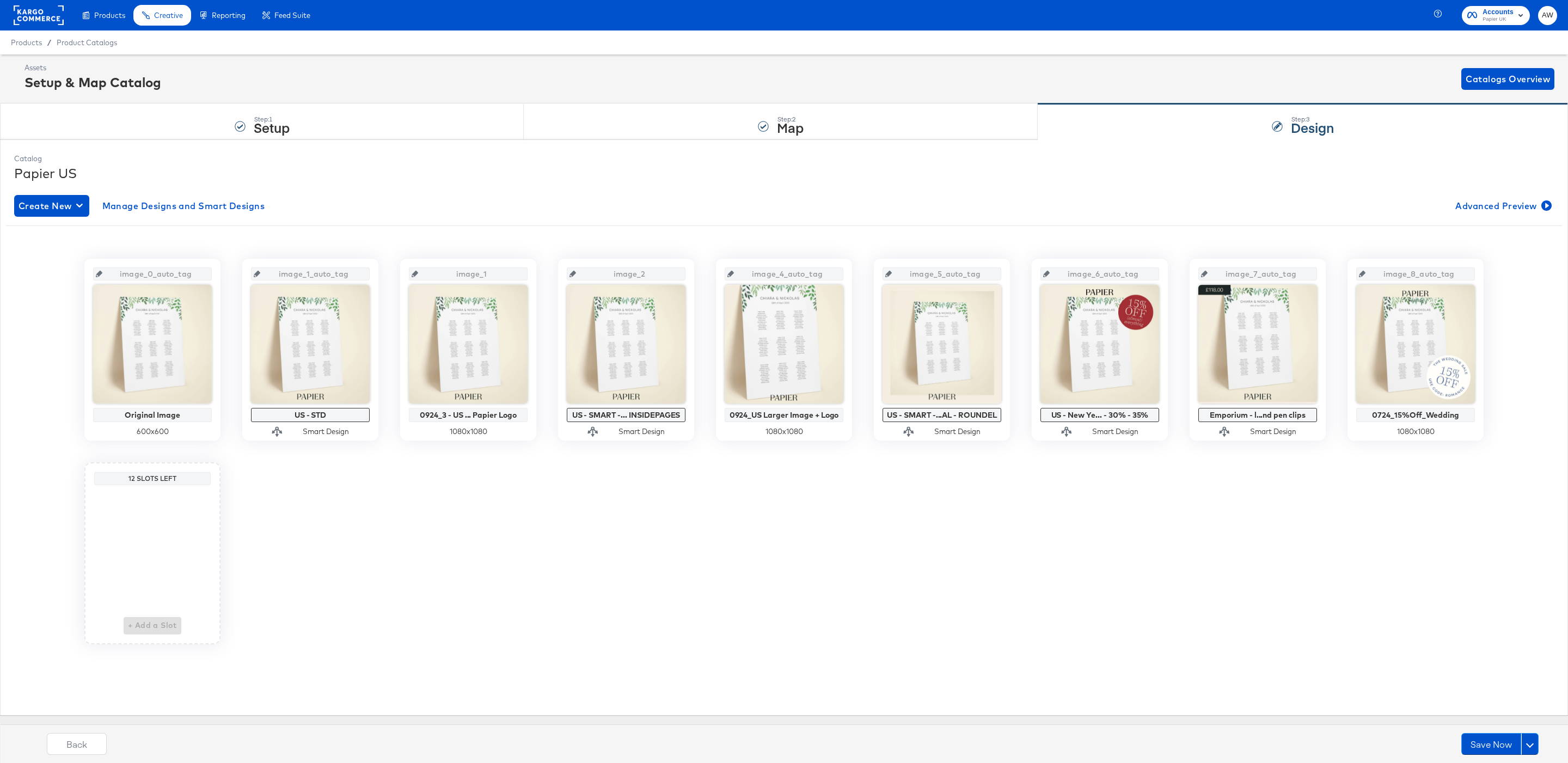
click at [769, 272] on input "image_4_auto_tag" at bounding box center [787, 270] width 107 height 29
type input "im"
type input "image_3"
click at [821, 239] on div "image_0_auto_tag Original Image 600 x 600 image_1_auto_tag US - STD Smart Desig…" at bounding box center [783, 448] width 1539 height 426
click at [824, 549] on div "image_0_auto_tag Original Image 600 x 600 image_1_auto_tag US - STD Smart Desig…" at bounding box center [784, 451] width 1556 height 385
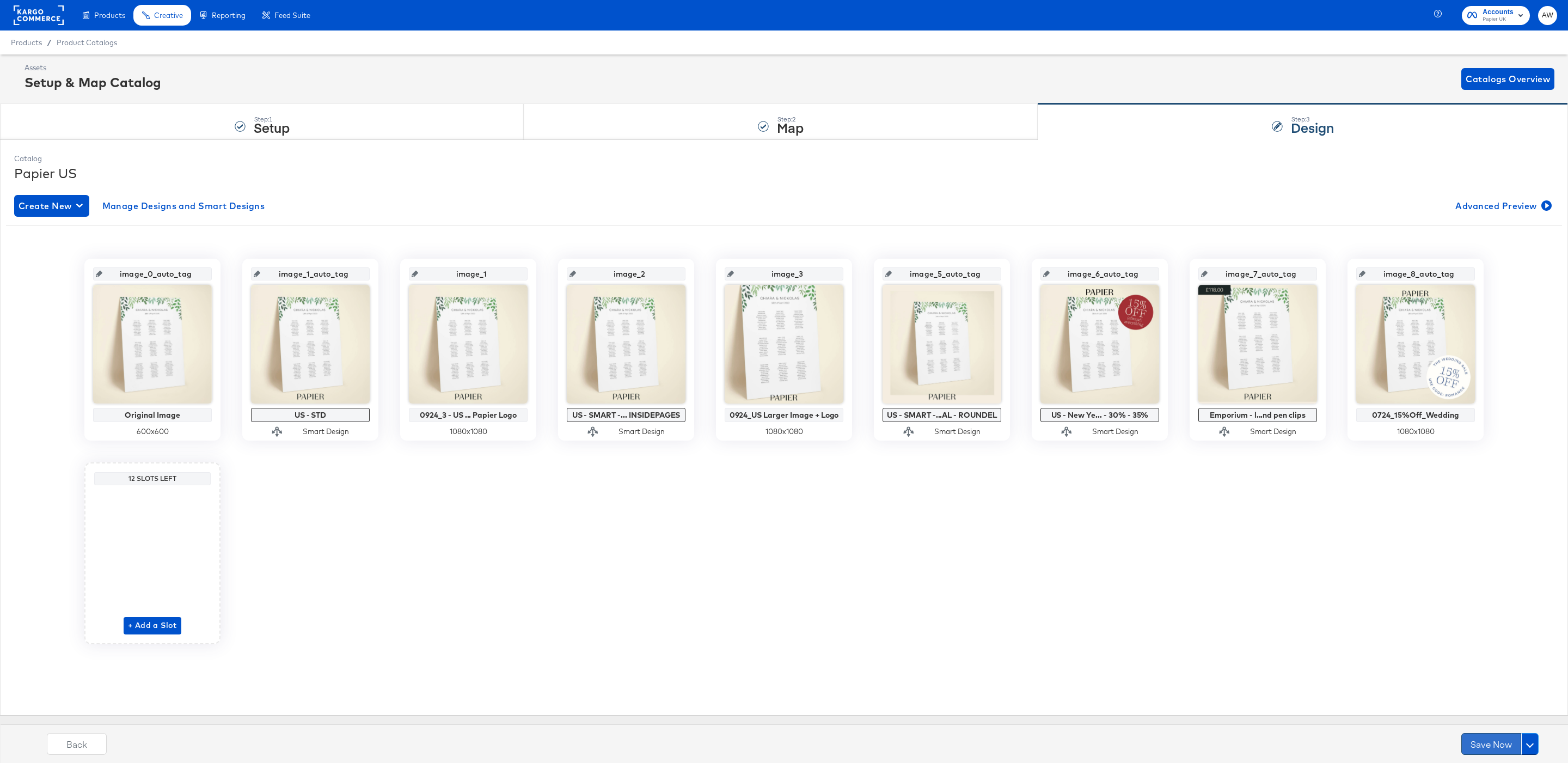
click at [1480, 745] on button "Save Now" at bounding box center [1491, 744] width 60 height 22
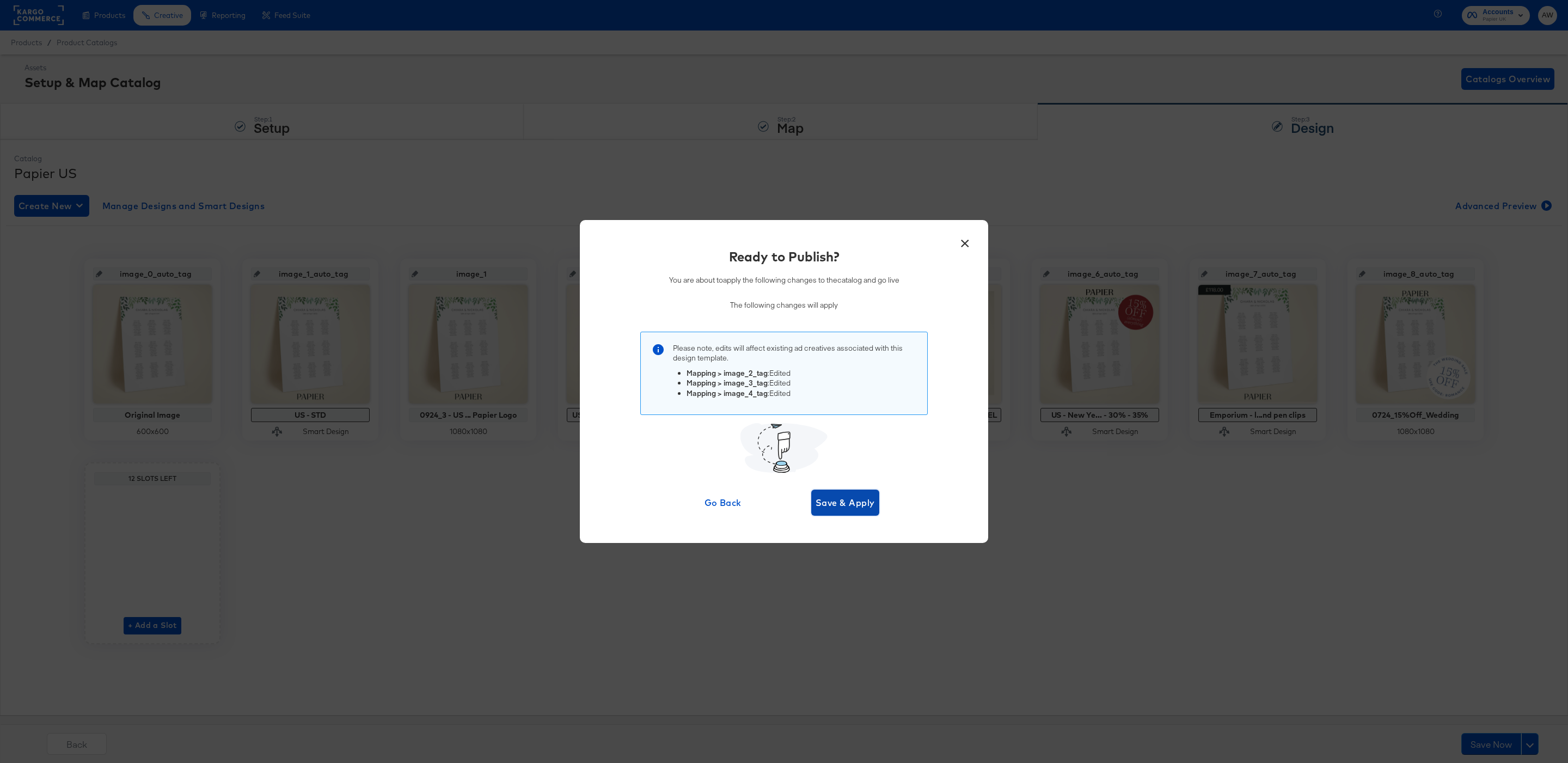
click at [847, 504] on span "Save & Apply" at bounding box center [845, 502] width 59 height 15
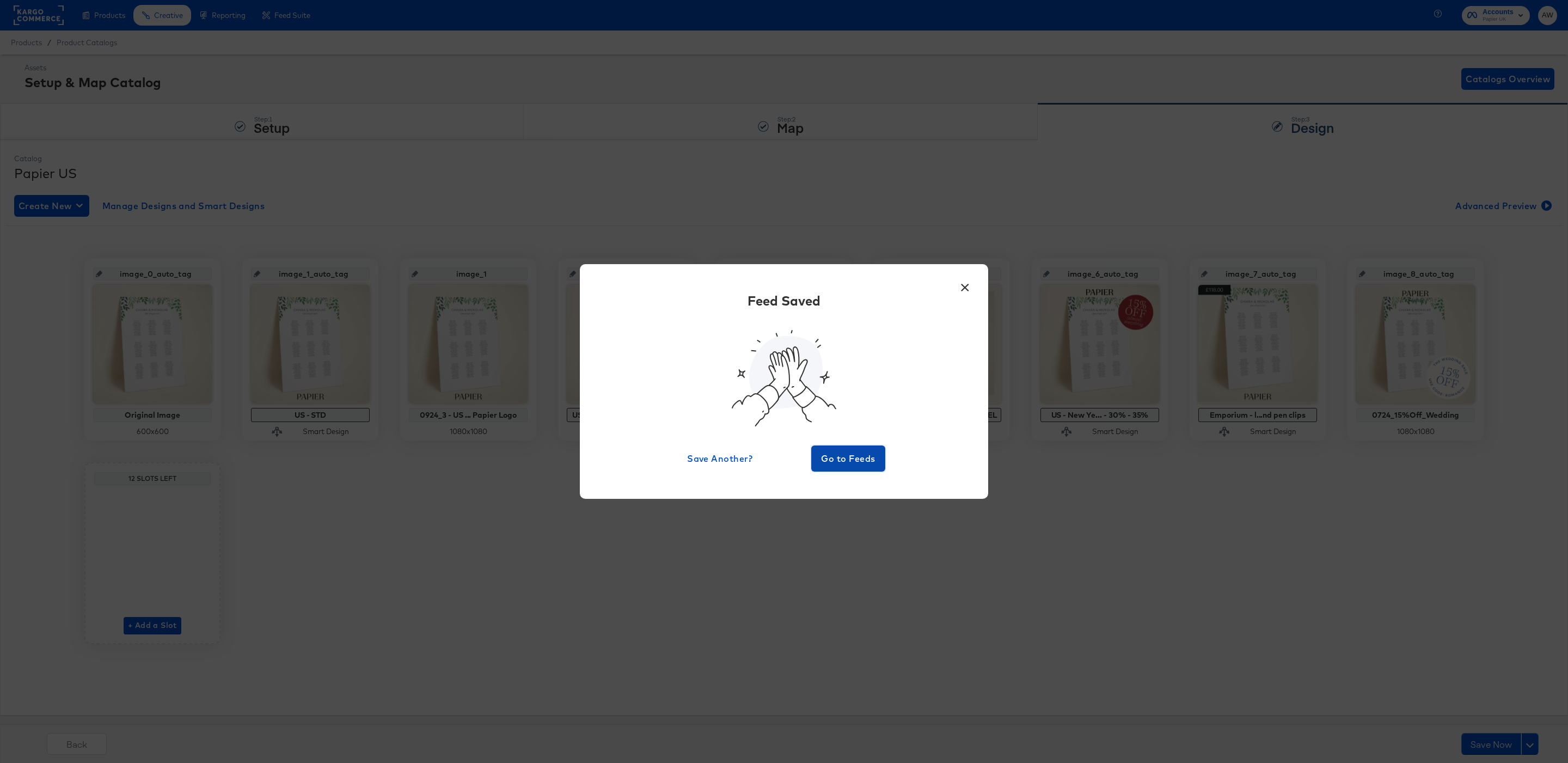
click at [840, 460] on span "Go to Feeds" at bounding box center [848, 459] width 65 height 15
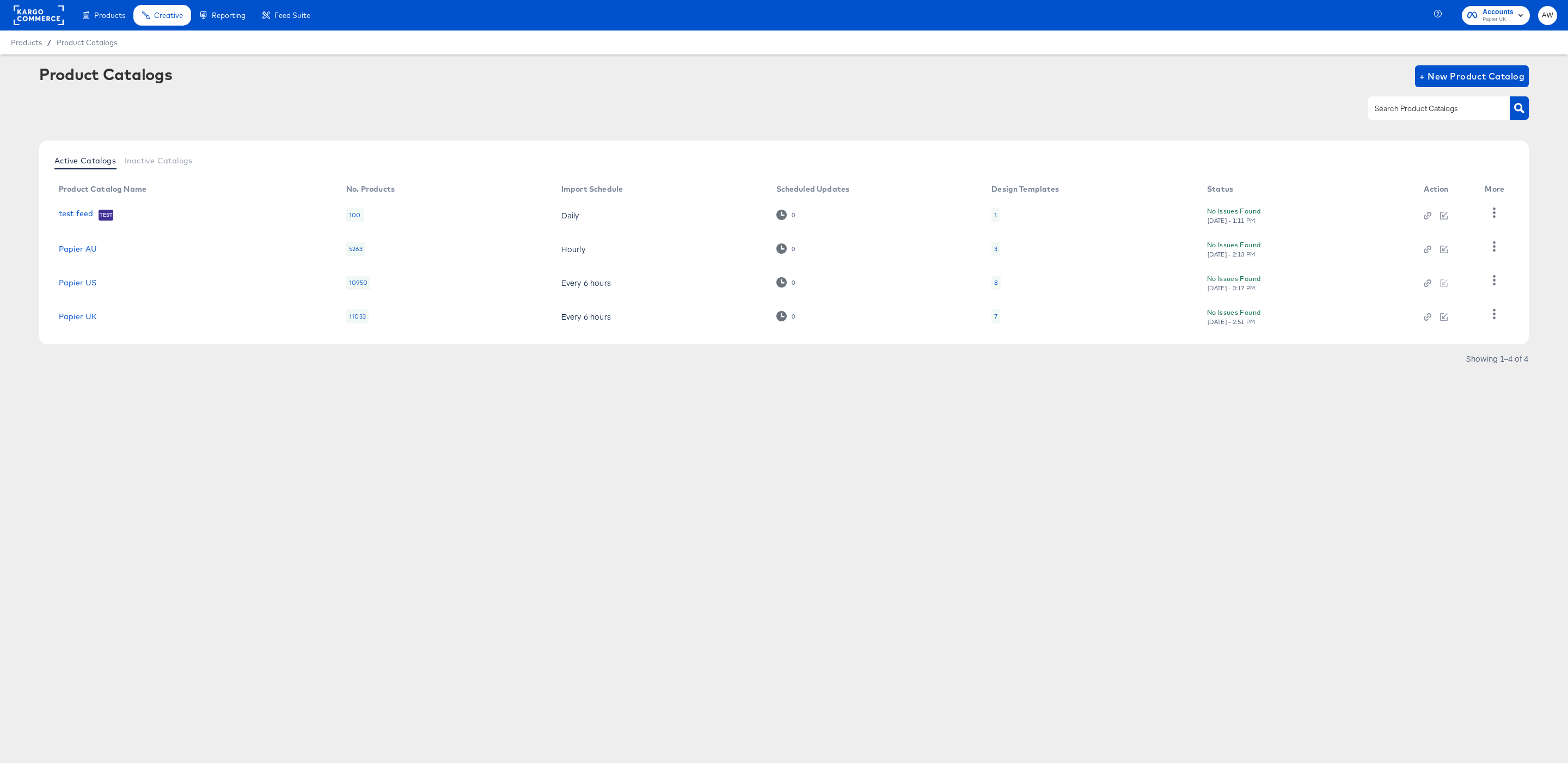
click at [482, 122] on div "Product Catalogs + New Product Catalog" at bounding box center [783, 98] width 1489 height 66
click at [1494, 276] on icon "button" at bounding box center [1494, 280] width 2 height 10
click at [1496, 223] on div "HUD Checks (Internal)" at bounding box center [1449, 225] width 109 height 18
